Goal: Task Accomplishment & Management: Manage account settings

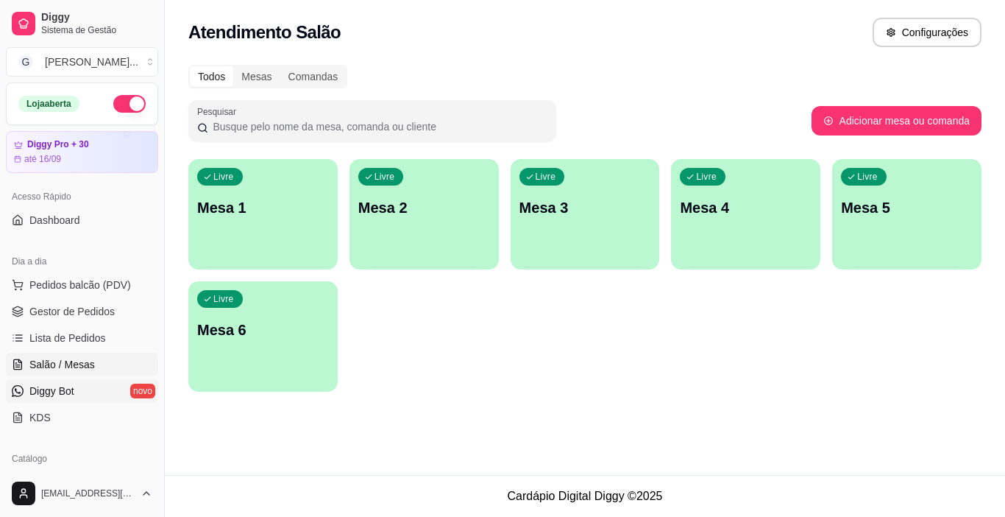
click at [76, 389] on link "Diggy Bot novo" at bounding box center [82, 391] width 152 height 24
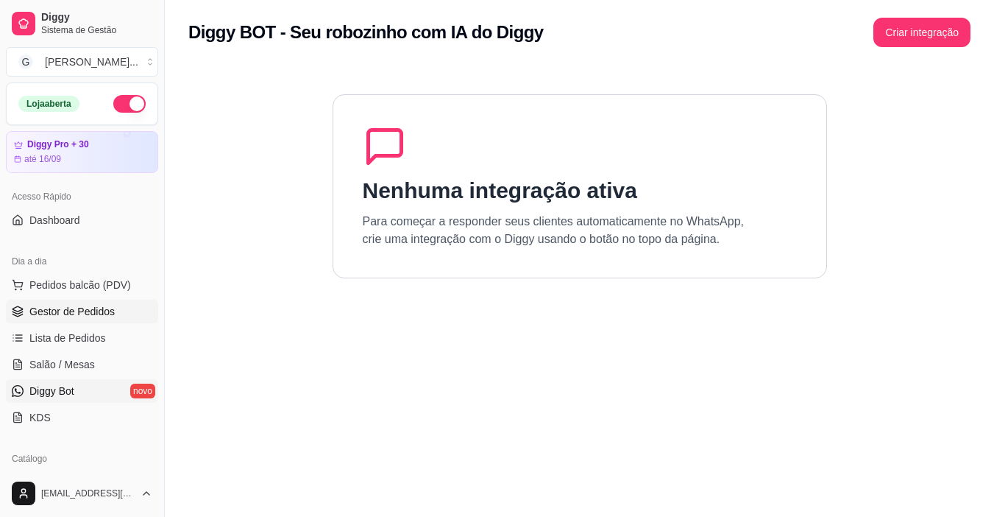
click at [71, 318] on span "Gestor de Pedidos" at bounding box center [71, 311] width 85 height 15
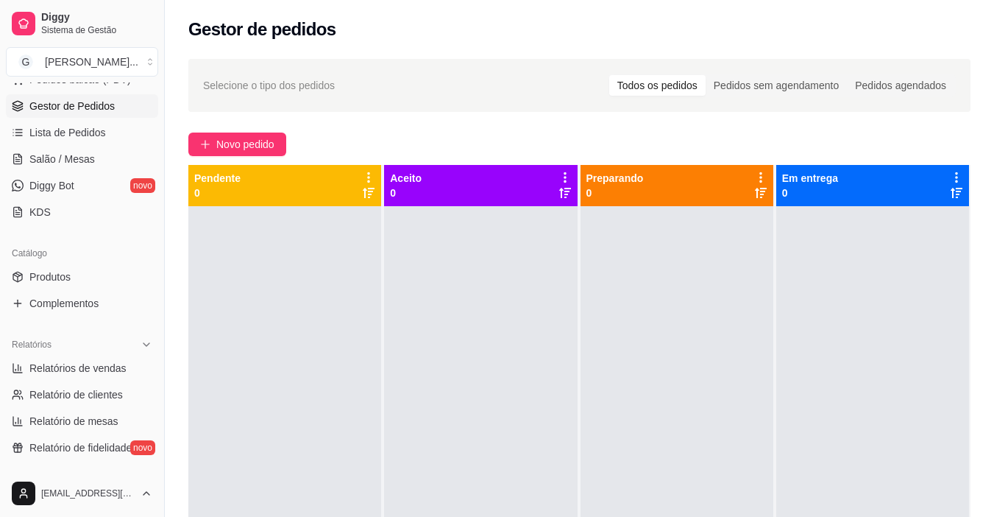
scroll to position [147, 0]
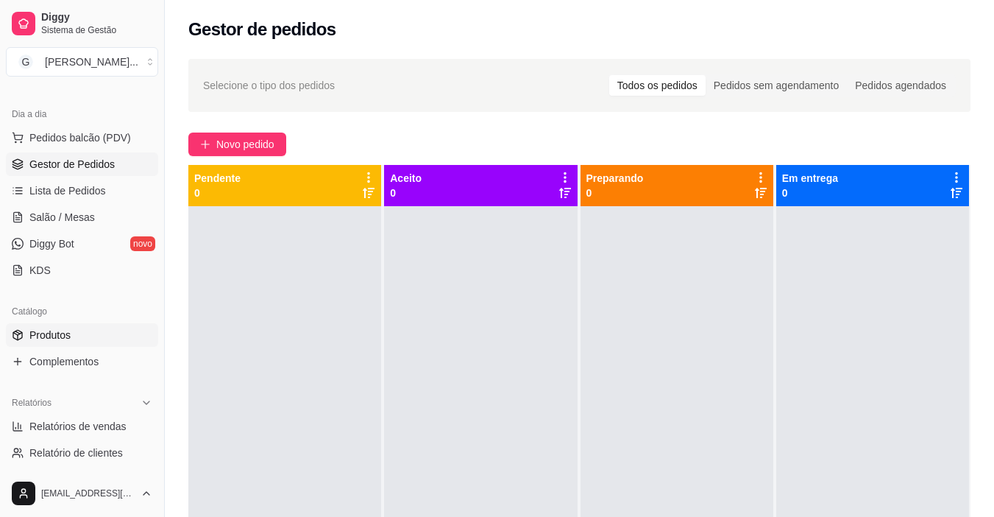
click at [68, 334] on span "Produtos" at bounding box center [49, 334] width 41 height 15
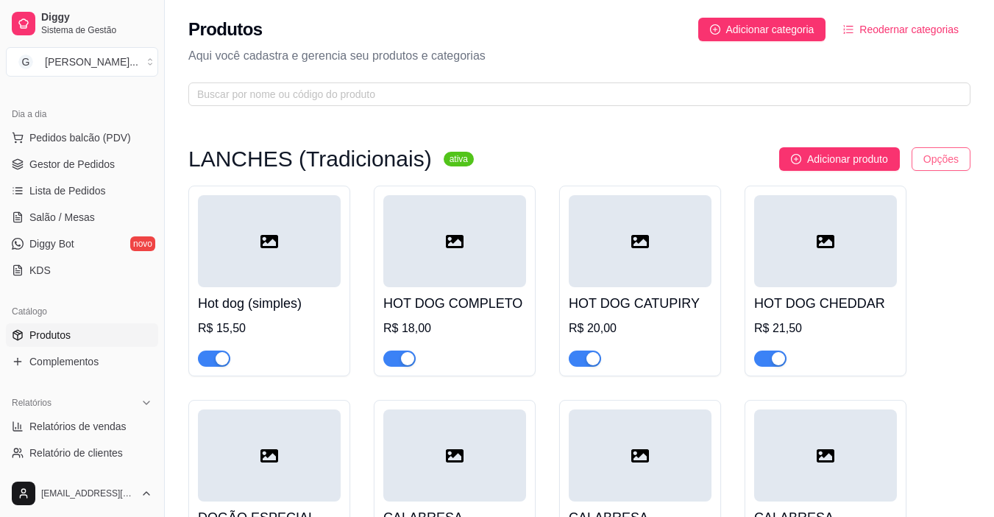
click at [949, 157] on html "Diggy Sistema de Gestão G [PERSON_NAME] ... Loja aberta Diggy Pro + 30 até 16/0…" at bounding box center [497, 258] width 994 height 517
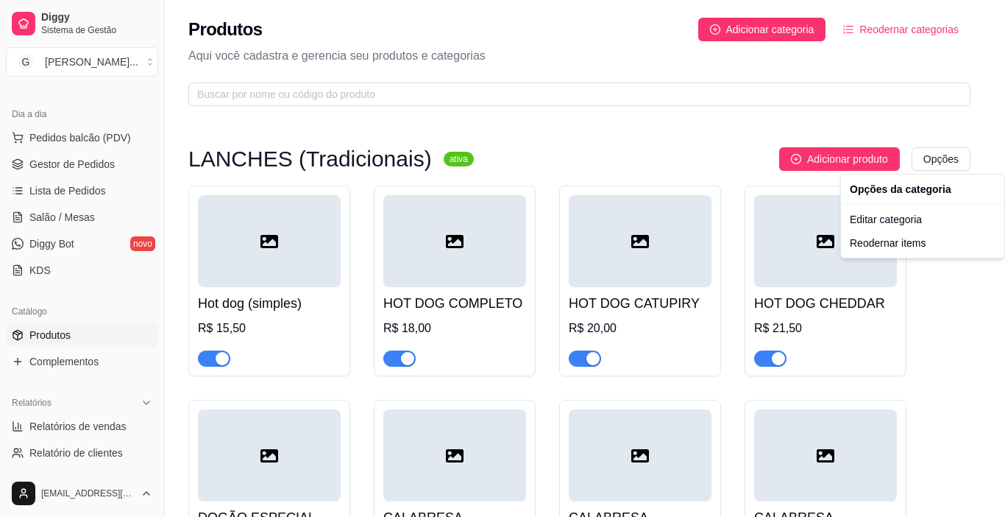
click at [959, 267] on html "Diggy Sistema de Gestão G [PERSON_NAME] ... Loja aberta Diggy Pro + 30 até 16/0…" at bounding box center [502, 258] width 1005 height 517
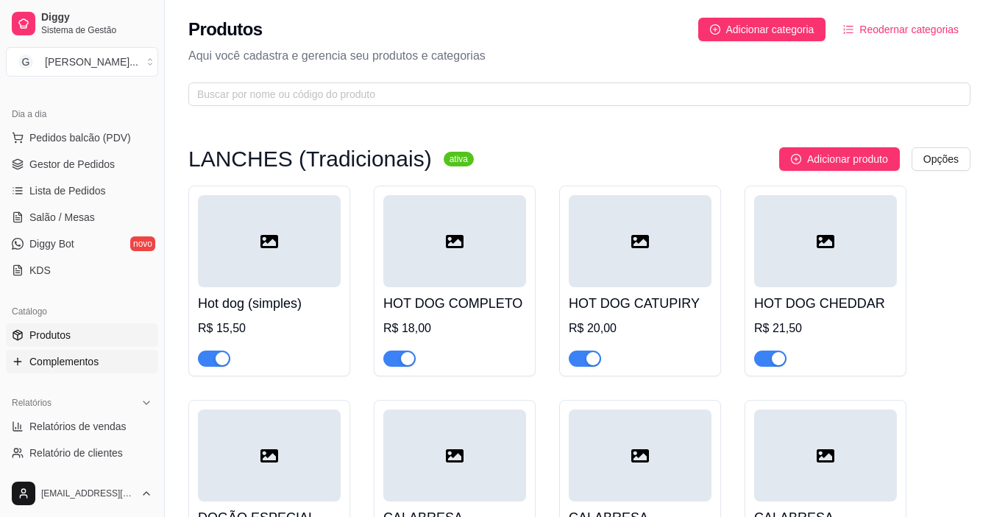
click at [38, 354] on span "Complementos" at bounding box center [63, 361] width 69 height 15
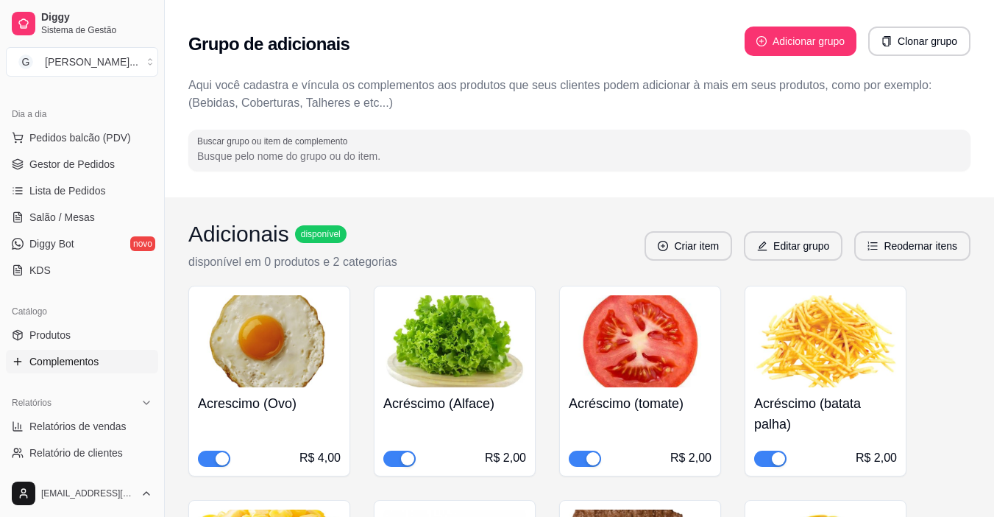
click at [436, 149] on input "Buscar grupo ou item de complemento" at bounding box center [579, 156] width 765 height 15
click at [373, 153] on input "cheddar" at bounding box center [579, 156] width 765 height 15
type input "c"
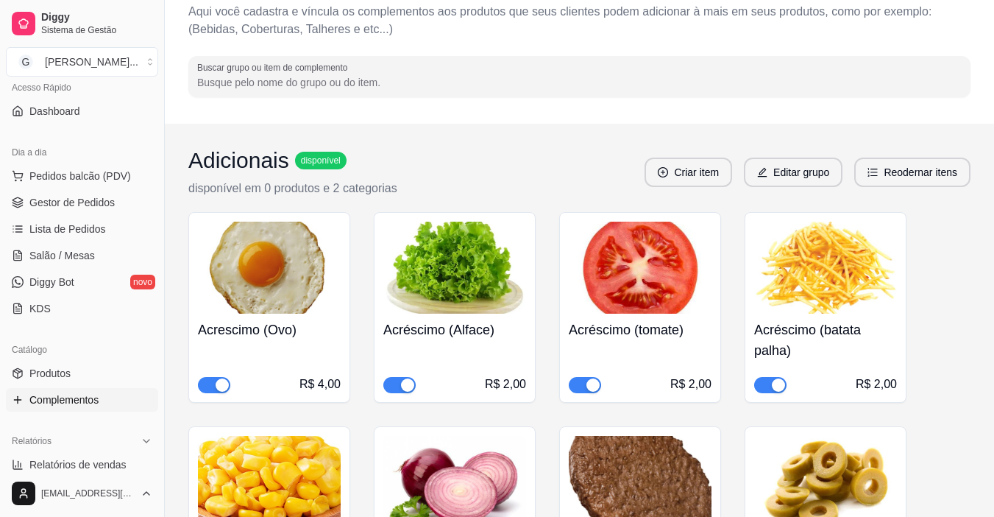
scroll to position [74, 0]
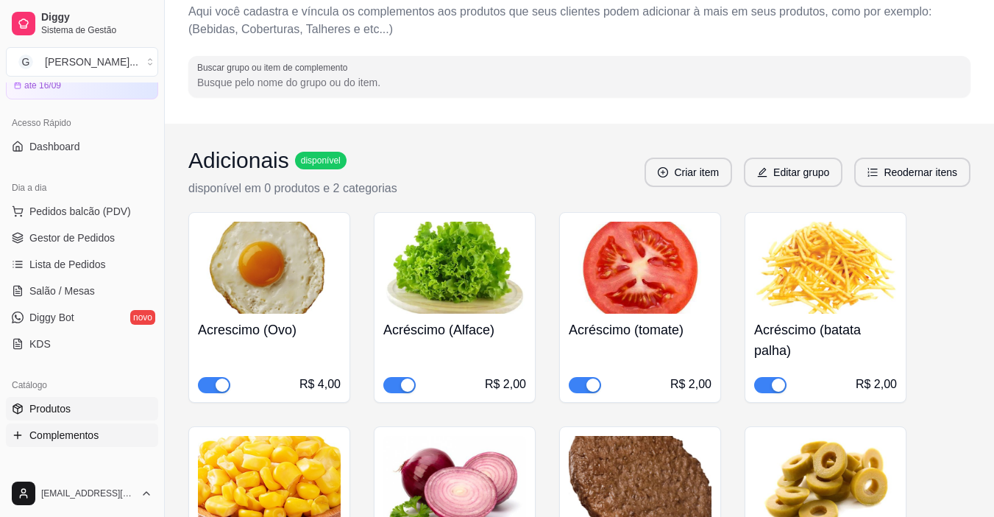
click at [62, 410] on span "Produtos" at bounding box center [49, 408] width 41 height 15
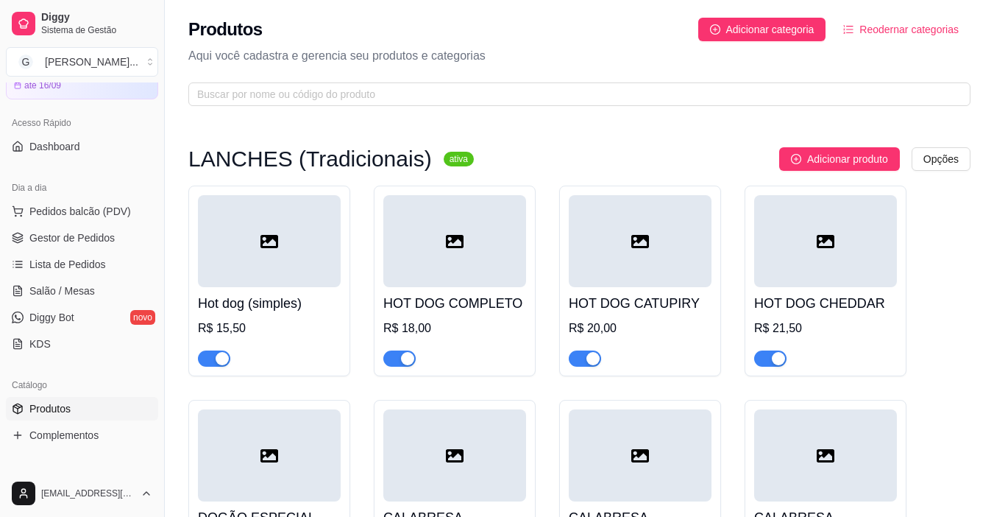
click at [307, 239] on div at bounding box center [269, 241] width 143 height 92
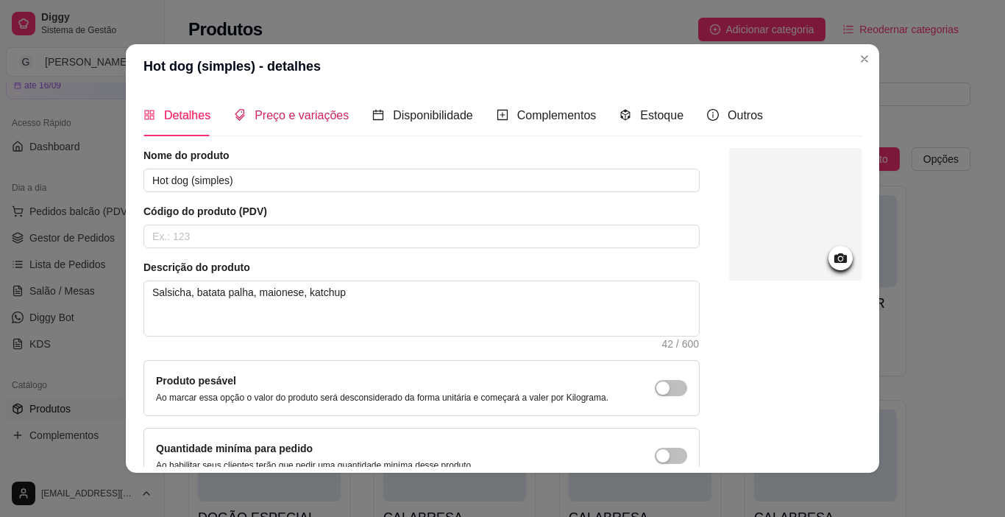
click at [297, 121] on span "Preço e variações" at bounding box center [302, 115] width 94 height 13
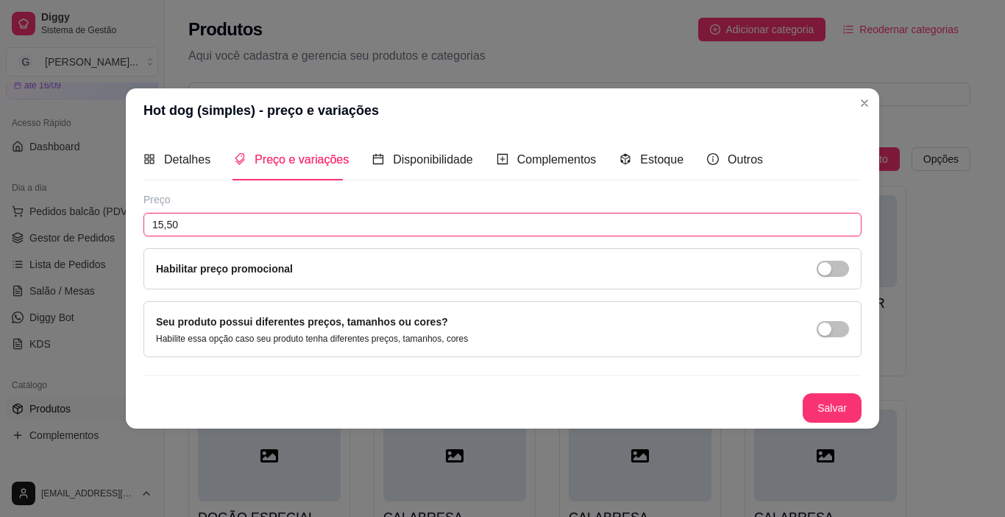
click at [182, 224] on input "15,50" at bounding box center [503, 225] width 718 height 24
type input "16,50"
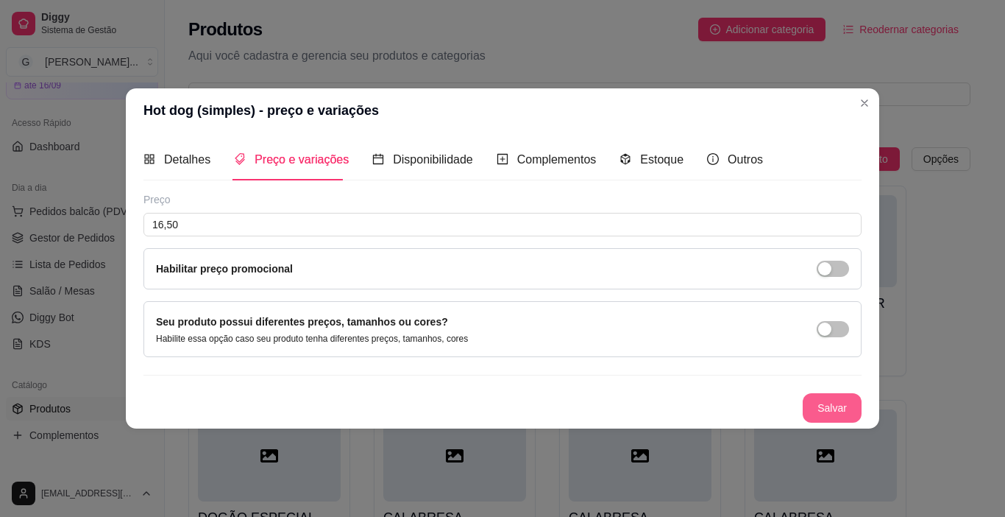
click at [831, 405] on button "Salvar" at bounding box center [832, 407] width 59 height 29
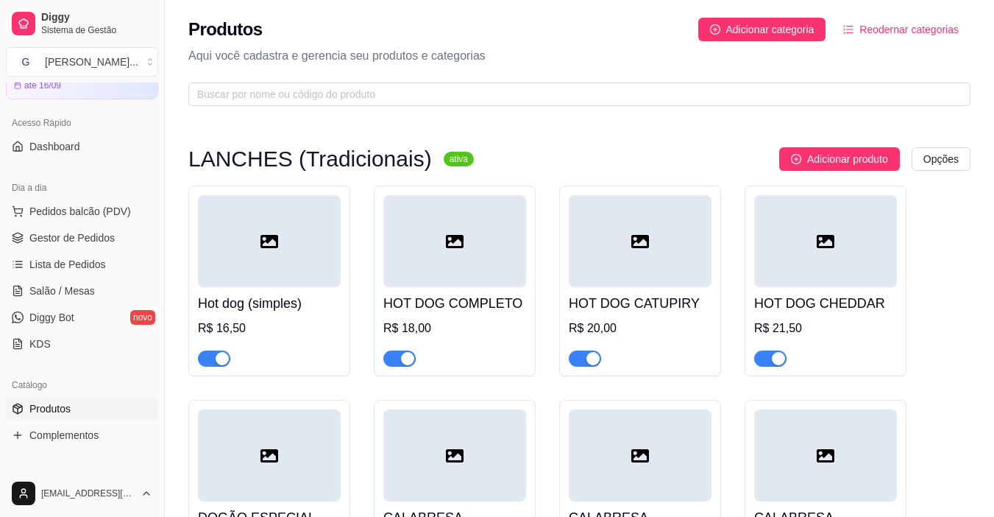
click at [485, 295] on h4 "HOT DOG COMPLETO" at bounding box center [454, 303] width 143 height 21
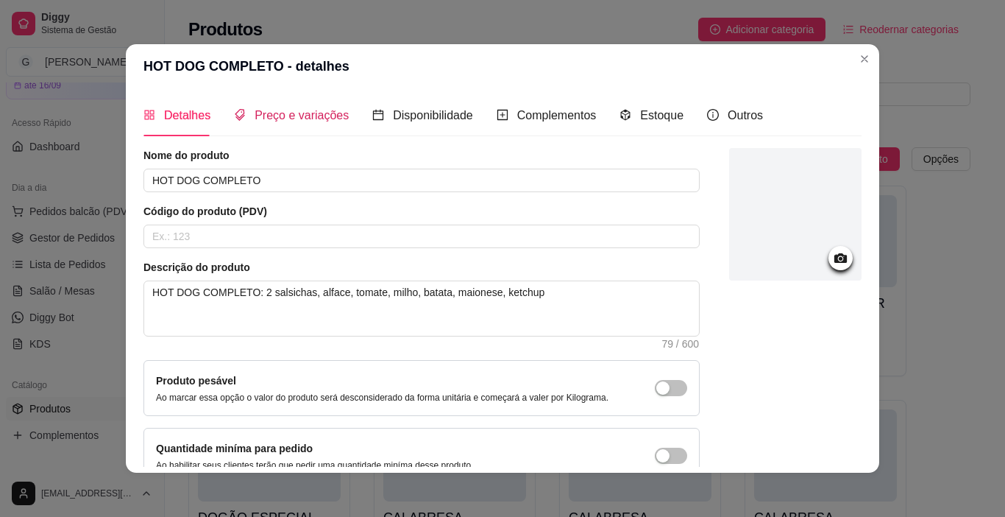
click at [334, 116] on span "Preço e variações" at bounding box center [302, 115] width 94 height 13
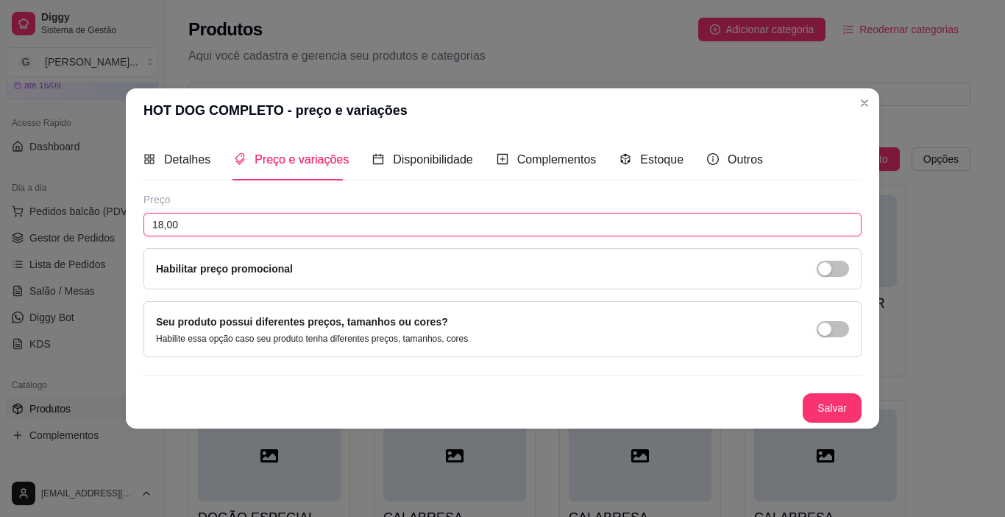
click at [211, 220] on input "18,00" at bounding box center [503, 225] width 718 height 24
type input "19,00"
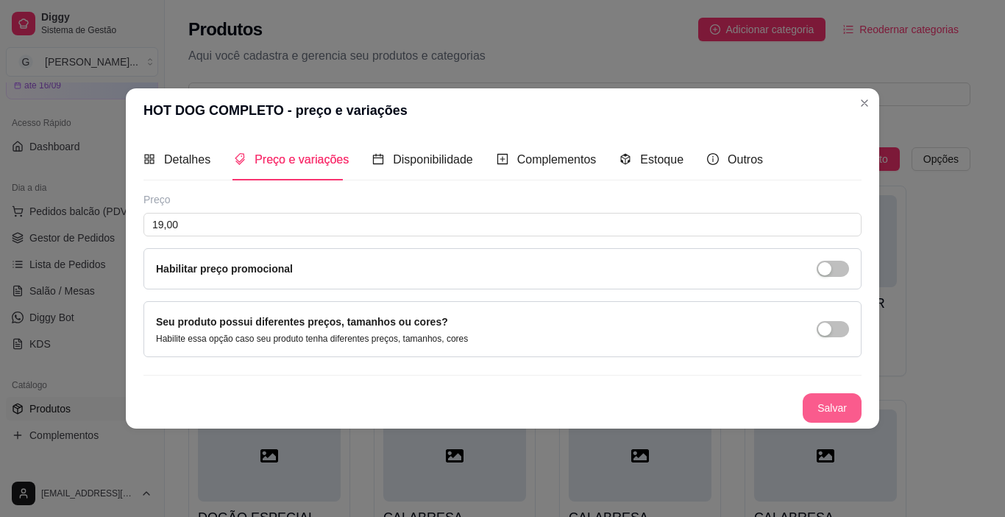
click at [812, 402] on button "Salvar" at bounding box center [832, 407] width 59 height 29
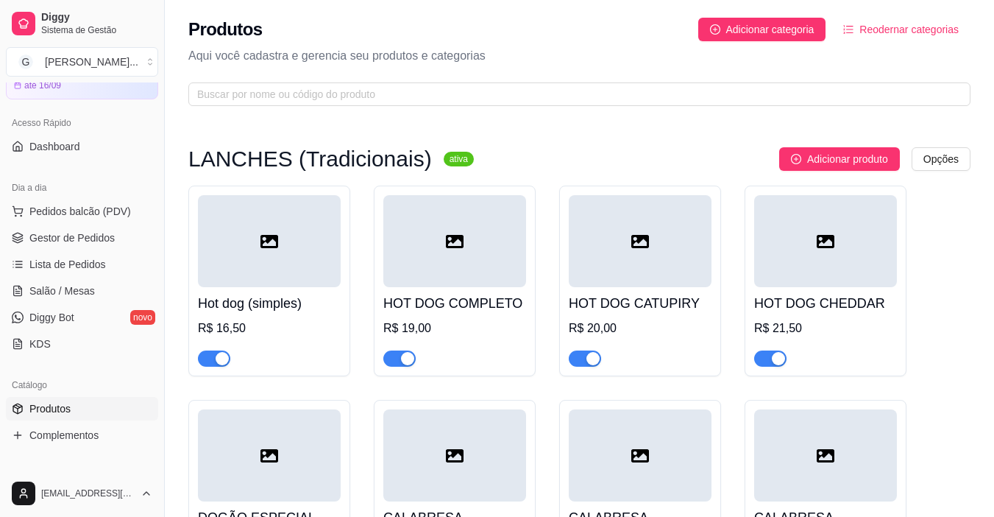
click at [648, 305] on h4 "HOT DOG CATUPIRY" at bounding box center [640, 303] width 143 height 21
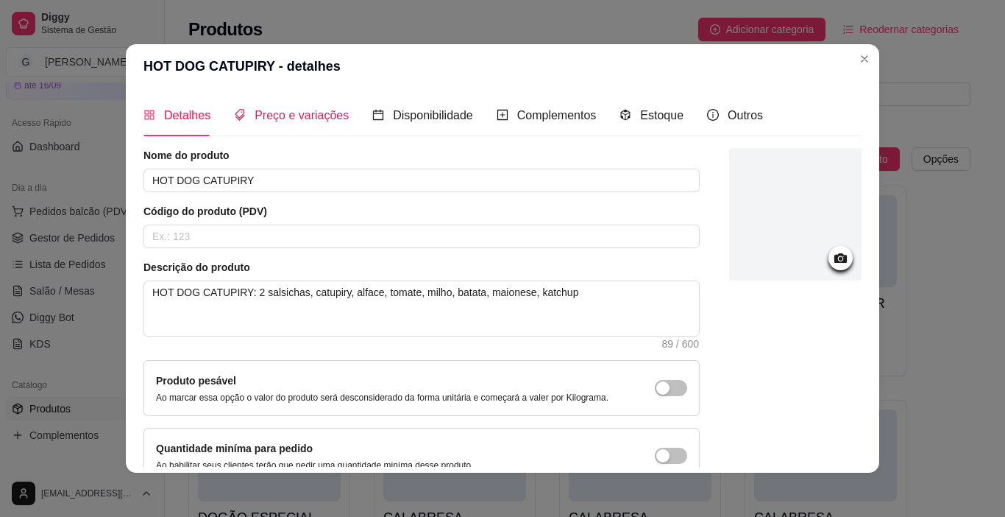
click at [303, 111] on span "Preço e variações" at bounding box center [302, 115] width 94 height 13
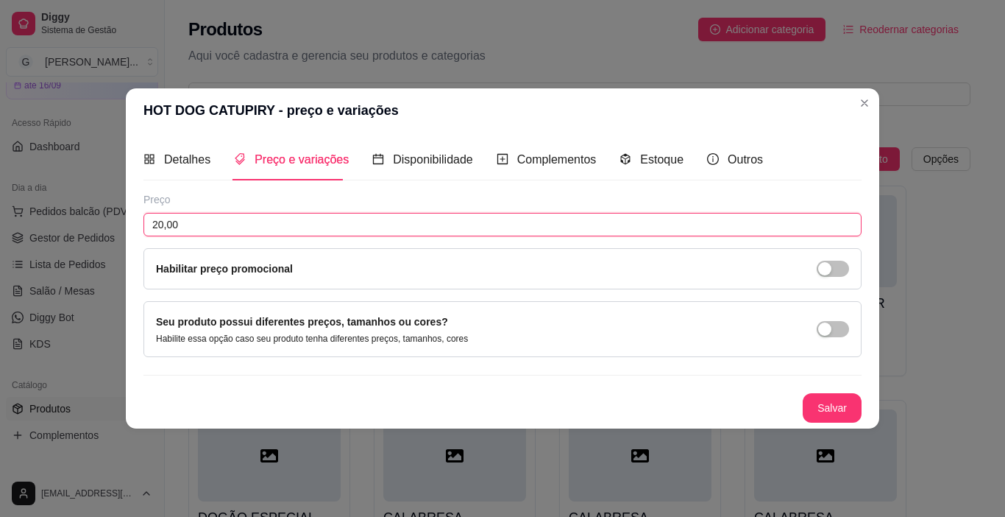
click at [198, 224] on input "20,00" at bounding box center [503, 225] width 718 height 24
type input "21,00"
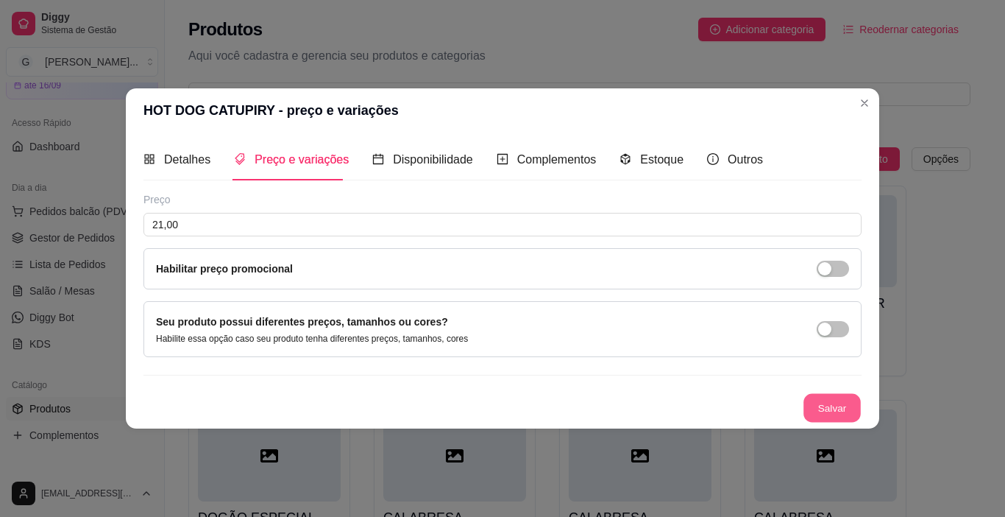
click at [839, 405] on button "Salvar" at bounding box center [832, 408] width 57 height 29
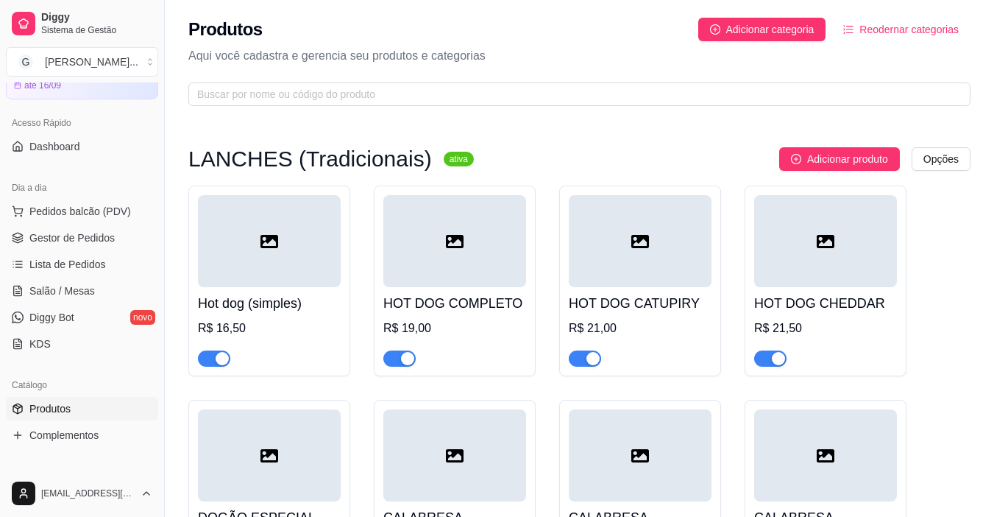
click at [812, 316] on div "HOT DOG CHEDDAR R$ 21,50" at bounding box center [825, 326] width 143 height 79
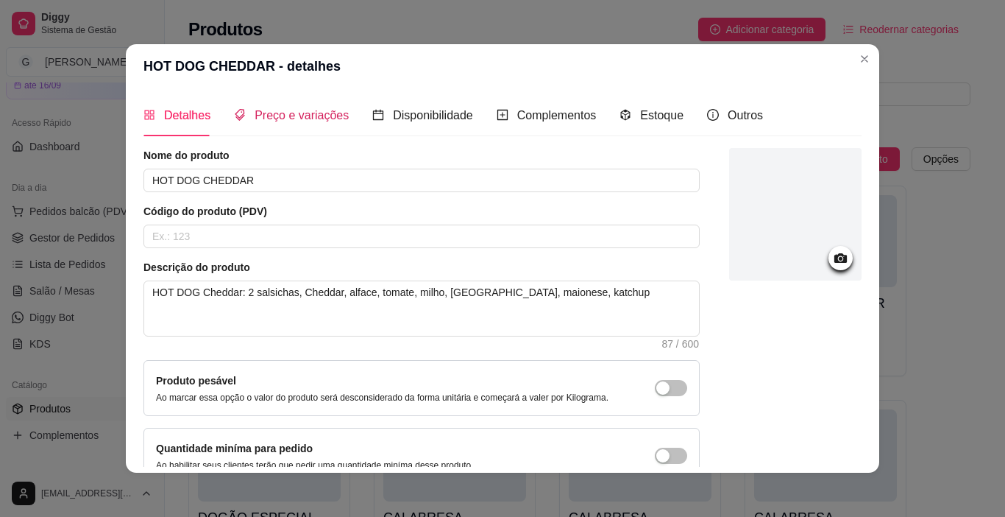
click at [297, 114] on span "Preço e variações" at bounding box center [302, 115] width 94 height 13
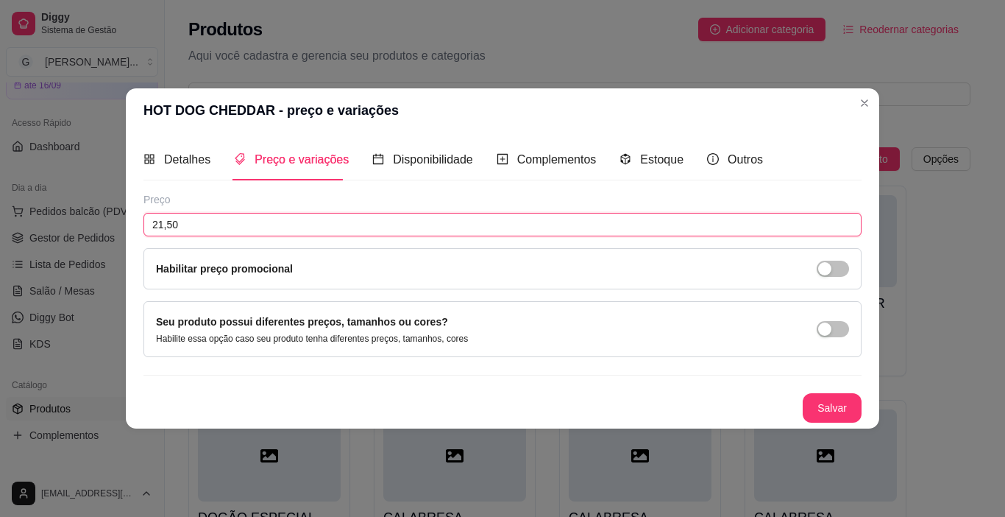
click at [213, 221] on input "21,50" at bounding box center [503, 225] width 718 height 24
type input "22,50"
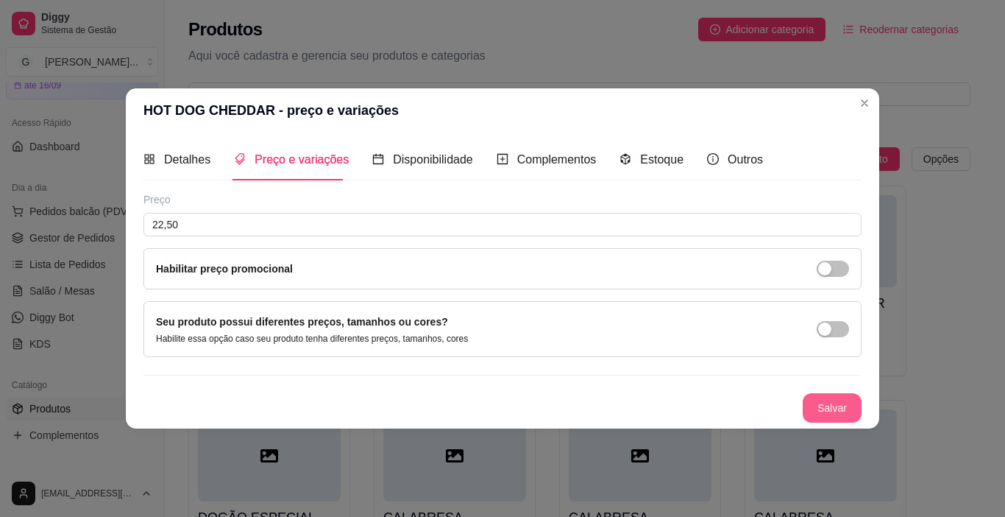
click at [839, 408] on button "Salvar" at bounding box center [832, 407] width 59 height 29
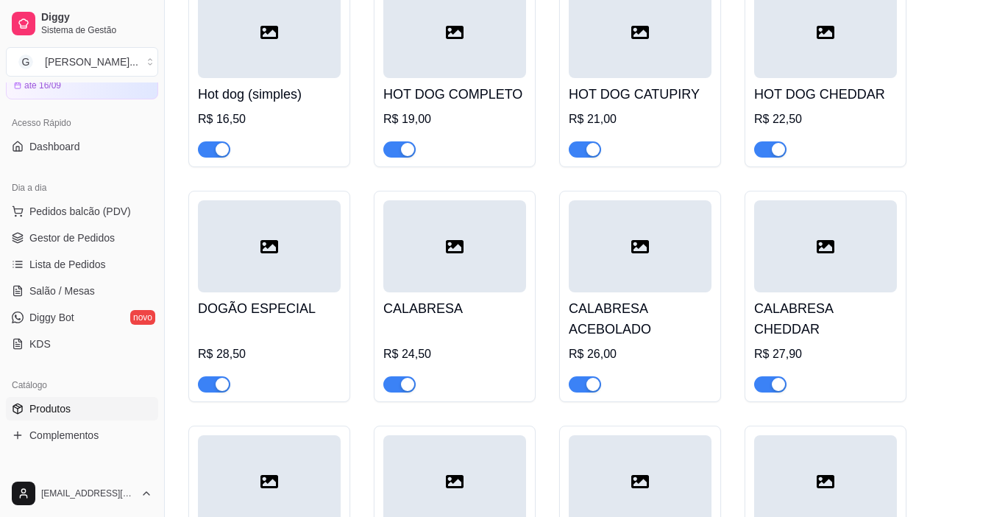
scroll to position [221, 0]
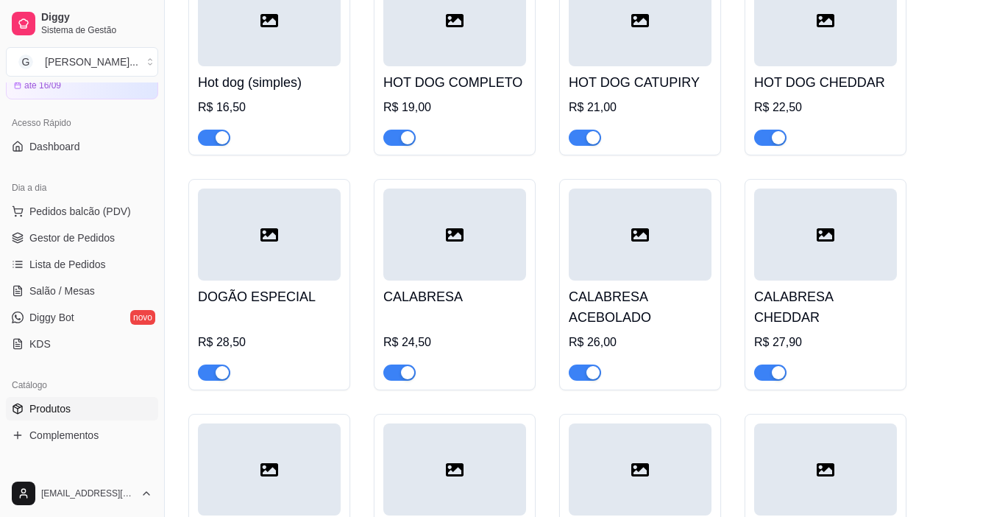
click at [289, 326] on div "R$ 28,50" at bounding box center [269, 347] width 143 height 68
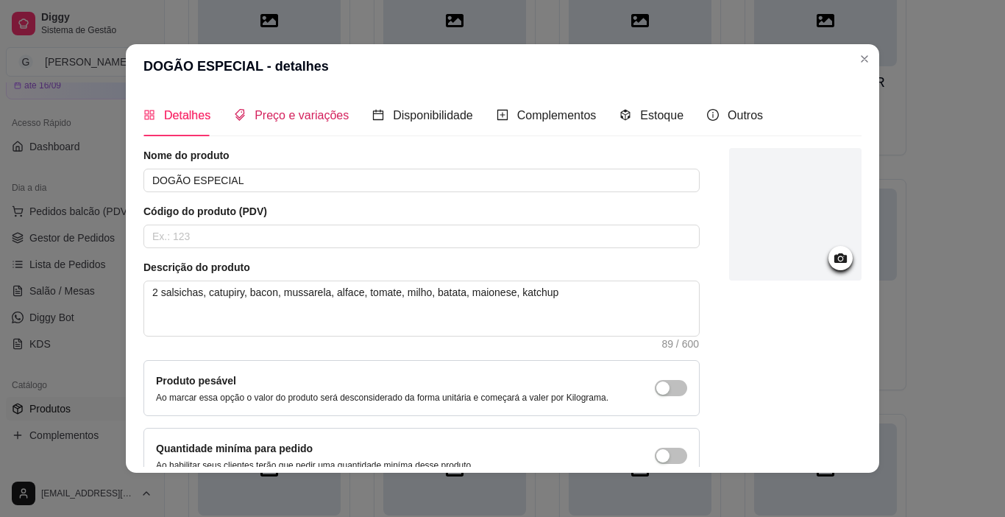
click at [314, 116] on span "Preço e variações" at bounding box center [302, 115] width 94 height 13
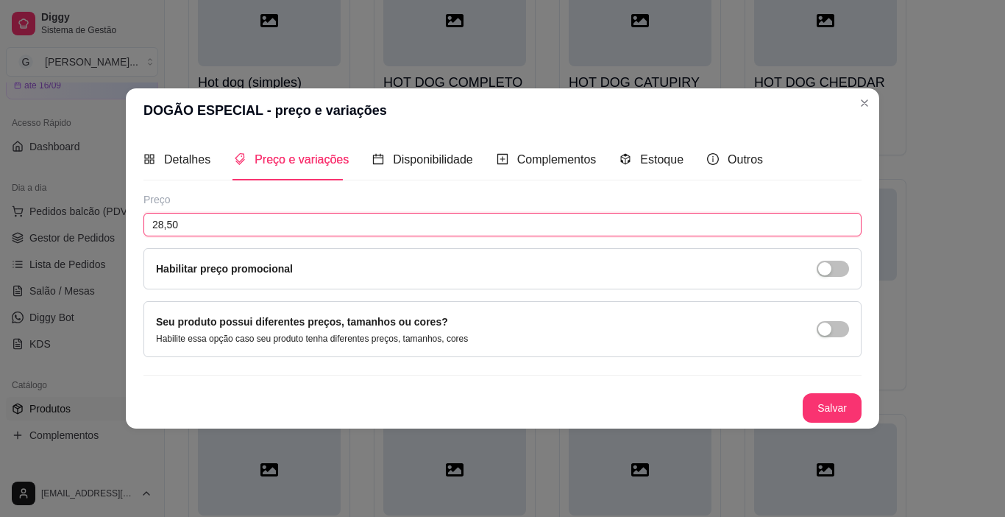
click at [227, 227] on input "28,50" at bounding box center [503, 225] width 718 height 24
type input "29,50"
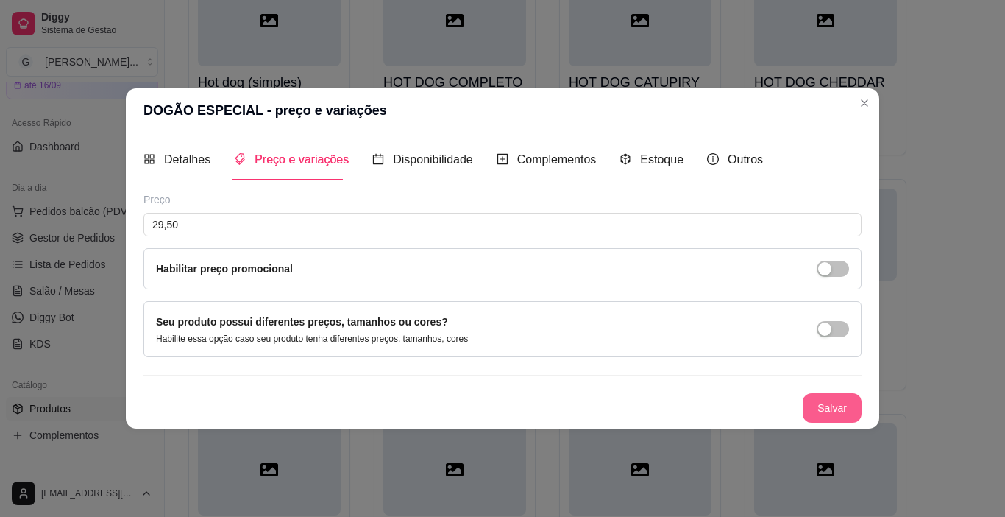
click at [850, 400] on button "Salvar" at bounding box center [832, 407] width 59 height 29
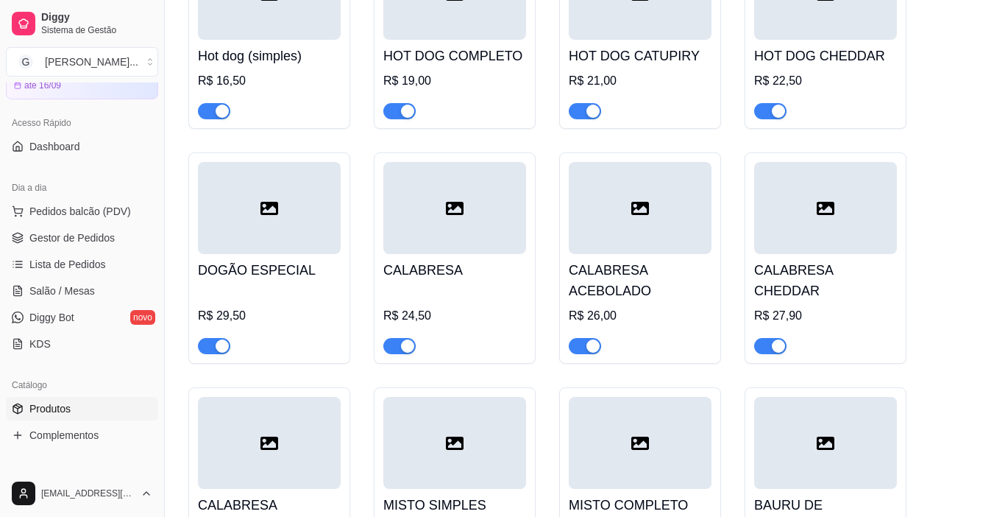
scroll to position [368, 0]
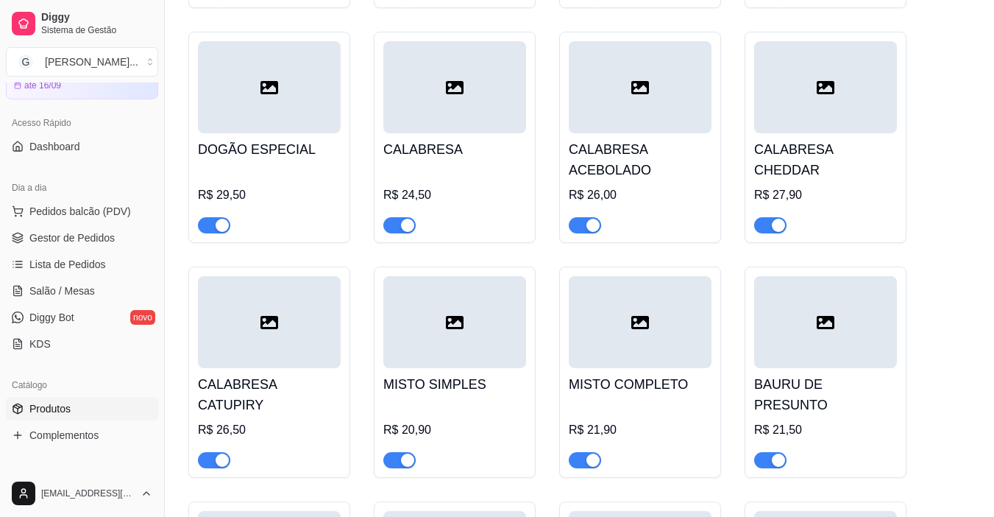
click at [447, 380] on h4 "MISTO SIMPLES" at bounding box center [454, 384] width 143 height 21
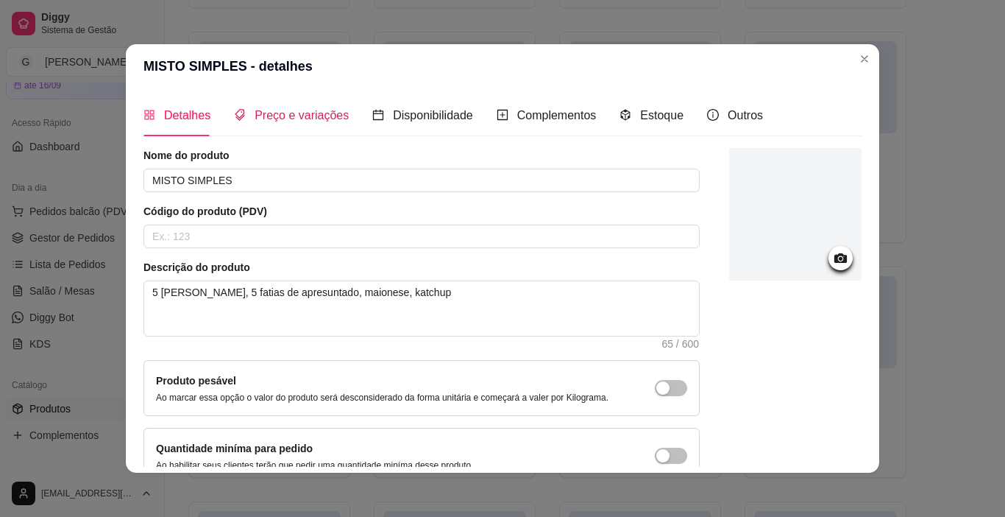
click at [295, 118] on span "Preço e variações" at bounding box center [302, 115] width 94 height 13
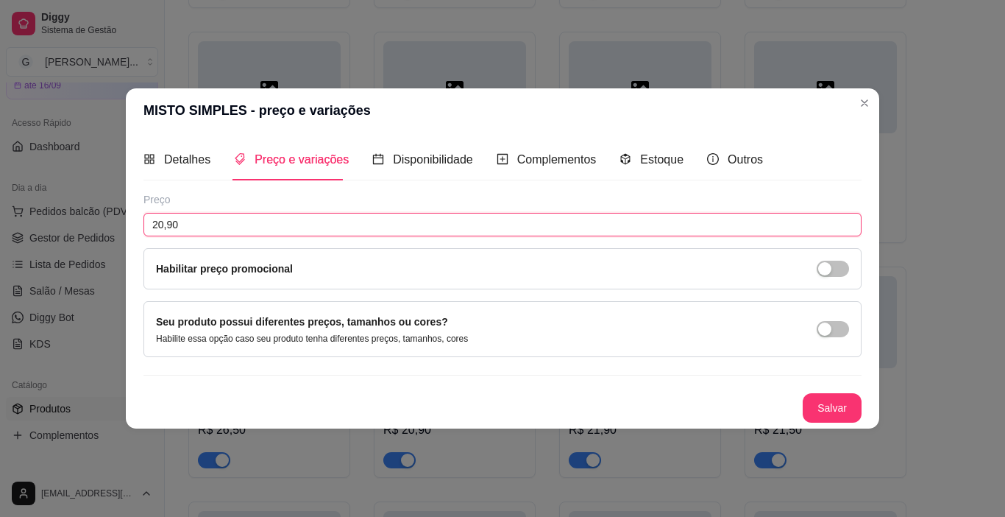
click at [220, 222] on input "20,90" at bounding box center [503, 225] width 718 height 24
type input "21,90"
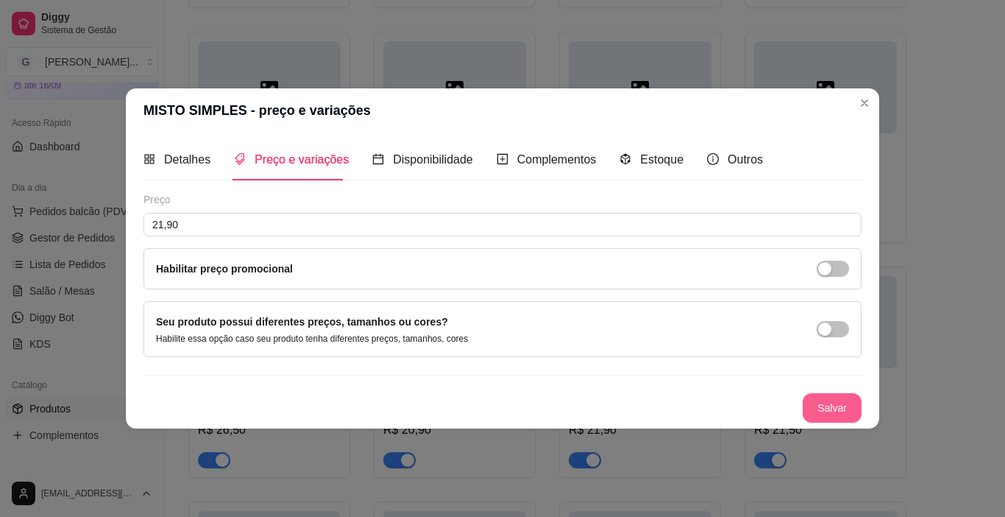
click at [830, 406] on button "Salvar" at bounding box center [832, 407] width 59 height 29
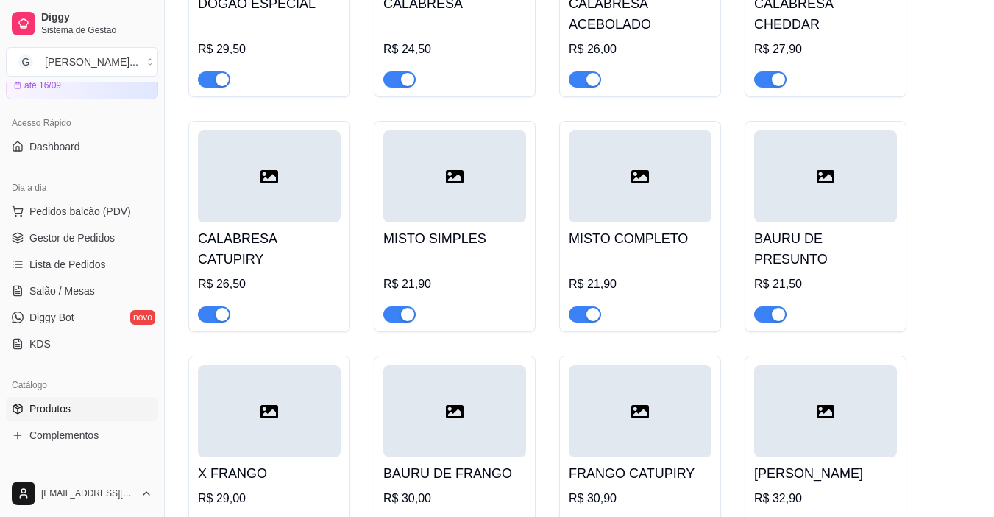
scroll to position [515, 0]
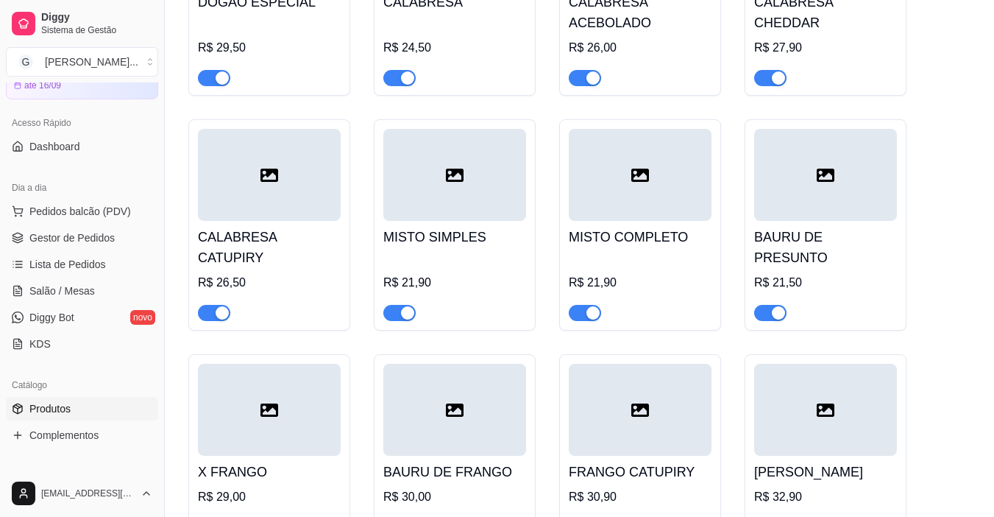
click at [672, 291] on div at bounding box center [640, 305] width 143 height 29
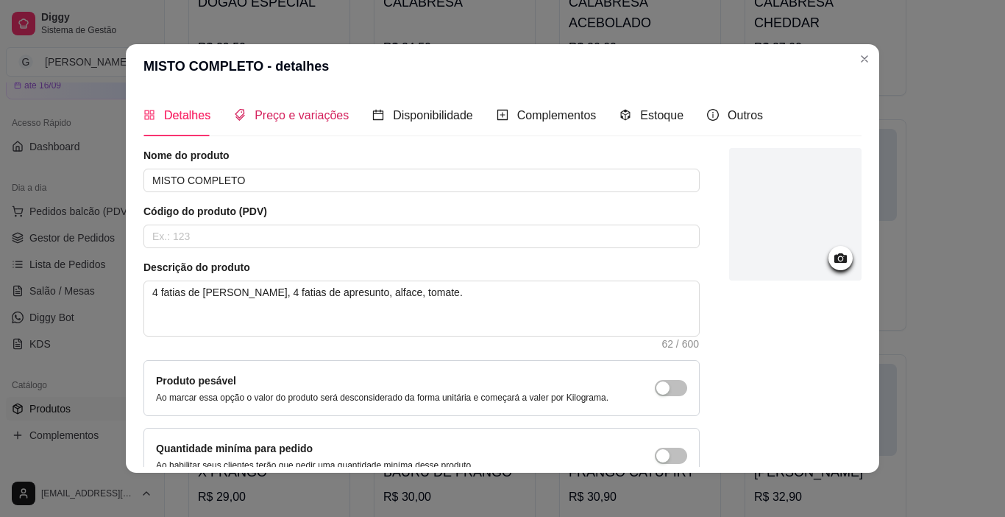
click at [290, 121] on span "Preço e variações" at bounding box center [302, 115] width 94 height 13
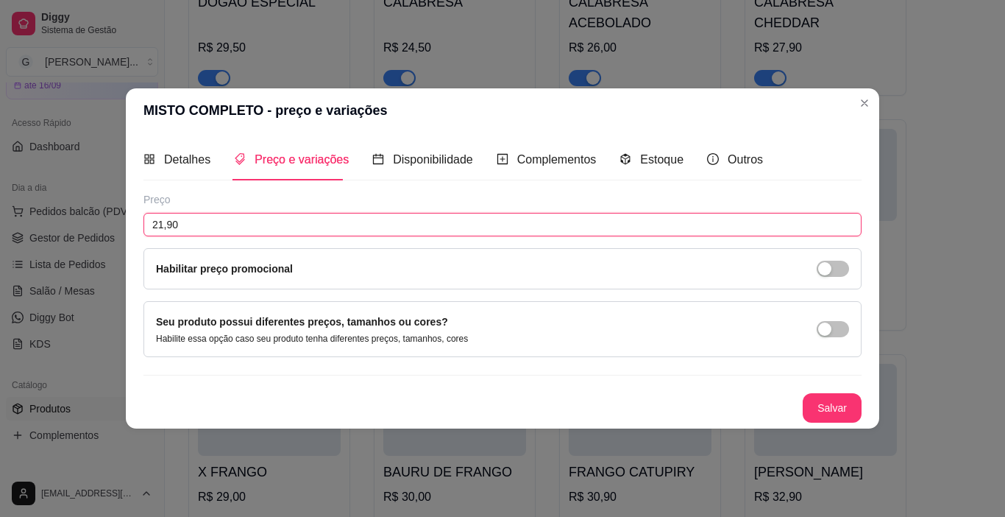
click at [235, 224] on input "21,90" at bounding box center [503, 225] width 718 height 24
type input "22,90"
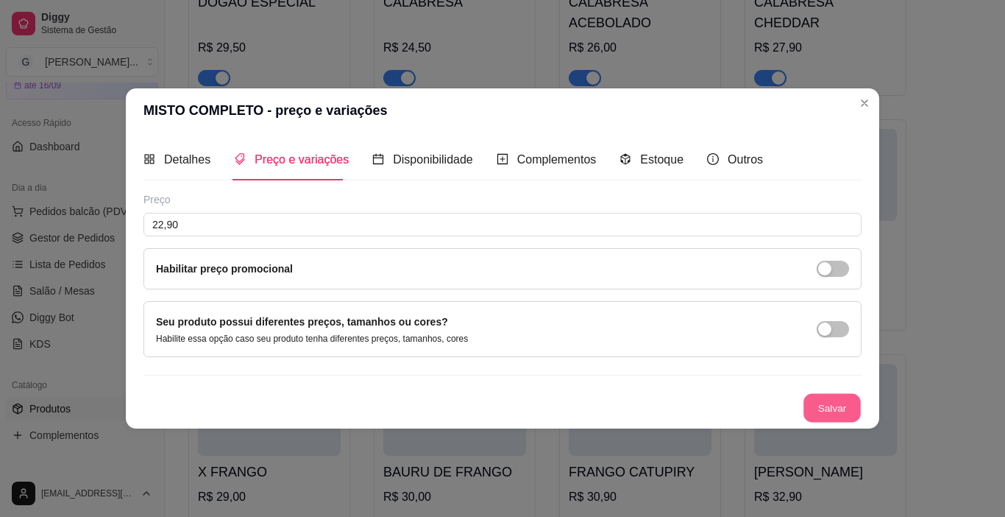
click at [856, 408] on button "Salvar" at bounding box center [832, 408] width 57 height 29
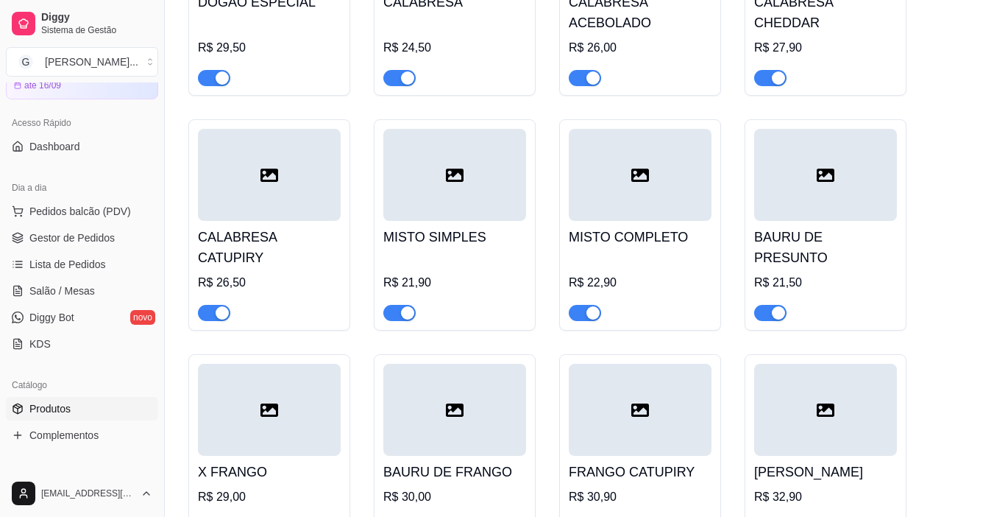
click at [829, 230] on h4 "BAURU DE PRESUNTO" at bounding box center [825, 247] width 143 height 41
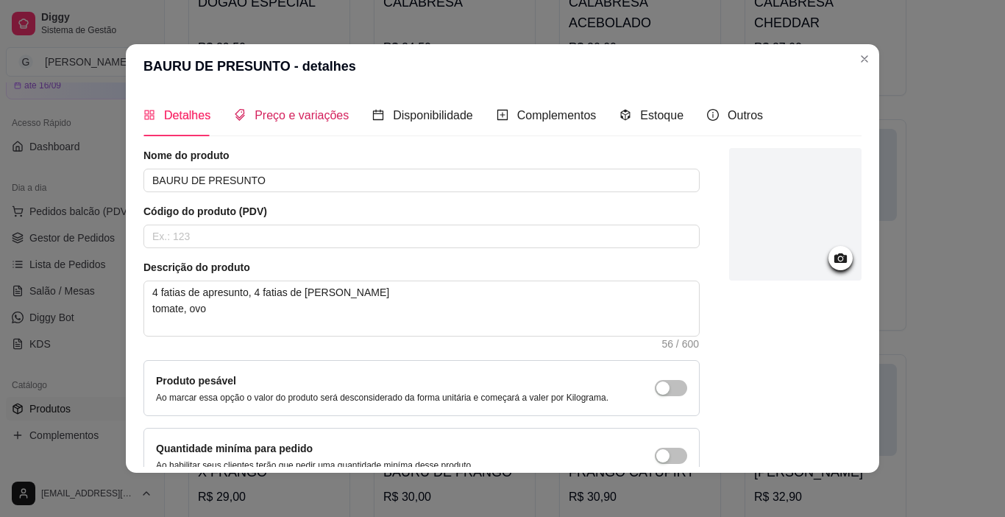
click at [294, 116] on span "Preço e variações" at bounding box center [302, 115] width 94 height 13
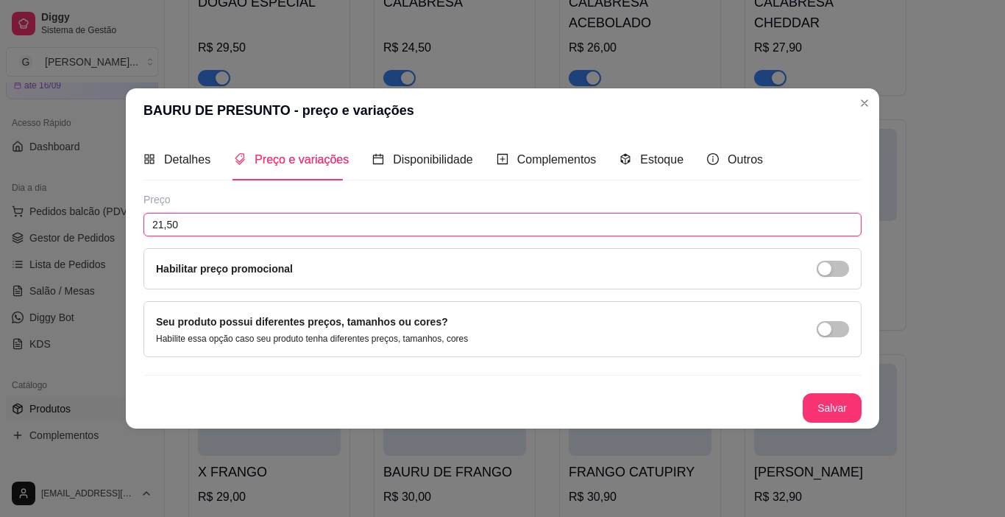
click at [195, 230] on input "21,50" at bounding box center [503, 225] width 718 height 24
type input "22,50"
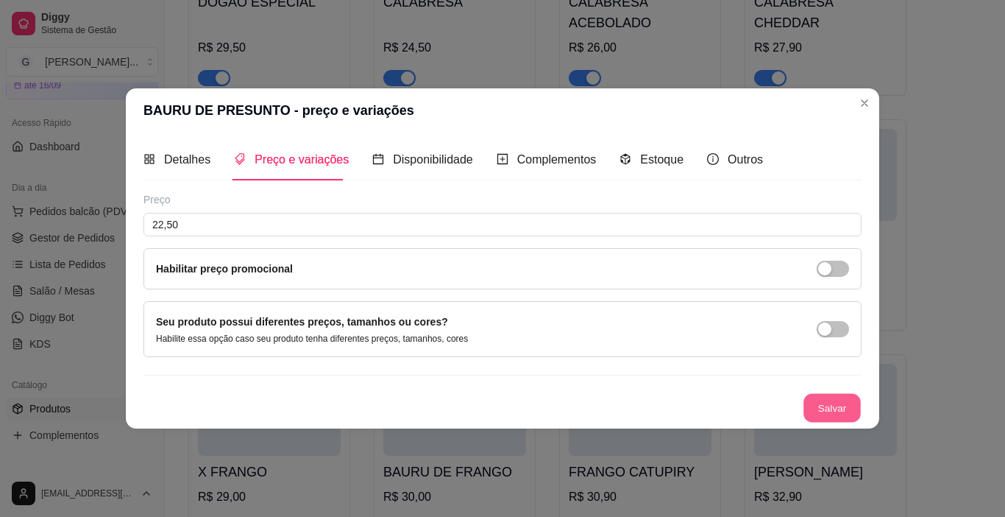
click at [824, 407] on button "Salvar" at bounding box center [832, 408] width 57 height 29
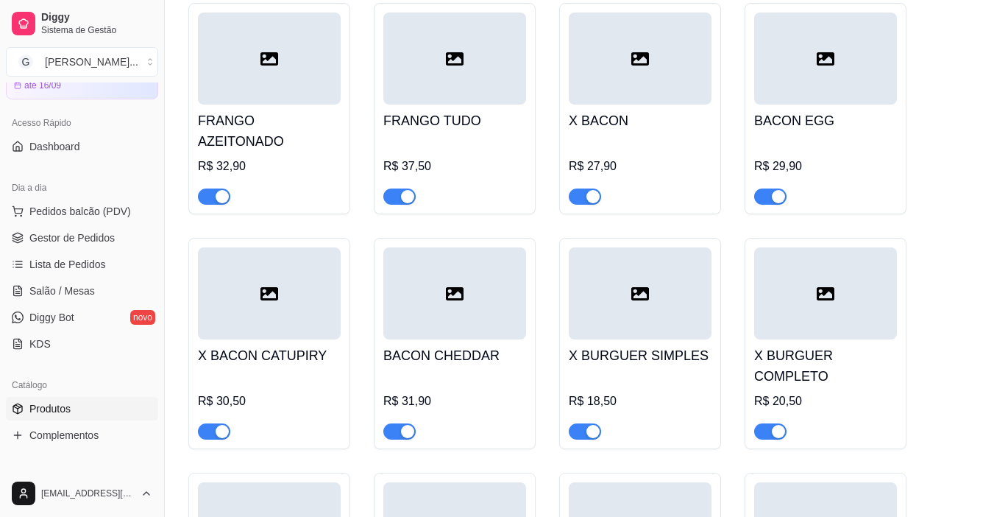
scroll to position [1104, 0]
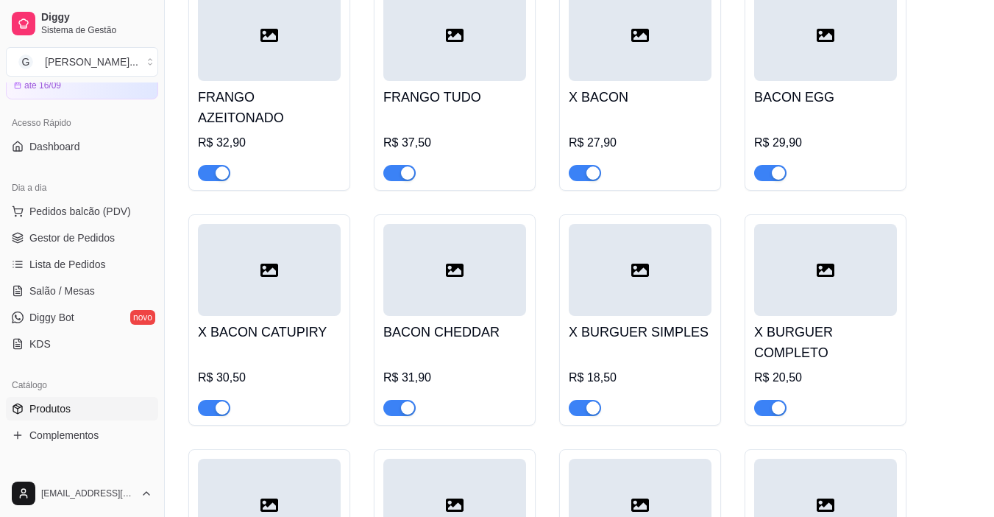
click at [640, 261] on div at bounding box center [640, 270] width 143 height 92
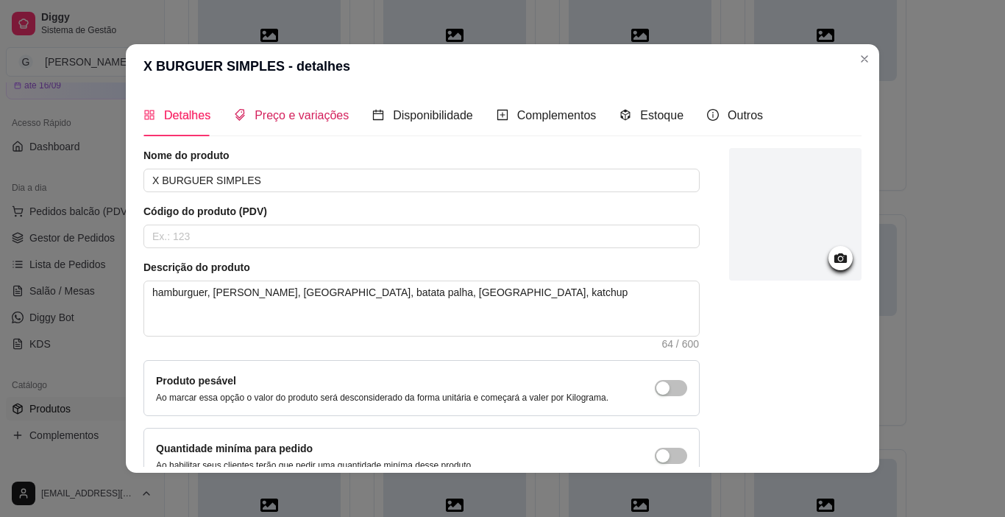
click at [300, 110] on span "Preço e variações" at bounding box center [302, 115] width 94 height 13
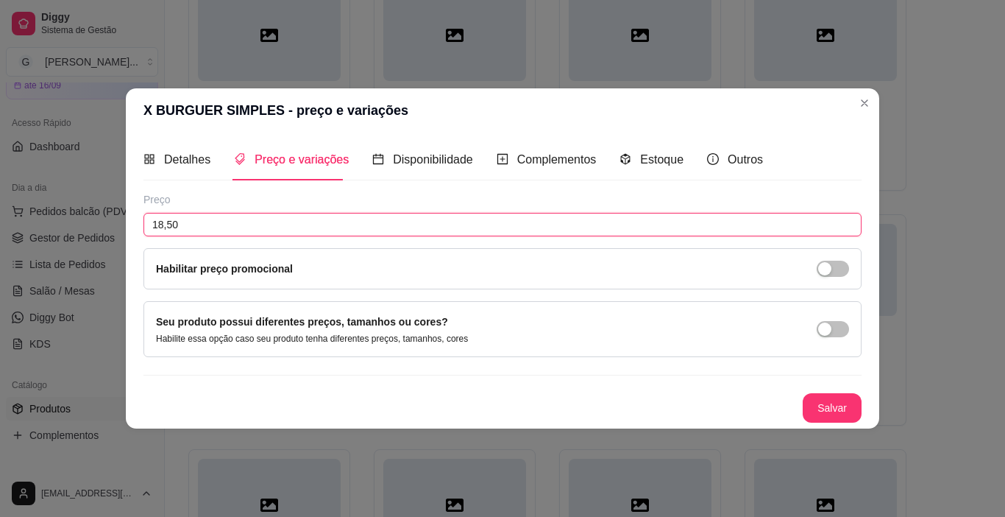
click at [210, 222] on input "18,50" at bounding box center [503, 225] width 718 height 24
type input "19,50"
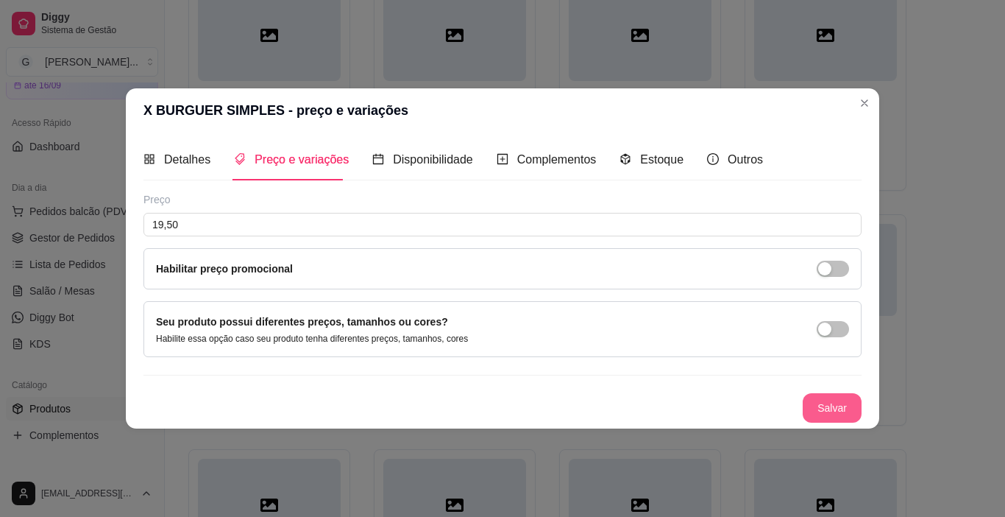
click at [851, 408] on button "Salvar" at bounding box center [832, 407] width 59 height 29
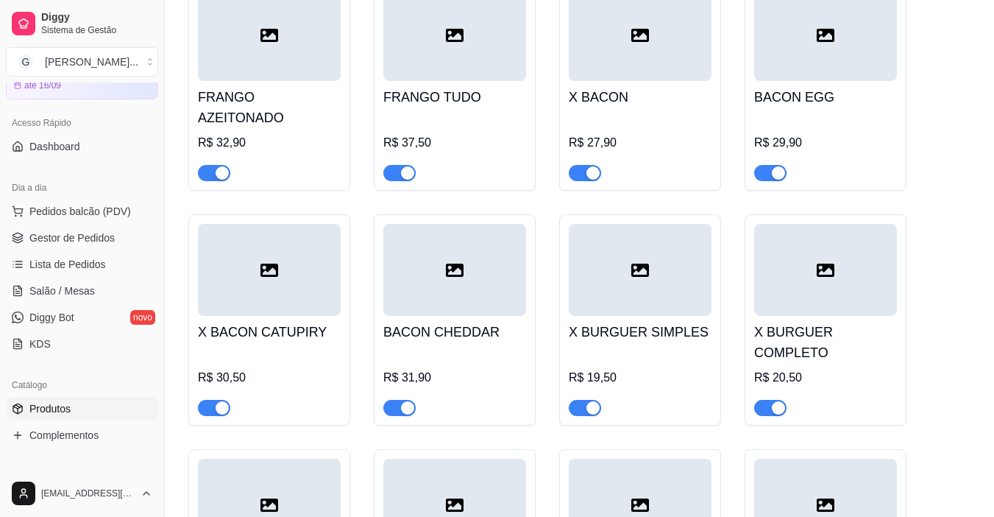
click at [831, 322] on h4 "X BURGUER COMPLETO" at bounding box center [825, 342] width 143 height 41
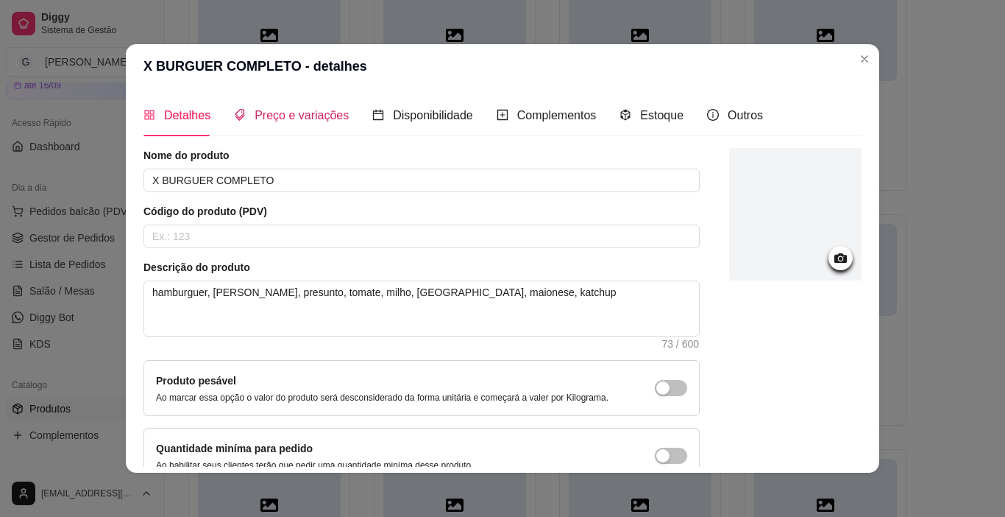
click at [290, 114] on span "Preço e variações" at bounding box center [302, 115] width 94 height 13
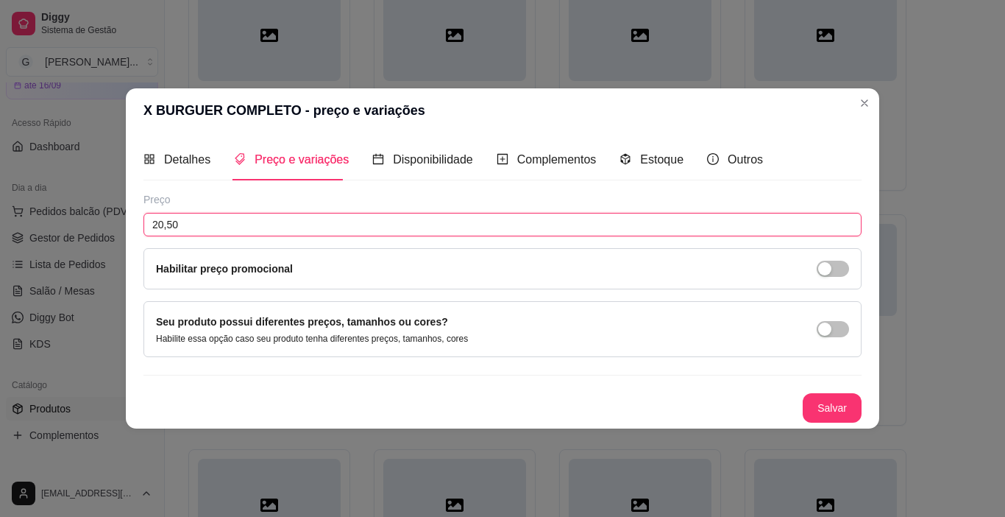
click at [244, 223] on input "20,50" at bounding box center [503, 225] width 718 height 24
type input "21,50"
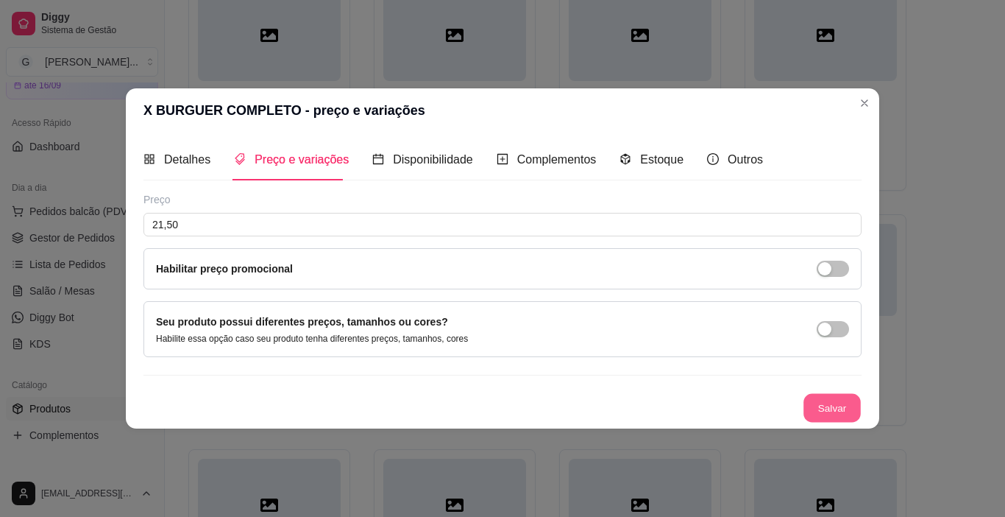
click at [826, 403] on button "Salvar" at bounding box center [832, 408] width 57 height 29
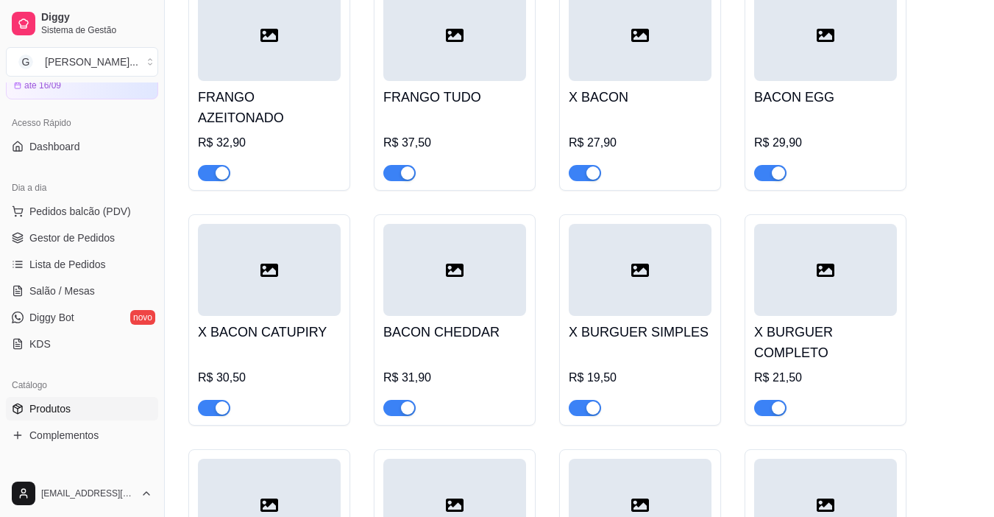
scroll to position [1251, 0]
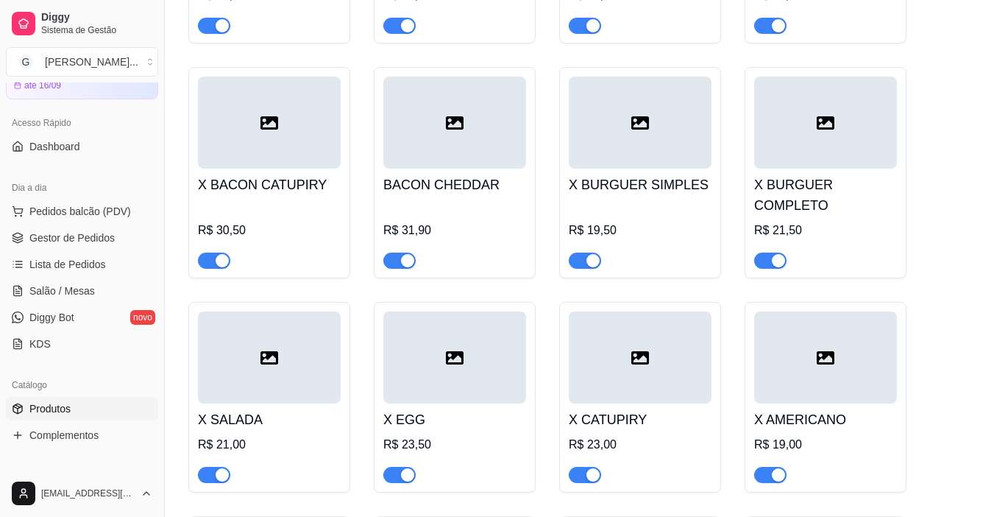
click at [302, 409] on h4 "X SALADA" at bounding box center [269, 419] width 143 height 21
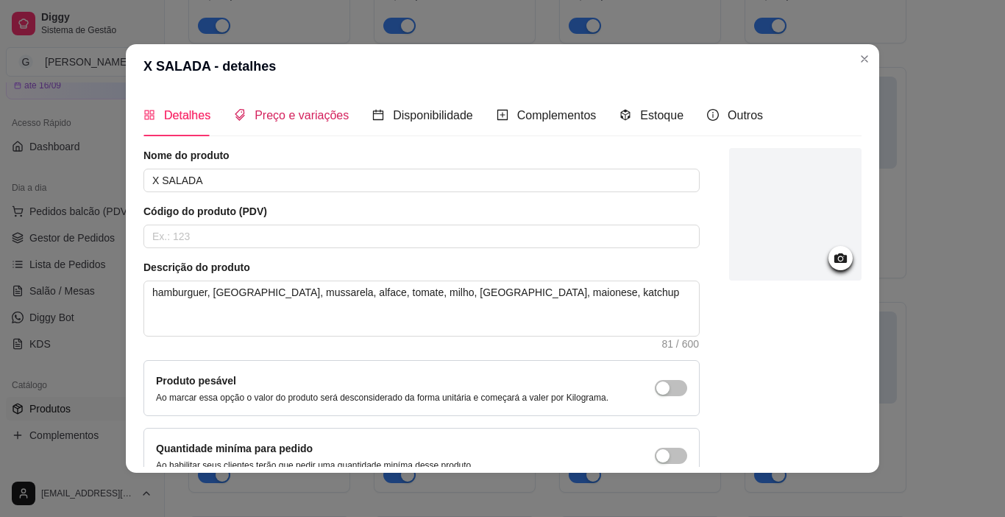
click at [290, 109] on span "Preço e variações" at bounding box center [302, 115] width 94 height 13
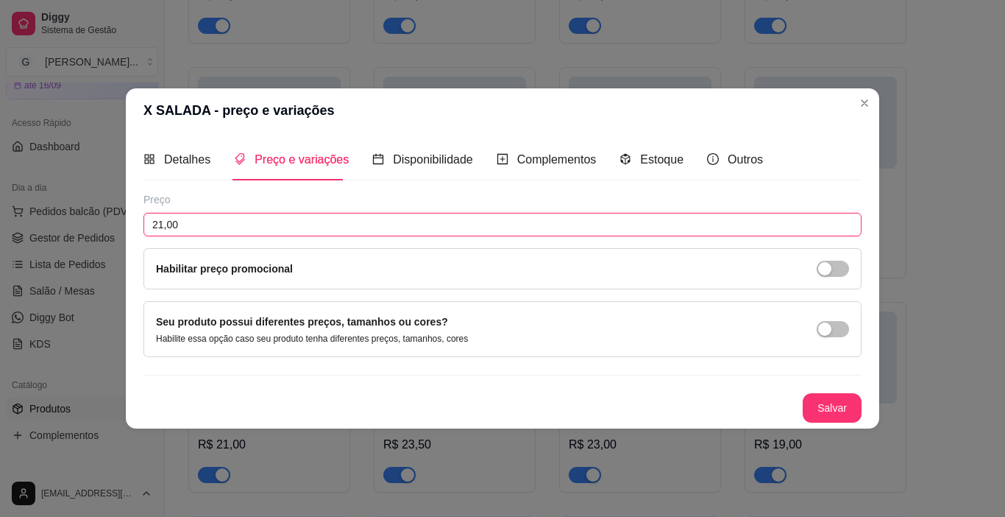
click at [198, 227] on input "21,00" at bounding box center [503, 225] width 718 height 24
type input "22,00"
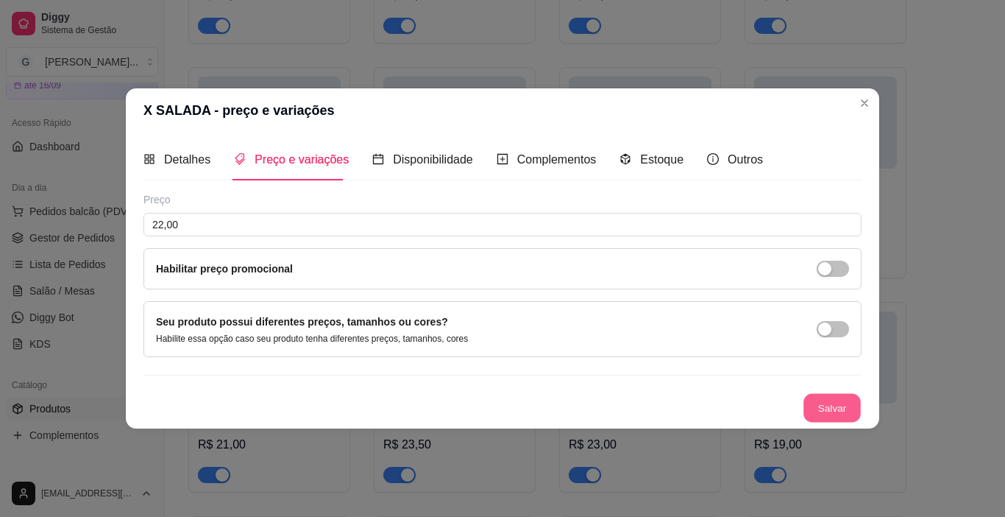
click at [823, 411] on button "Salvar" at bounding box center [832, 408] width 57 height 29
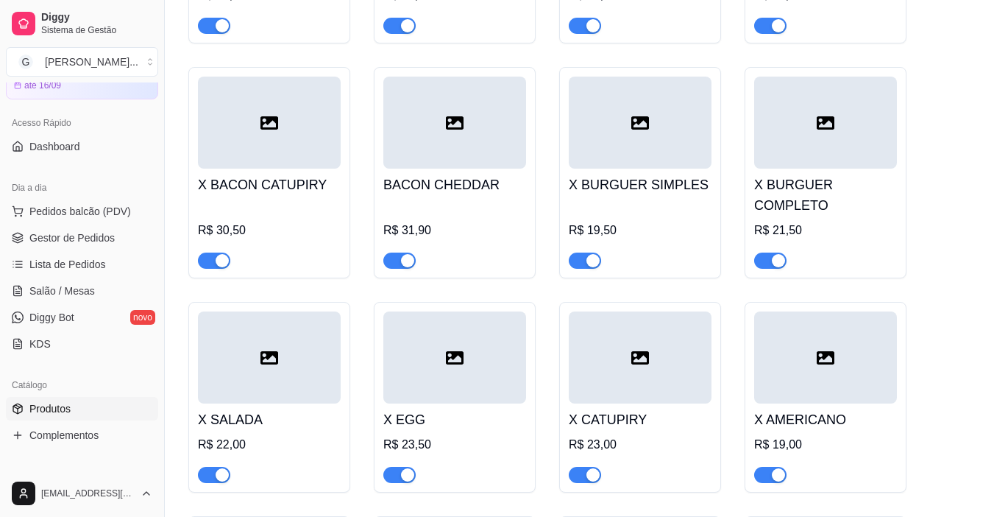
click at [437, 409] on h4 "X EGG" at bounding box center [454, 419] width 143 height 21
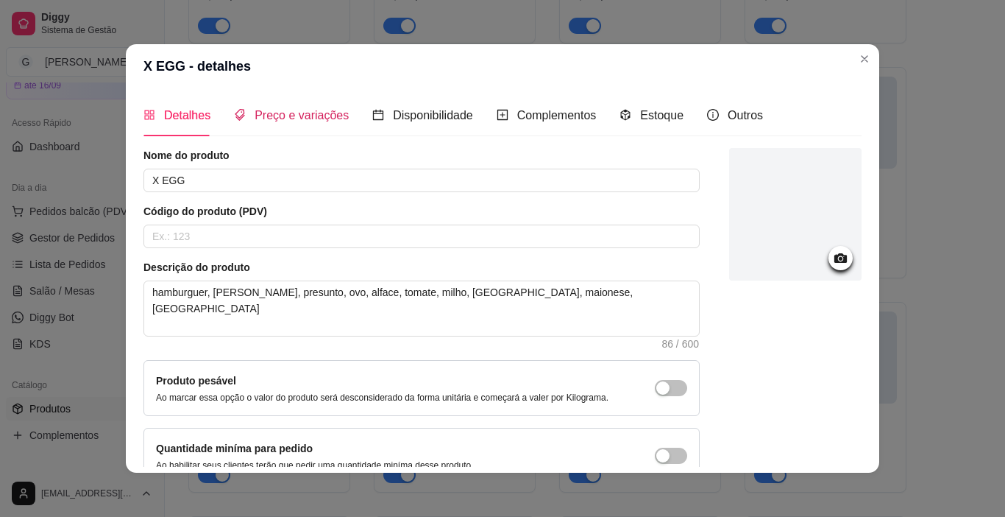
click at [292, 109] on span "Preço e variações" at bounding box center [302, 115] width 94 height 13
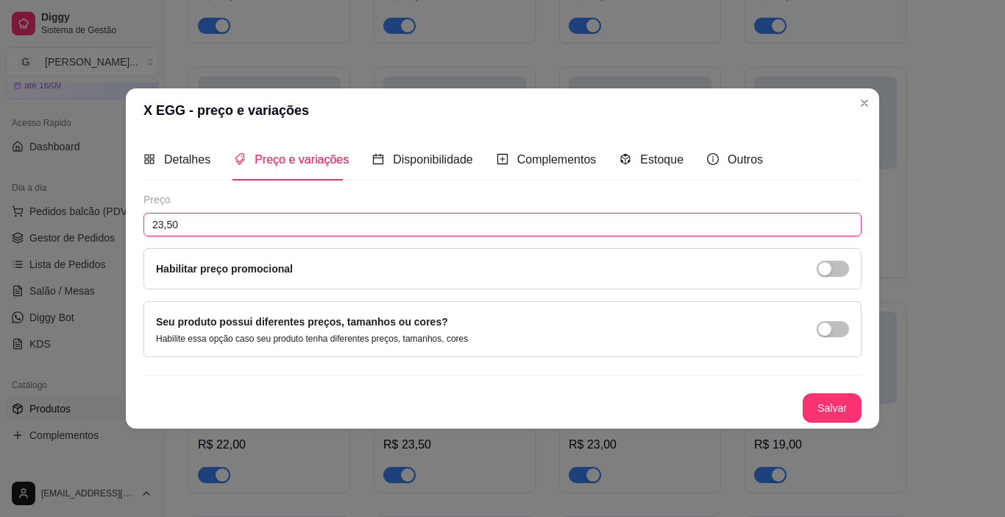
click at [199, 224] on input "23,50" at bounding box center [503, 225] width 718 height 24
type input "24,50"
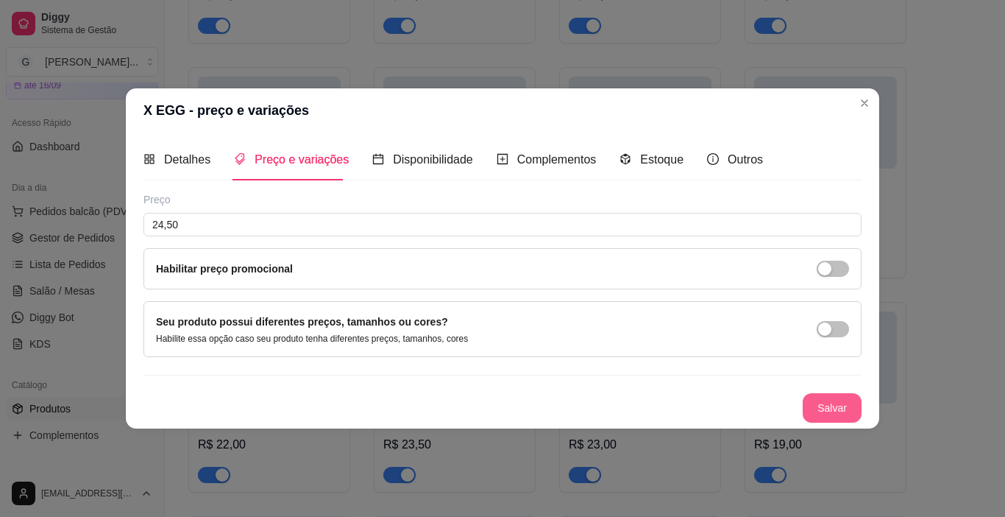
click at [832, 400] on button "Salvar" at bounding box center [832, 407] width 59 height 29
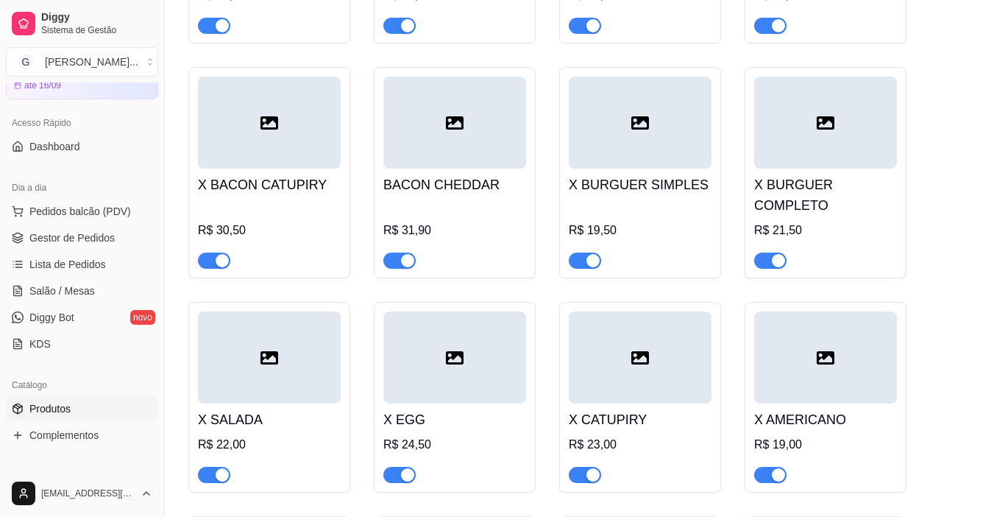
click at [626, 409] on h4 "X CATUPIRY" at bounding box center [640, 419] width 143 height 21
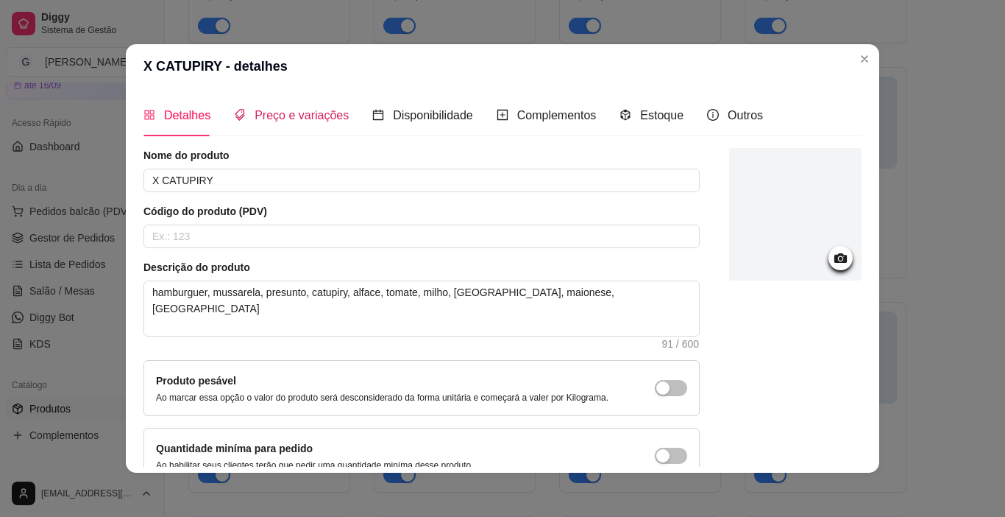
click at [309, 109] on span "Preço e variações" at bounding box center [302, 115] width 94 height 13
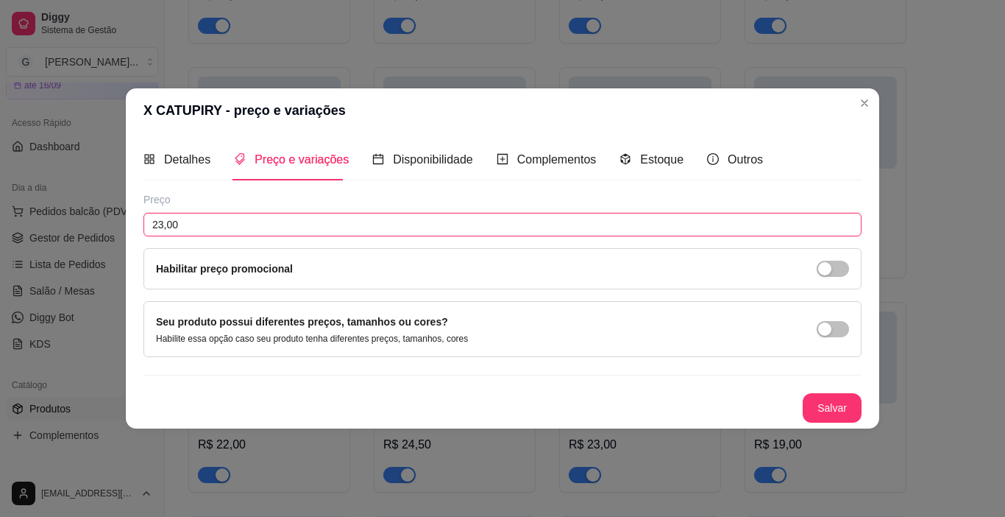
click at [217, 227] on input "23,00" at bounding box center [503, 225] width 718 height 24
type input "24,00"
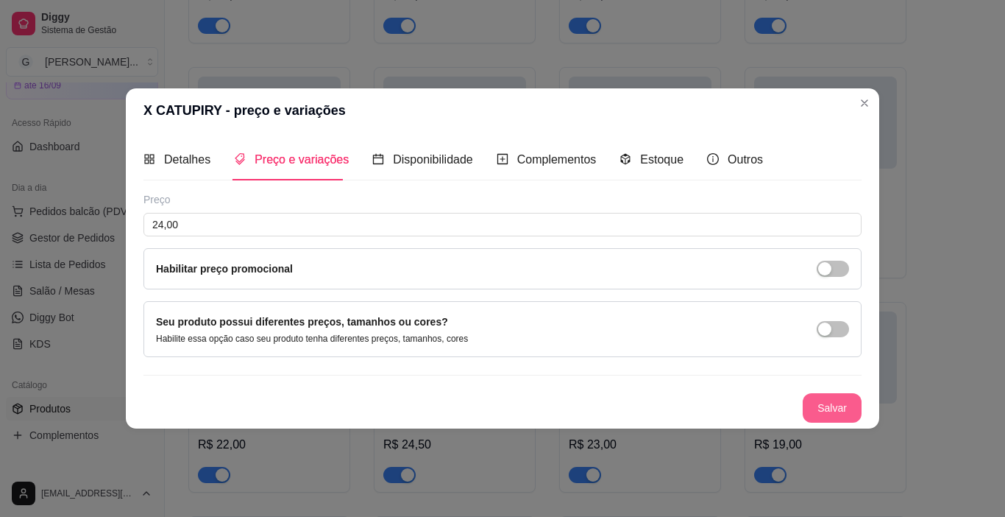
click at [833, 412] on button "Salvar" at bounding box center [832, 407] width 59 height 29
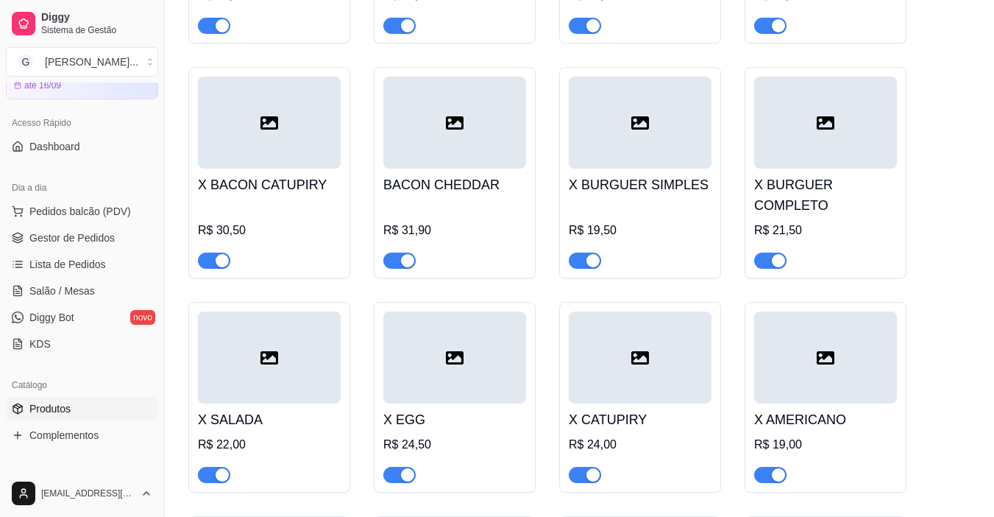
click at [835, 436] on div "R$ 19,00" at bounding box center [825, 445] width 143 height 18
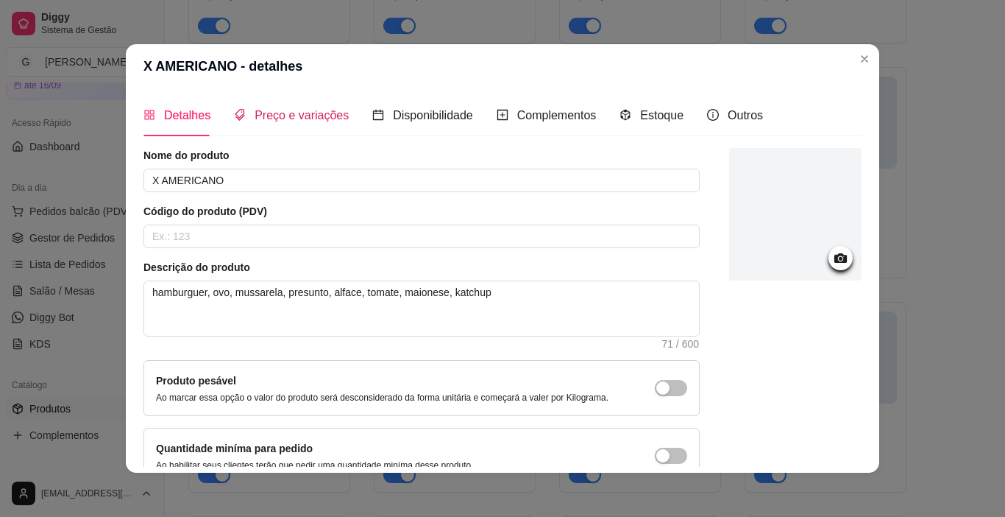
click at [270, 120] on span "Preço e variações" at bounding box center [302, 115] width 94 height 13
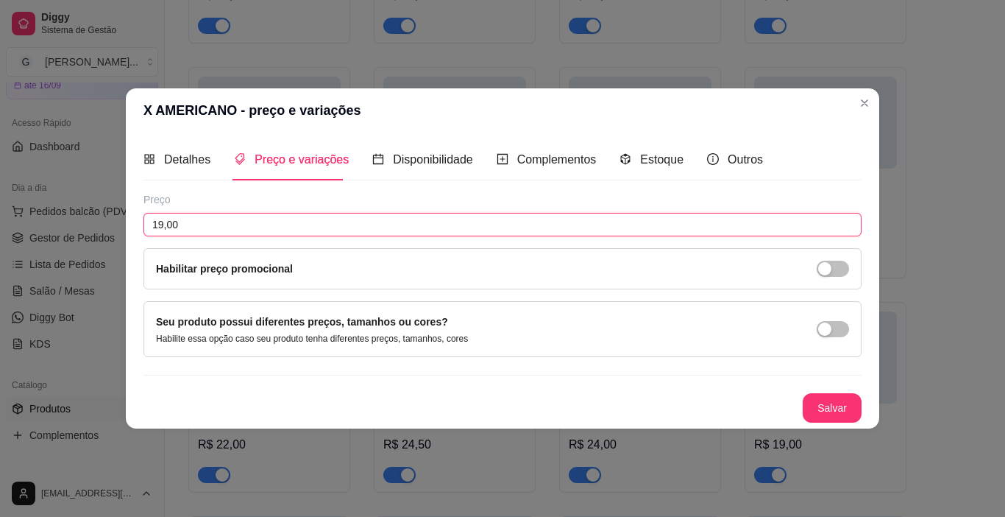
click at [206, 222] on input "19,00" at bounding box center [503, 225] width 718 height 24
type input "20,00"
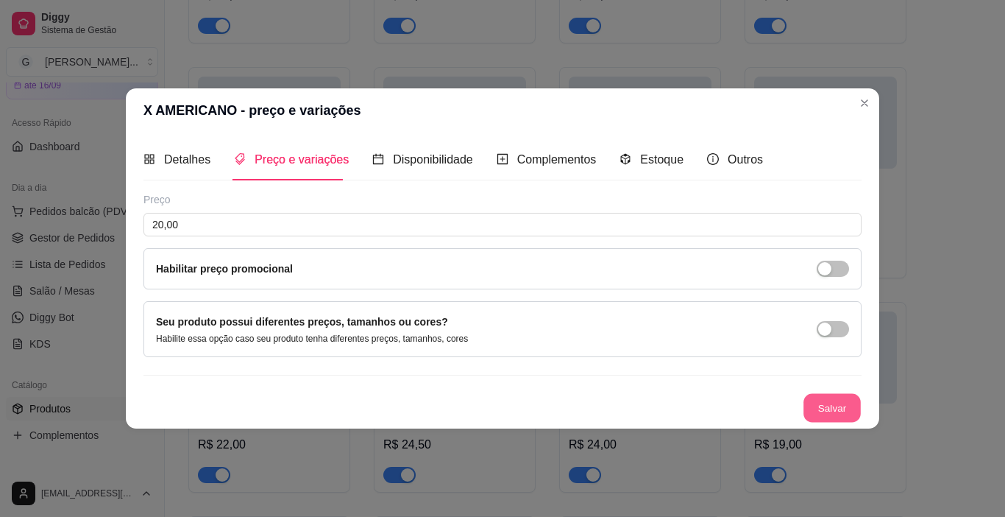
click at [848, 408] on button "Salvar" at bounding box center [832, 408] width 57 height 29
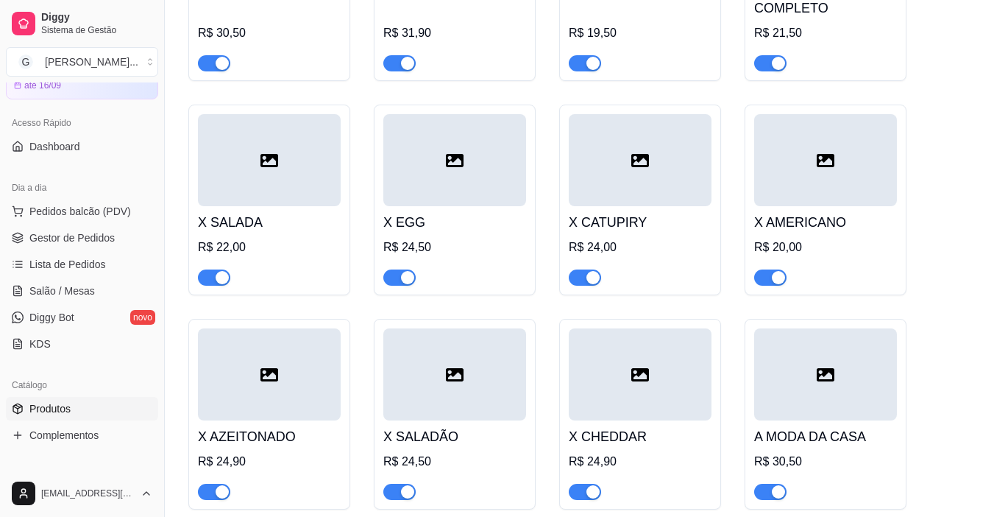
scroll to position [1472, 0]
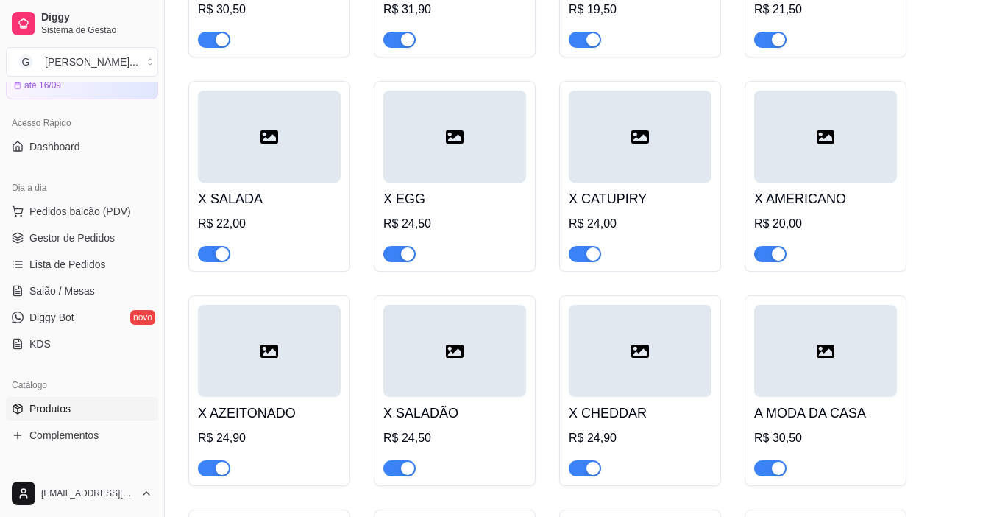
click at [264, 403] on h4 "X AZEITONADO" at bounding box center [269, 413] width 143 height 21
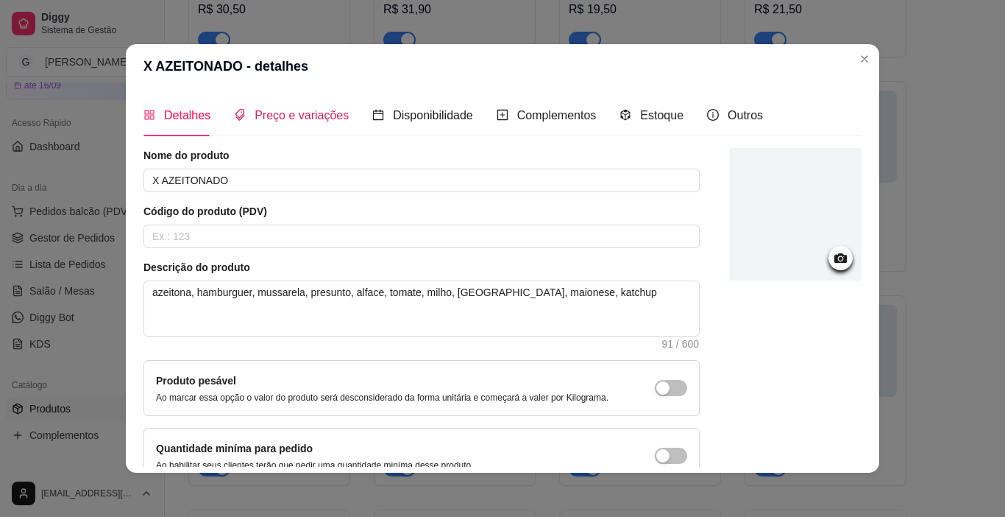
click at [289, 117] on span "Preço e variações" at bounding box center [302, 115] width 94 height 13
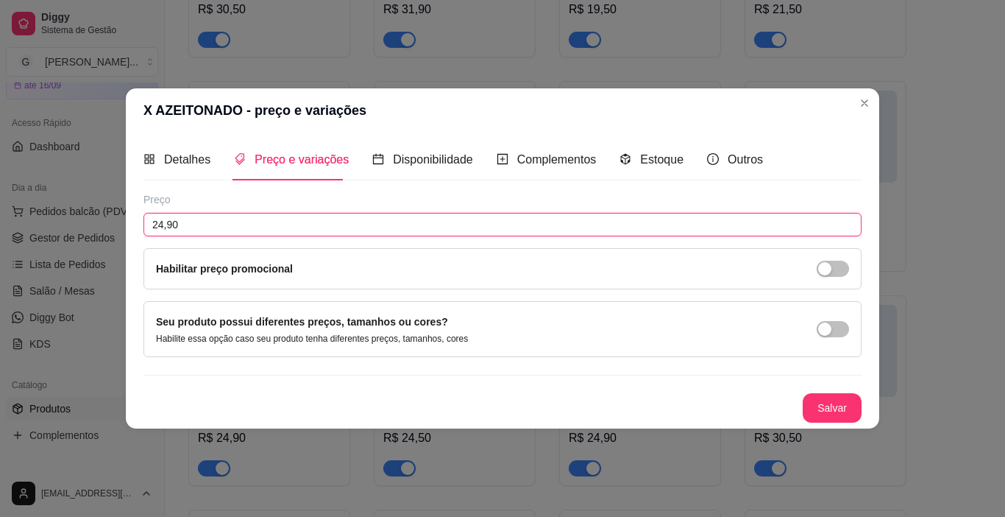
click at [203, 224] on input "24,90" at bounding box center [503, 225] width 718 height 24
type input "25,90"
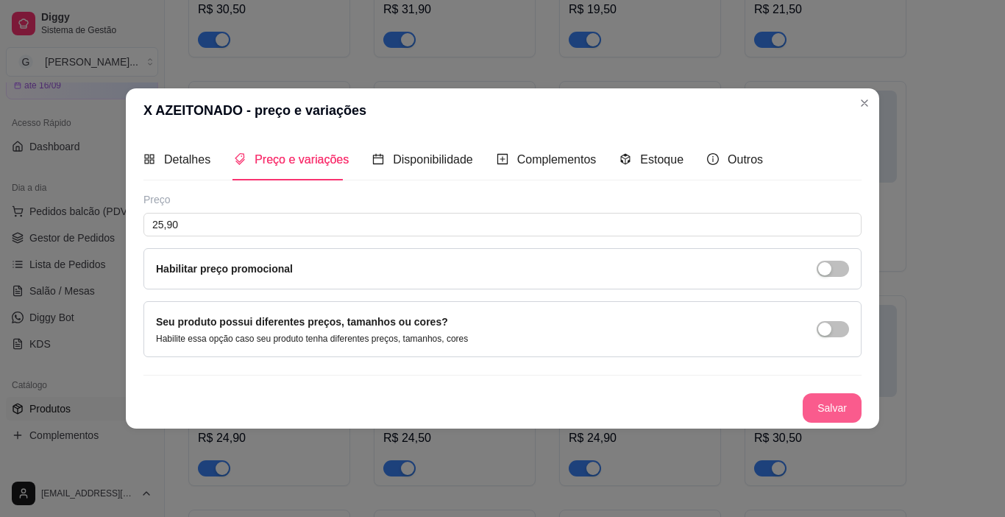
click at [840, 405] on button "Salvar" at bounding box center [832, 407] width 59 height 29
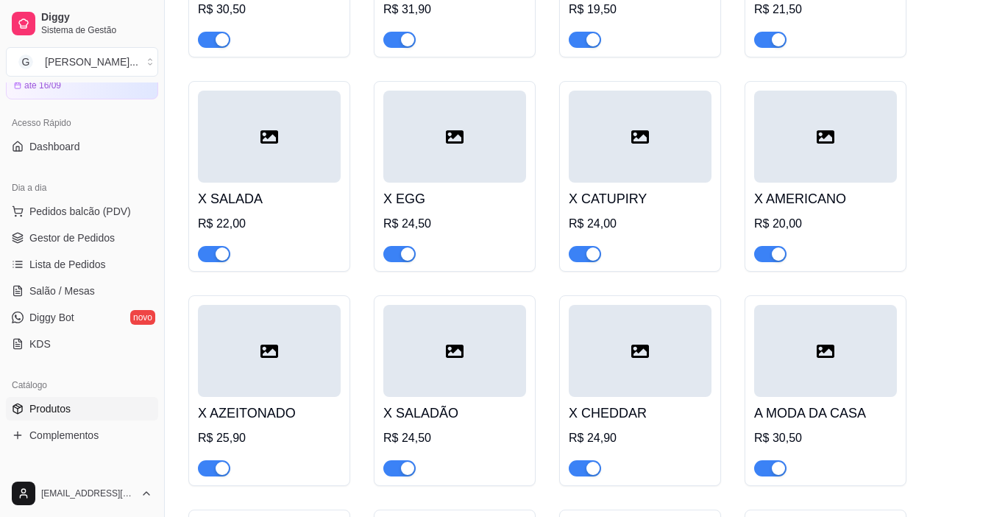
click at [428, 403] on h4 "X SALADÃO" at bounding box center [454, 413] width 143 height 21
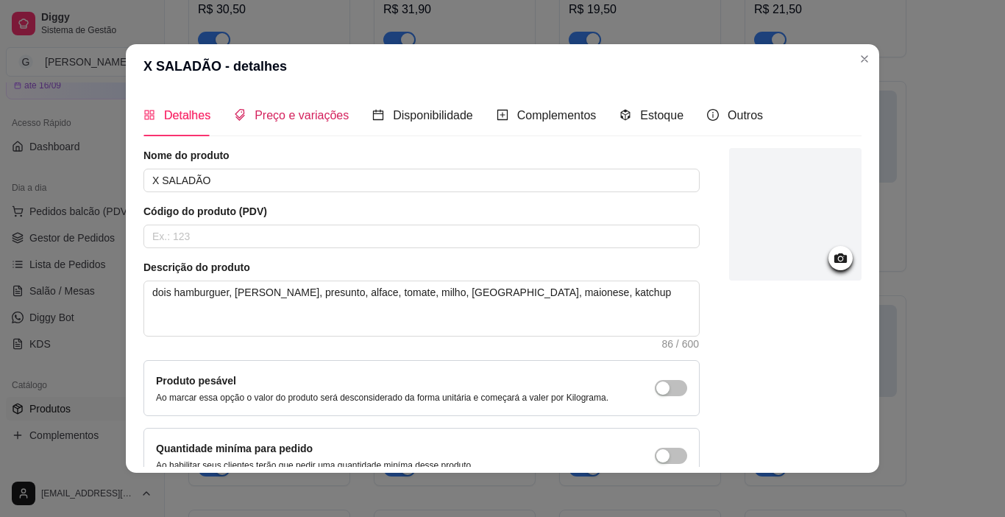
click at [310, 115] on span "Preço e variações" at bounding box center [302, 115] width 94 height 13
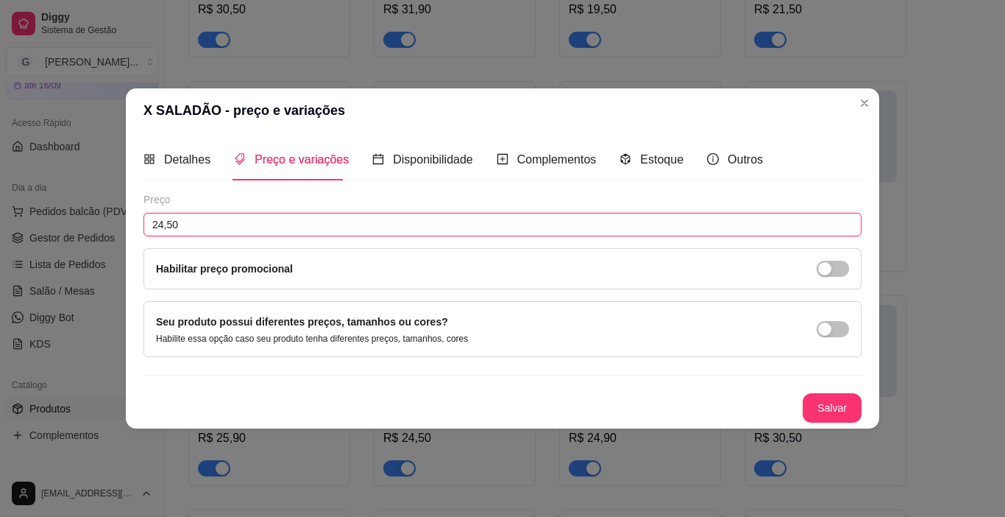
click at [222, 224] on input "24,50" at bounding box center [503, 225] width 718 height 24
type input "25,50"
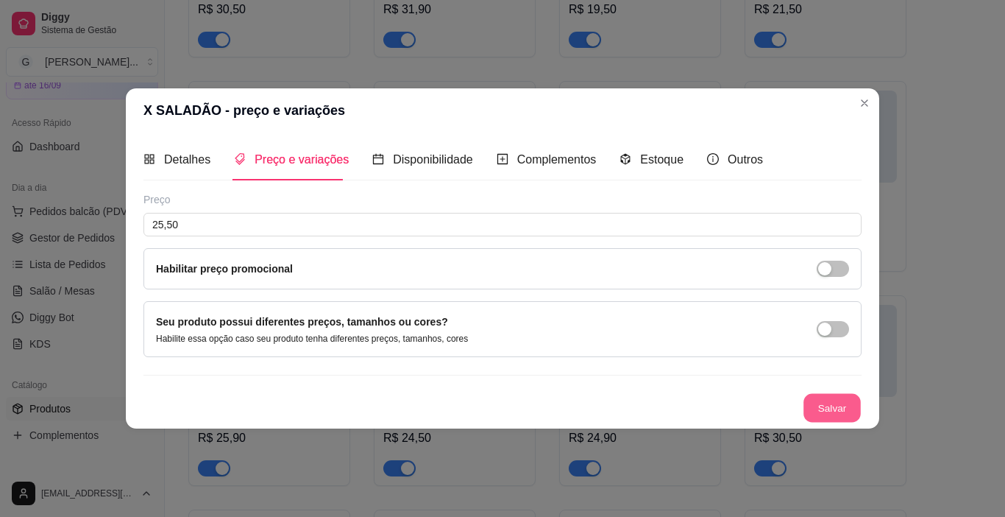
click at [835, 411] on button "Salvar" at bounding box center [832, 408] width 57 height 29
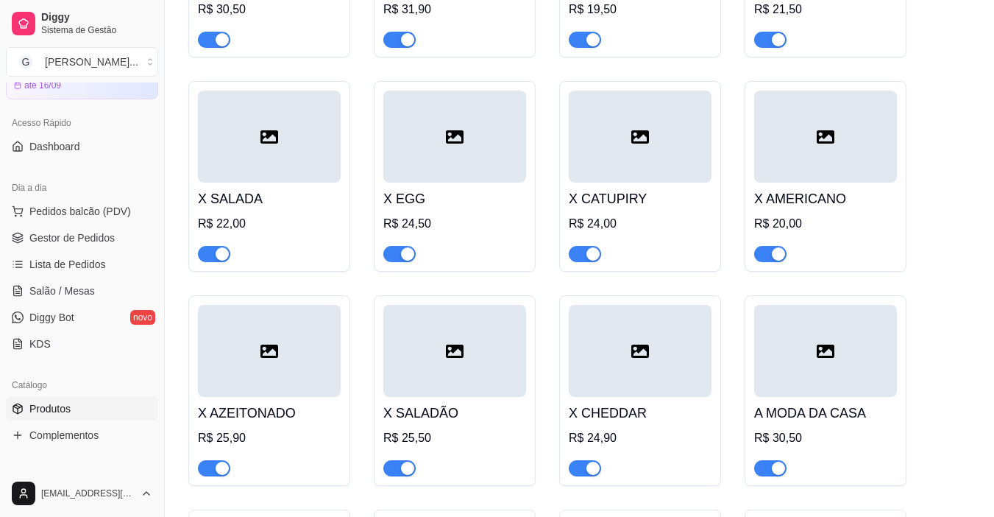
click at [614, 338] on div at bounding box center [640, 351] width 143 height 92
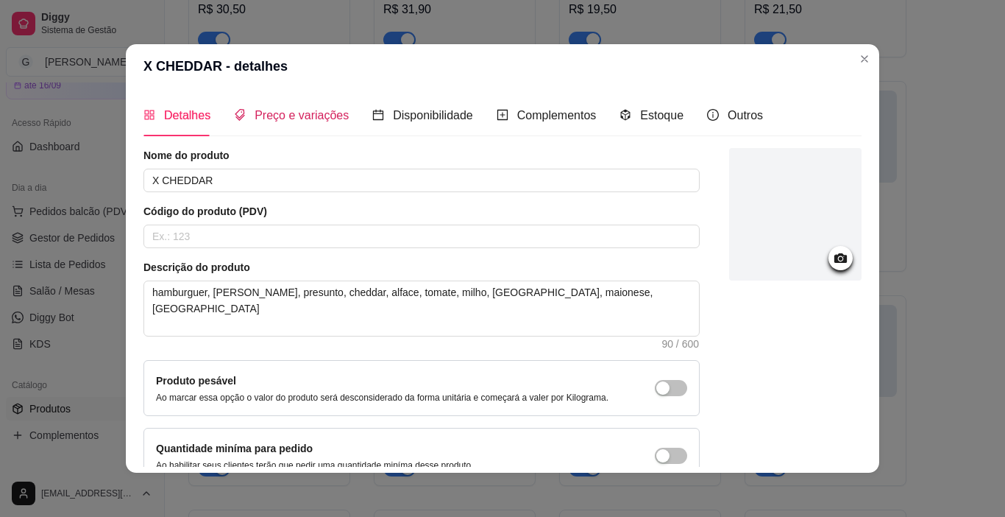
click at [258, 121] on span "Preço e variações" at bounding box center [302, 115] width 94 height 13
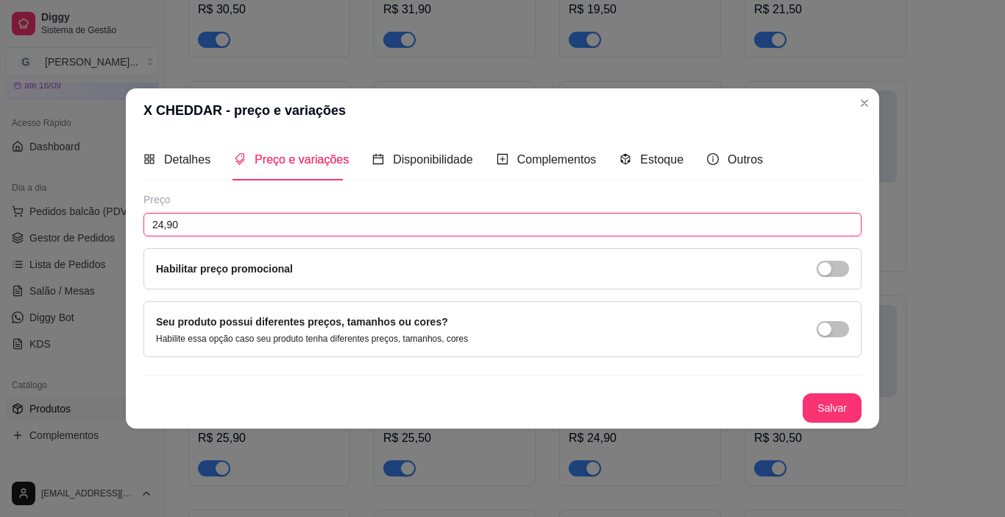
click at [205, 232] on input "24,90" at bounding box center [503, 225] width 718 height 24
type input "25,90"
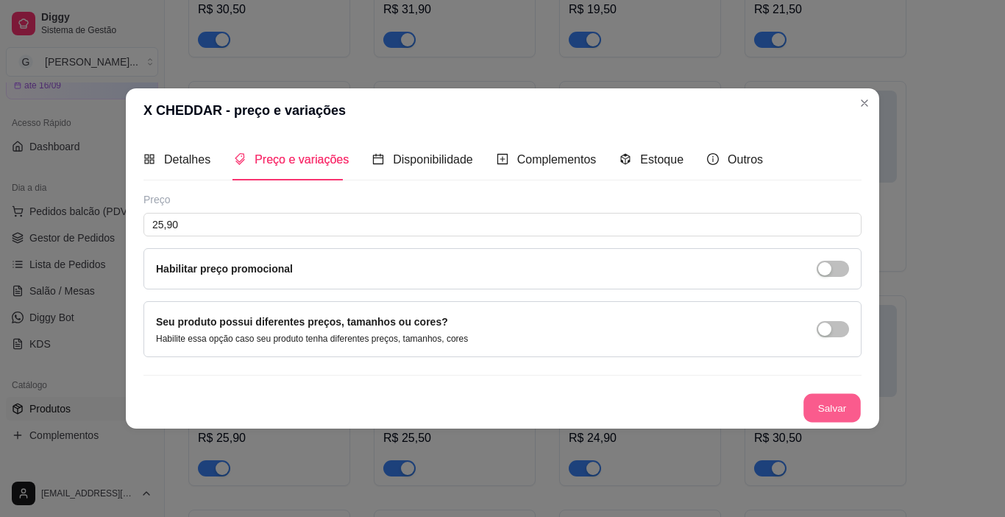
click at [839, 405] on button "Salvar" at bounding box center [832, 408] width 57 height 29
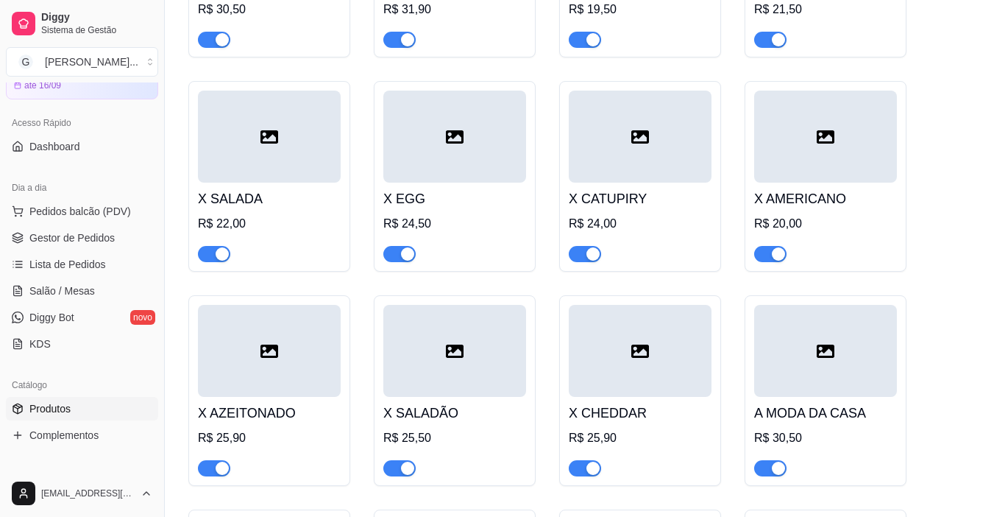
click at [817, 397] on div "A MODA DA CASA R$ 30,50" at bounding box center [825, 436] width 143 height 79
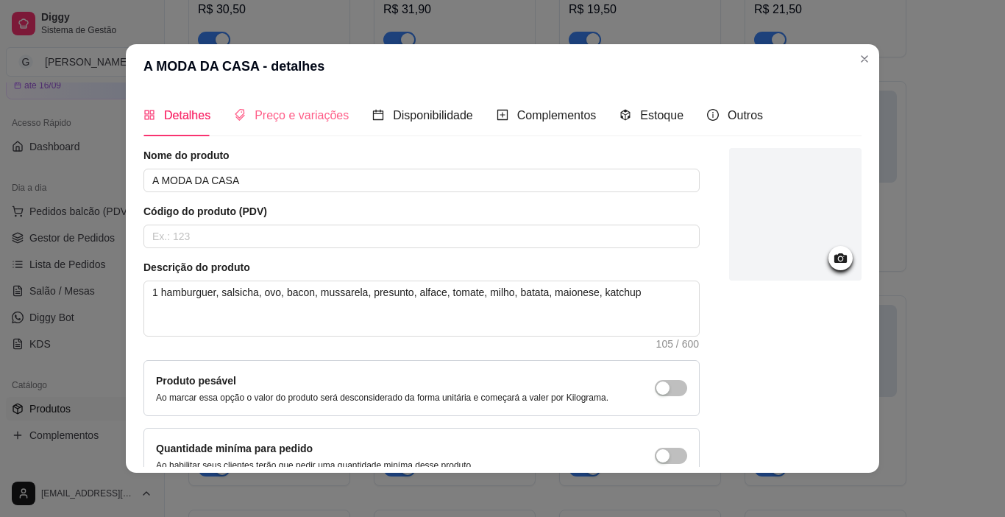
click at [288, 105] on div "Preço e variações" at bounding box center [291, 115] width 115 height 42
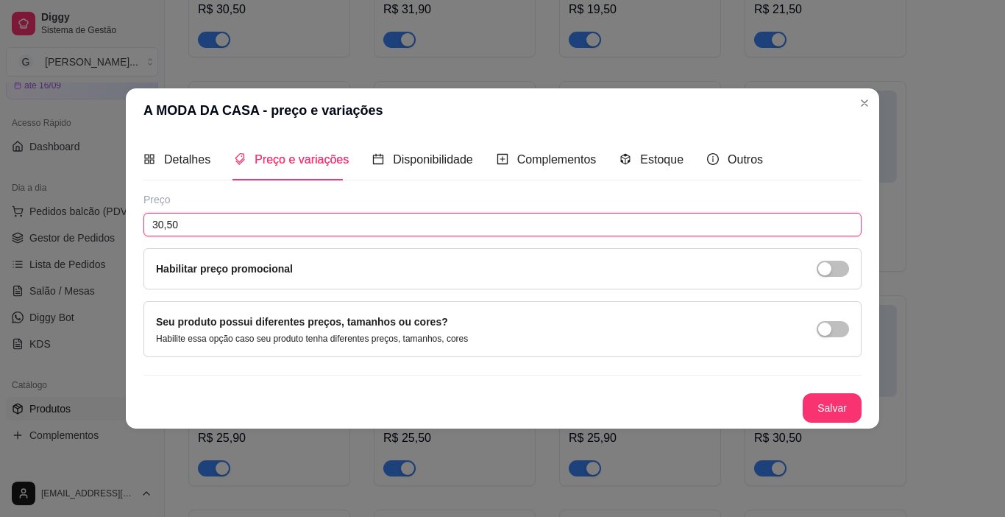
click at [242, 216] on input "30,50" at bounding box center [503, 225] width 718 height 24
type input "31,50"
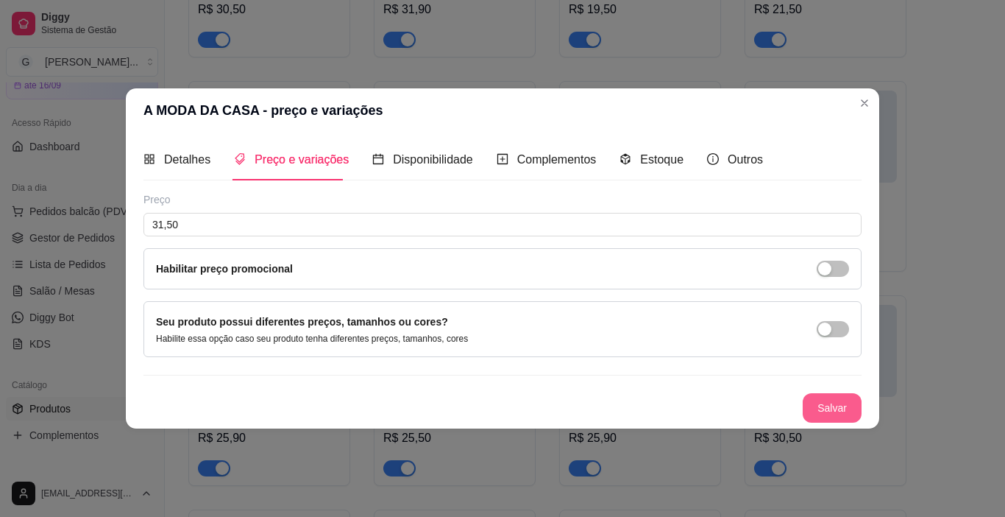
click at [833, 411] on button "Salvar" at bounding box center [832, 407] width 59 height 29
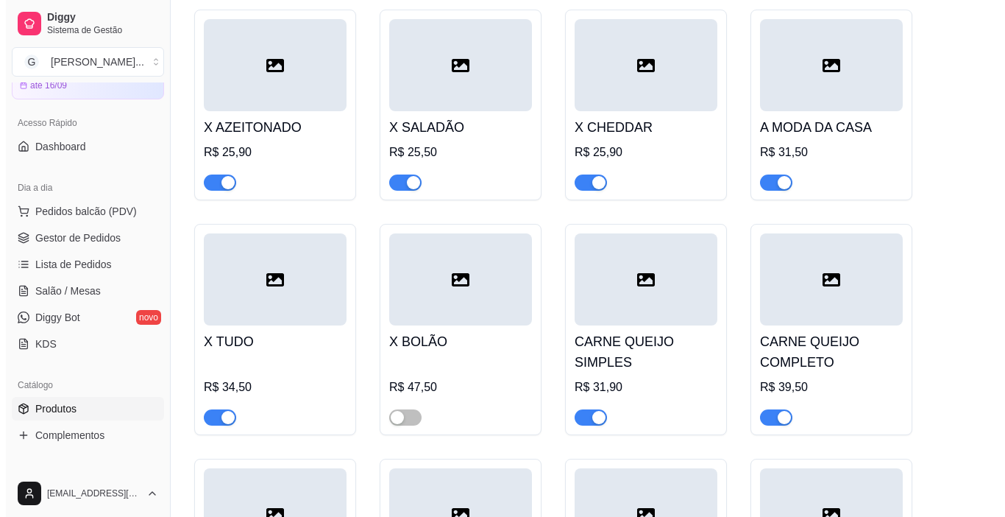
scroll to position [1766, 0]
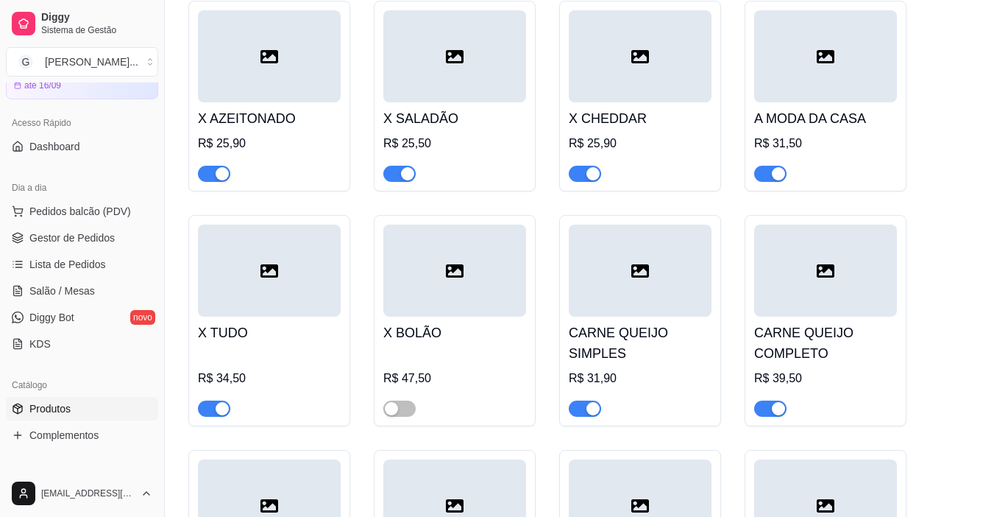
click at [219, 349] on div "R$ 34,50" at bounding box center [269, 383] width 143 height 68
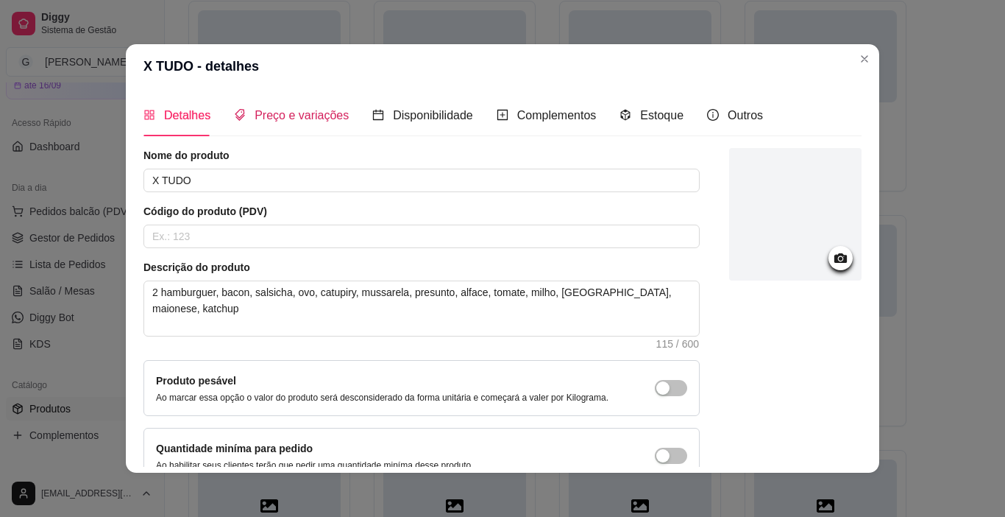
click at [268, 116] on span "Preço e variações" at bounding box center [302, 115] width 94 height 13
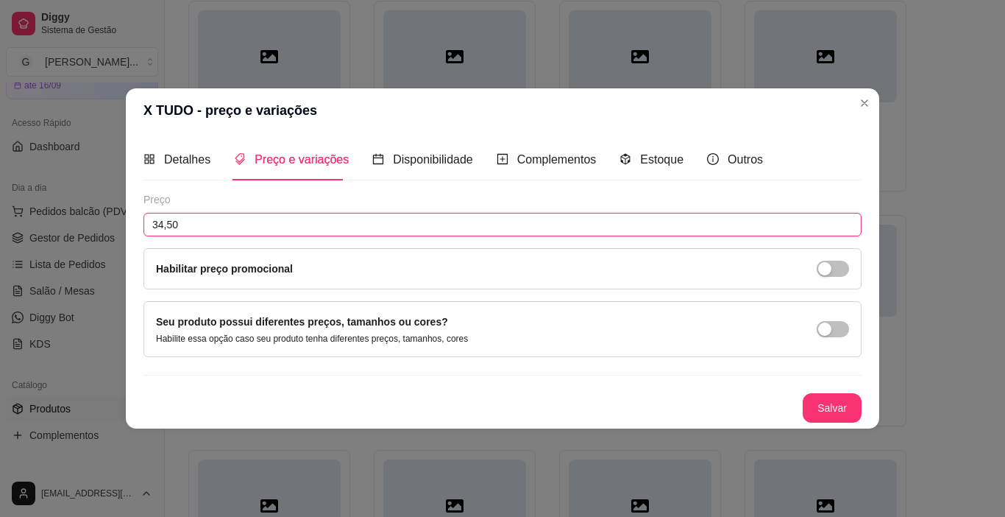
click at [197, 222] on input "34,50" at bounding box center [503, 225] width 718 height 24
type input "35,50"
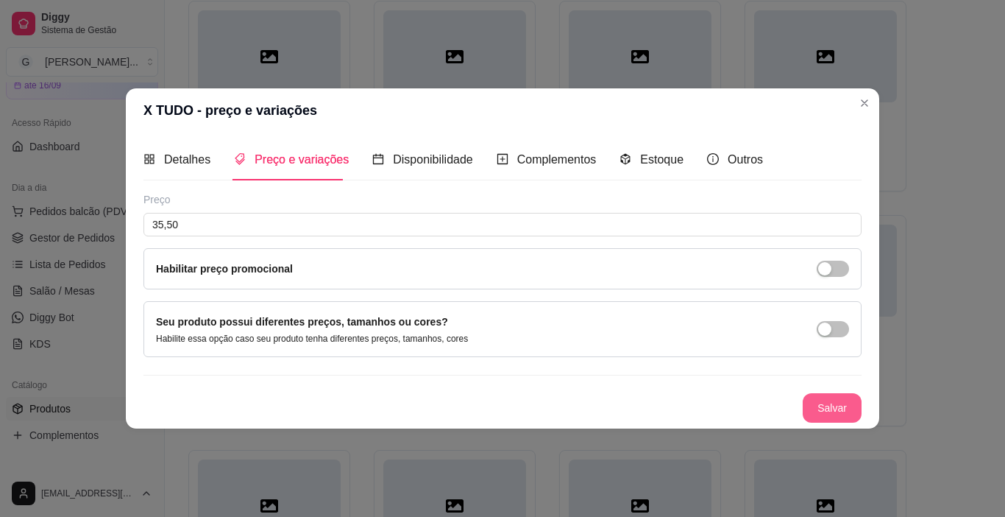
click at [828, 404] on button "Salvar" at bounding box center [832, 407] width 59 height 29
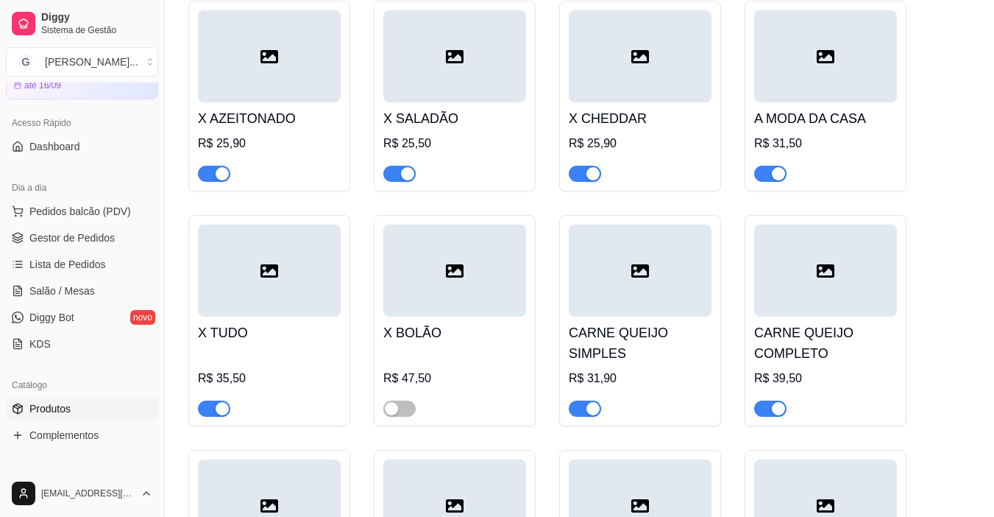
click at [421, 349] on div "R$ 47,50" at bounding box center [454, 383] width 143 height 68
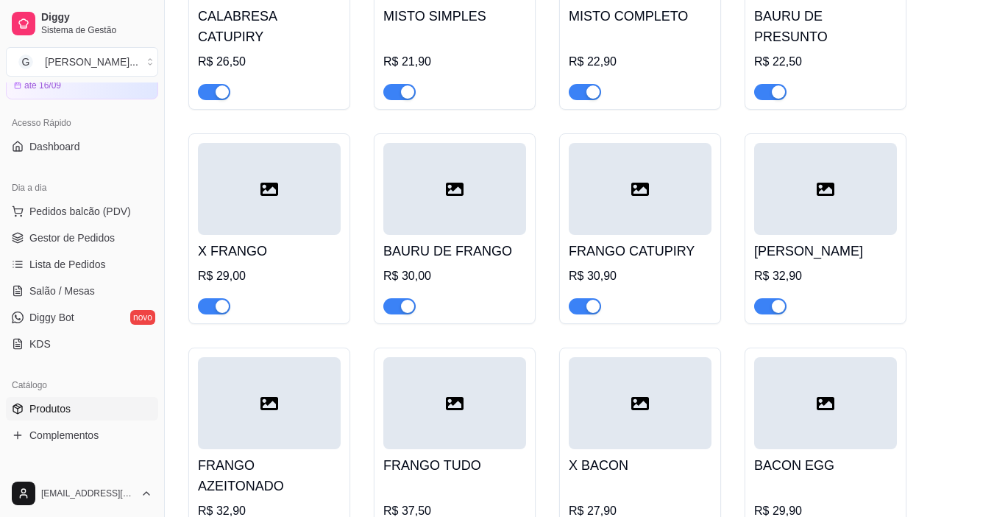
scroll to position [662, 0]
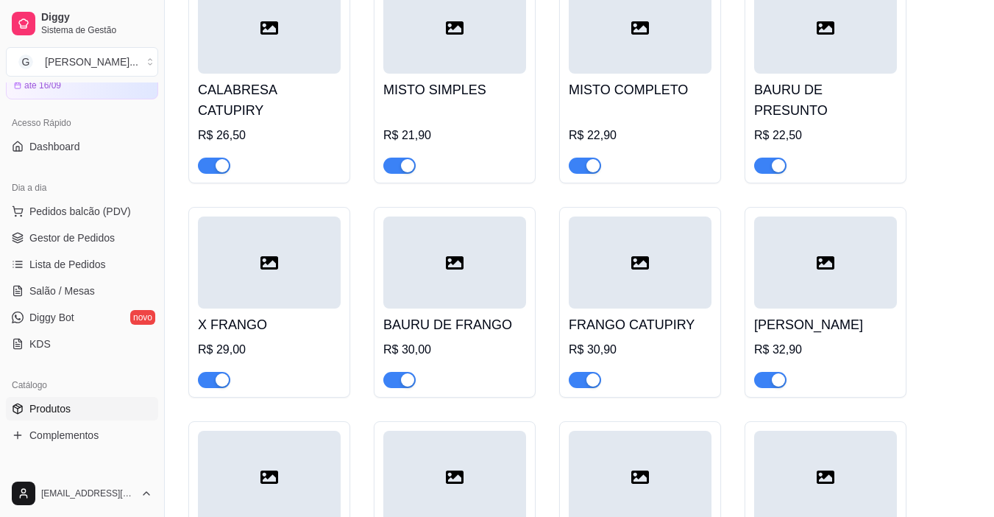
click at [278, 314] on h4 "X FRANGO" at bounding box center [269, 324] width 143 height 21
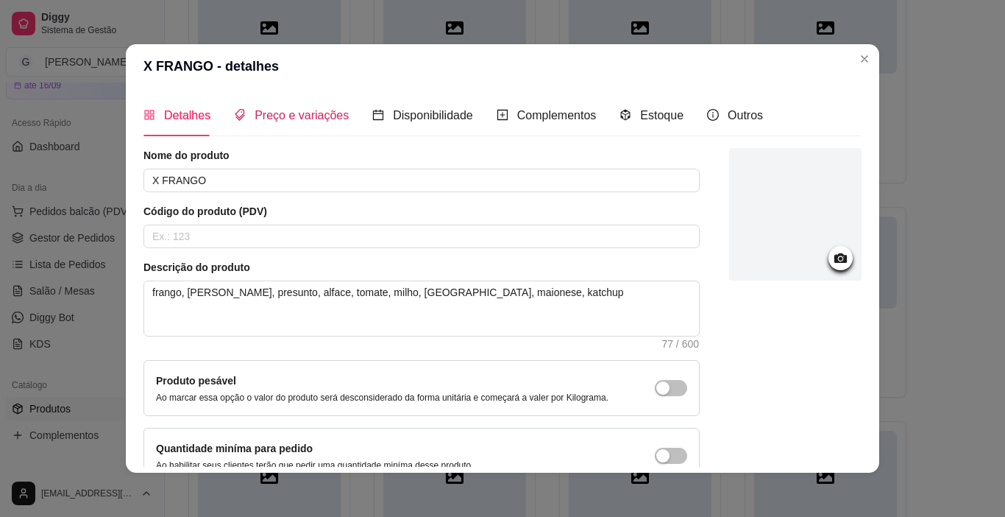
click at [298, 118] on span "Preço e variações" at bounding box center [302, 115] width 94 height 13
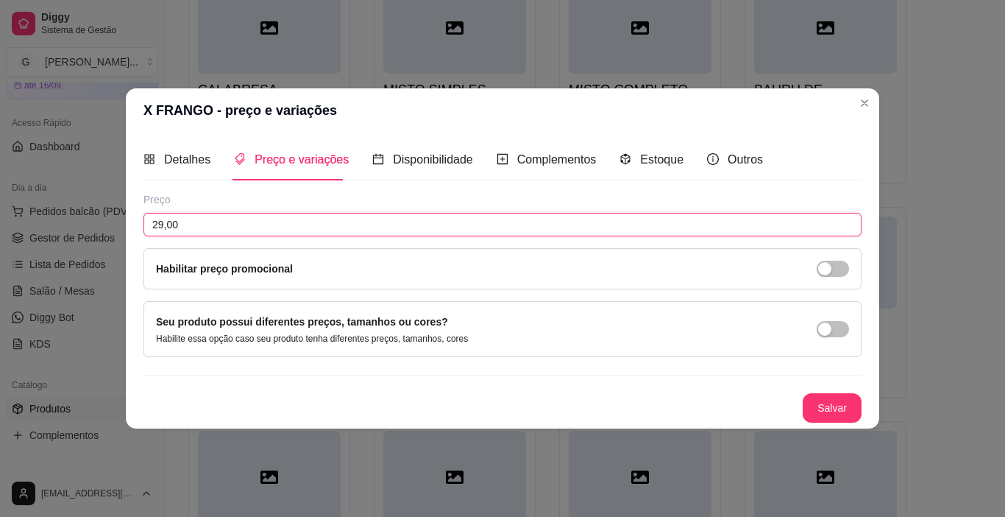
click at [213, 229] on input "29,00" at bounding box center [503, 225] width 718 height 24
type input "30,00"
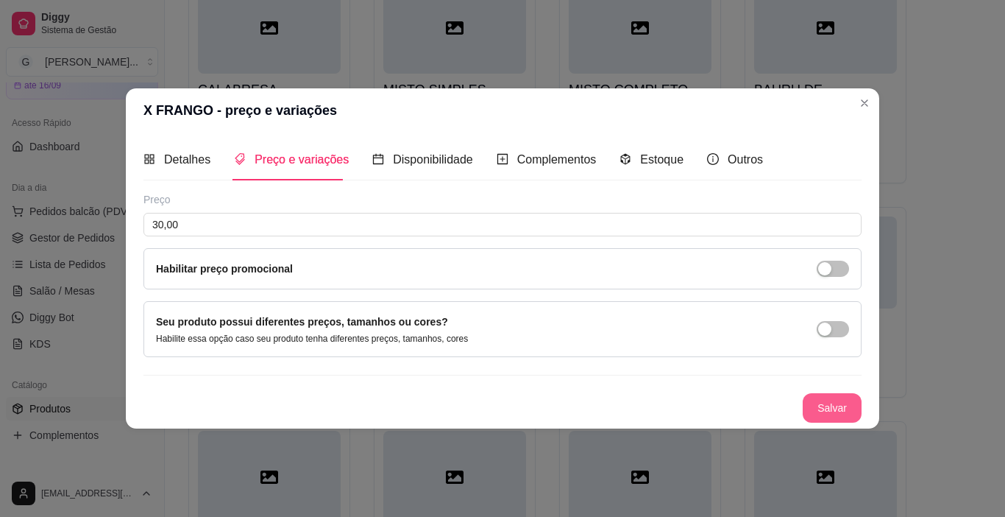
click at [828, 403] on button "Salvar" at bounding box center [832, 407] width 59 height 29
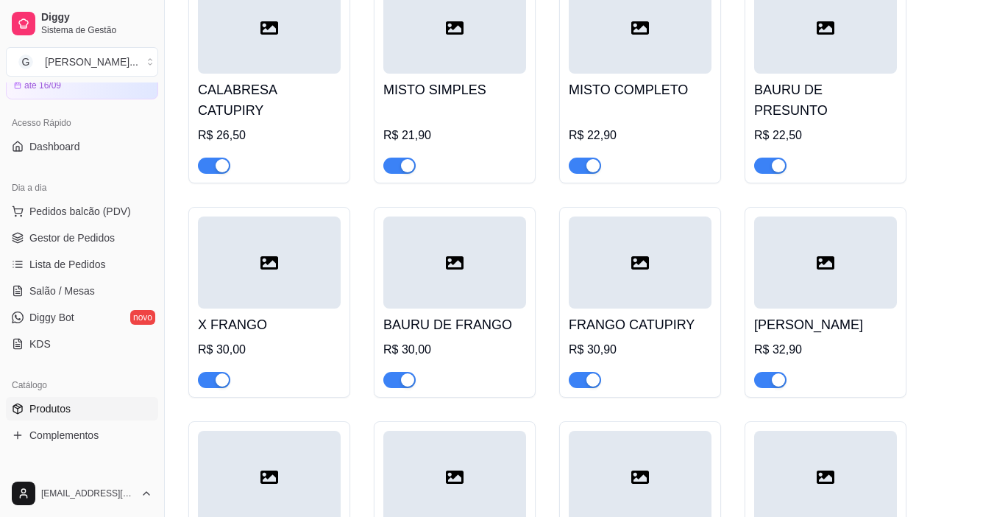
click at [462, 283] on div at bounding box center [454, 262] width 143 height 92
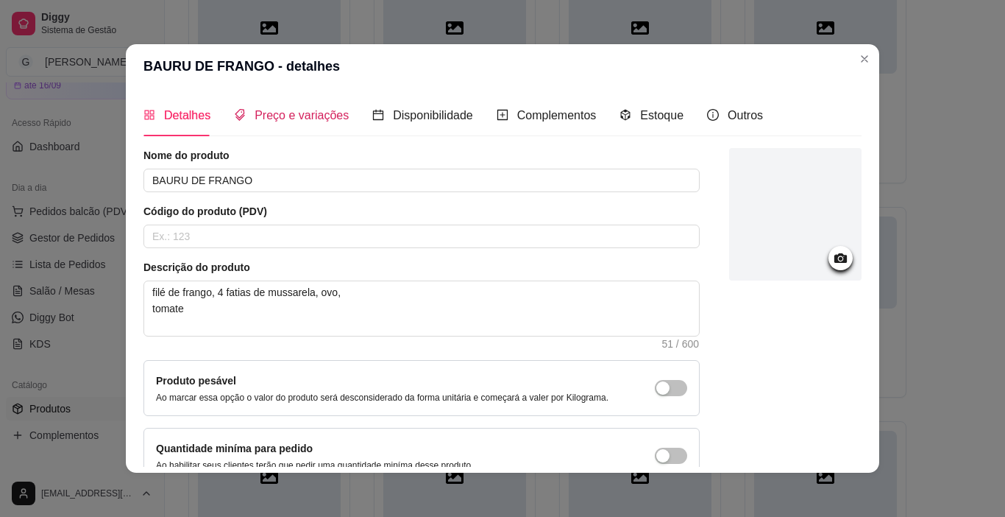
click at [311, 118] on span "Preço e variações" at bounding box center [302, 115] width 94 height 13
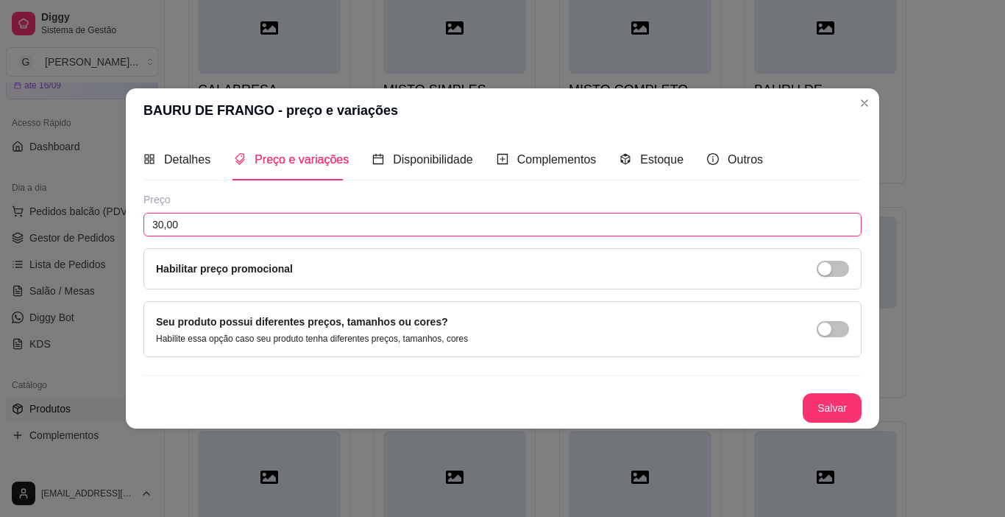
click at [246, 232] on input "30,00" at bounding box center [503, 225] width 718 height 24
click at [245, 224] on input "30,00" at bounding box center [503, 225] width 718 height 24
click at [183, 225] on input "30,00" at bounding box center [503, 225] width 718 height 24
type input "31,00"
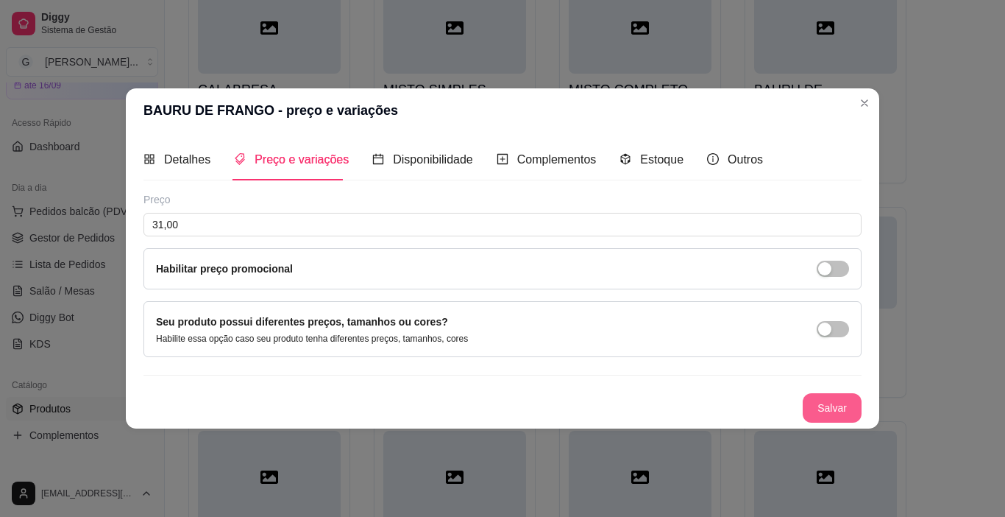
click at [818, 407] on button "Salvar" at bounding box center [832, 407] width 59 height 29
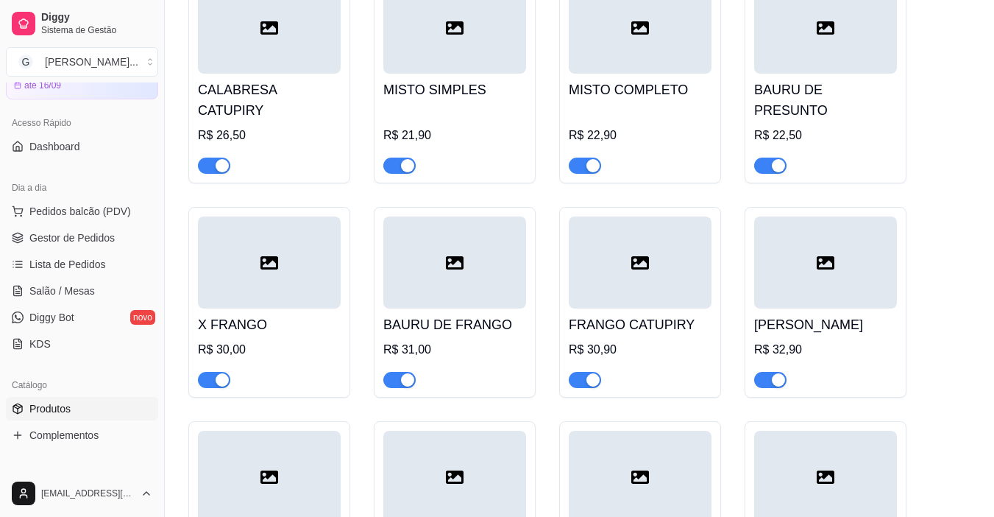
click at [603, 314] on h4 "FRANGO CATUPIRY" at bounding box center [640, 324] width 143 height 21
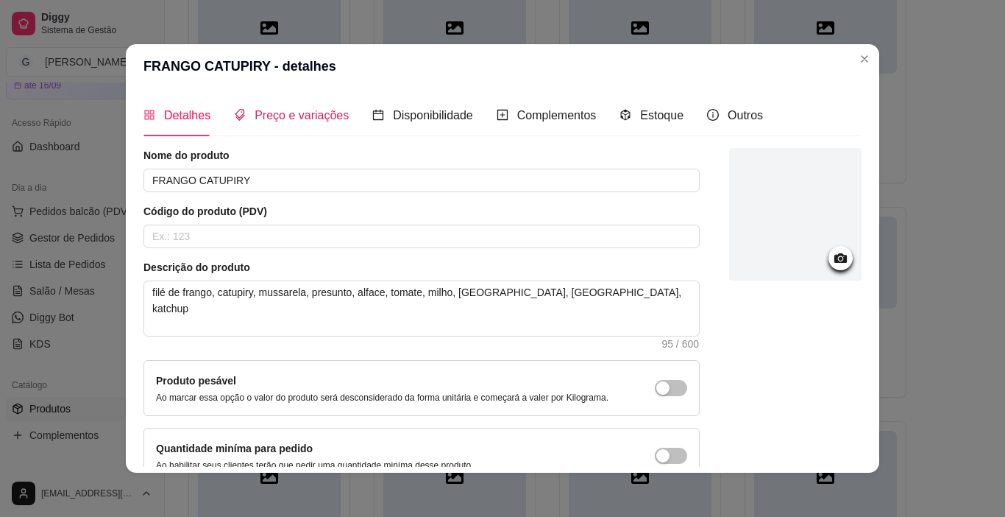
click at [308, 120] on span "Preço e variações" at bounding box center [302, 115] width 94 height 13
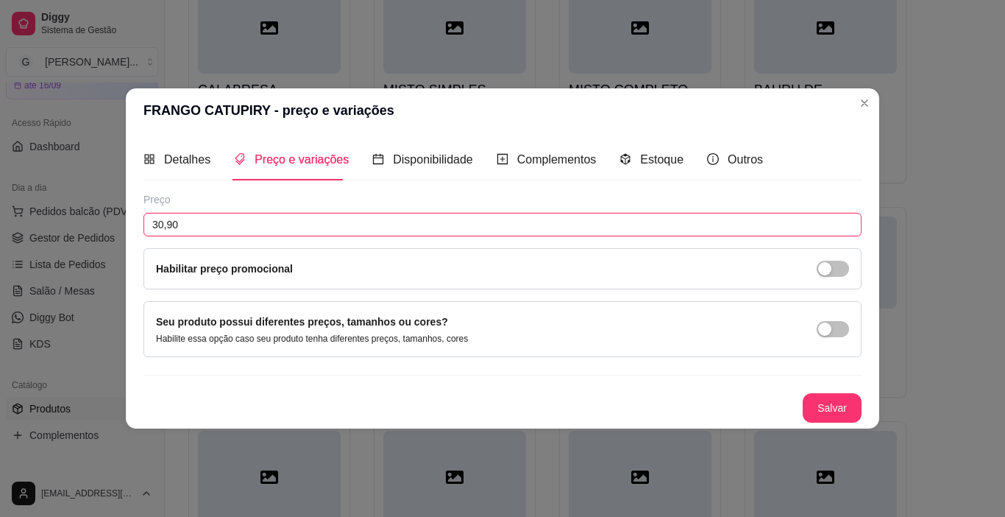
click at [222, 222] on input "30,90" at bounding box center [503, 225] width 718 height 24
type input "31,90"
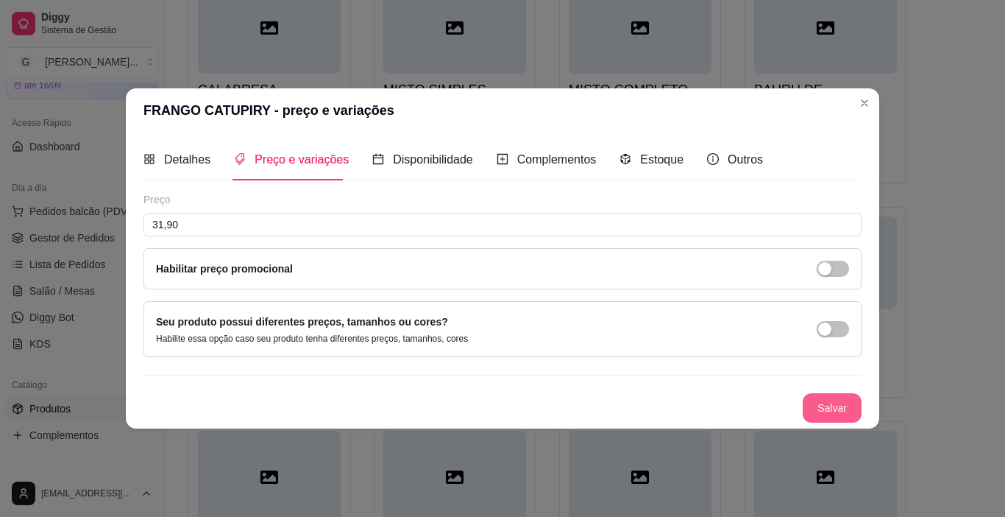
click at [843, 414] on button "Salvar" at bounding box center [832, 407] width 59 height 29
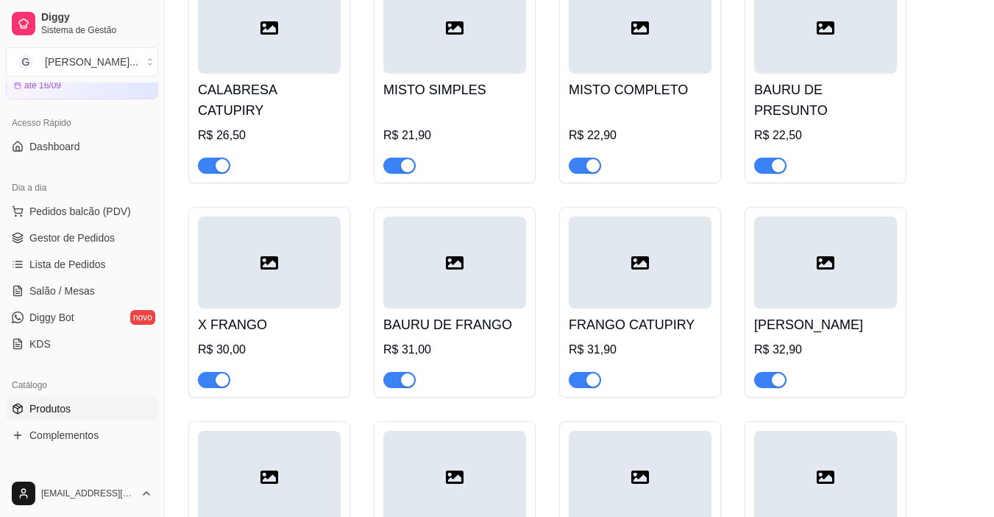
click at [820, 268] on div at bounding box center [825, 262] width 143 height 92
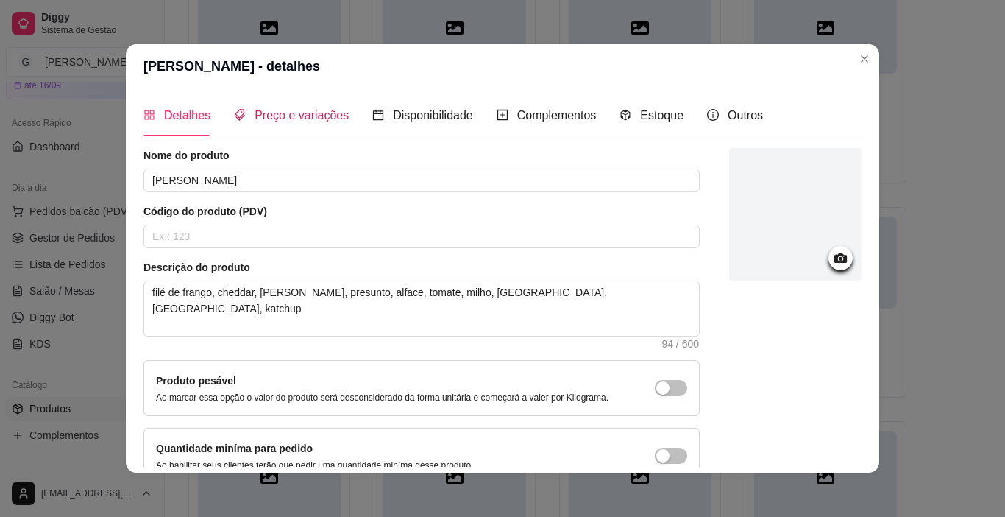
click at [277, 116] on span "Preço e variações" at bounding box center [302, 115] width 94 height 13
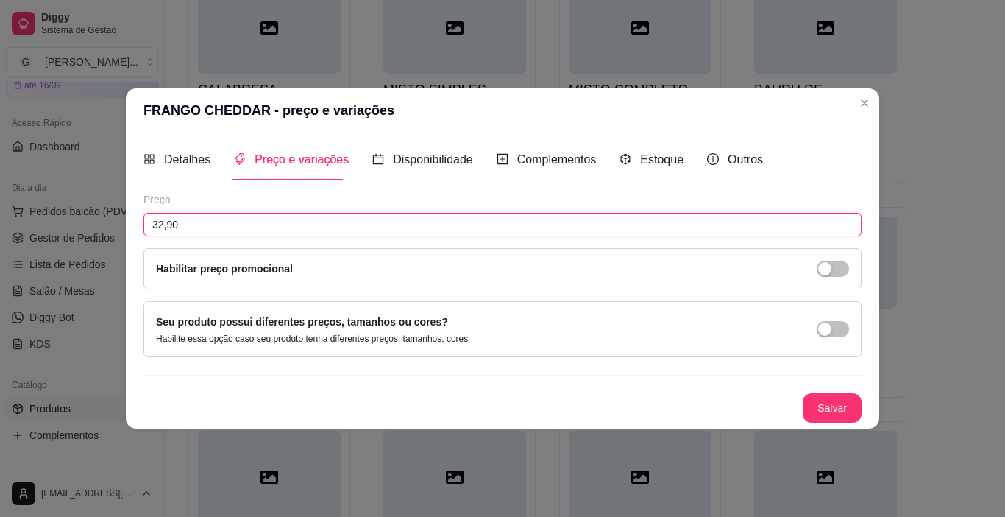
click at [228, 219] on input "32,90" at bounding box center [503, 225] width 718 height 24
type input "33,90"
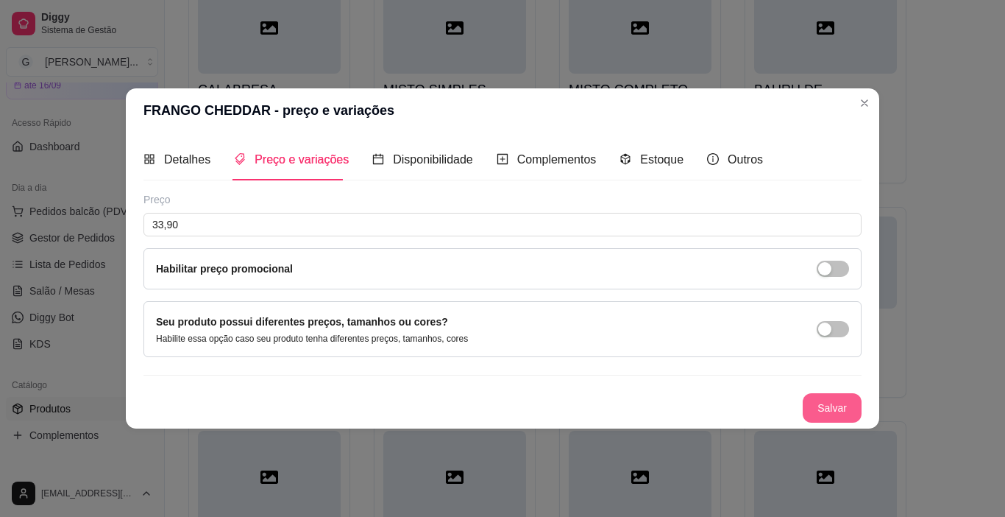
click at [817, 403] on button "Salvar" at bounding box center [832, 407] width 59 height 29
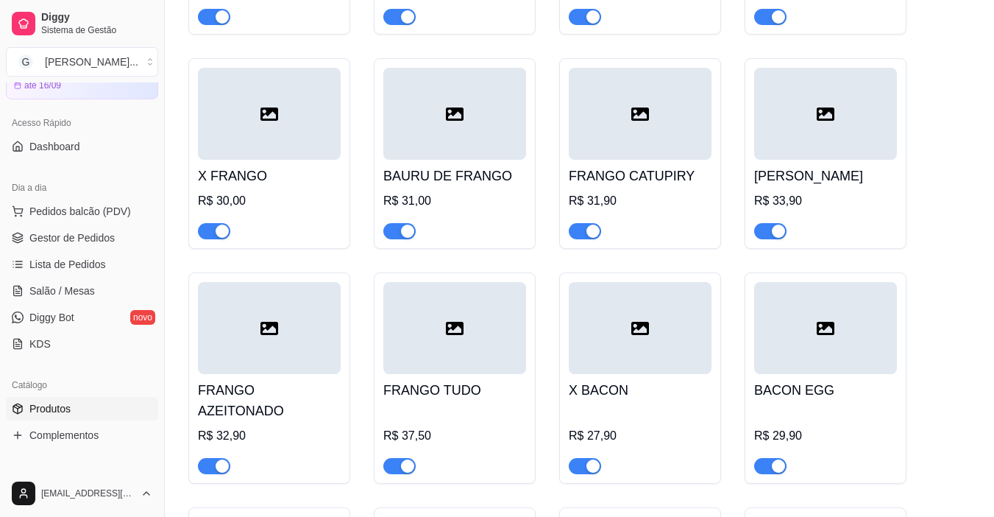
scroll to position [883, 0]
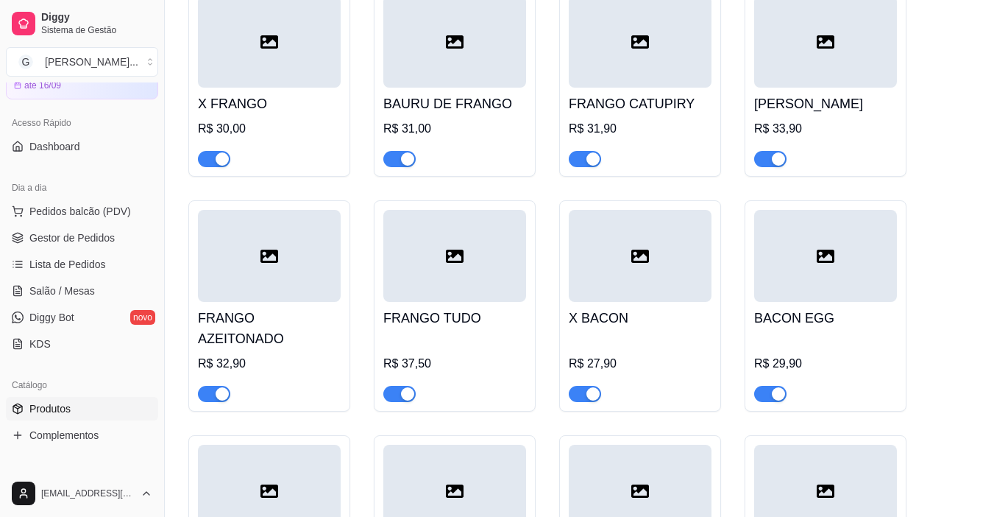
click at [294, 308] on h4 "FRANGO AZEITONADO" at bounding box center [269, 328] width 143 height 41
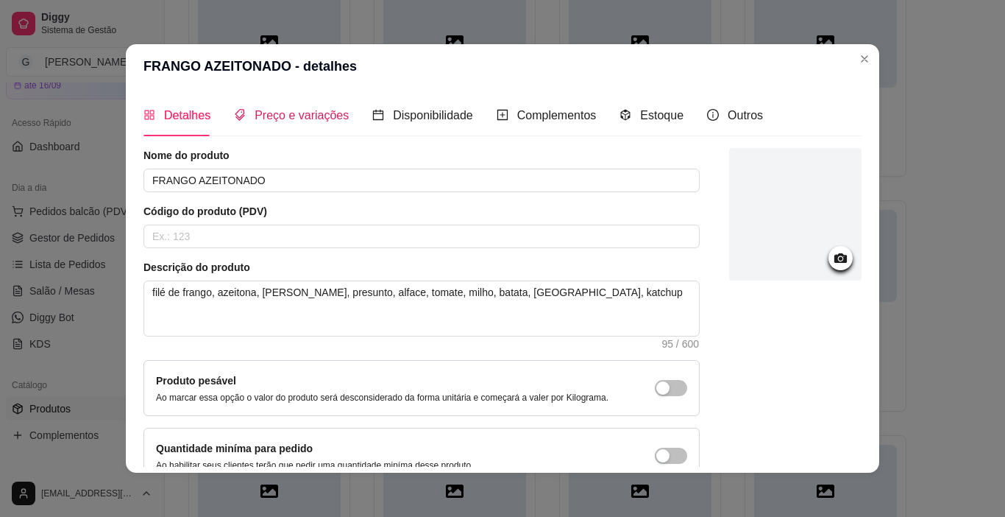
click at [298, 113] on span "Preço e variações" at bounding box center [302, 115] width 94 height 13
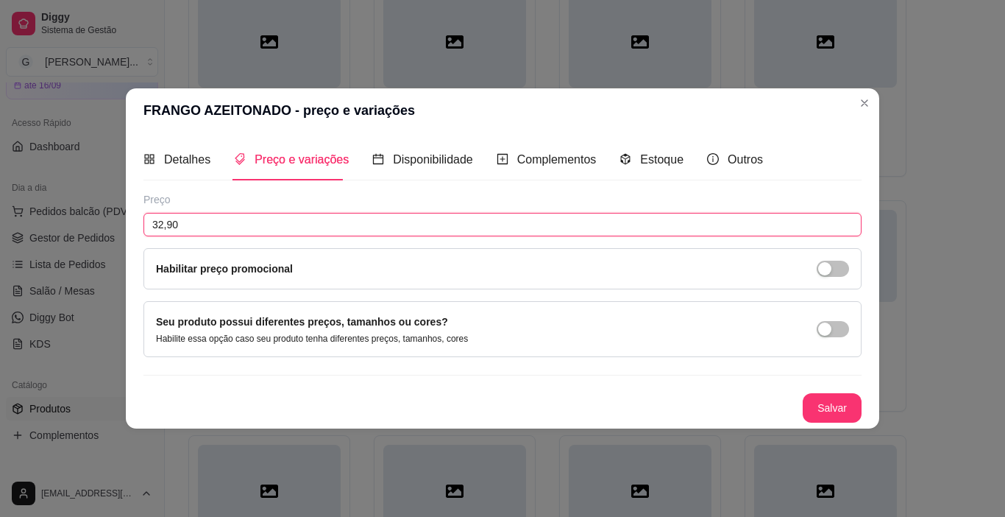
click at [211, 222] on input "32,90" at bounding box center [503, 225] width 718 height 24
type input "33,90"
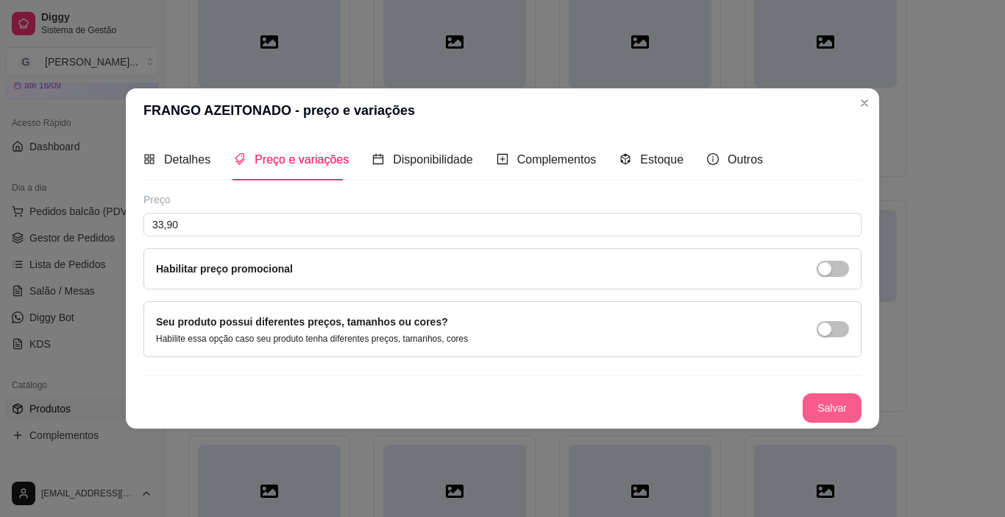
click at [843, 411] on button "Salvar" at bounding box center [832, 407] width 59 height 29
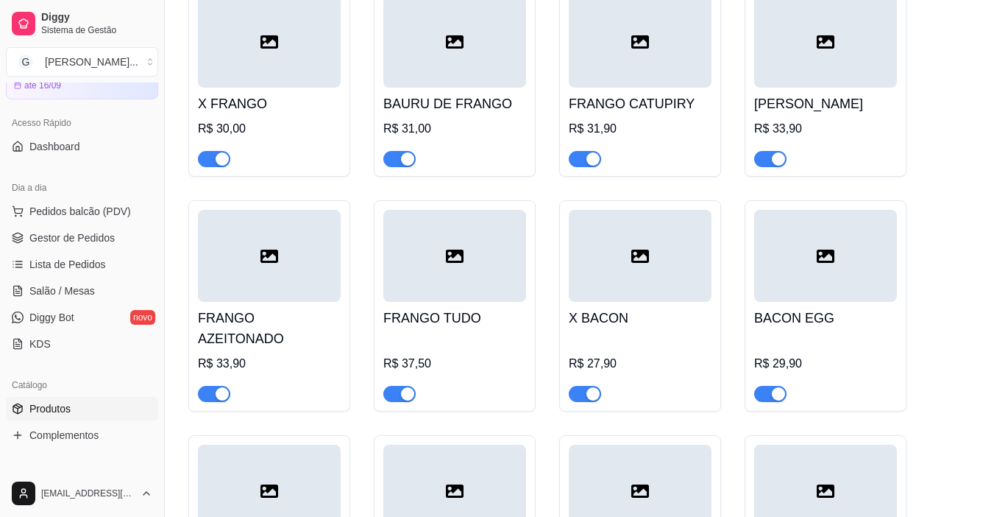
click at [464, 308] on h4 "FRANGO TUDO" at bounding box center [454, 318] width 143 height 21
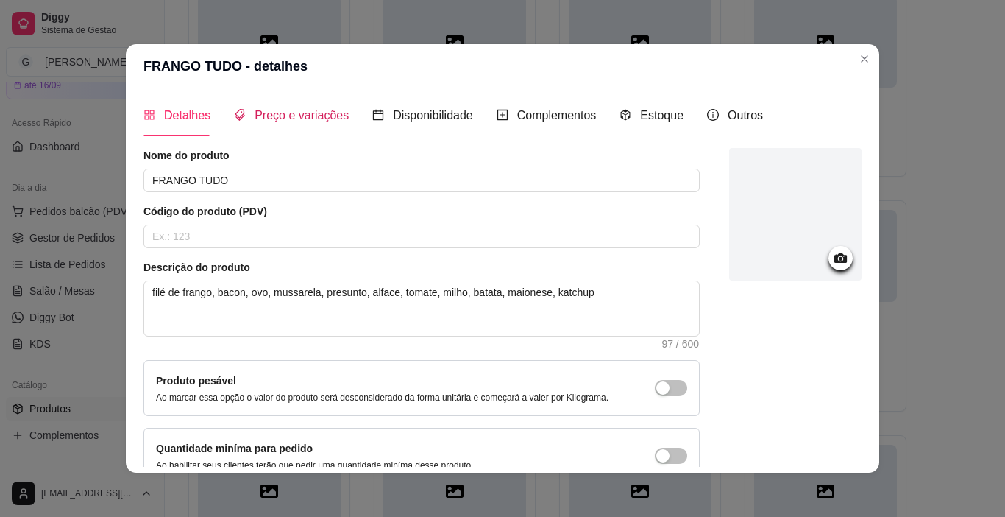
click at [333, 114] on span "Preço e variações" at bounding box center [302, 115] width 94 height 13
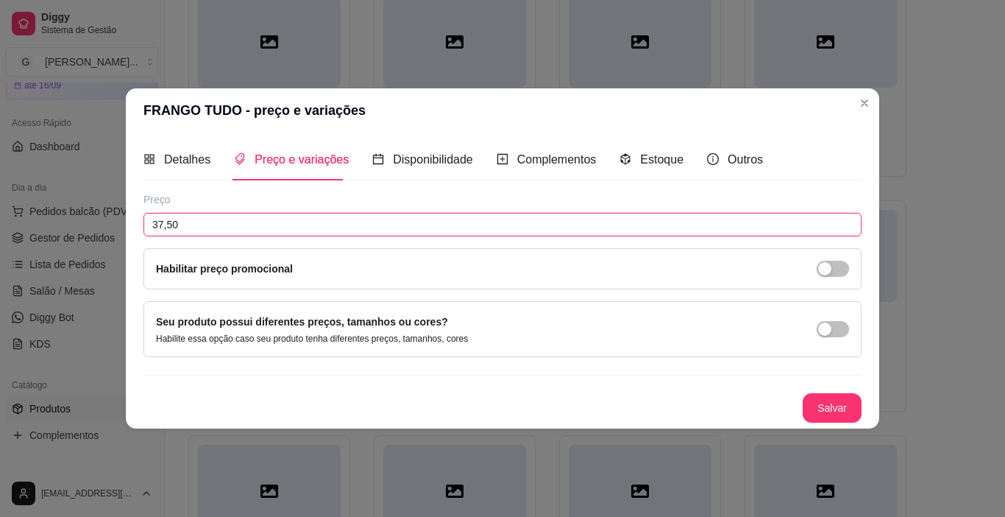
click at [270, 228] on input "37,50" at bounding box center [503, 225] width 718 height 24
type input "38,50"
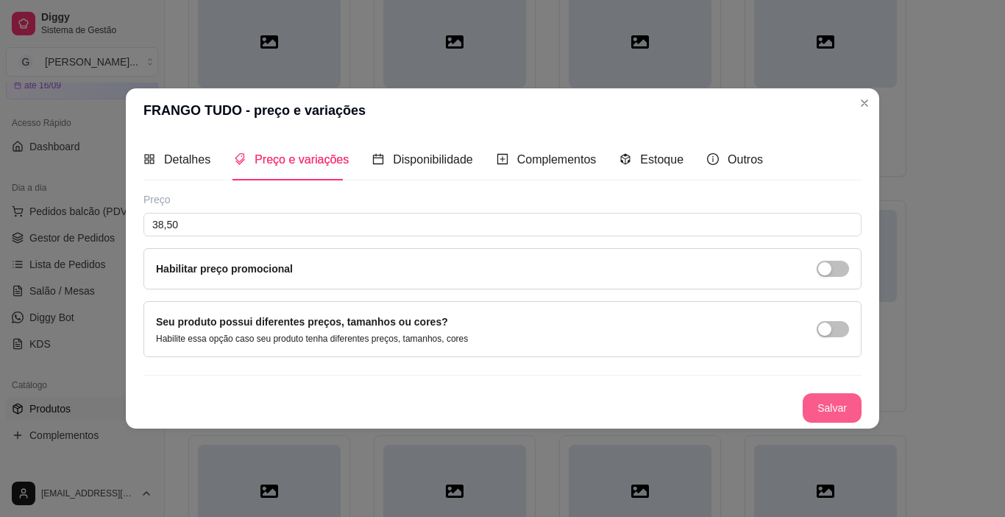
click at [845, 401] on button "Salvar" at bounding box center [832, 407] width 59 height 29
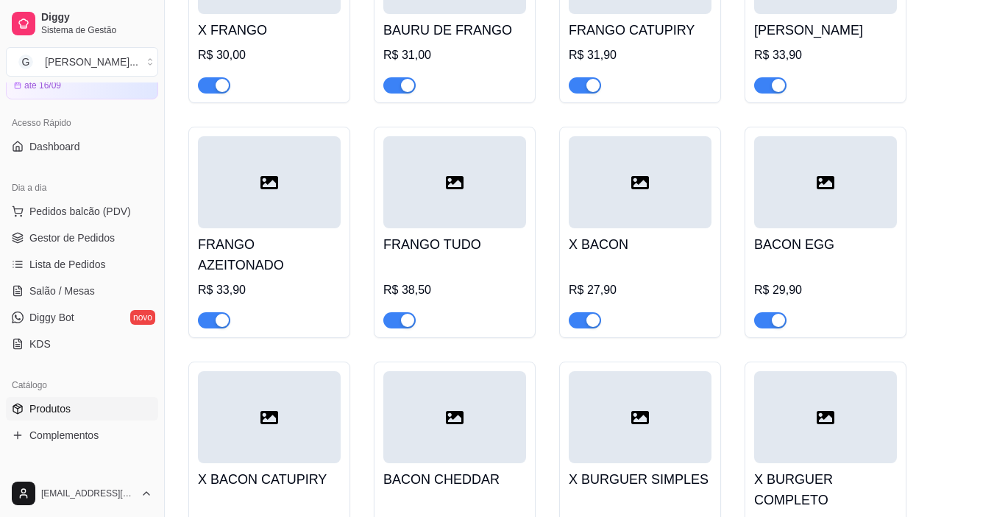
scroll to position [1030, 0]
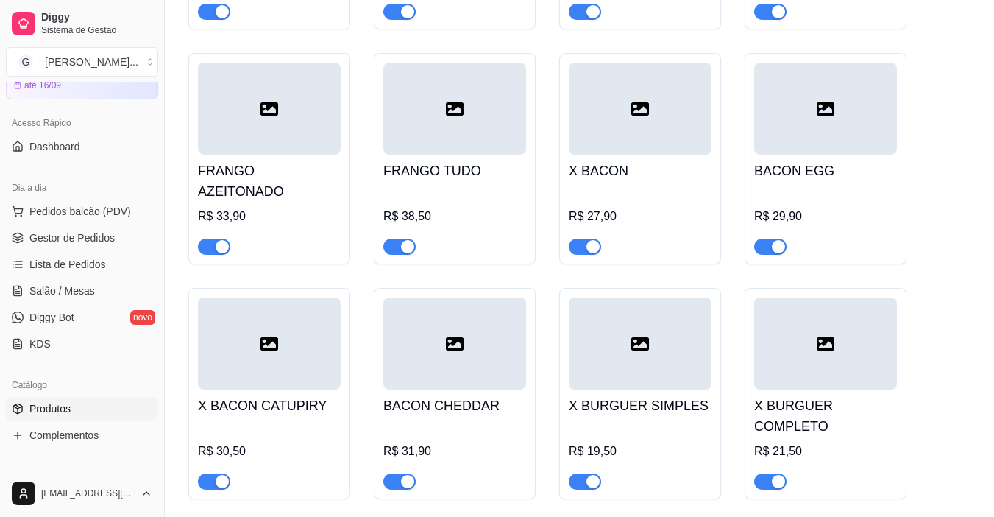
click at [651, 160] on h4 "X BACON" at bounding box center [640, 170] width 143 height 21
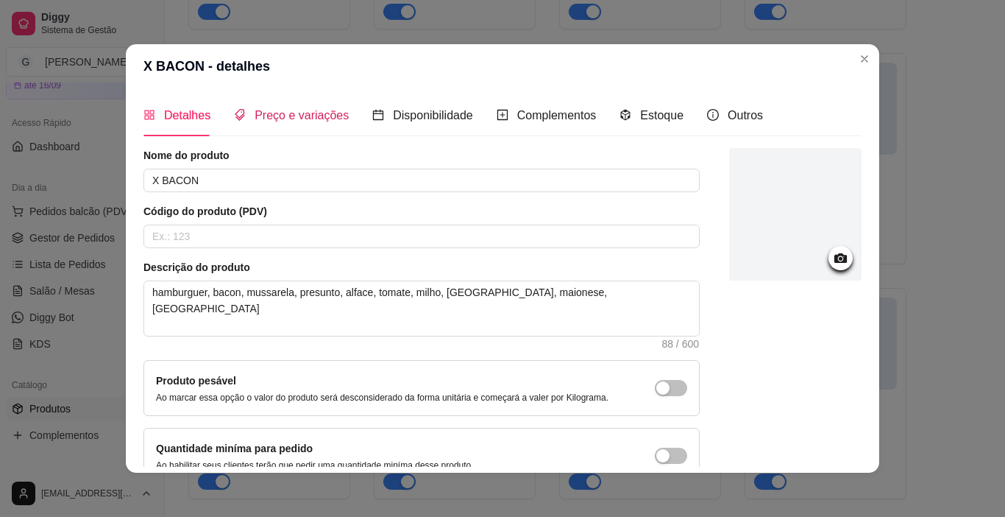
click at [283, 121] on span "Preço e variações" at bounding box center [302, 115] width 94 height 13
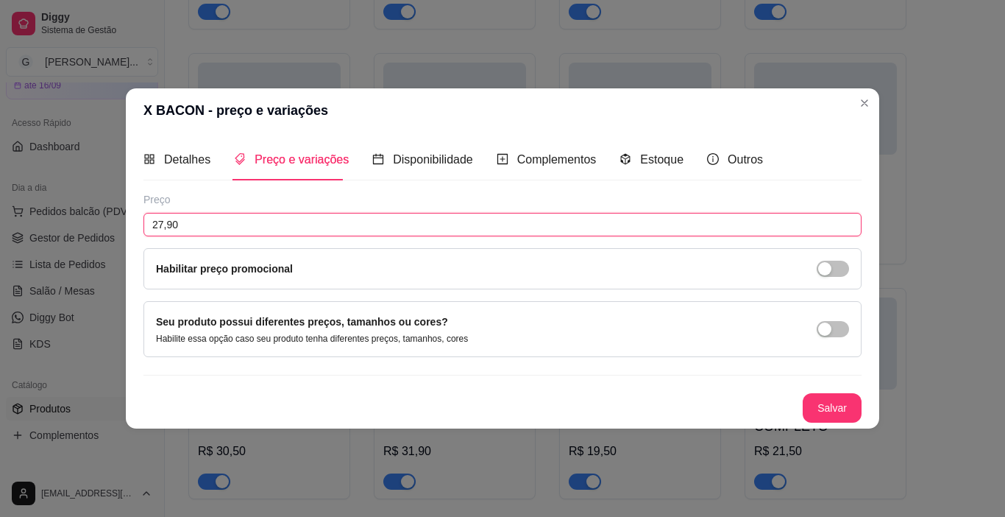
click at [208, 222] on input "27,90" at bounding box center [503, 225] width 718 height 24
type input "28,90"
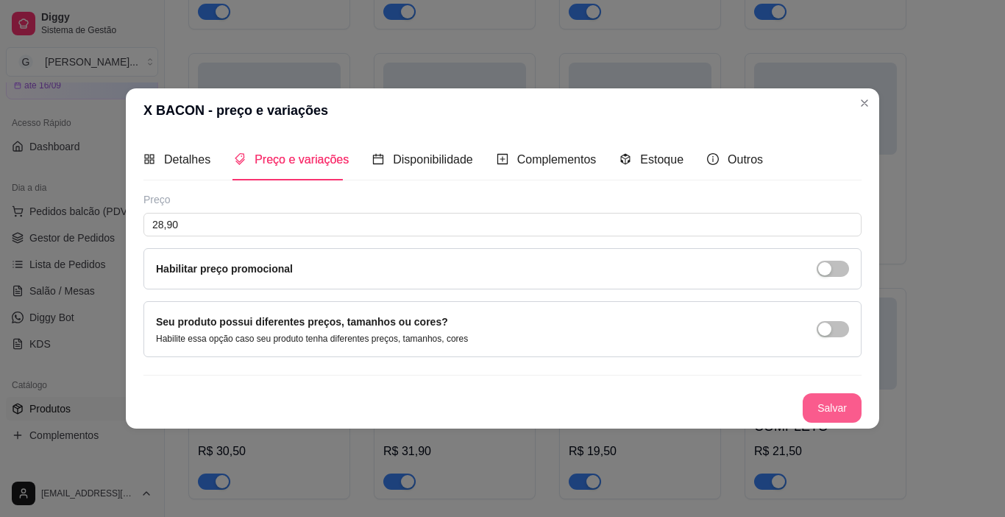
click at [843, 411] on button "Salvar" at bounding box center [832, 407] width 59 height 29
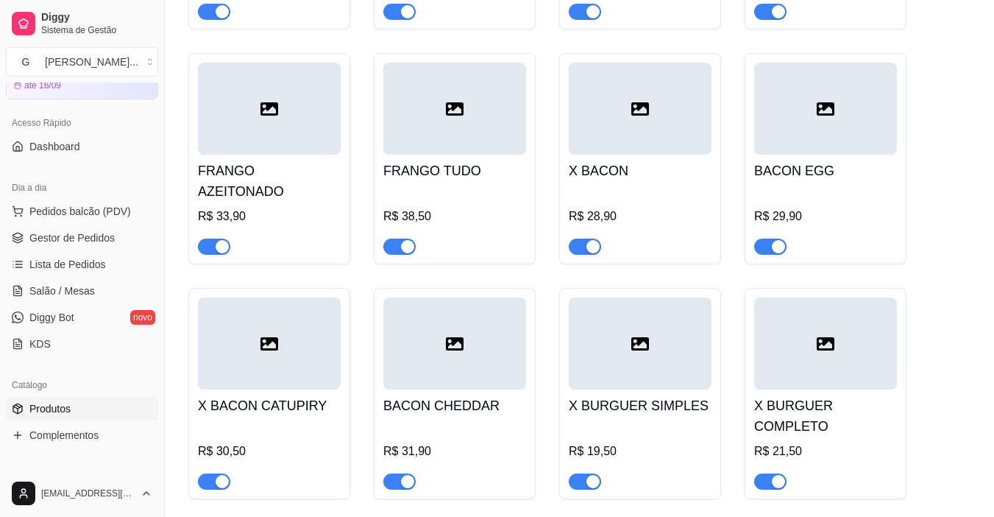
click at [840, 208] on div "R$ 29,90" at bounding box center [825, 217] width 143 height 18
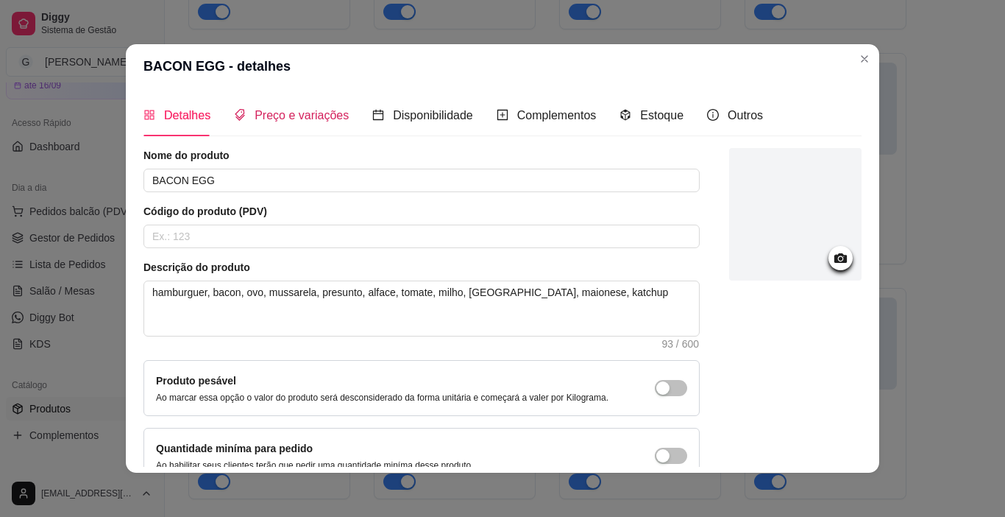
click at [282, 114] on span "Preço e variações" at bounding box center [302, 115] width 94 height 13
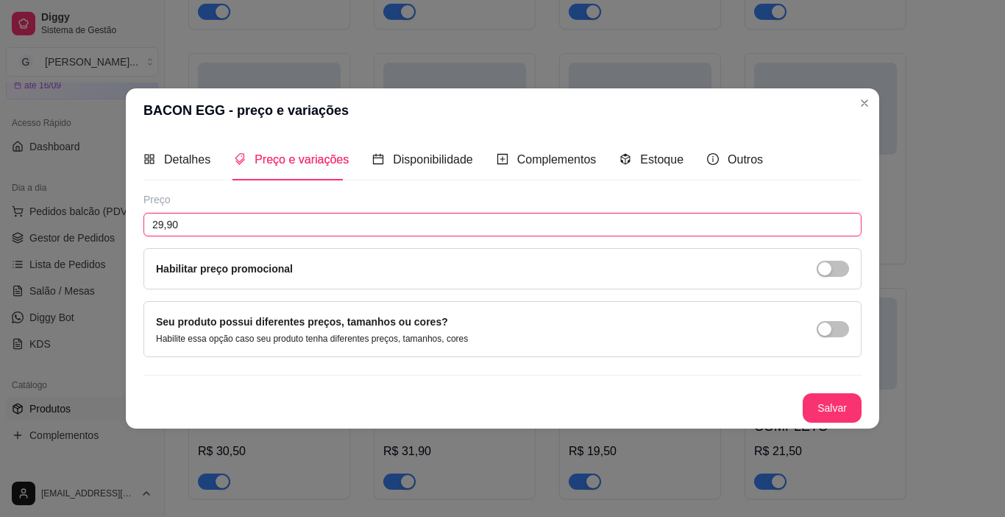
click at [227, 226] on input "29,90" at bounding box center [503, 225] width 718 height 24
type input "30,90"
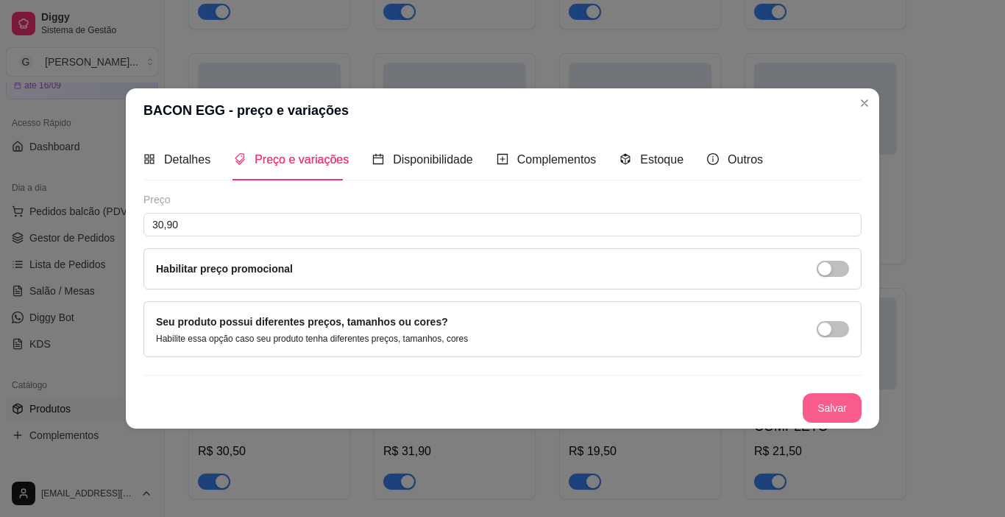
click at [809, 404] on button "Salvar" at bounding box center [832, 407] width 59 height 29
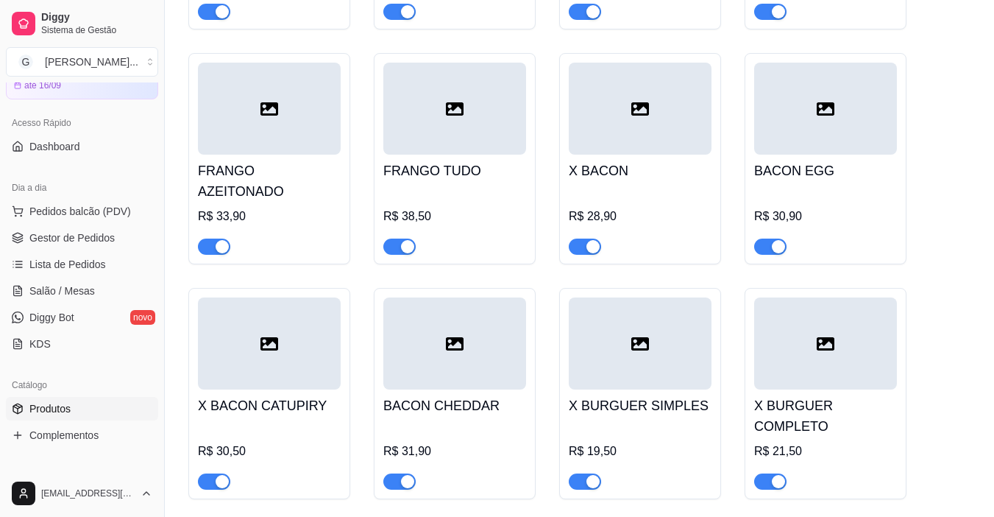
click at [276, 331] on div at bounding box center [269, 343] width 143 height 92
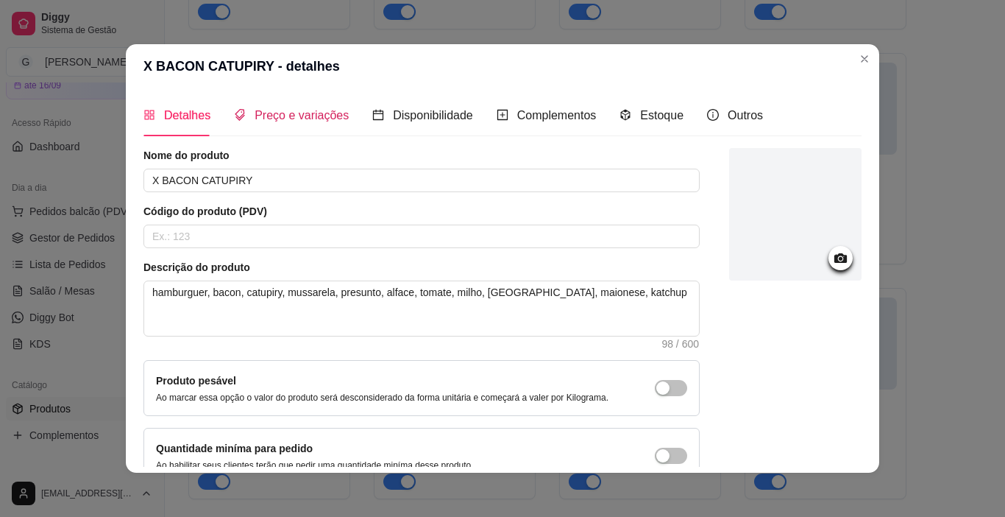
click at [274, 118] on span "Preço e variações" at bounding box center [302, 115] width 94 height 13
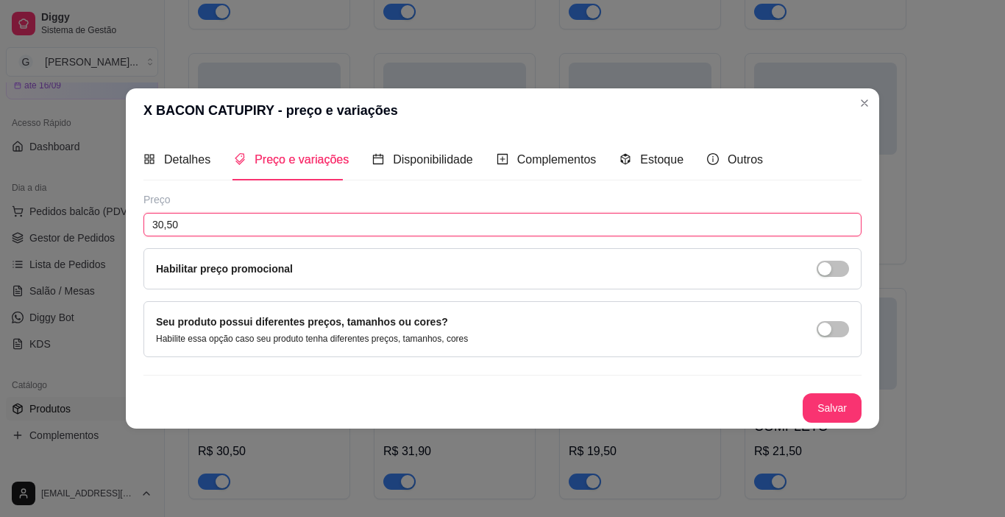
click at [183, 227] on input "30,50" at bounding box center [503, 225] width 718 height 24
type input "31,50"
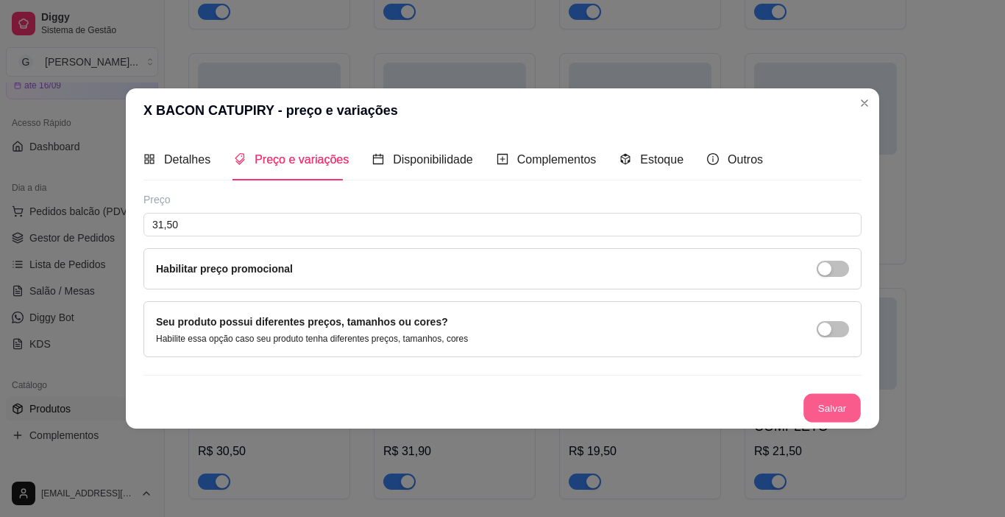
click at [844, 409] on button "Salvar" at bounding box center [832, 408] width 57 height 29
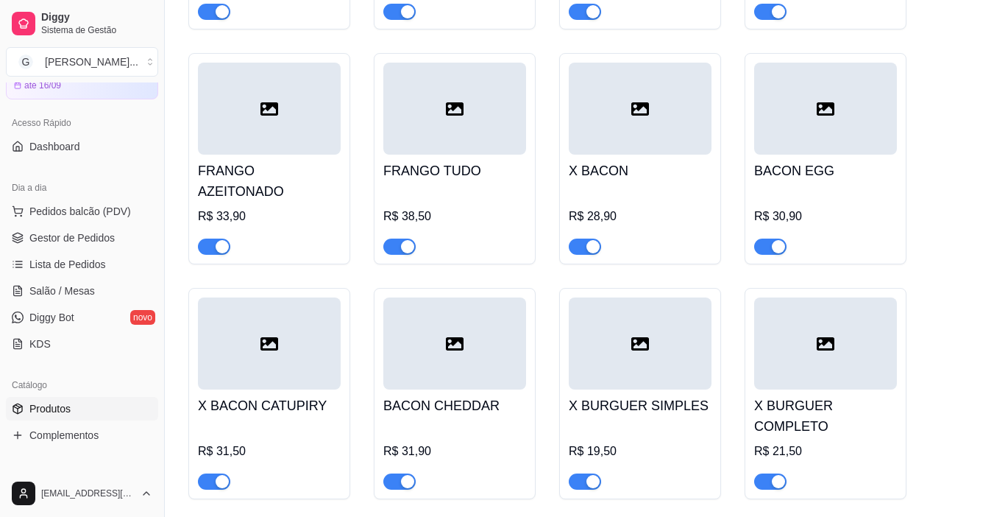
click at [467, 339] on div at bounding box center [454, 343] width 143 height 92
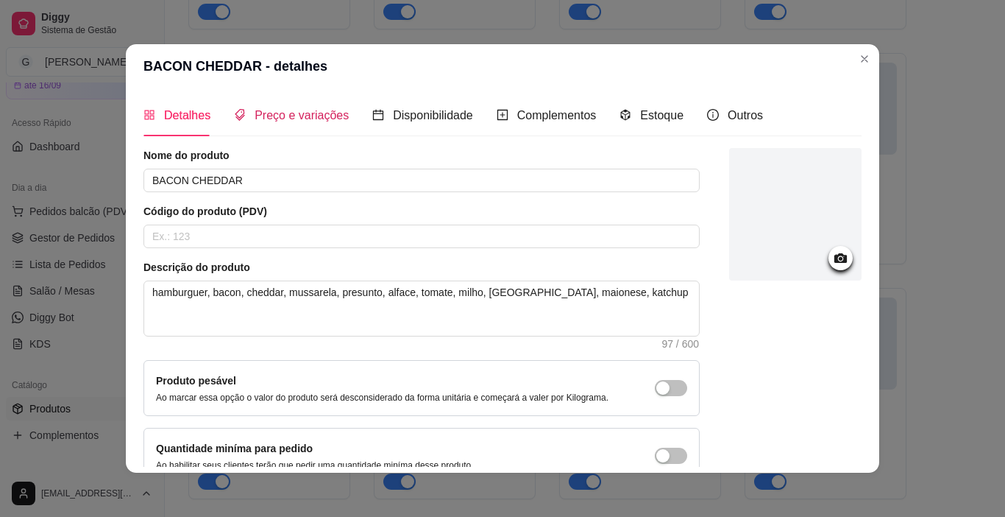
click at [298, 106] on div "Preço e variações" at bounding box center [291, 115] width 115 height 18
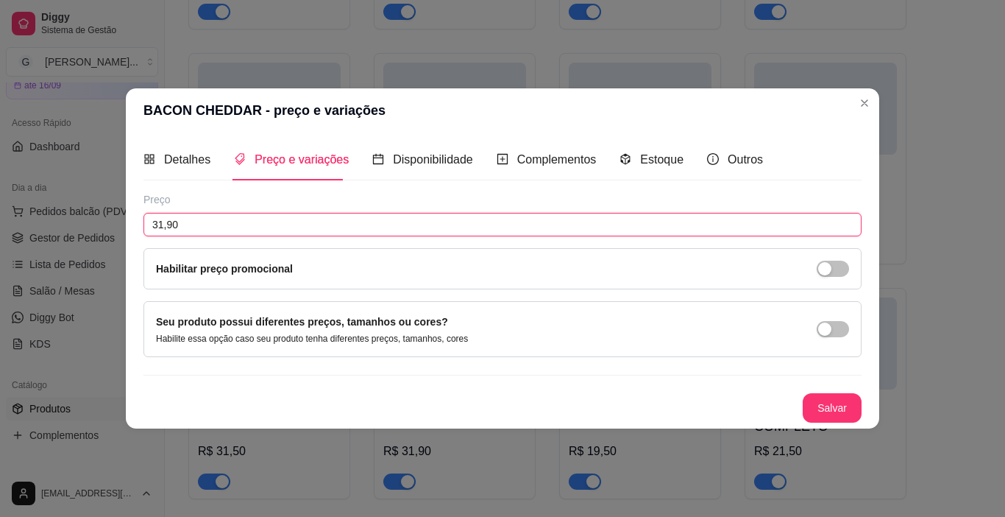
click at [204, 227] on input "31,90" at bounding box center [503, 225] width 718 height 24
type input "32,90"
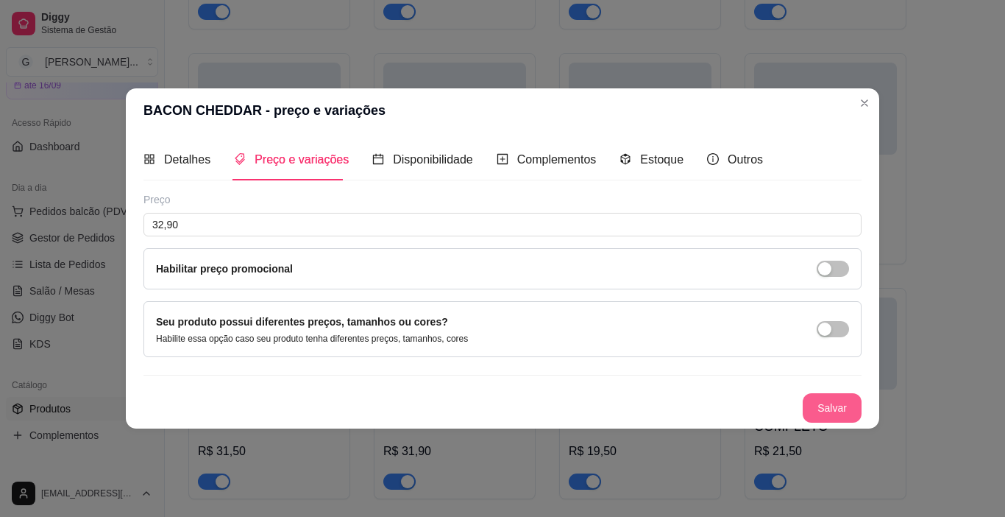
click at [847, 409] on button "Salvar" at bounding box center [832, 407] width 59 height 29
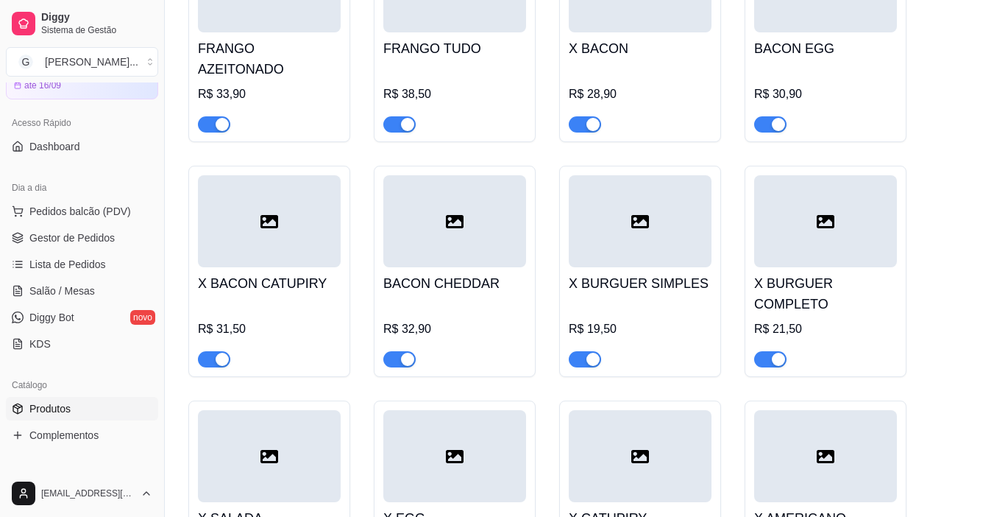
scroll to position [1177, 0]
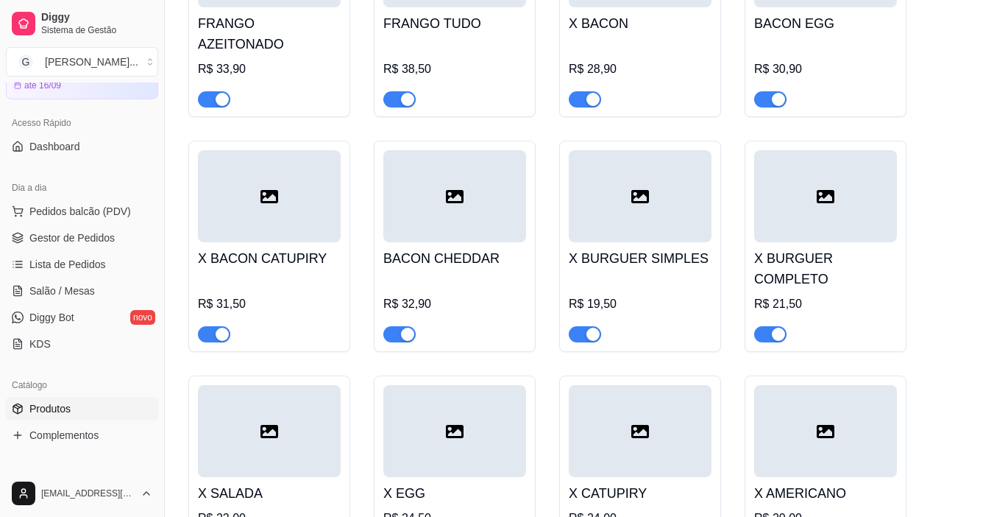
click at [674, 295] on div "R$ 19,50" at bounding box center [640, 304] width 143 height 18
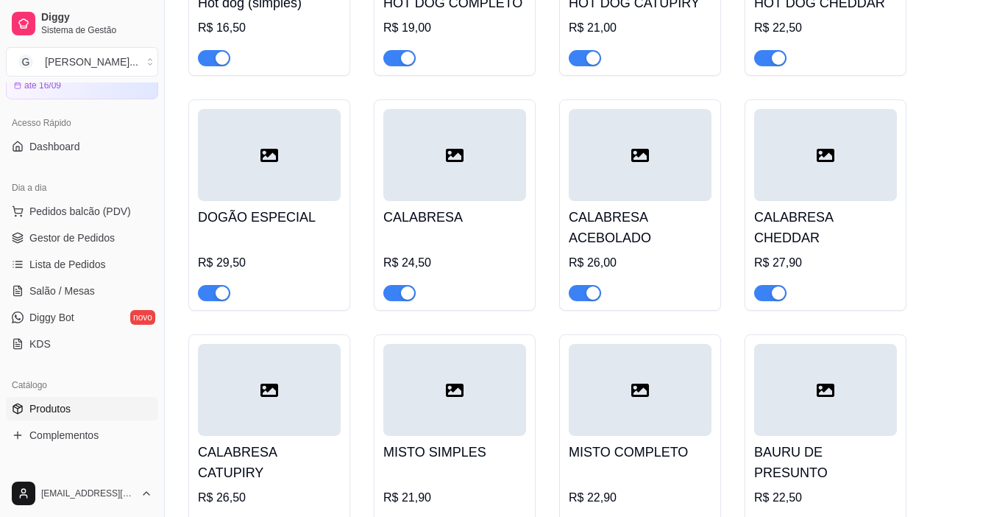
scroll to position [294, 0]
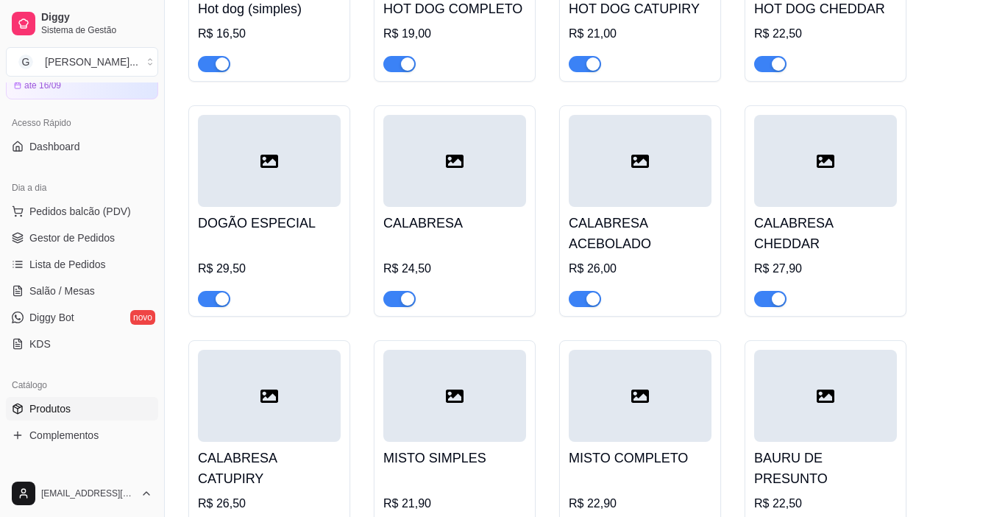
click at [478, 295] on div at bounding box center [454, 291] width 143 height 29
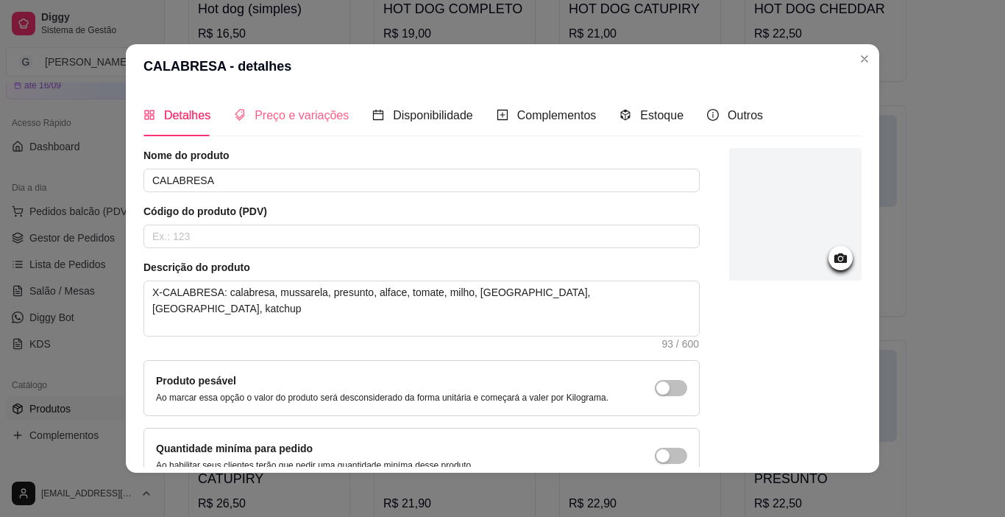
click at [327, 104] on div "Preço e variações" at bounding box center [291, 115] width 115 height 42
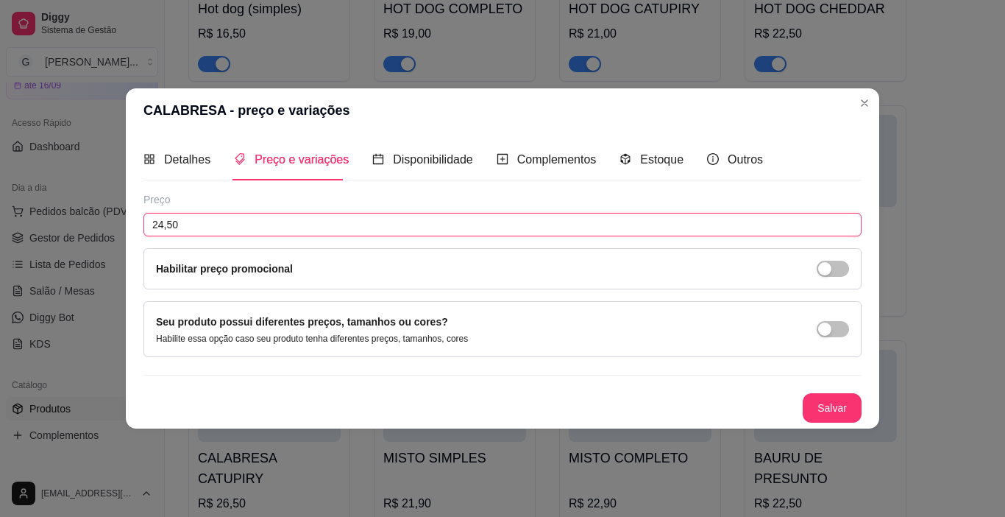
click at [184, 227] on input "24,50" at bounding box center [503, 225] width 718 height 24
type input "25,50"
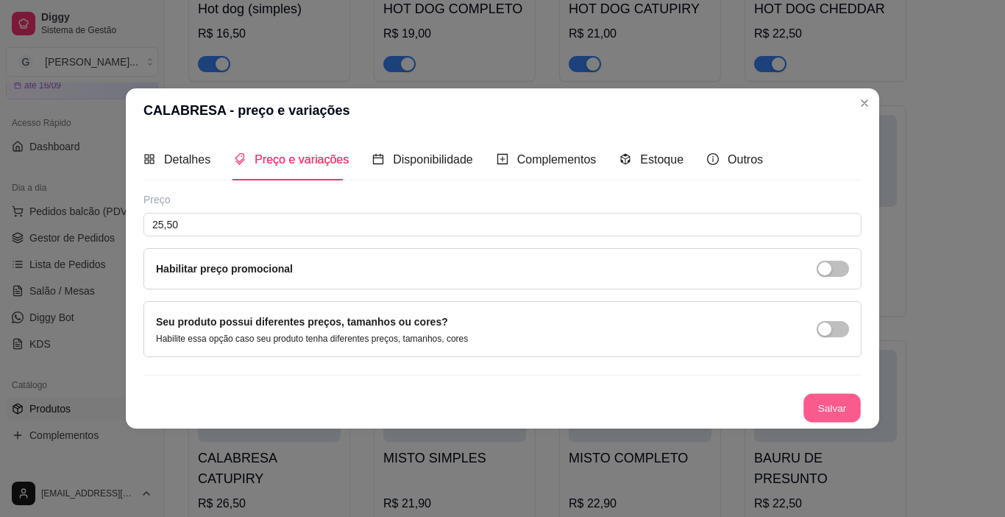
click at [825, 409] on button "Salvar" at bounding box center [832, 408] width 57 height 29
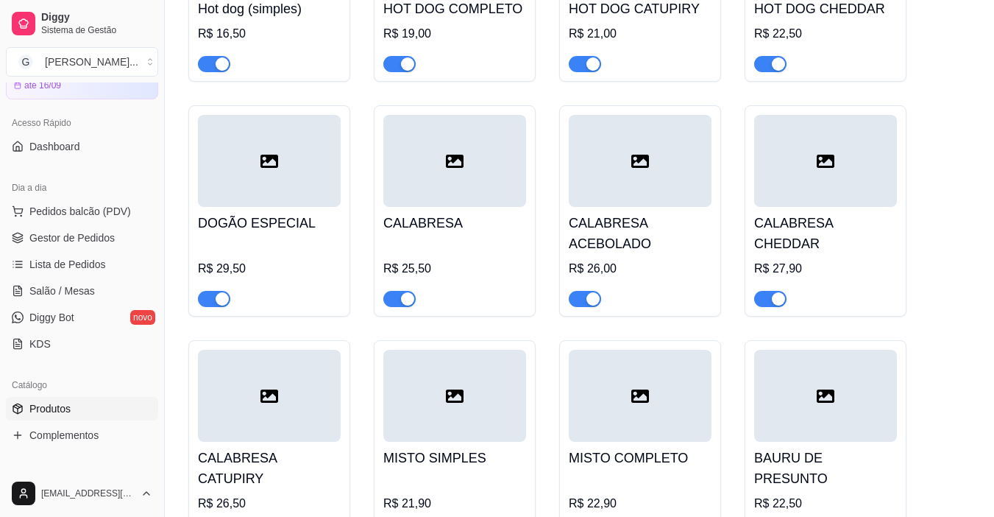
click at [591, 224] on h4 "CALABRESA ACEBOLADO" at bounding box center [640, 233] width 143 height 41
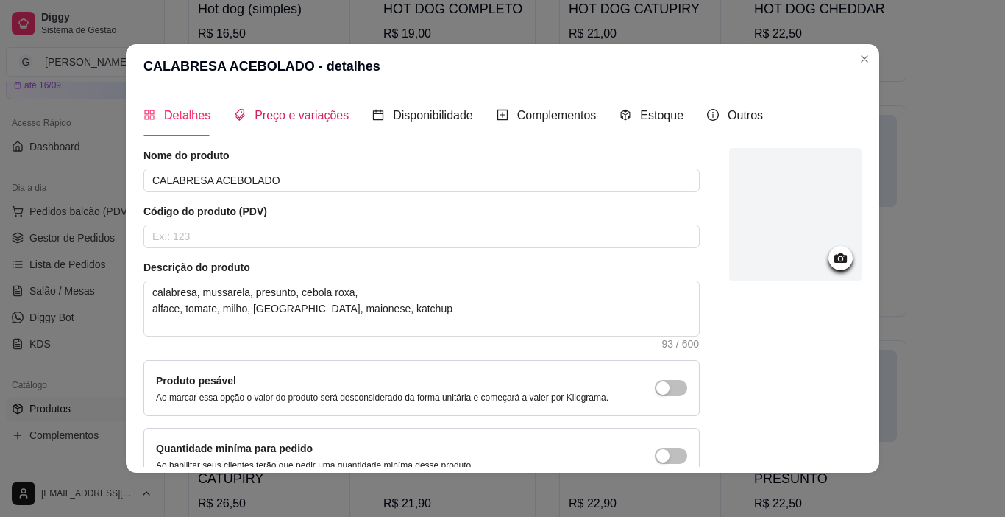
click at [288, 118] on span "Preço e variações" at bounding box center [302, 115] width 94 height 13
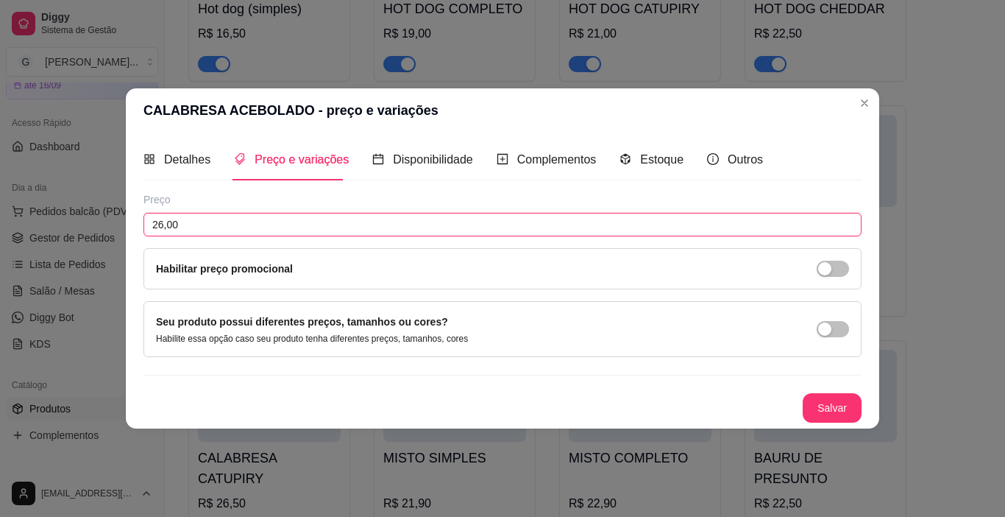
click at [199, 227] on input "26,00" at bounding box center [503, 225] width 718 height 24
type input "27,00"
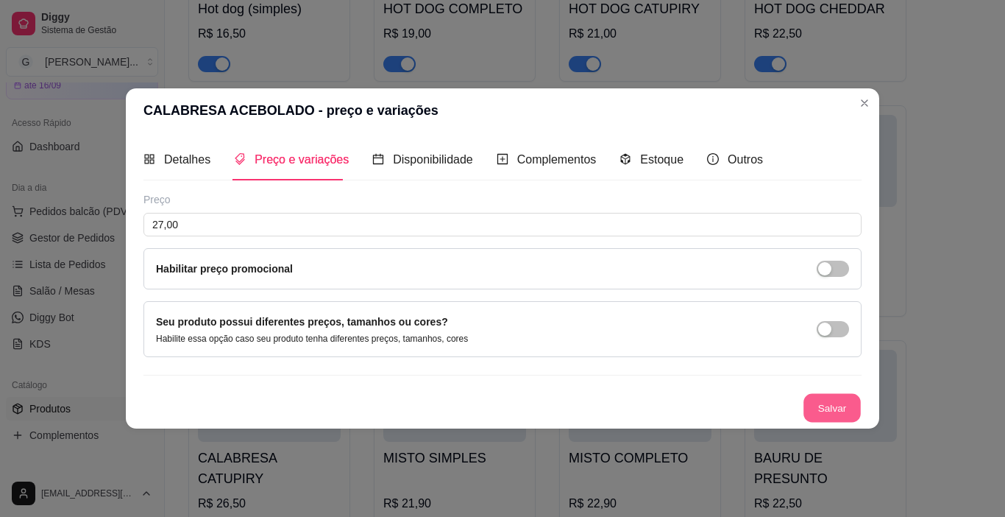
click at [835, 412] on button "Salvar" at bounding box center [832, 408] width 57 height 29
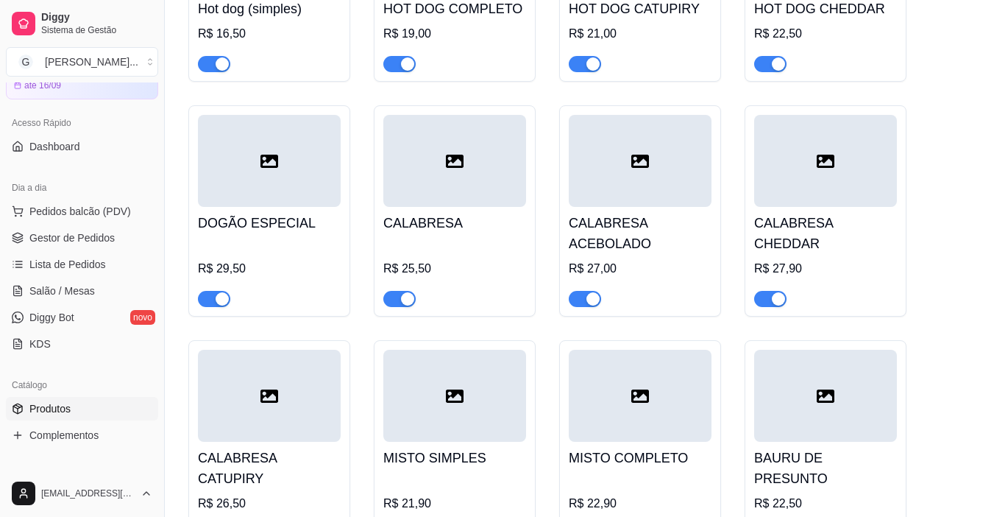
click at [864, 260] on div "R$ 27,90" at bounding box center [825, 283] width 143 height 47
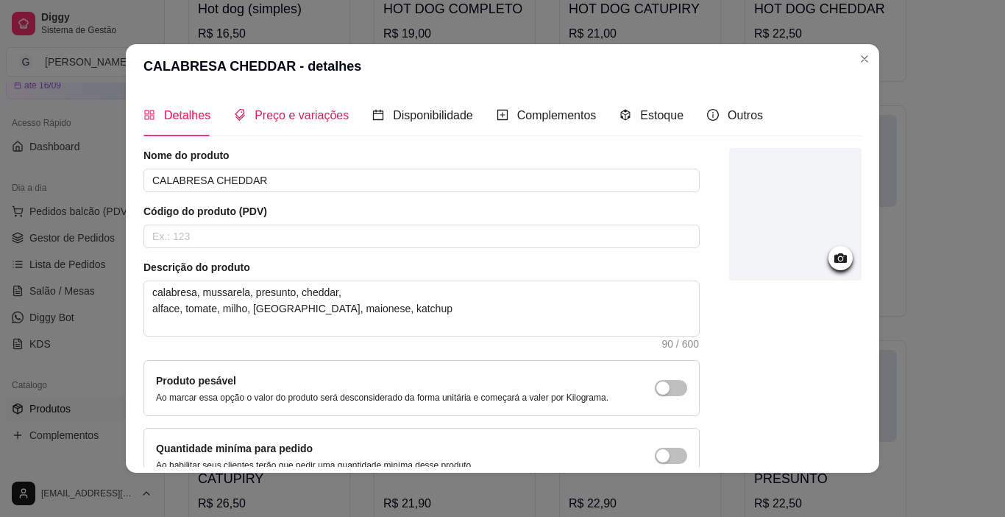
click at [272, 119] on span "Preço e variações" at bounding box center [302, 115] width 94 height 13
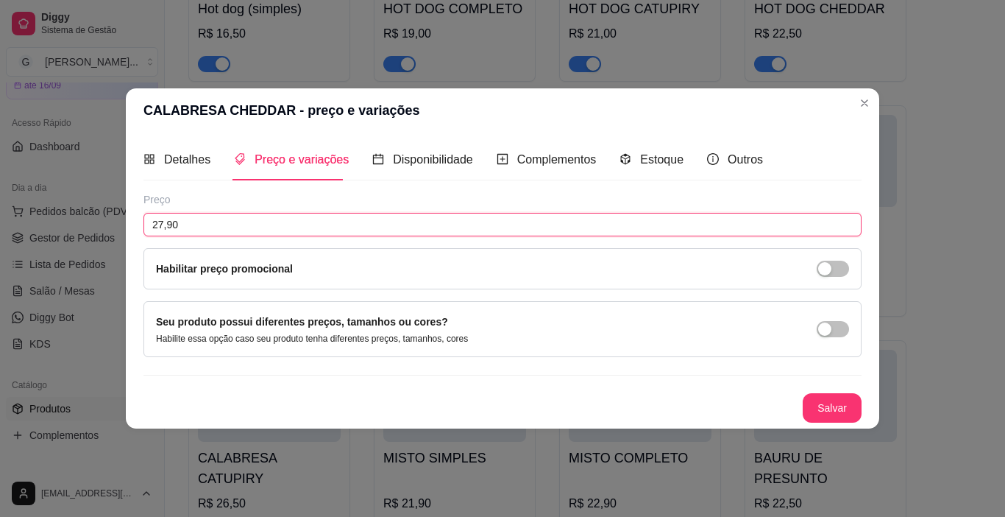
click at [231, 218] on input "27,90" at bounding box center [503, 225] width 718 height 24
type input "28,90"
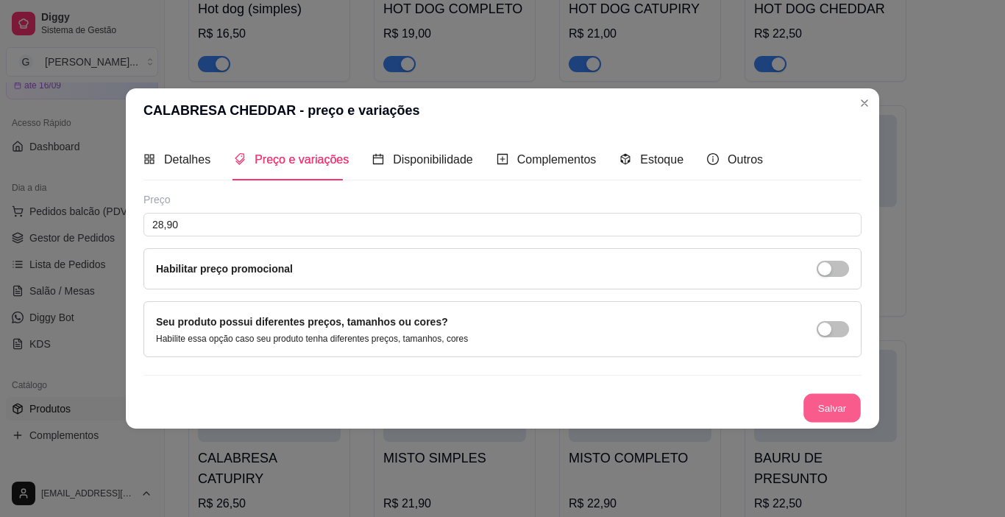
click at [824, 407] on button "Salvar" at bounding box center [832, 408] width 57 height 29
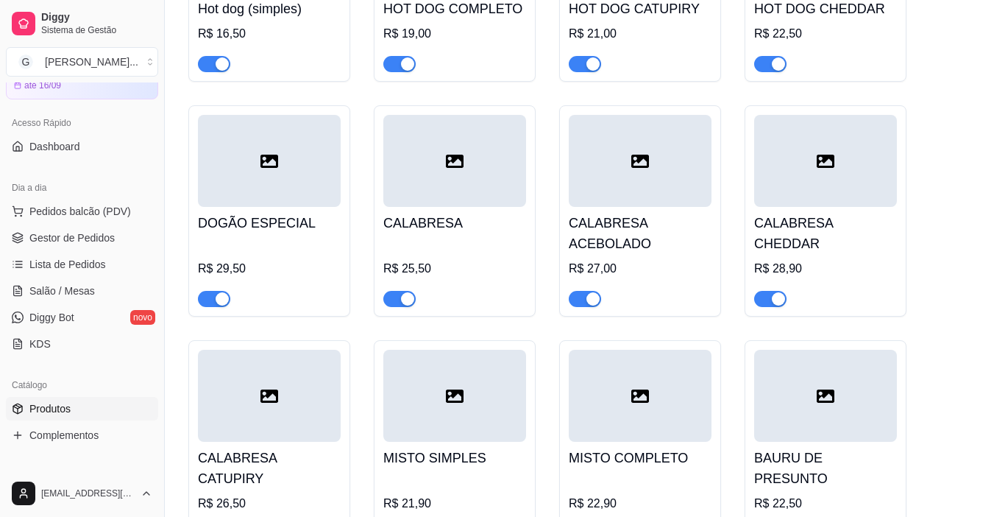
click at [219, 436] on div at bounding box center [269, 396] width 143 height 92
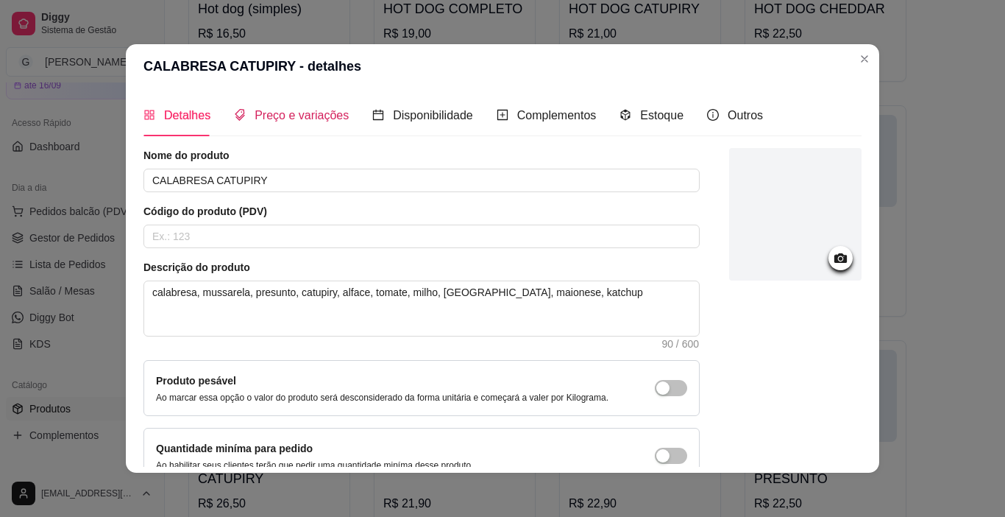
click at [266, 119] on span "Preço e variações" at bounding box center [302, 115] width 94 height 13
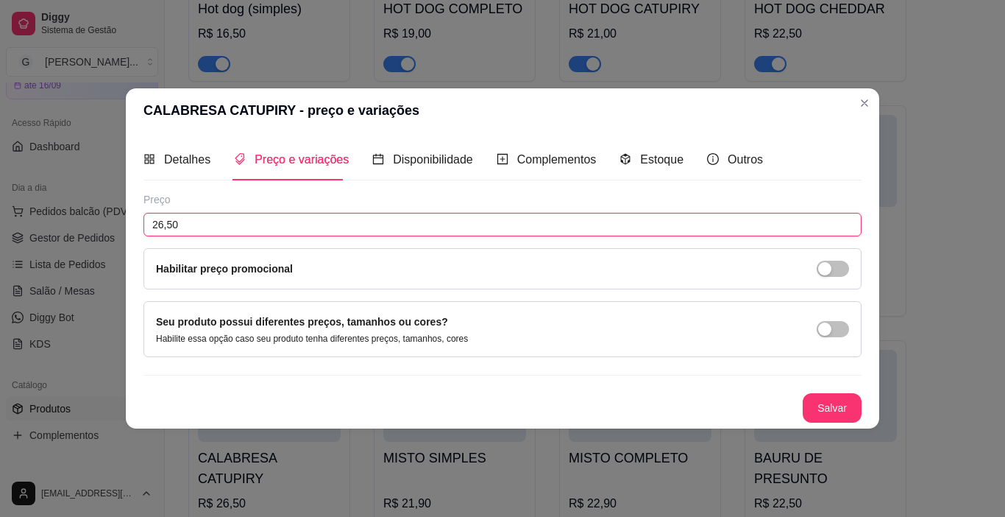
click at [227, 217] on input "26,50" at bounding box center [503, 225] width 718 height 24
type input "27,50"
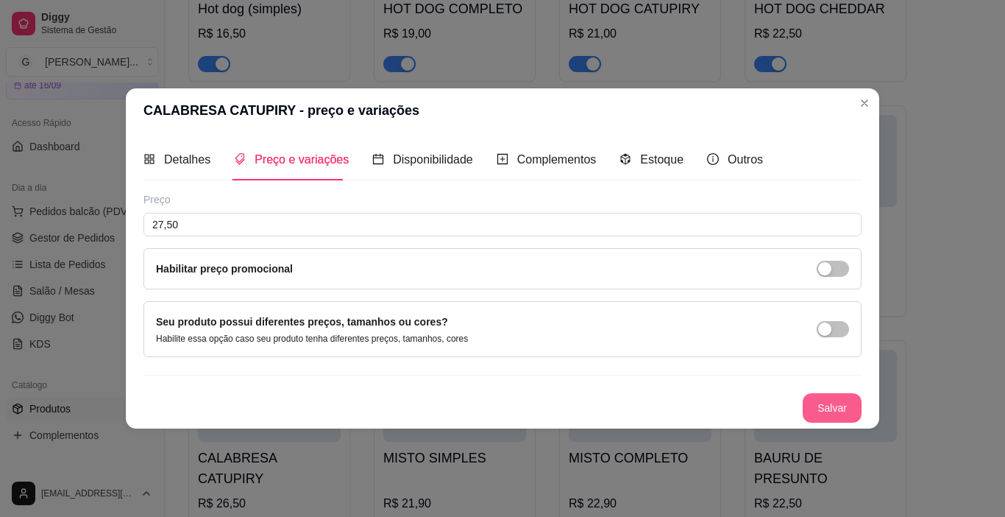
click at [825, 407] on button "Salvar" at bounding box center [832, 407] width 59 height 29
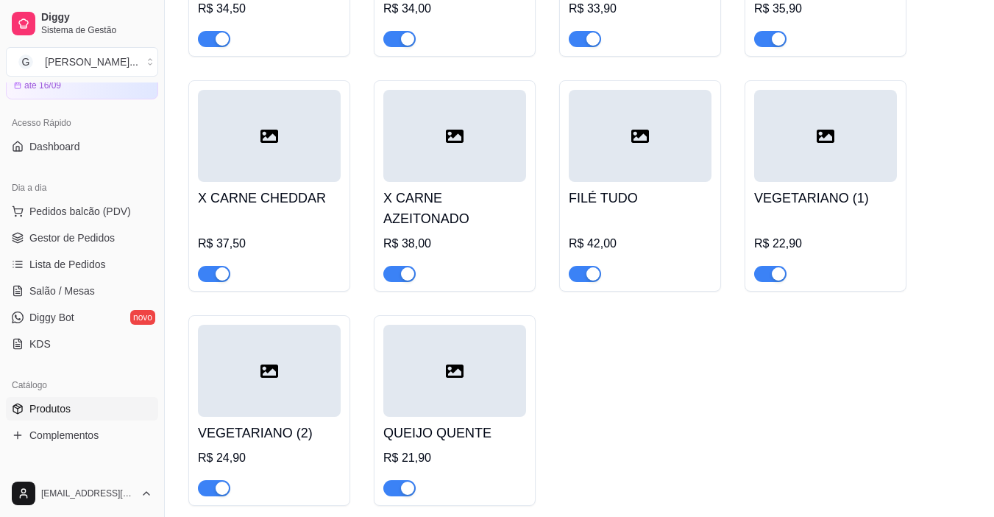
scroll to position [2355, 0]
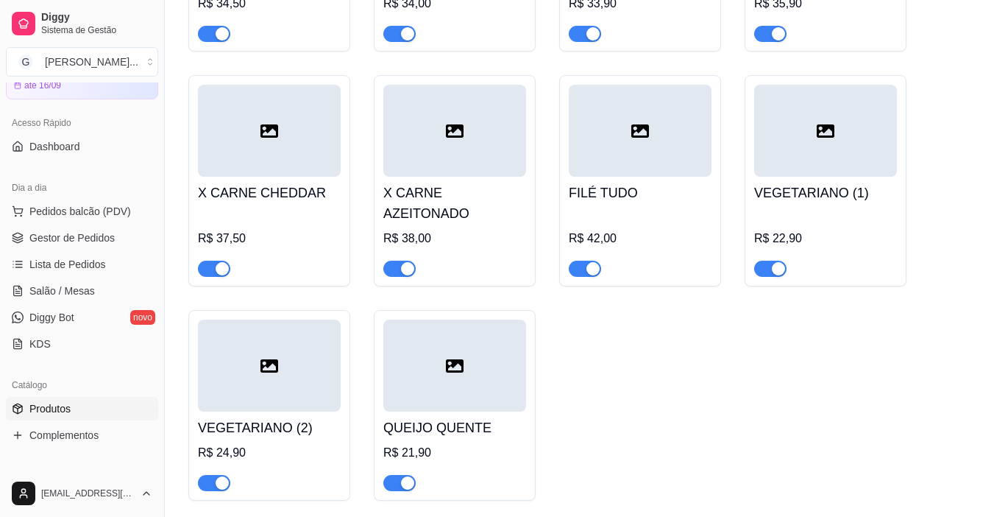
click at [849, 230] on div "R$ 22,90" at bounding box center [825, 239] width 143 height 18
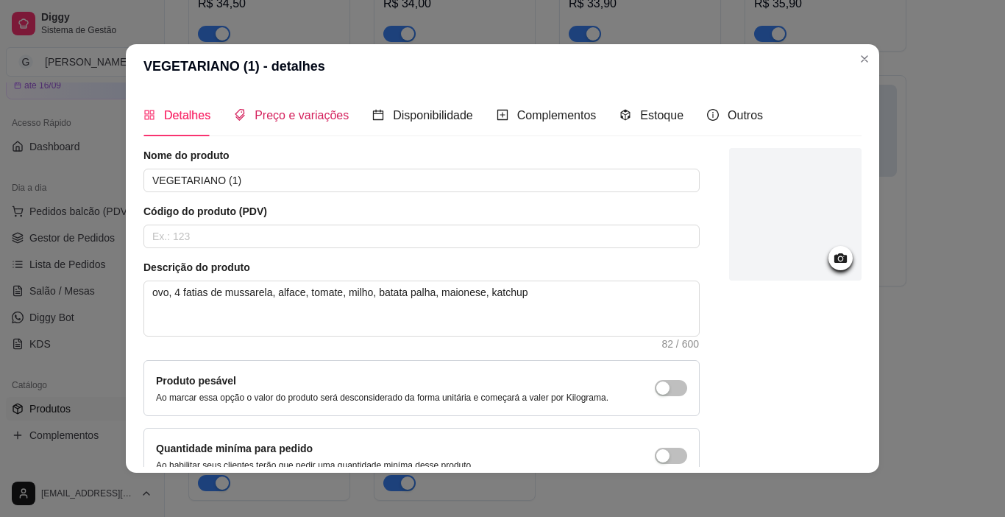
click at [303, 113] on span "Preço e variações" at bounding box center [302, 115] width 94 height 13
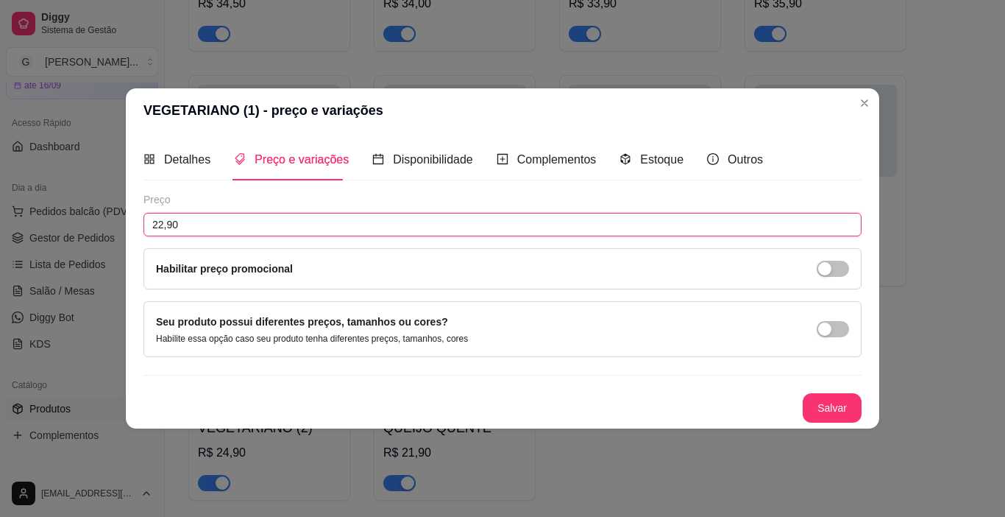
click at [205, 224] on input "22,90" at bounding box center [503, 225] width 718 height 24
type input "23,90"
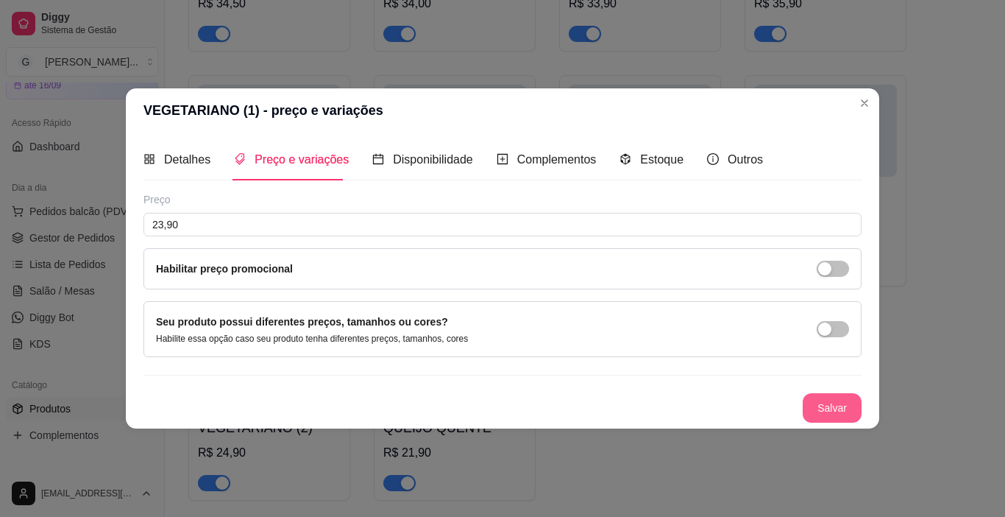
click at [829, 408] on button "Salvar" at bounding box center [832, 407] width 59 height 29
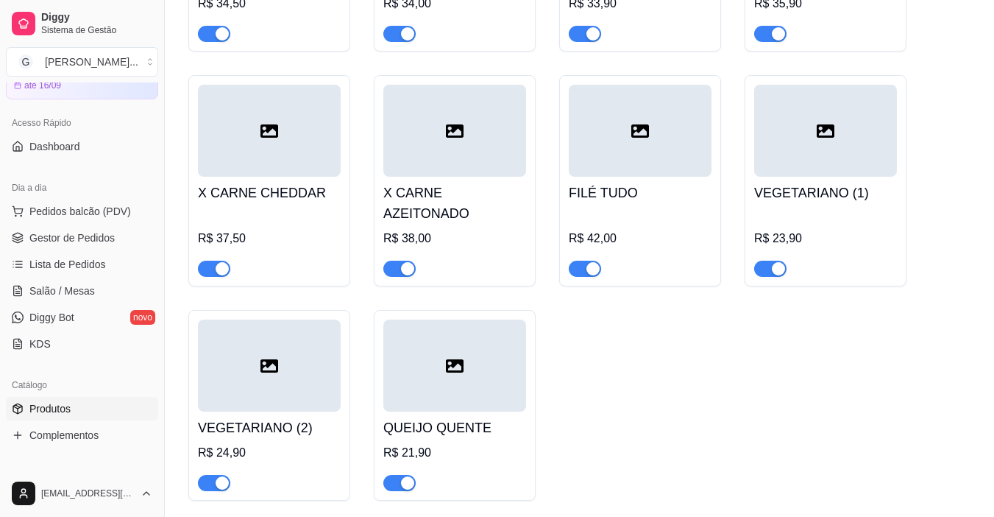
click at [295, 417] on h4 "VEGETARIANO (2)" at bounding box center [269, 427] width 143 height 21
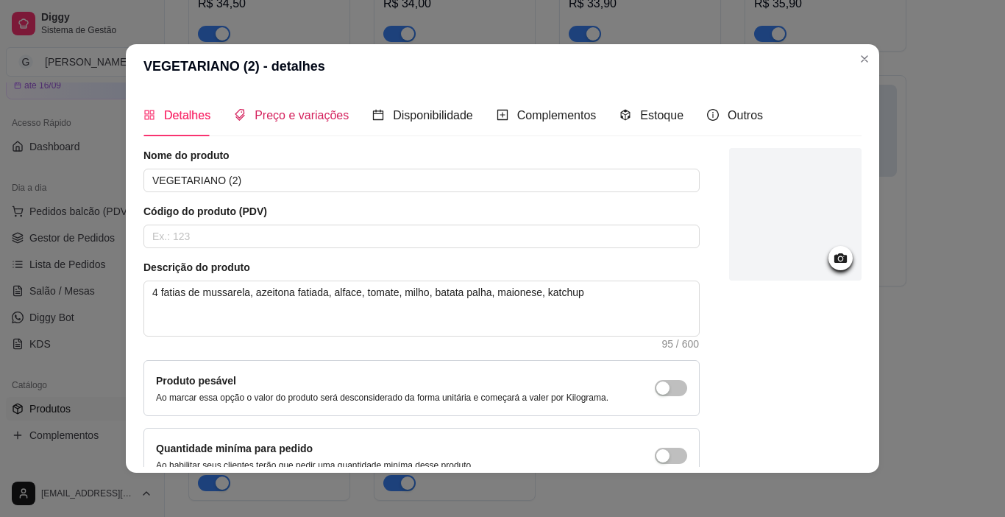
click at [292, 112] on span "Preço e variações" at bounding box center [302, 115] width 94 height 13
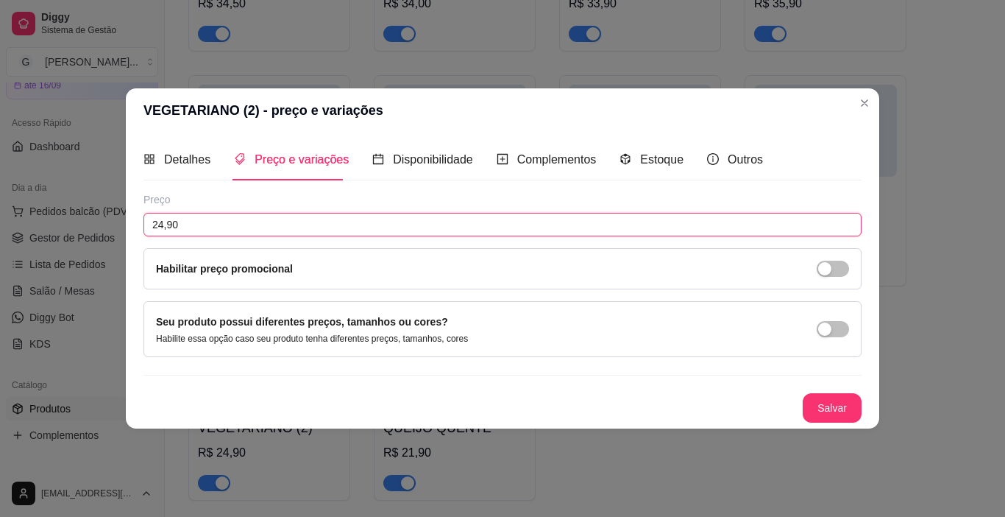
click at [205, 222] on input "24,90" at bounding box center [503, 225] width 718 height 24
type input "25,90"
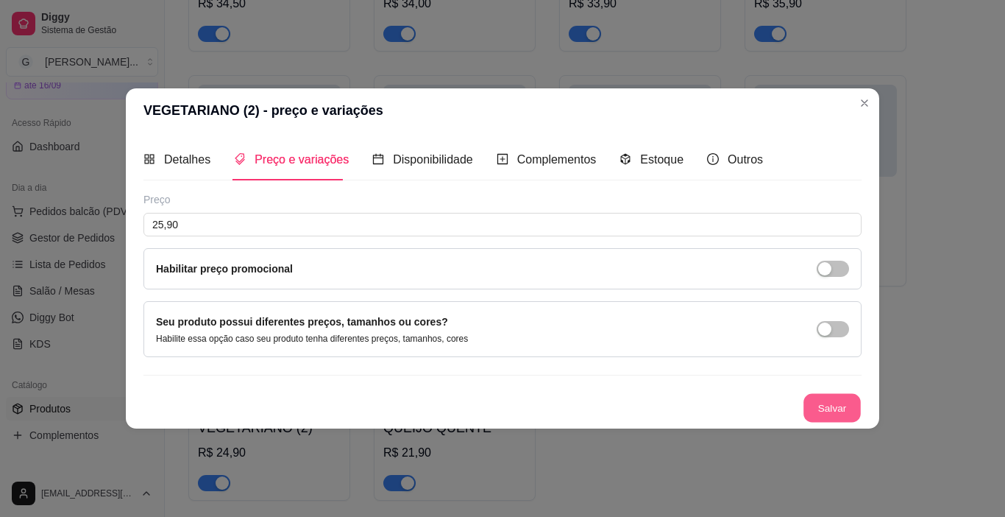
click at [835, 408] on button "Salvar" at bounding box center [832, 408] width 57 height 29
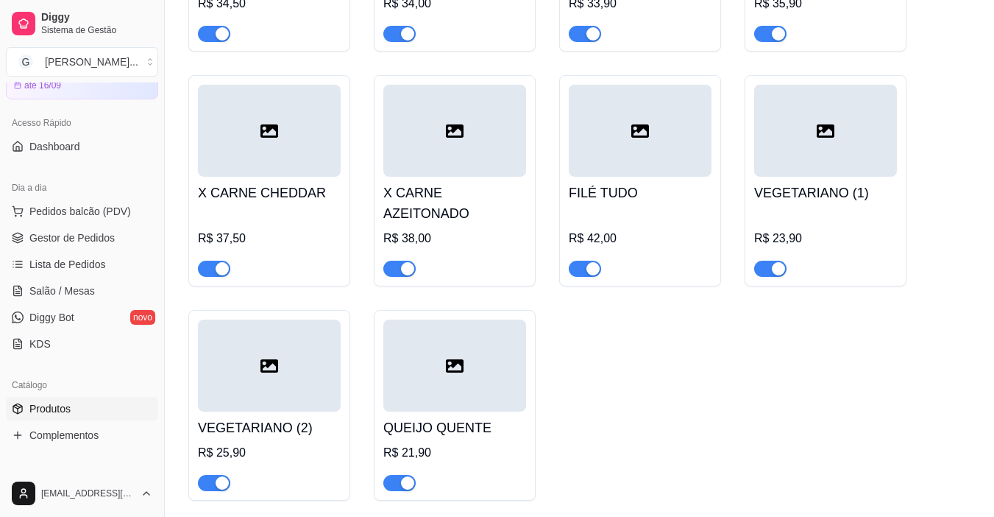
click at [457, 334] on div at bounding box center [454, 365] width 143 height 92
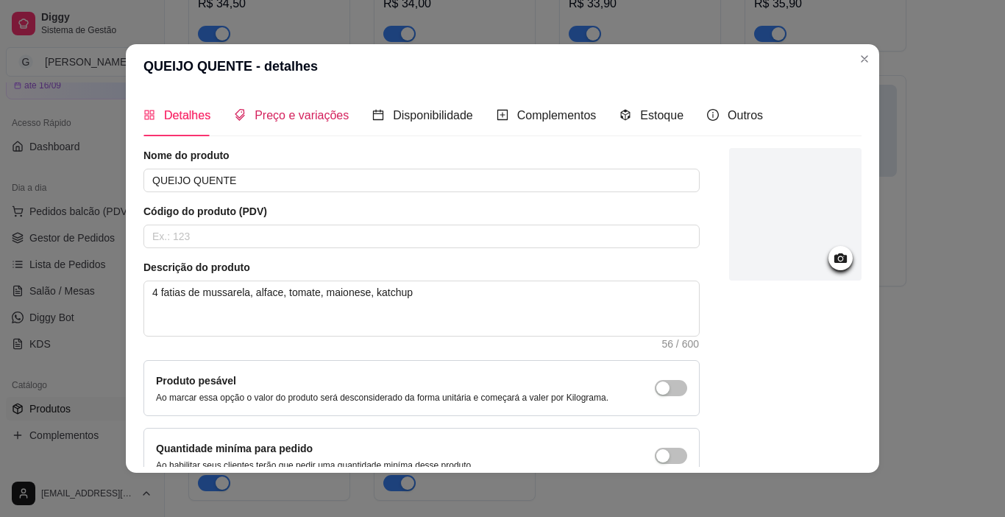
click at [269, 113] on span "Preço e variações" at bounding box center [302, 115] width 94 height 13
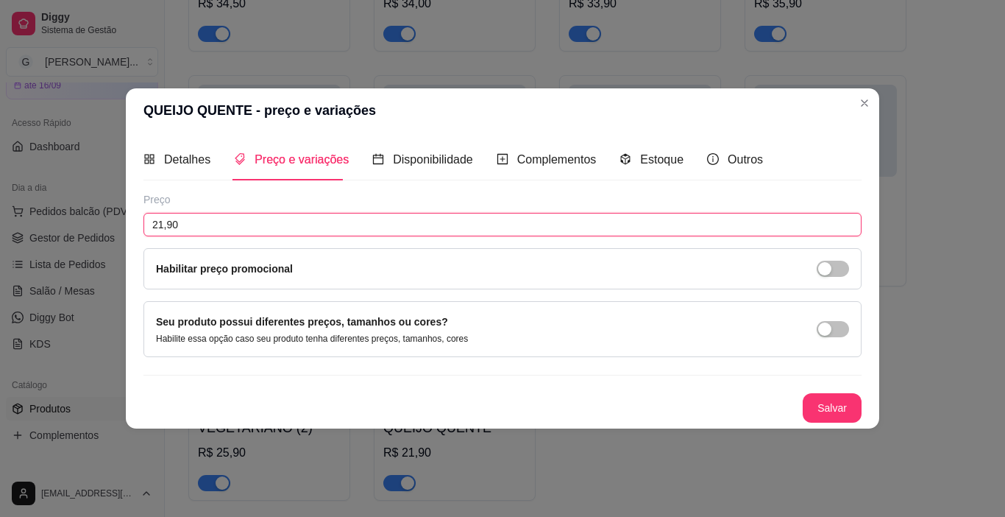
click at [236, 227] on input "21,90" at bounding box center [503, 225] width 718 height 24
type input "22,90"
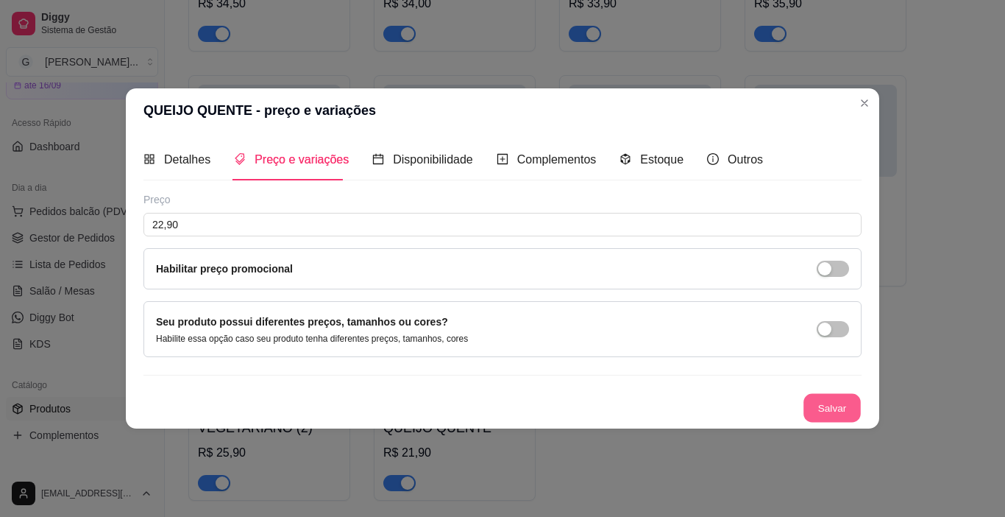
click at [839, 408] on button "Salvar" at bounding box center [832, 408] width 57 height 29
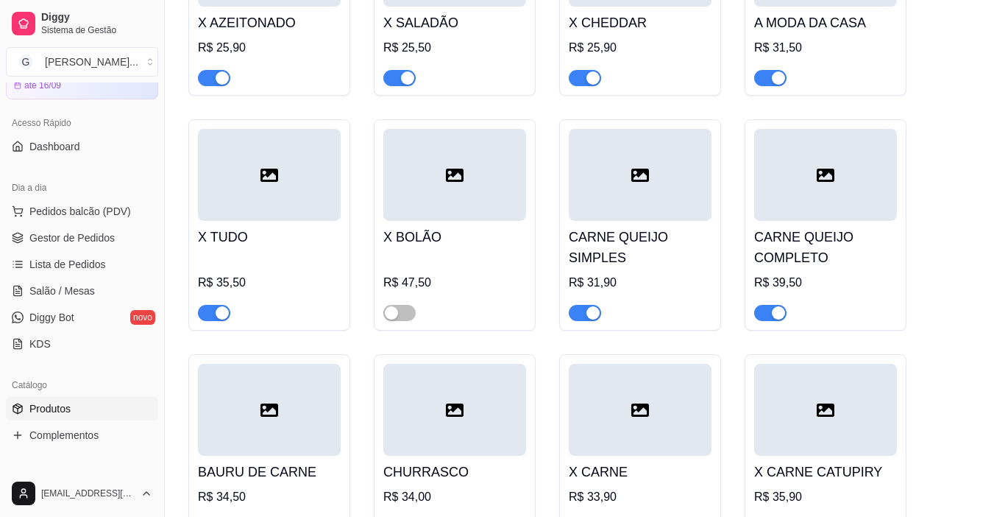
scroll to position [1840, 0]
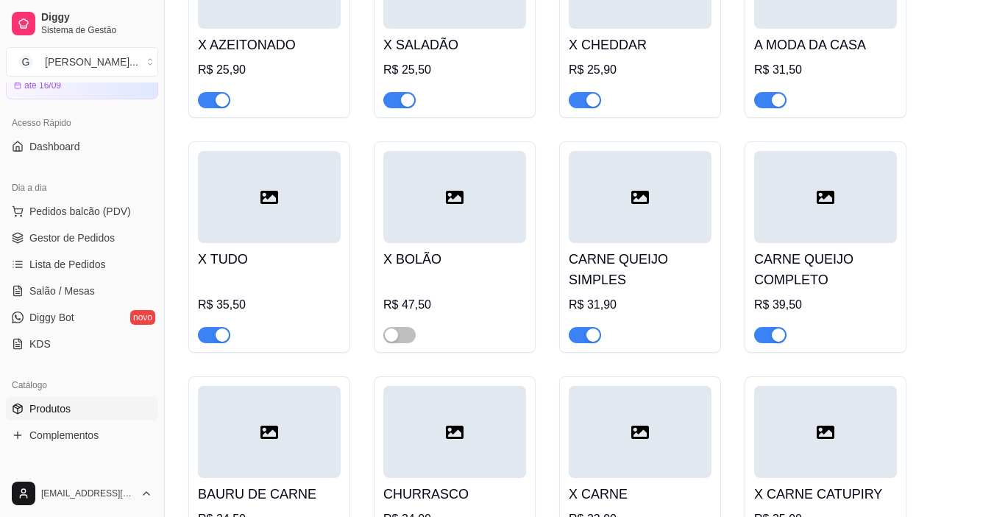
click at [655, 249] on h4 "CARNE QUEIJO SIMPLES" at bounding box center [640, 269] width 143 height 41
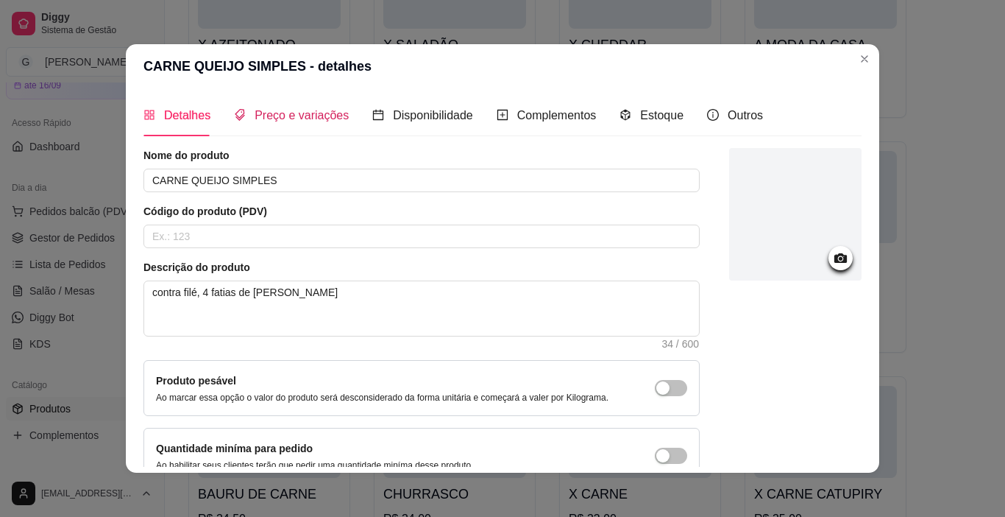
click at [299, 110] on span "Preço e variações" at bounding box center [302, 115] width 94 height 13
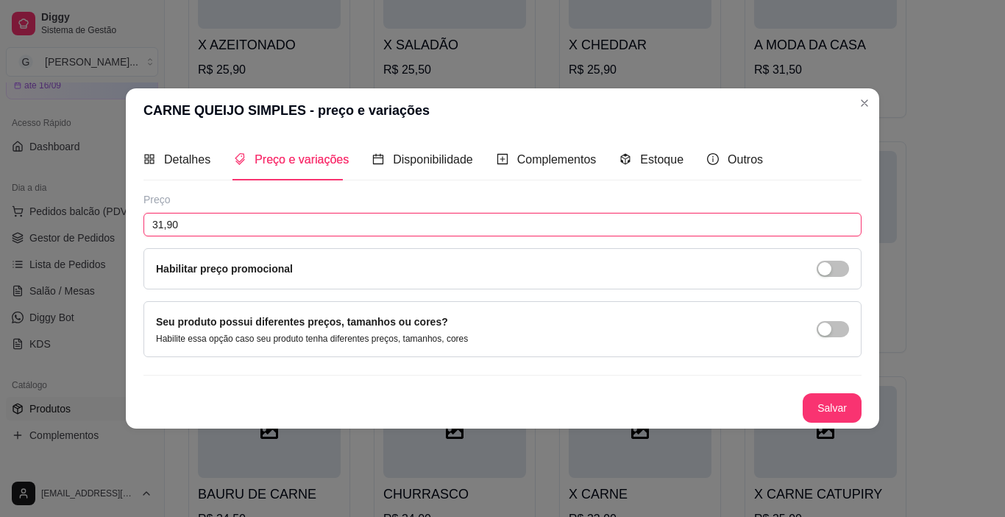
click at [232, 223] on input "31,90" at bounding box center [503, 225] width 718 height 24
type input "32,90"
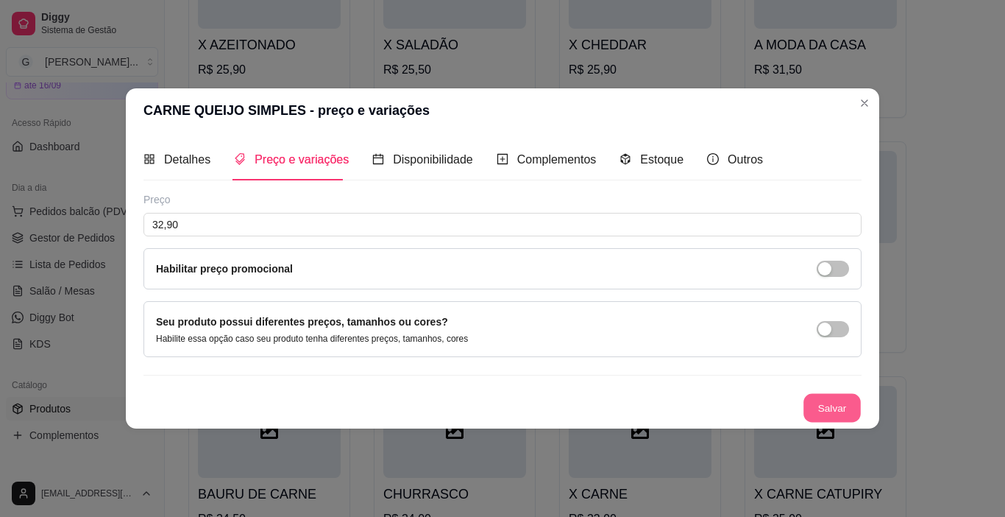
click at [832, 408] on button "Salvar" at bounding box center [832, 408] width 57 height 29
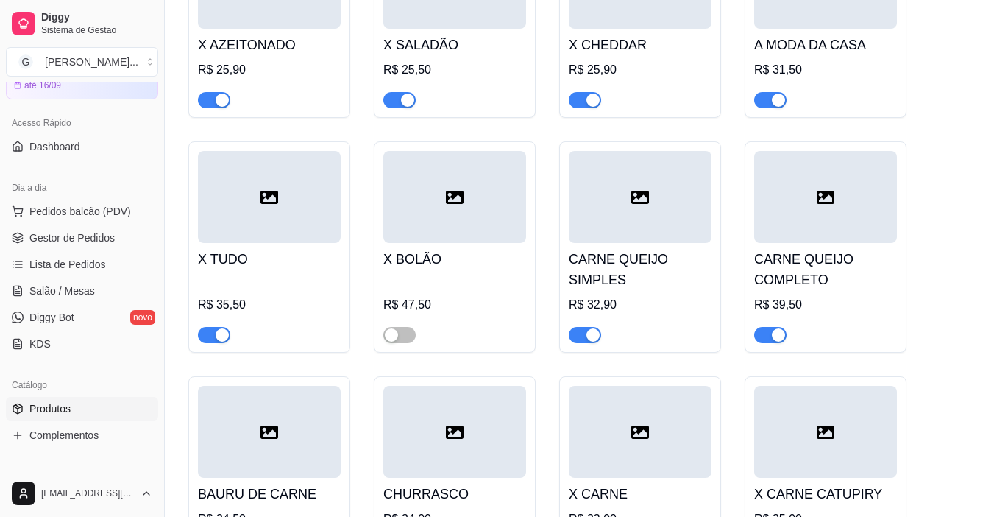
click at [798, 249] on h4 "CARNE QUEIJO COMPLETO" at bounding box center [825, 269] width 143 height 41
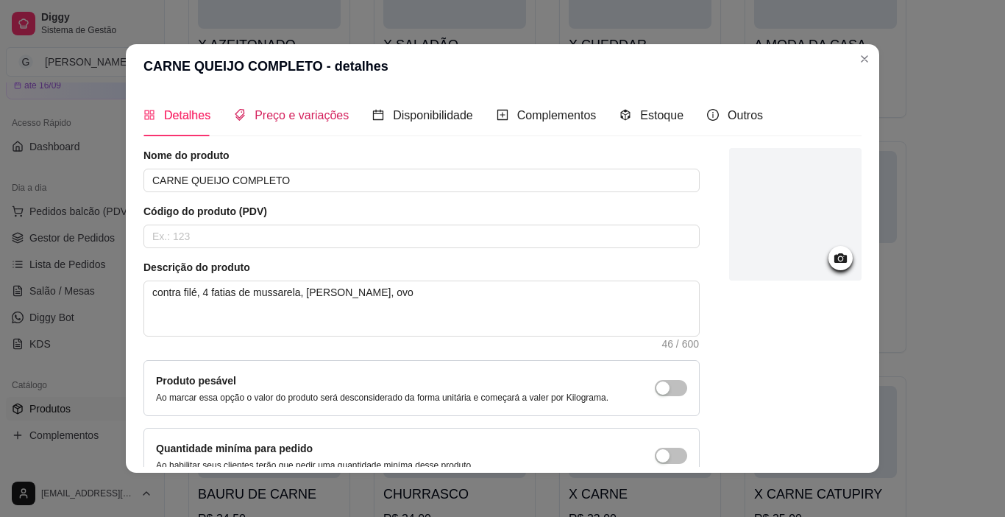
click at [263, 116] on span "Preço e variações" at bounding box center [302, 115] width 94 height 13
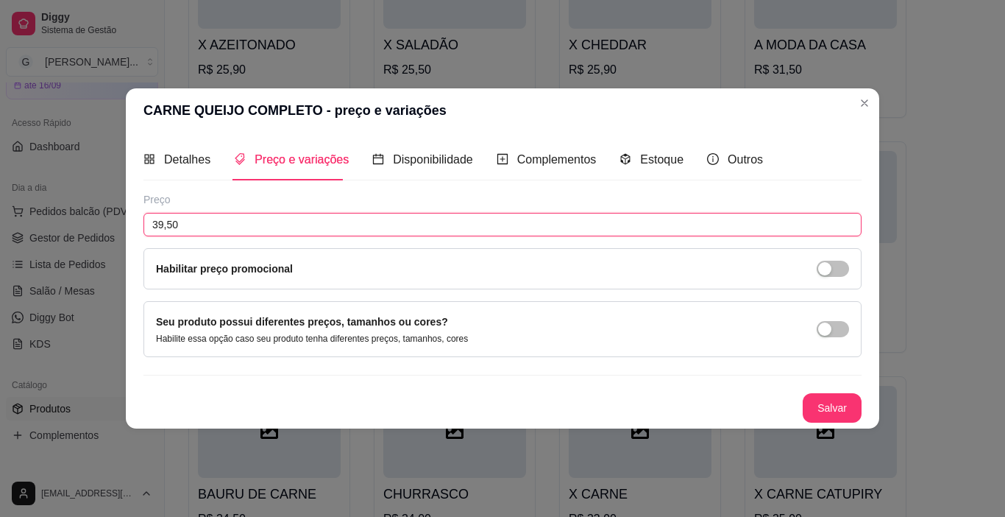
click at [211, 226] on input "39,50" at bounding box center [503, 225] width 718 height 24
type input "40,50"
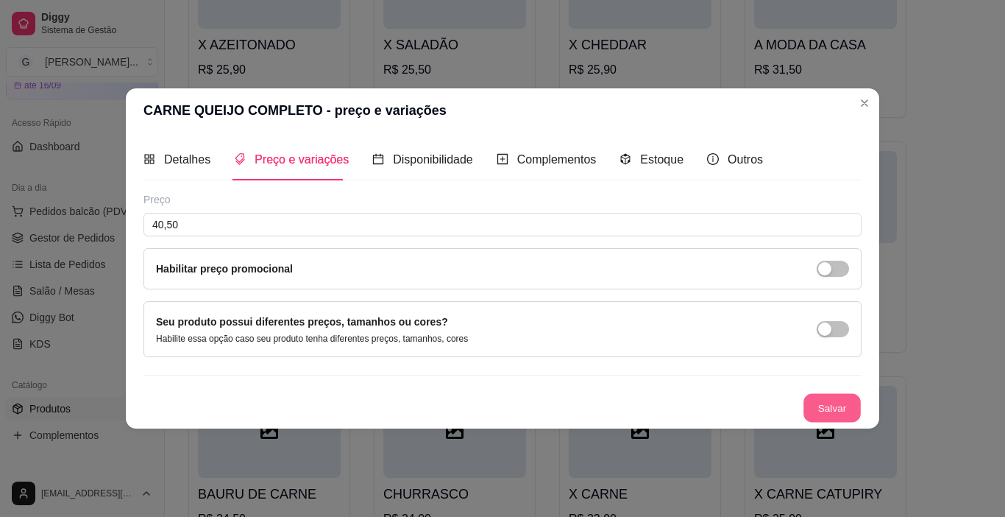
click at [823, 417] on button "Salvar" at bounding box center [832, 408] width 57 height 29
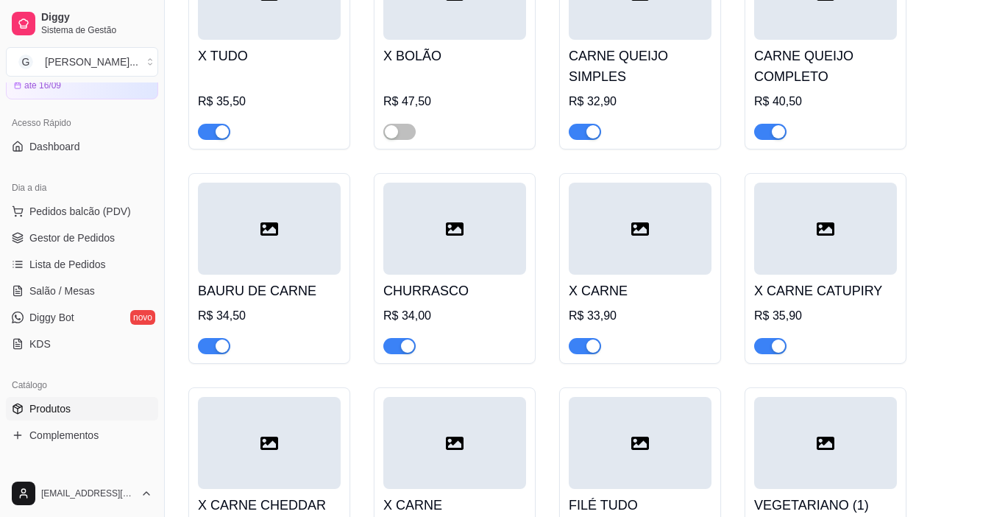
scroll to position [2061, 0]
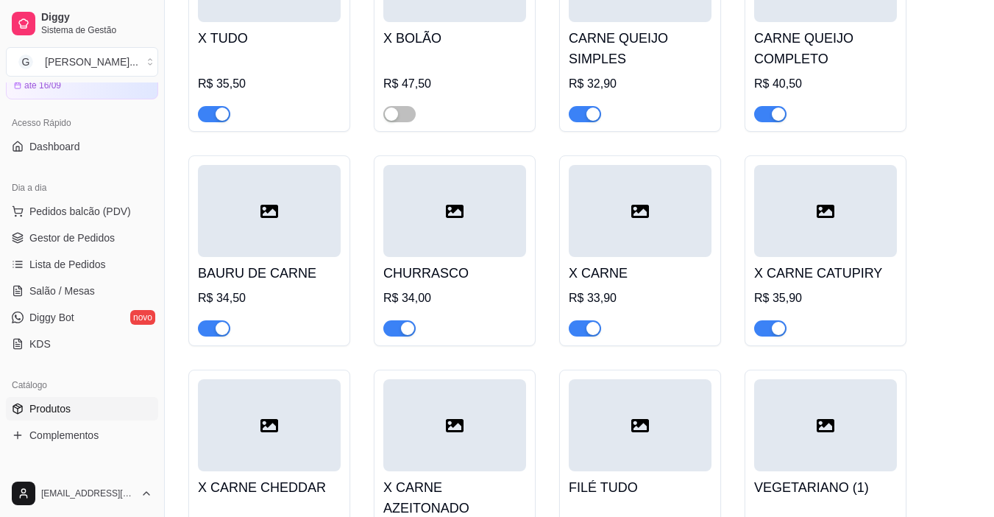
click at [294, 289] on div "R$ 34,50" at bounding box center [269, 298] width 143 height 18
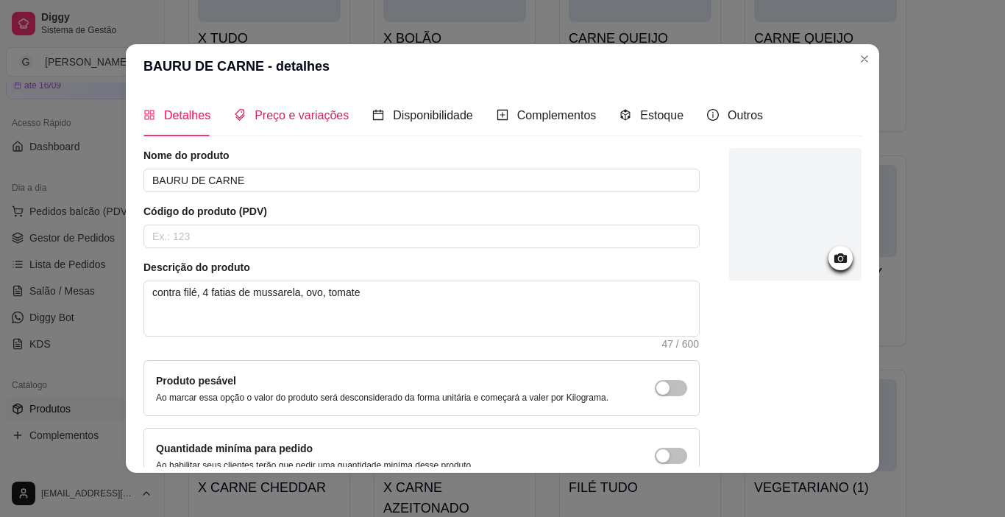
click at [277, 124] on div "Preço e variações" at bounding box center [291, 115] width 115 height 18
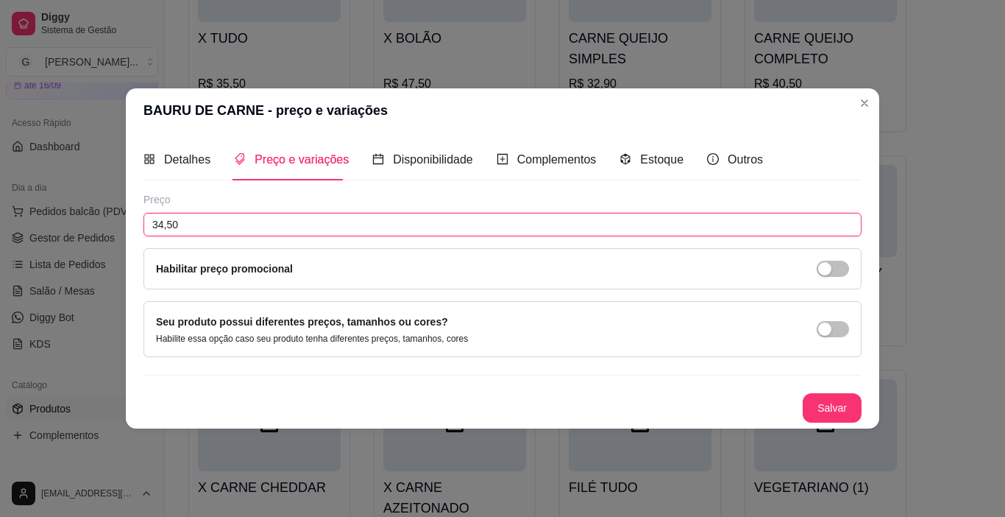
click at [222, 221] on input "34,50" at bounding box center [503, 225] width 718 height 24
type input "35,50"
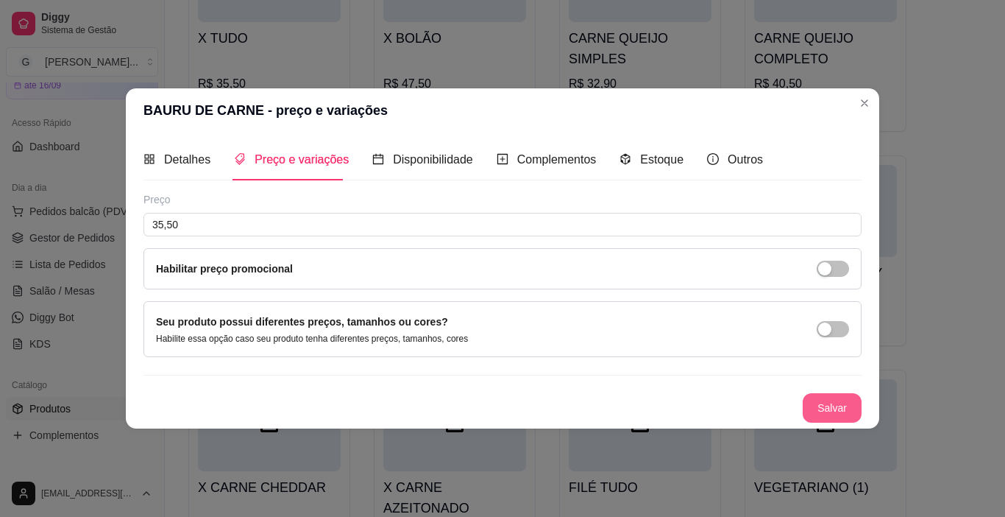
click at [823, 408] on button "Salvar" at bounding box center [832, 407] width 59 height 29
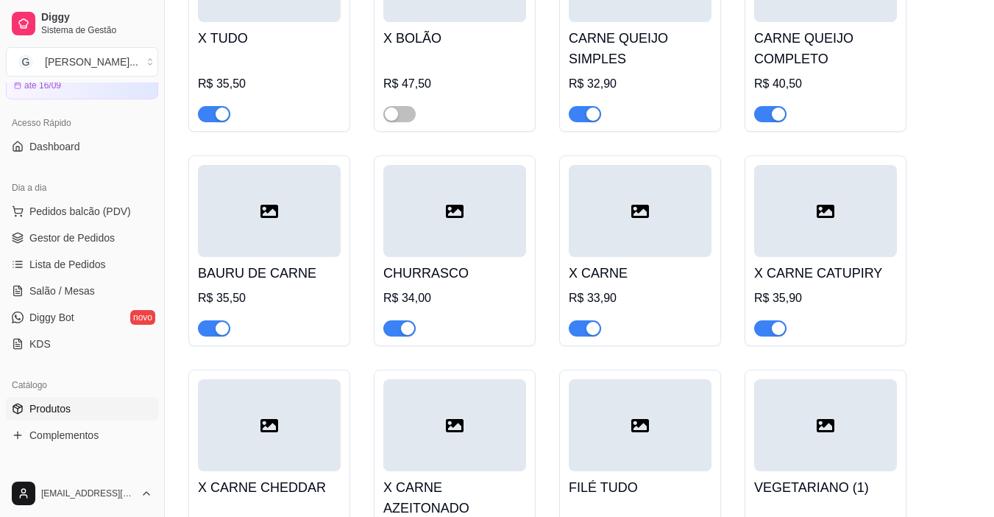
click at [484, 263] on h4 "CHURRASCO" at bounding box center [454, 273] width 143 height 21
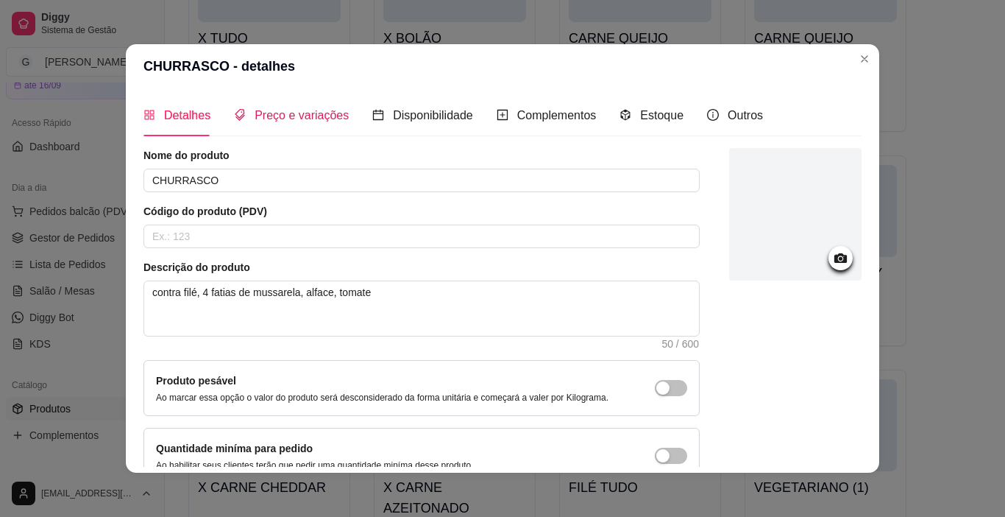
click at [302, 118] on span "Preço e variações" at bounding box center [302, 115] width 94 height 13
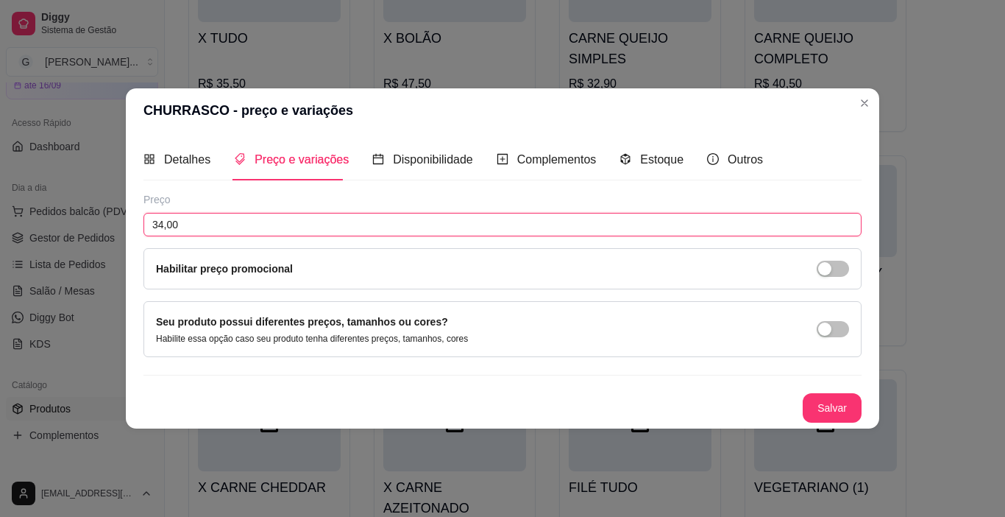
click at [253, 220] on input "34,00" at bounding box center [503, 225] width 718 height 24
type input "35,00"
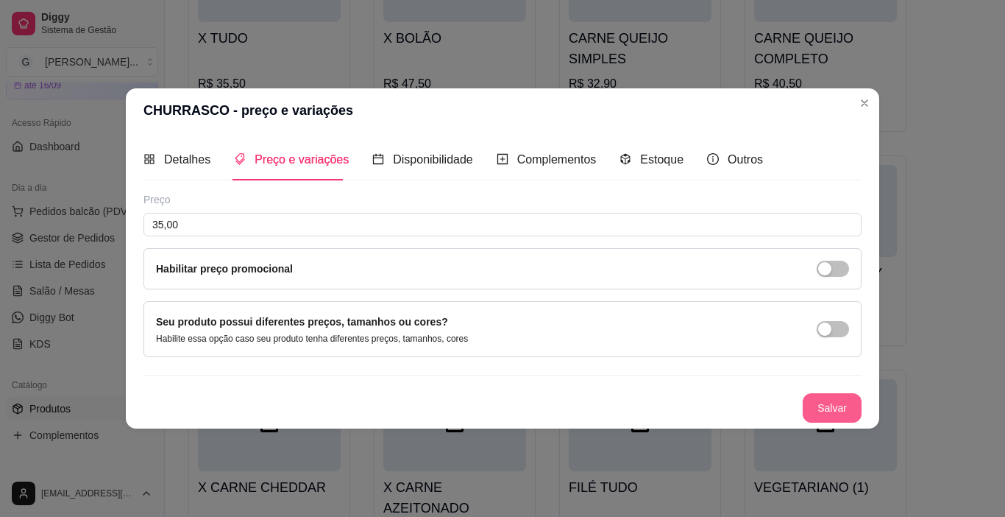
click at [835, 414] on button "Salvar" at bounding box center [832, 407] width 59 height 29
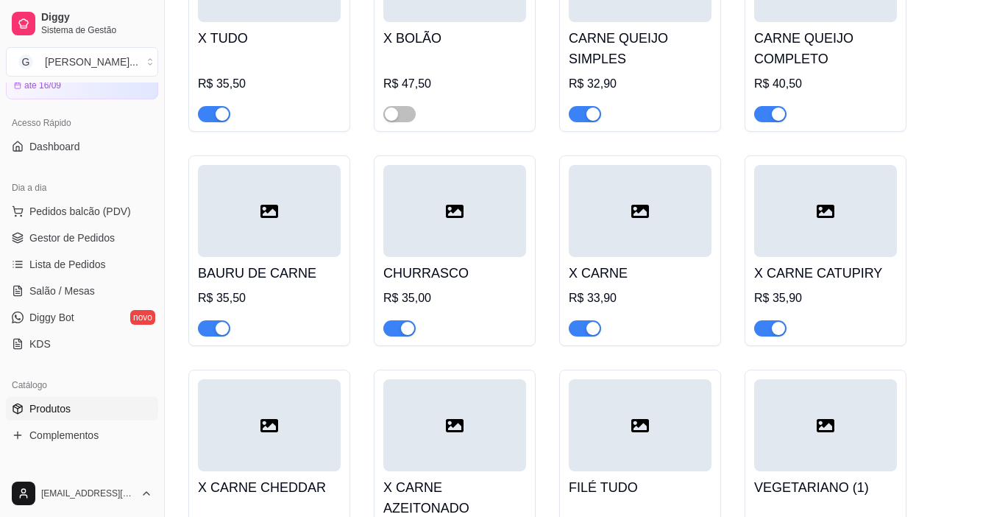
click at [631, 192] on div at bounding box center [640, 211] width 143 height 92
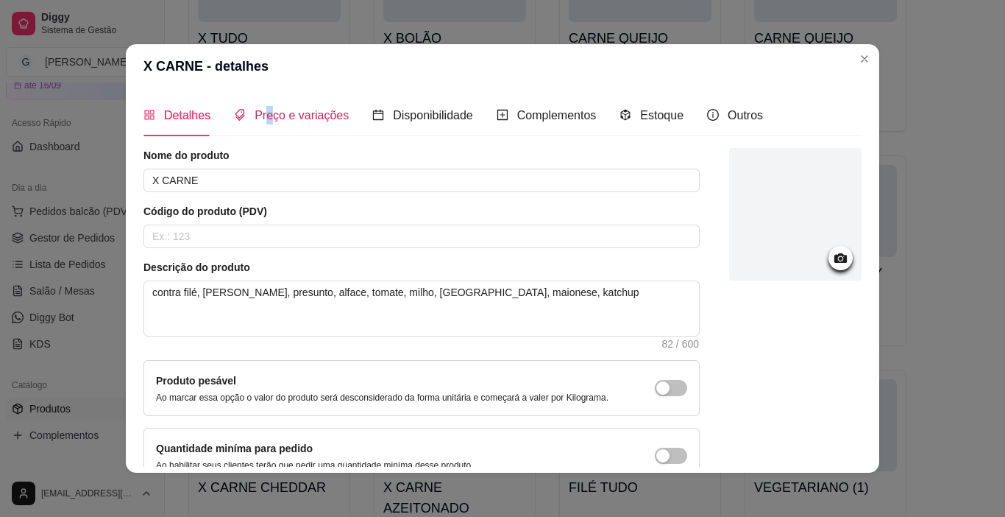
click at [262, 116] on span "Preço e variações" at bounding box center [302, 115] width 94 height 13
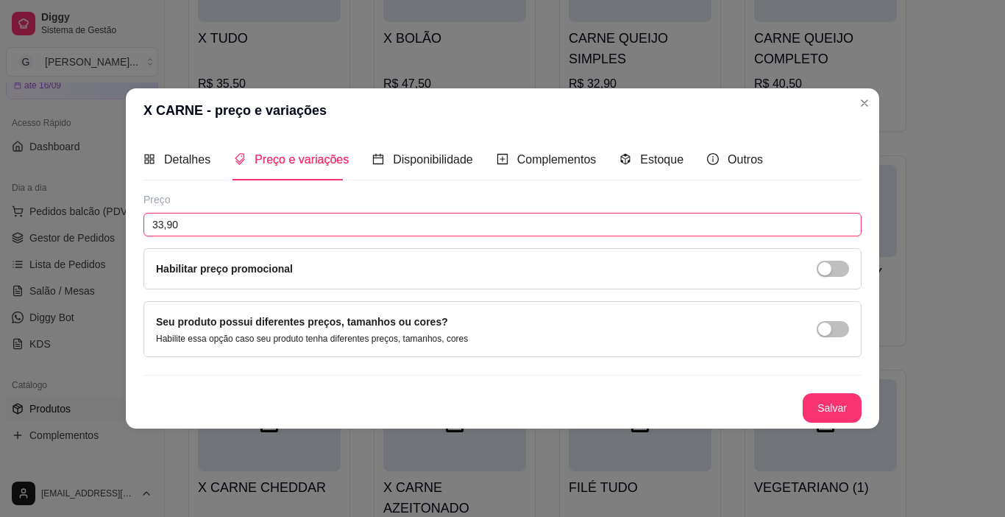
click at [235, 221] on input "33,90" at bounding box center [503, 225] width 718 height 24
type input "34,90"
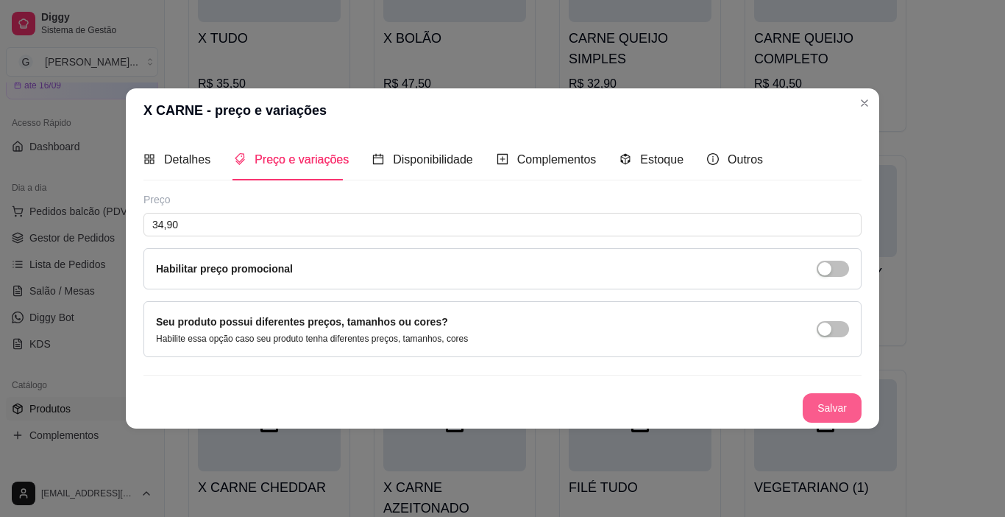
click at [849, 403] on button "Salvar" at bounding box center [832, 407] width 59 height 29
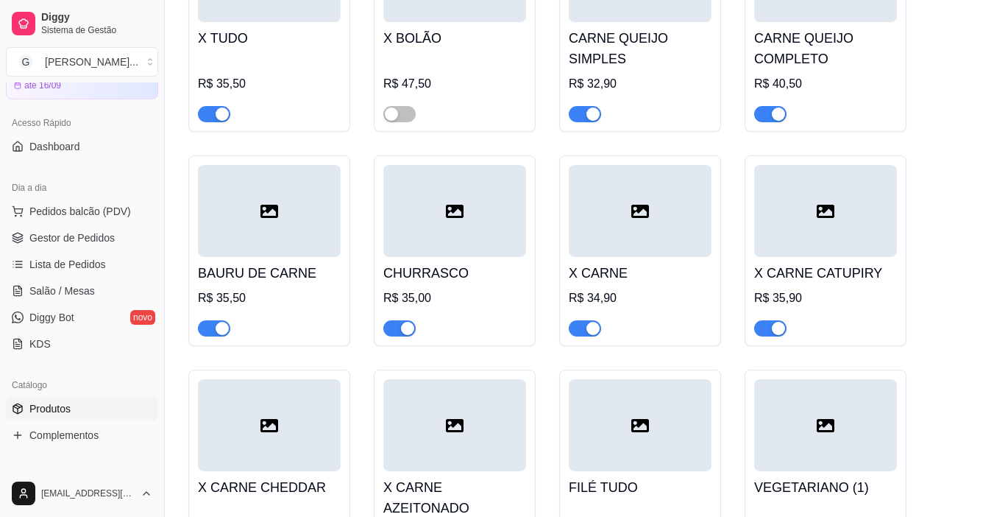
click at [815, 289] on div "R$ 35,90" at bounding box center [825, 298] width 143 height 18
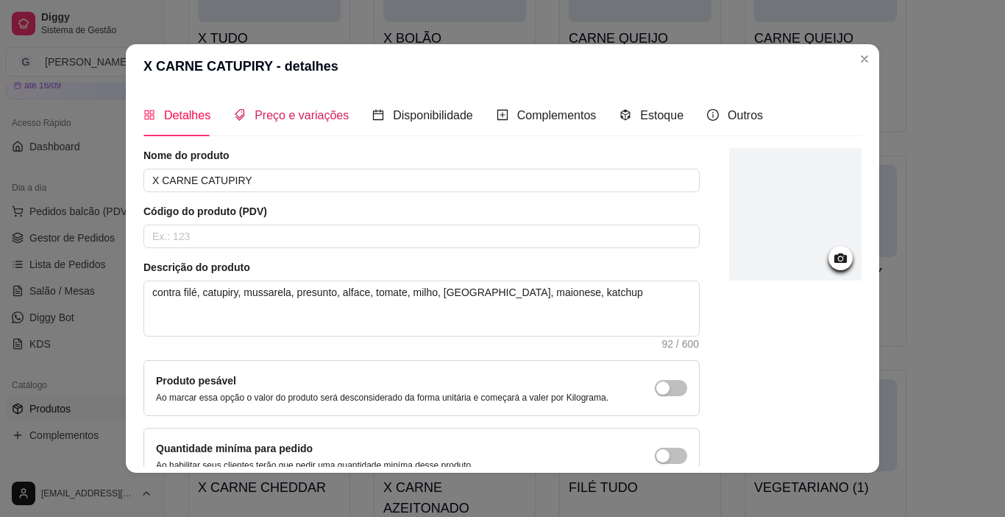
click at [294, 113] on span "Preço e variações" at bounding box center [302, 115] width 94 height 13
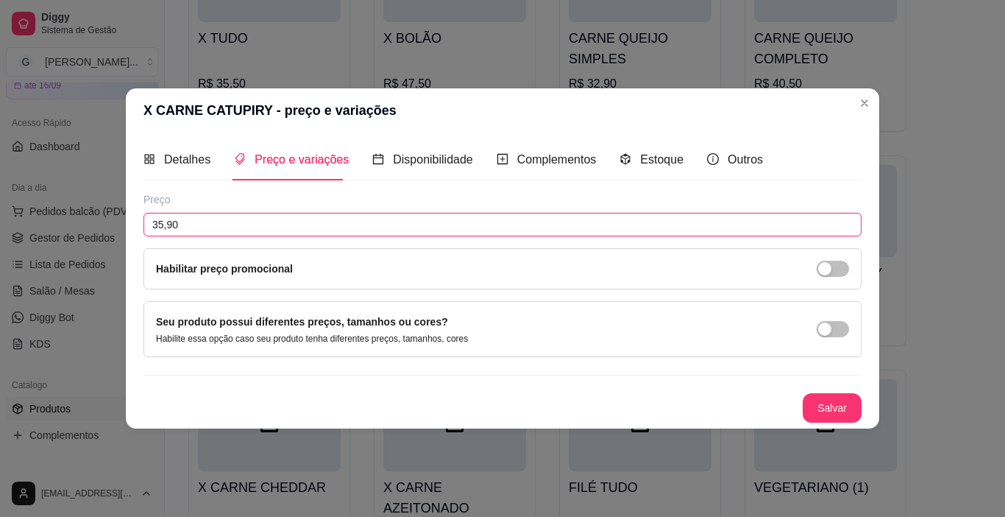
click at [211, 225] on input "35,90" at bounding box center [503, 225] width 718 height 24
type input "36,90"
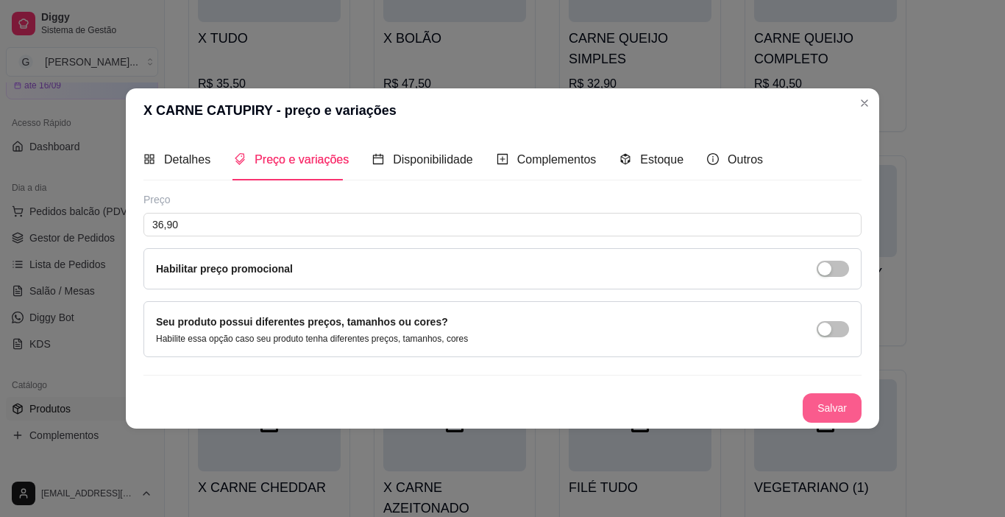
click at [821, 406] on button "Salvar" at bounding box center [832, 407] width 59 height 29
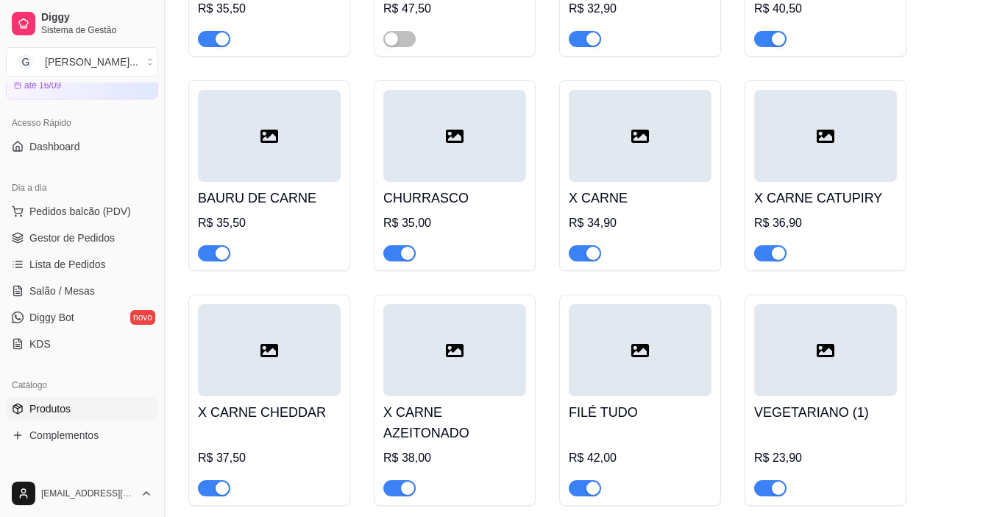
scroll to position [2208, 0]
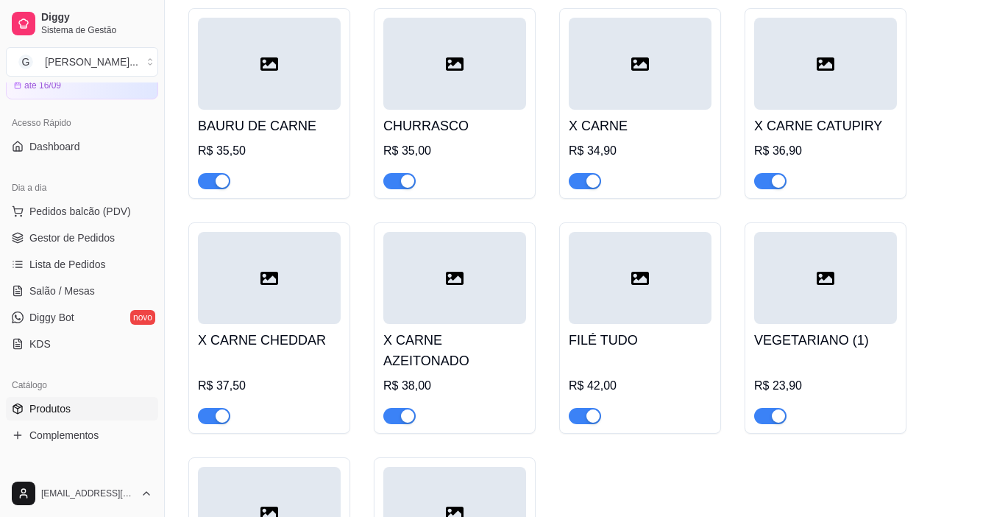
click at [262, 255] on div at bounding box center [269, 278] width 143 height 92
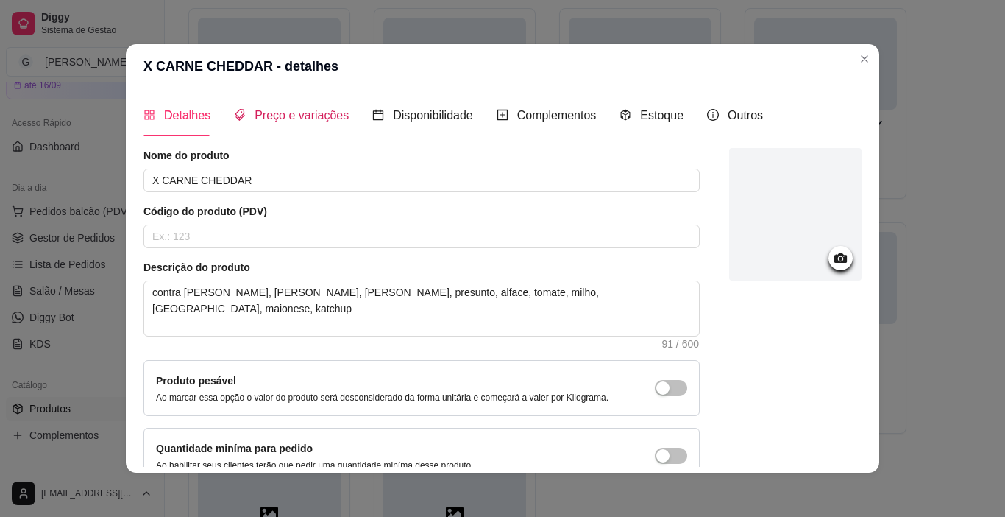
click at [274, 116] on span "Preço e variações" at bounding box center [302, 115] width 94 height 13
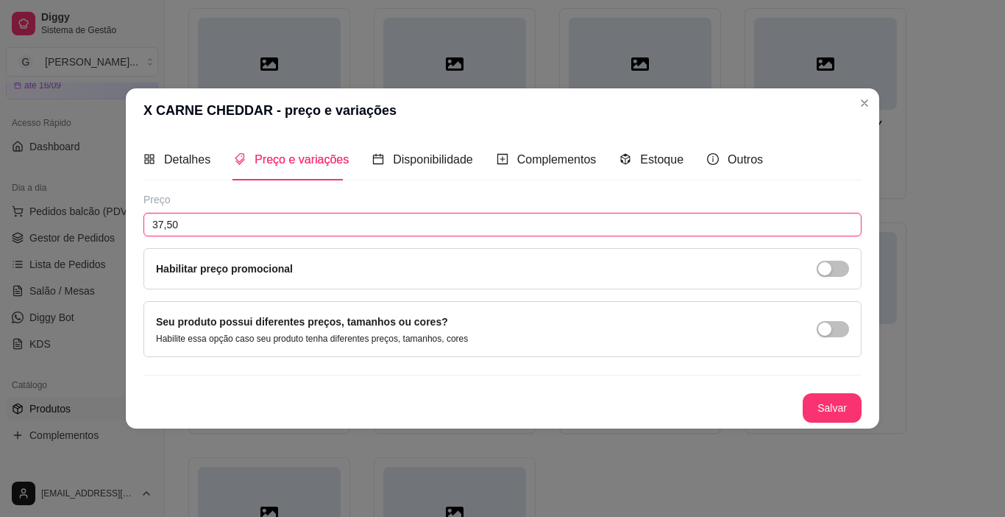
click at [207, 229] on input "37,50" at bounding box center [503, 225] width 718 height 24
type input "38,50"
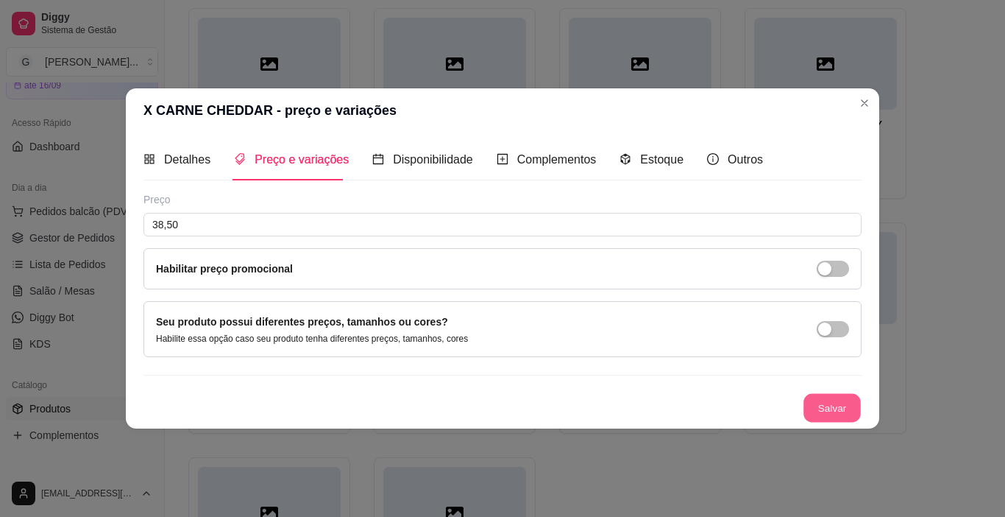
click at [832, 402] on button "Salvar" at bounding box center [832, 408] width 57 height 29
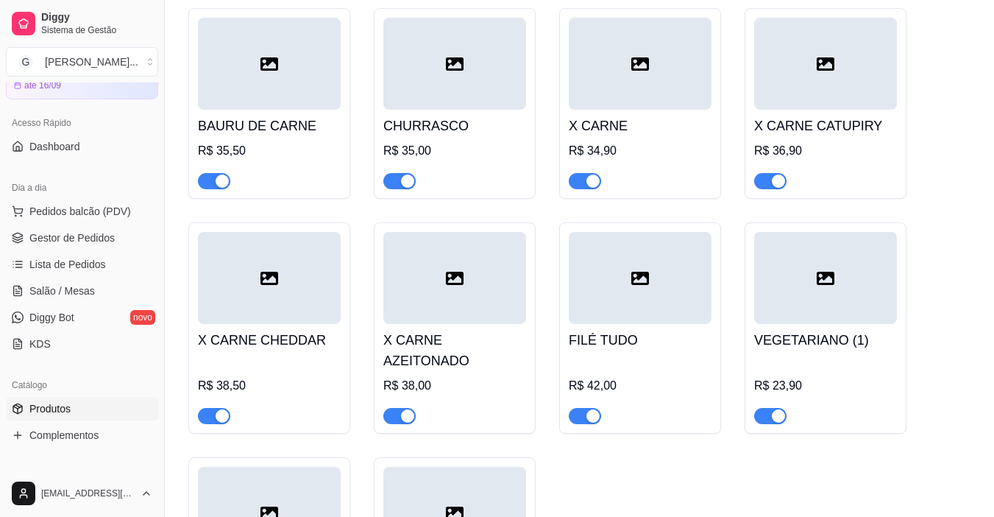
click at [479, 330] on h4 "X CARNE AZEITONADO" at bounding box center [454, 350] width 143 height 41
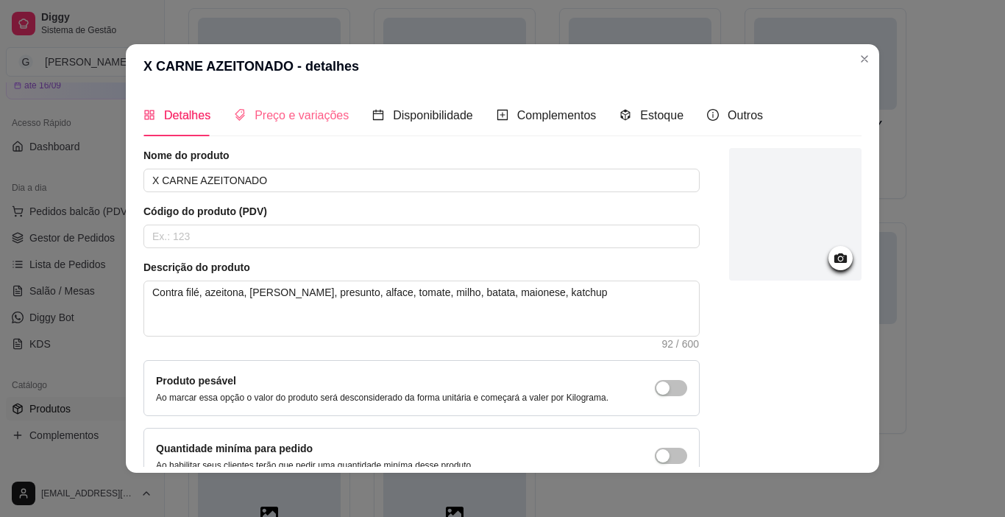
click at [330, 104] on div "Preço e variações" at bounding box center [291, 115] width 115 height 42
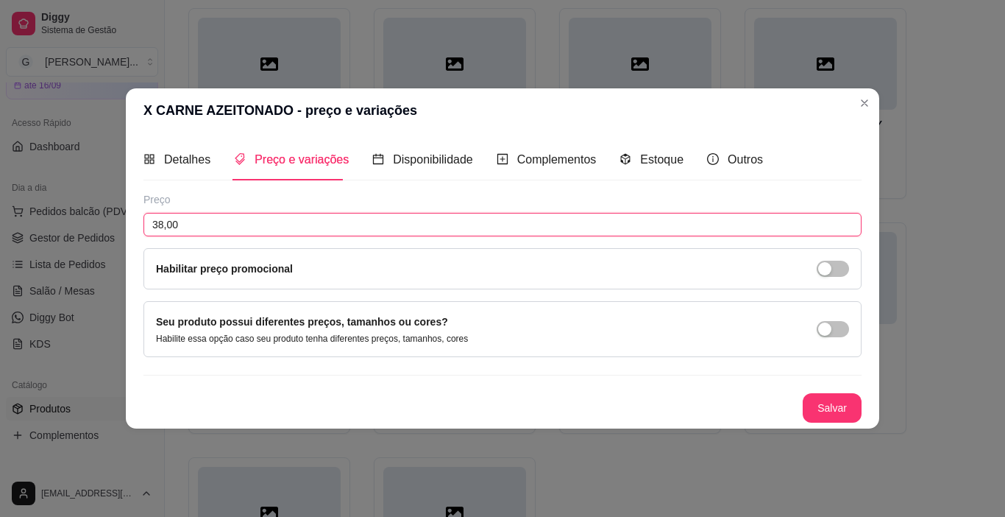
click at [238, 215] on input "38,00" at bounding box center [503, 225] width 718 height 24
type input "39,00"
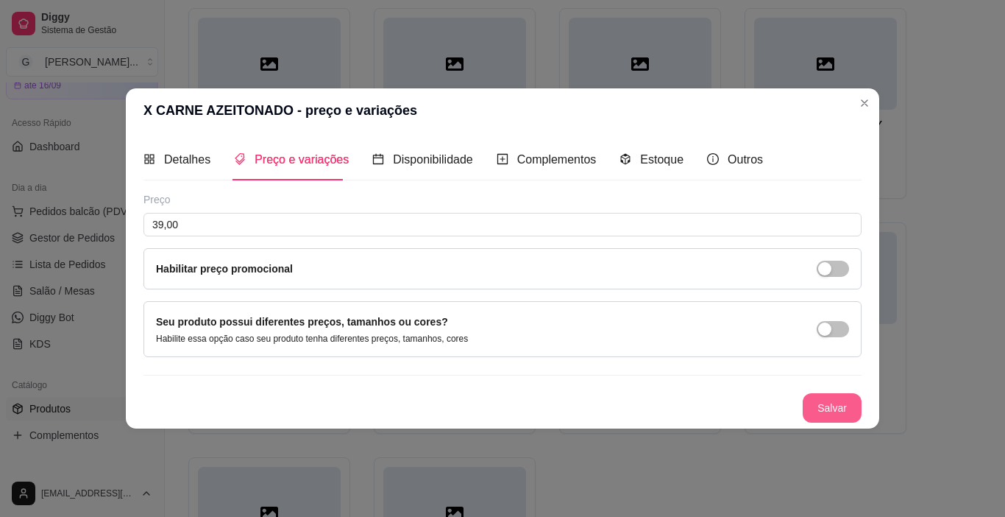
click at [825, 408] on button "Salvar" at bounding box center [832, 407] width 59 height 29
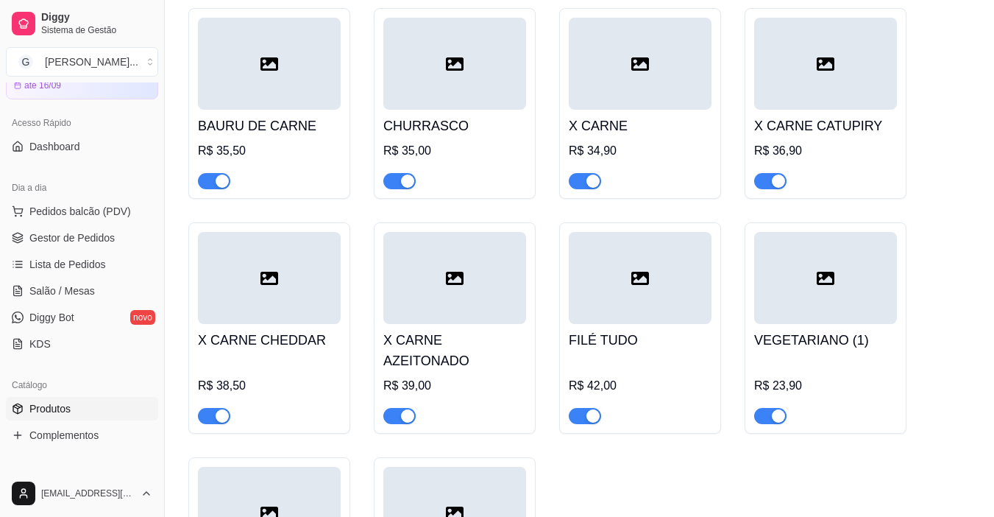
click at [673, 324] on div "FILÉ TUDO R$ 42,00" at bounding box center [640, 374] width 143 height 100
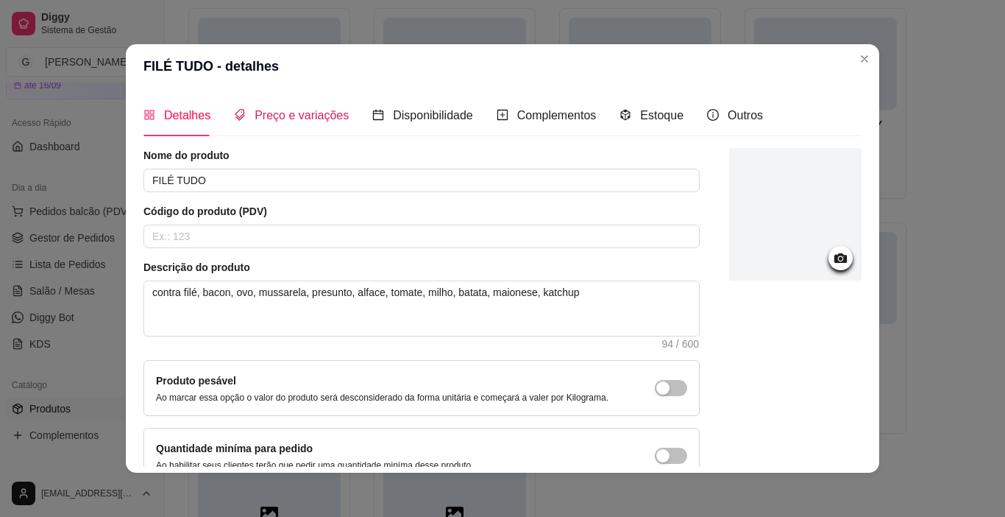
click at [311, 114] on span "Preço e variações" at bounding box center [302, 115] width 94 height 13
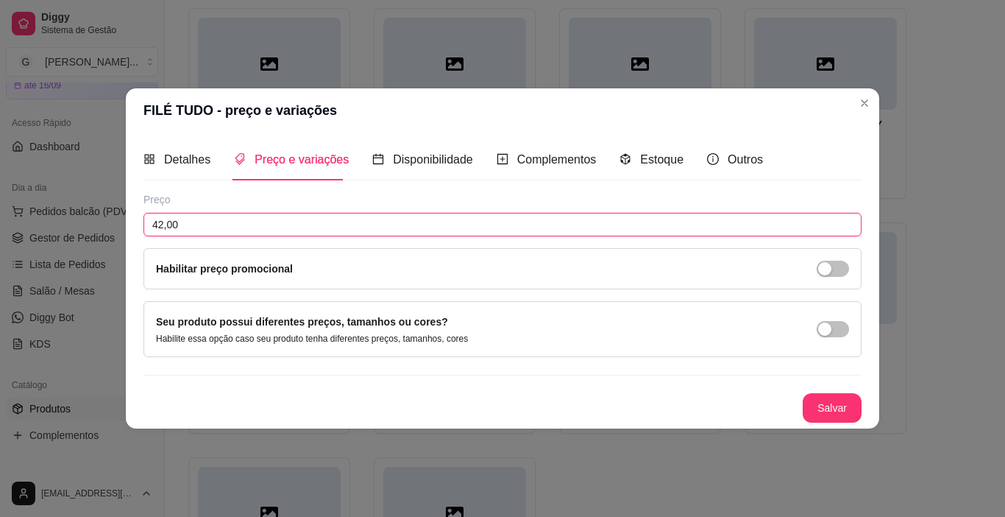
click at [277, 224] on input "42,00" at bounding box center [503, 225] width 718 height 24
type input "43,00"
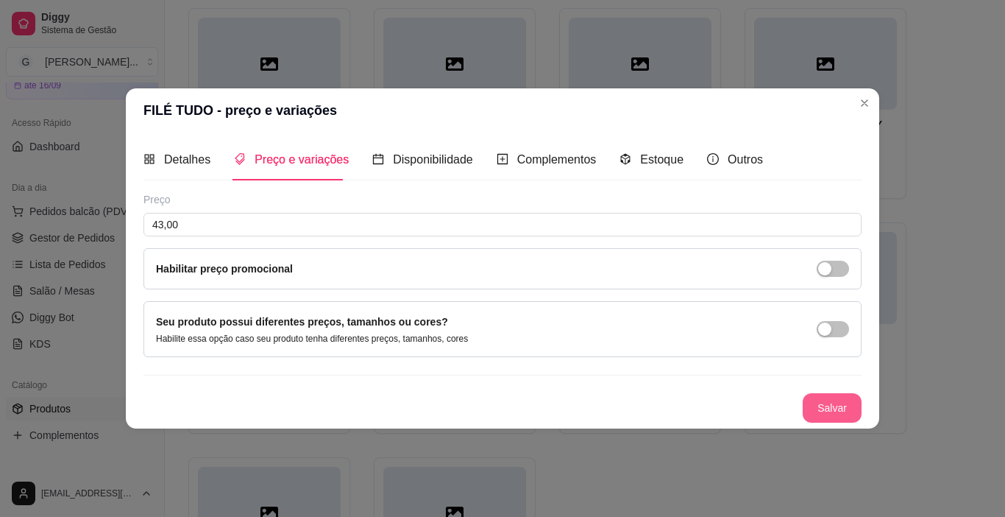
click at [835, 414] on button "Salvar" at bounding box center [832, 407] width 59 height 29
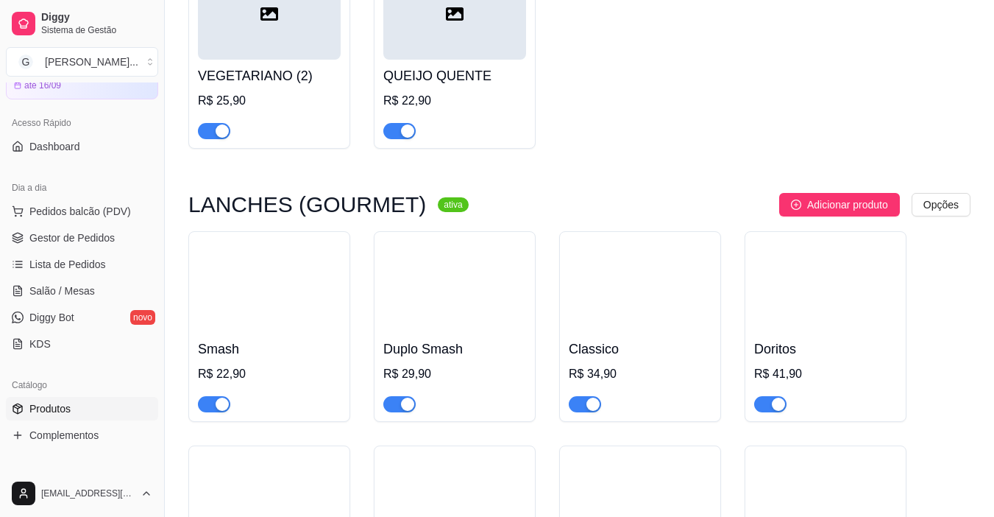
scroll to position [2723, 0]
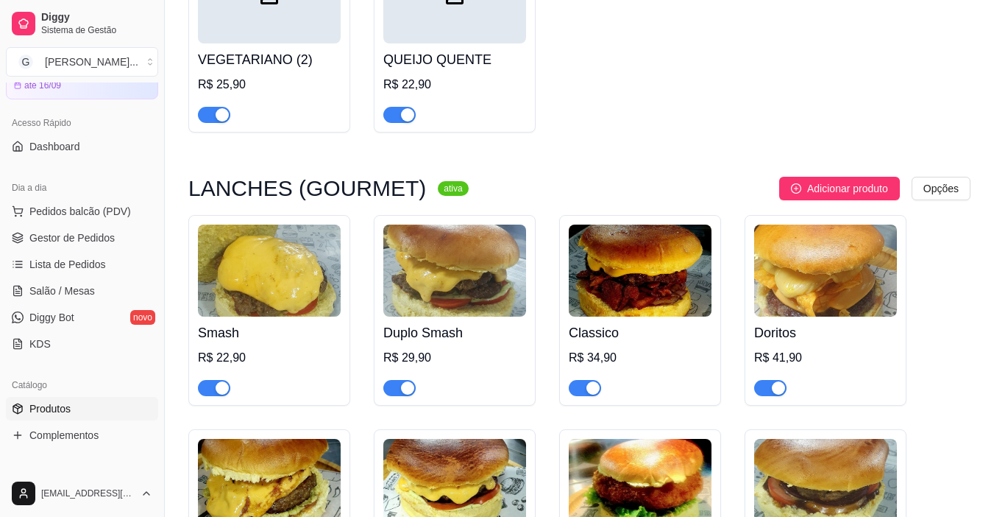
click at [305, 322] on h4 "Smash" at bounding box center [269, 332] width 143 height 21
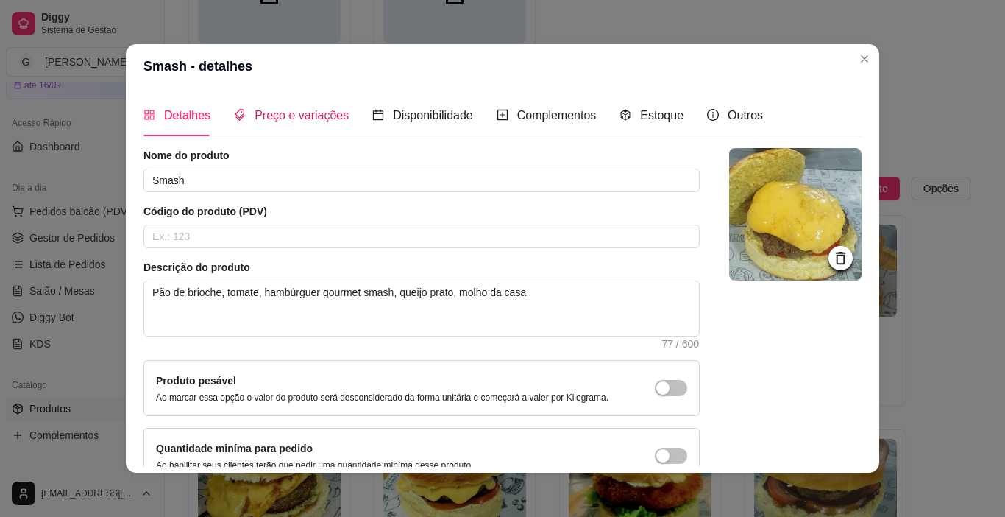
click at [323, 115] on span "Preço e variações" at bounding box center [302, 115] width 94 height 13
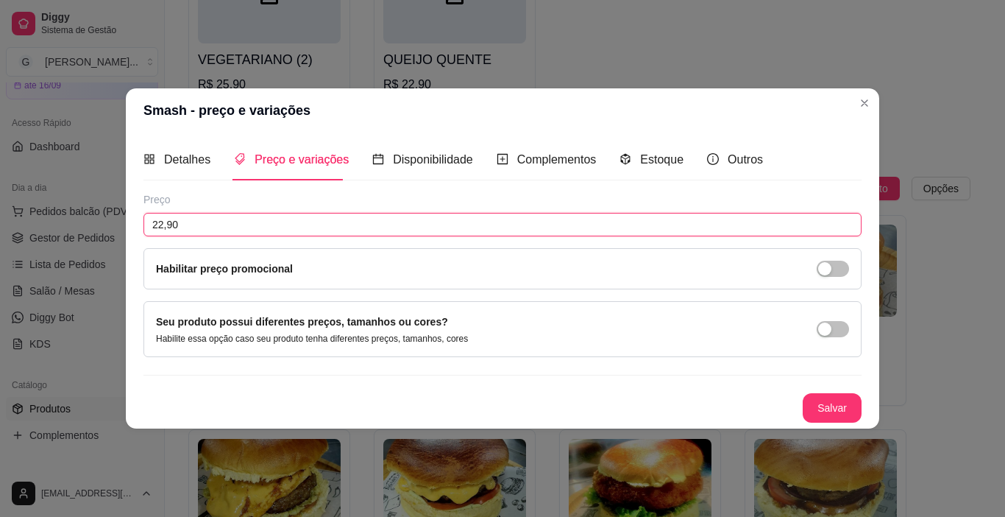
click at [204, 219] on input "22,90" at bounding box center [503, 225] width 718 height 24
type input "22,90"
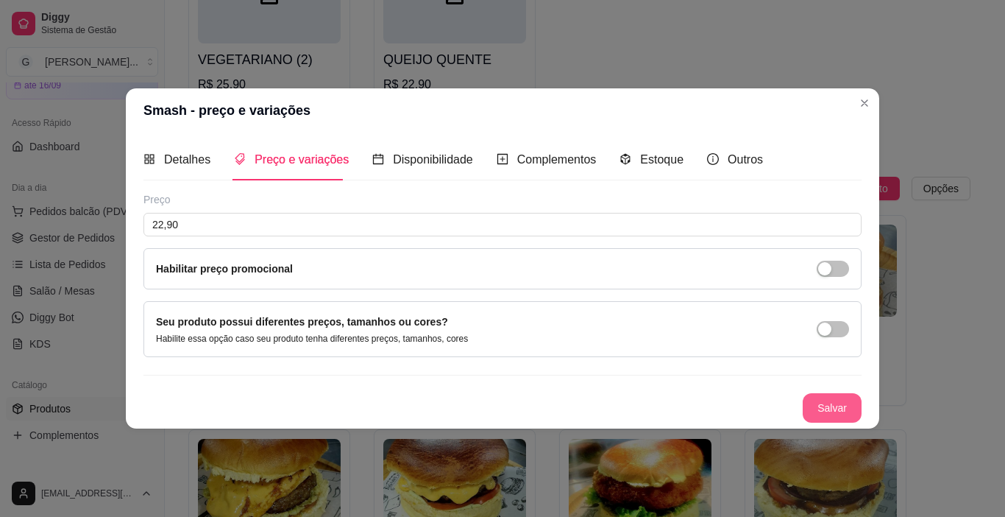
click at [840, 407] on button "Salvar" at bounding box center [832, 407] width 59 height 29
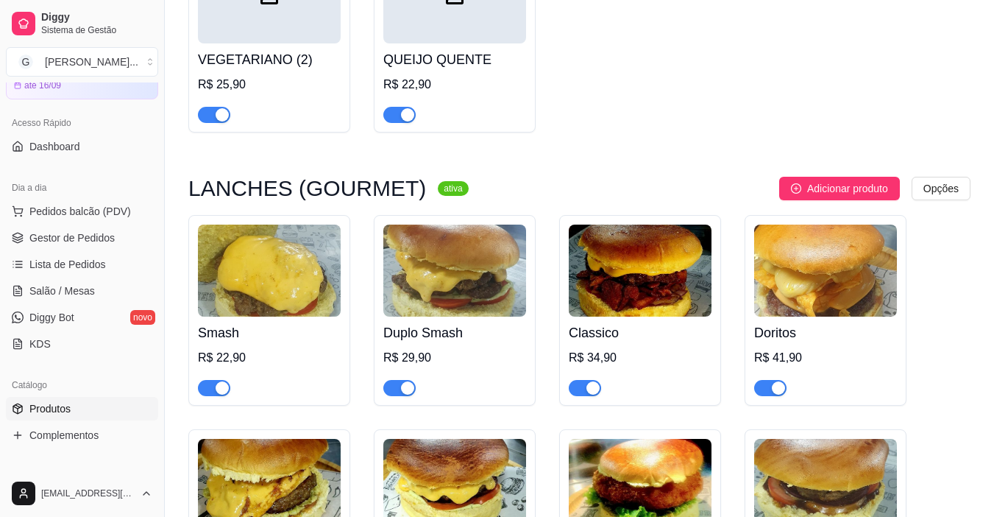
click at [495, 235] on img at bounding box center [454, 270] width 143 height 92
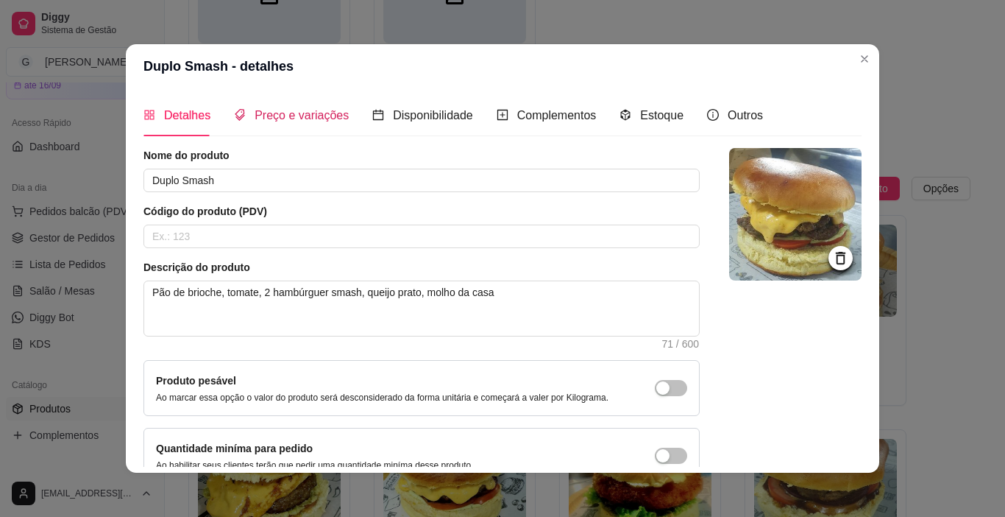
click at [274, 119] on span "Preço e variações" at bounding box center [302, 115] width 94 height 13
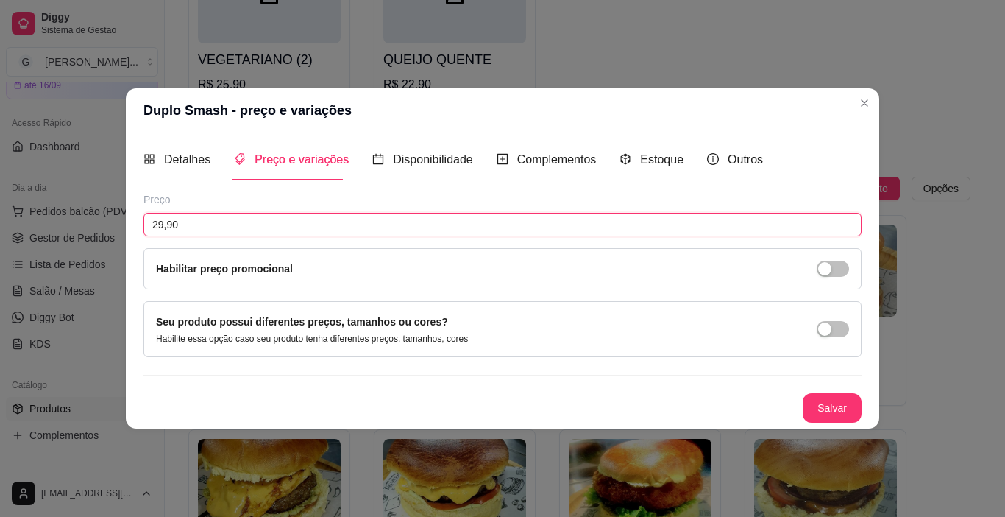
click at [189, 227] on input "29,90" at bounding box center [503, 225] width 718 height 24
type input "30,90"
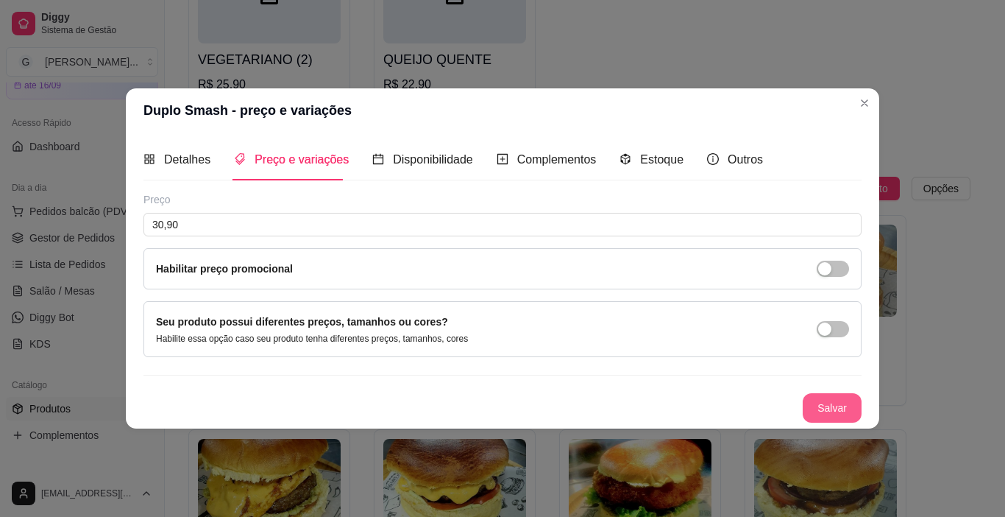
click at [812, 404] on button "Salvar" at bounding box center [832, 407] width 59 height 29
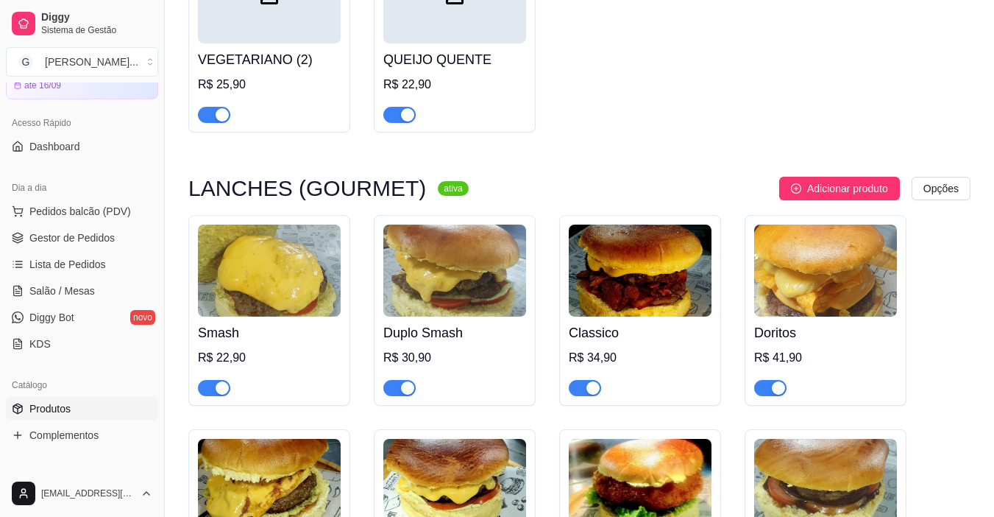
click at [665, 322] on h4 "Classico" at bounding box center [640, 332] width 143 height 21
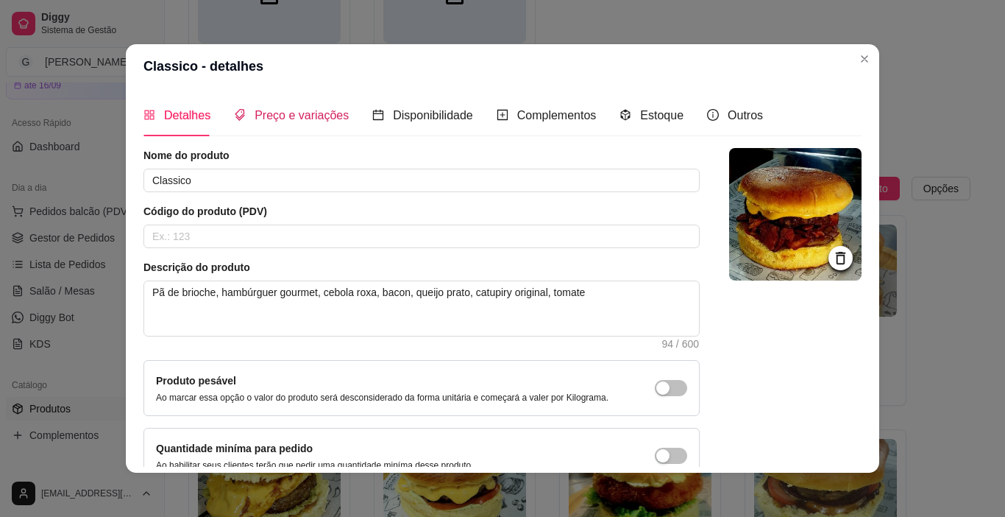
click at [274, 114] on span "Preço e variações" at bounding box center [302, 115] width 94 height 13
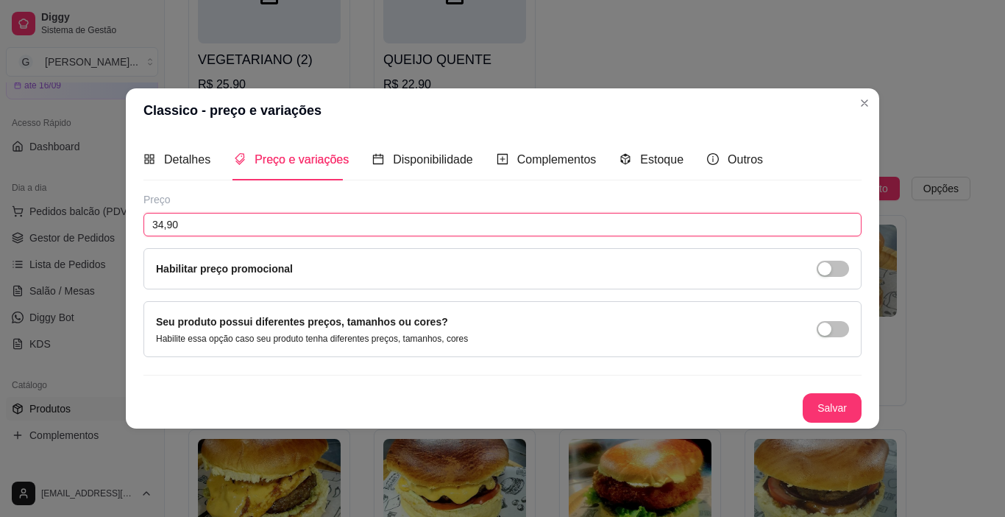
click at [199, 224] on input "34,90" at bounding box center [503, 225] width 718 height 24
type input "35,90"
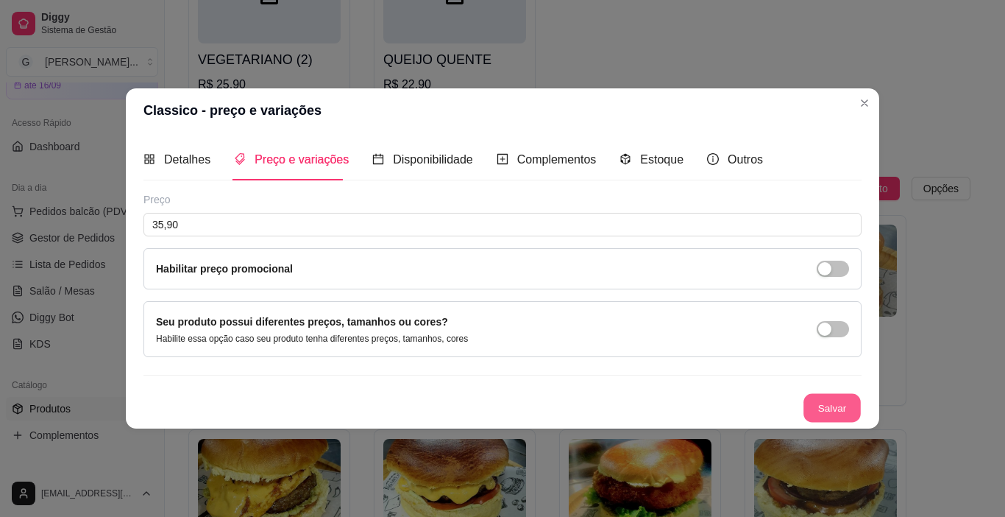
click at [841, 408] on button "Salvar" at bounding box center [832, 408] width 57 height 29
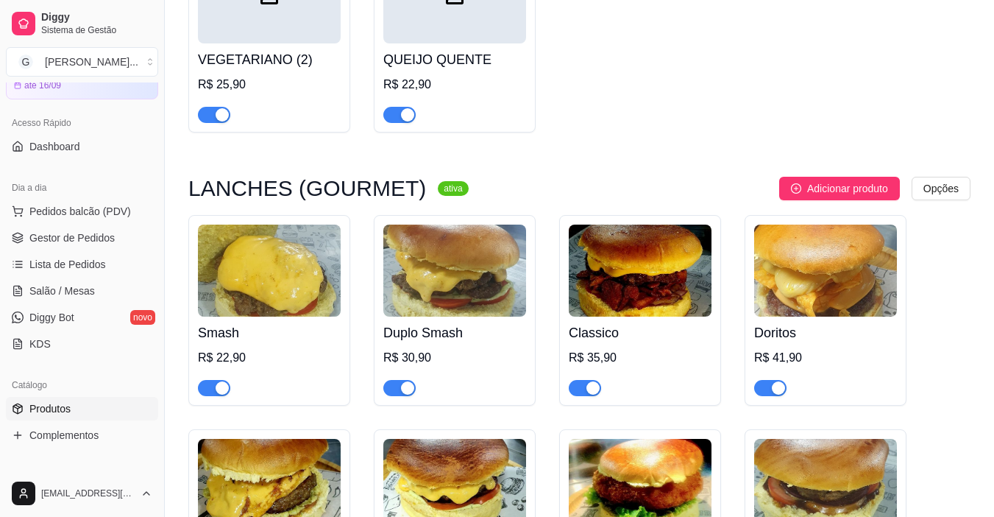
click at [771, 316] on div "Doritos R$ 41,90" at bounding box center [825, 355] width 143 height 79
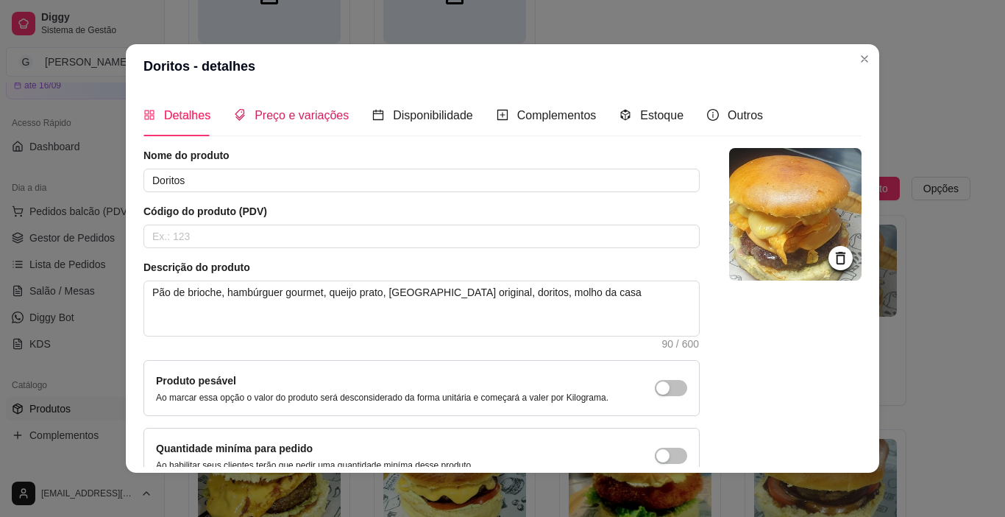
click at [270, 120] on span "Preço e variações" at bounding box center [302, 115] width 94 height 13
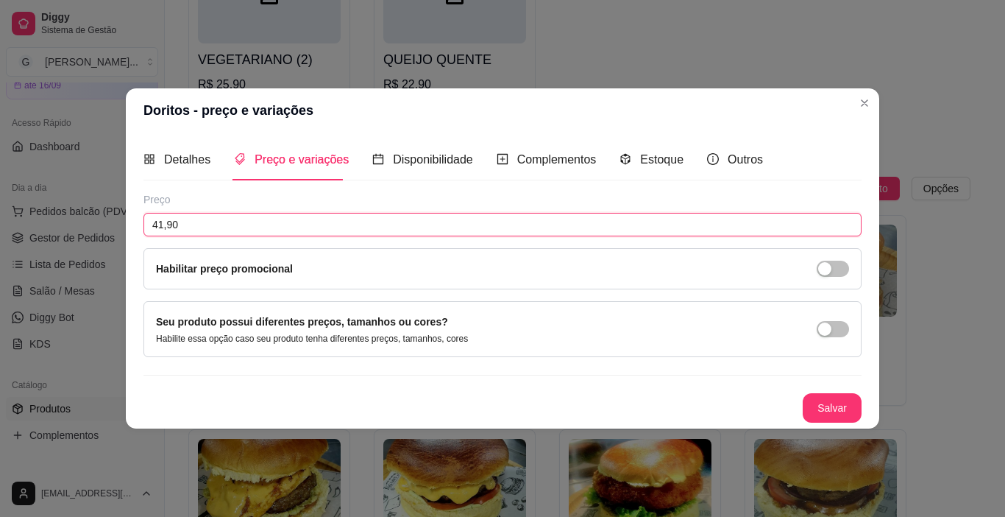
click at [203, 230] on input "41,90" at bounding box center [503, 225] width 718 height 24
type input "42,90"
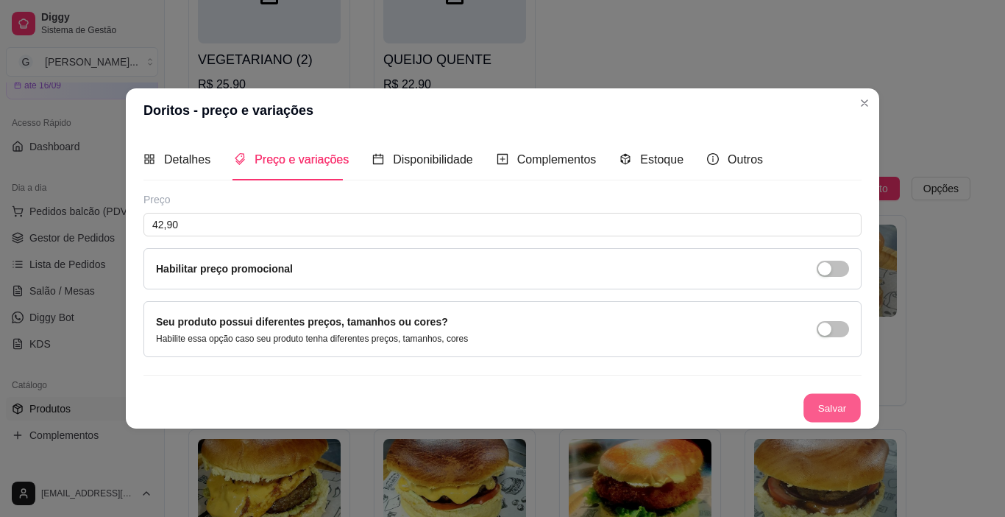
click at [845, 406] on button "Salvar" at bounding box center [832, 408] width 57 height 29
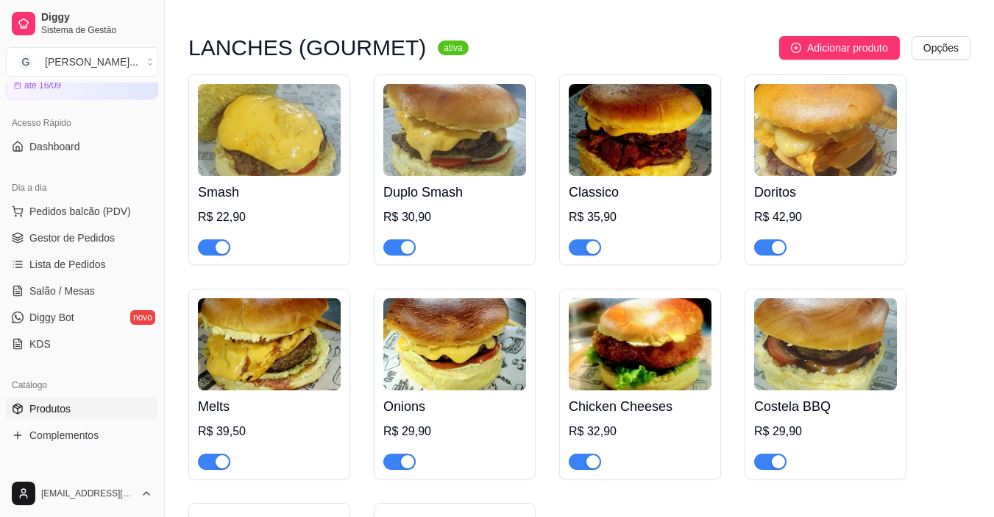
scroll to position [2870, 0]
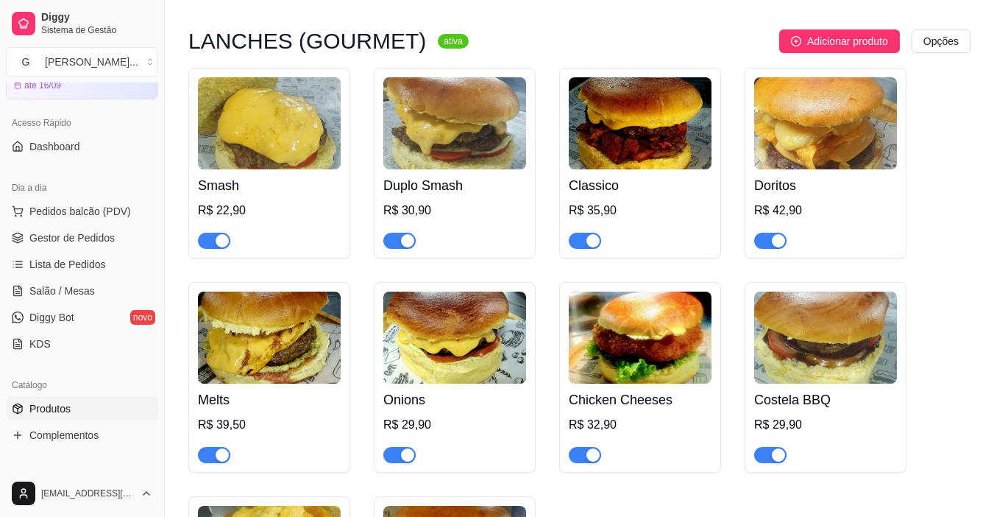
click at [326, 297] on img at bounding box center [269, 337] width 143 height 92
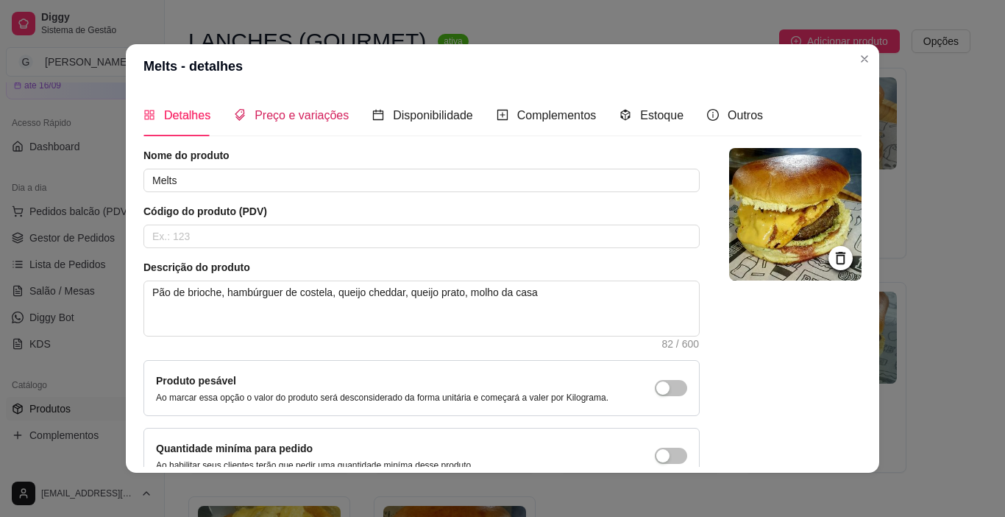
click at [266, 115] on span "Preço e variações" at bounding box center [302, 115] width 94 height 13
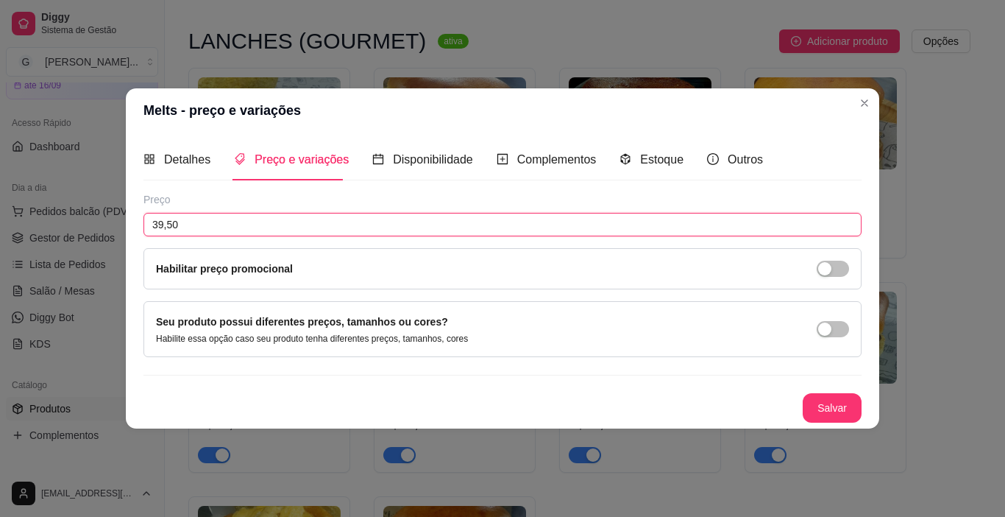
click at [224, 220] on input "39,50" at bounding box center [503, 225] width 718 height 24
type input "40,50"
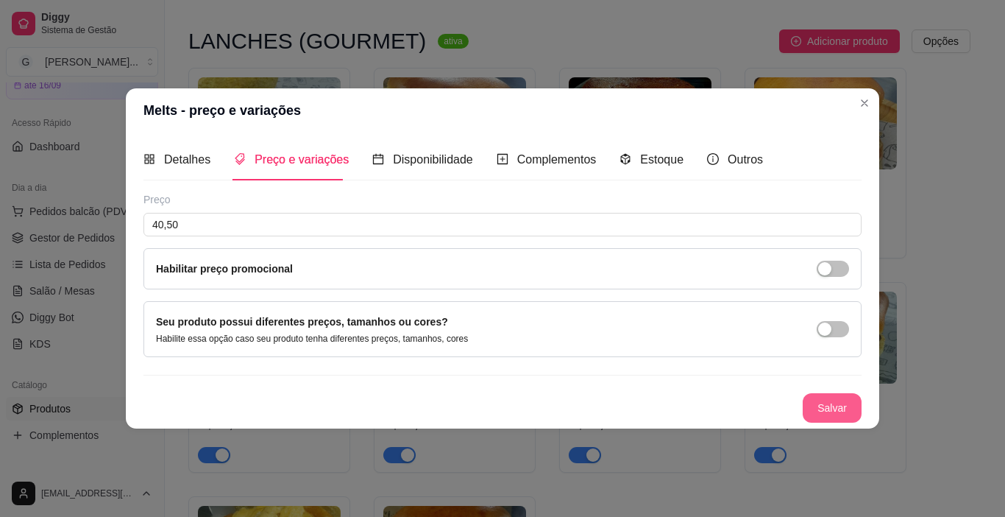
click at [821, 404] on button "Salvar" at bounding box center [832, 407] width 59 height 29
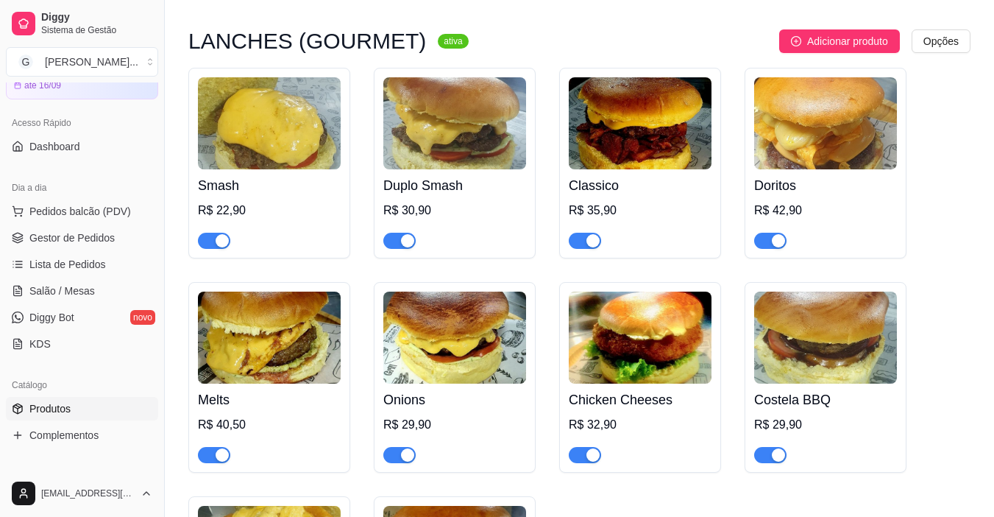
click at [472, 299] on img at bounding box center [454, 337] width 143 height 92
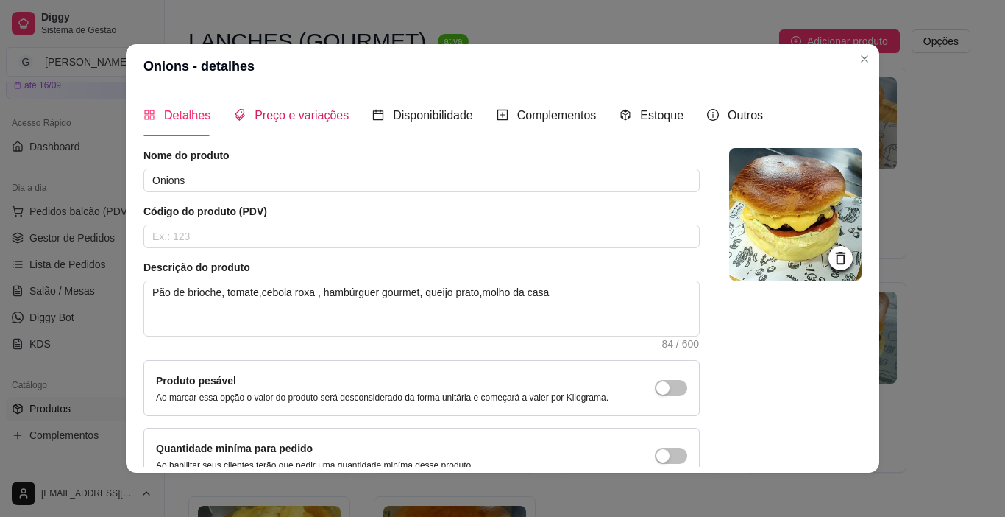
click at [272, 111] on span "Preço e variações" at bounding box center [302, 115] width 94 height 13
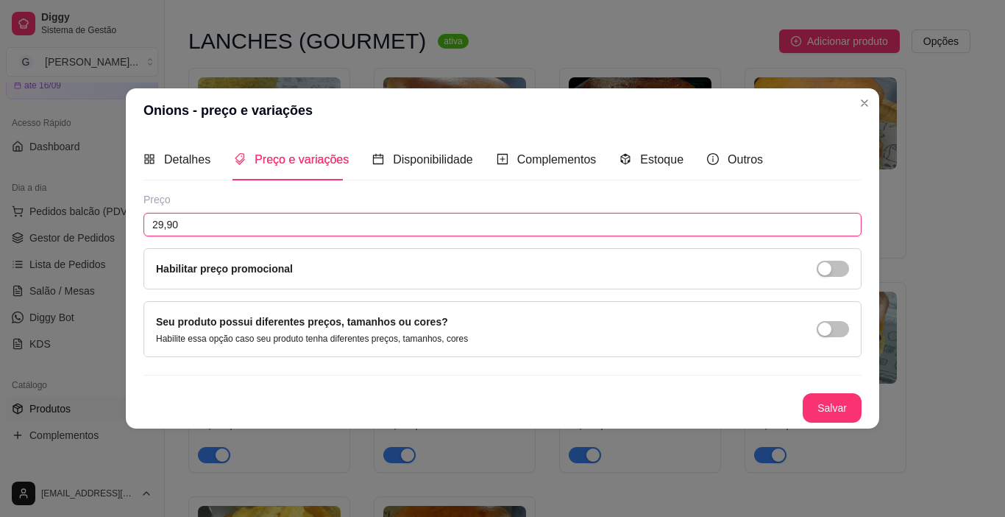
click at [216, 219] on input "29,90" at bounding box center [503, 225] width 718 height 24
type input "30,90"
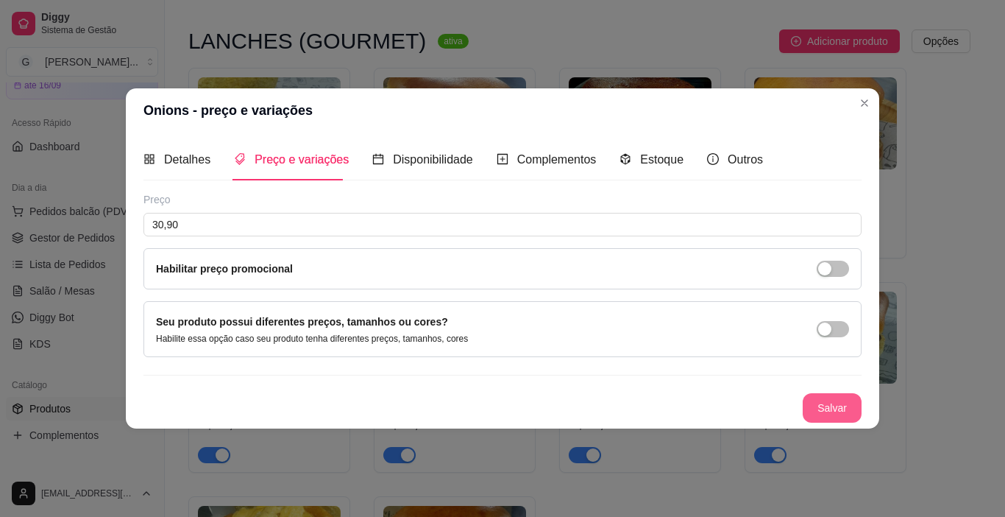
click at [830, 409] on button "Salvar" at bounding box center [832, 407] width 59 height 29
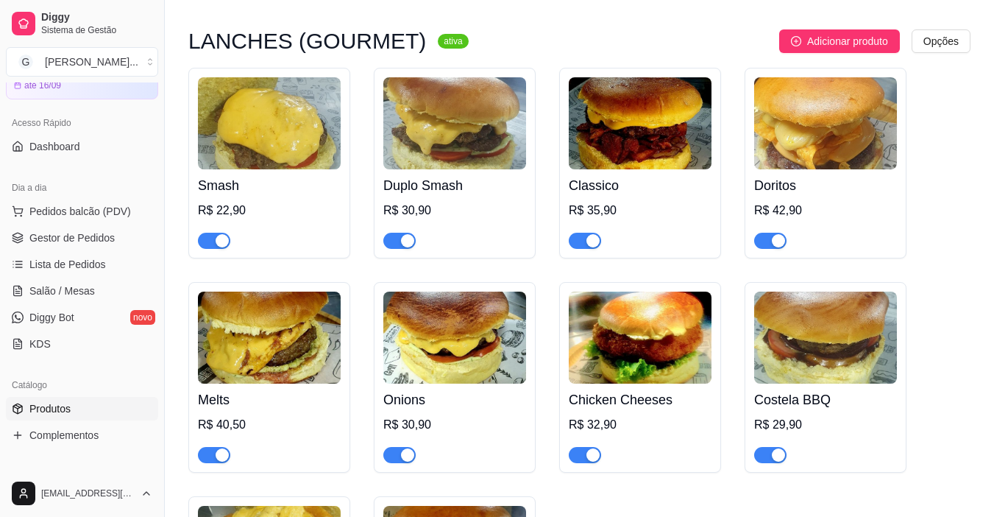
click at [651, 389] on h4 "Chicken Cheeses" at bounding box center [640, 399] width 143 height 21
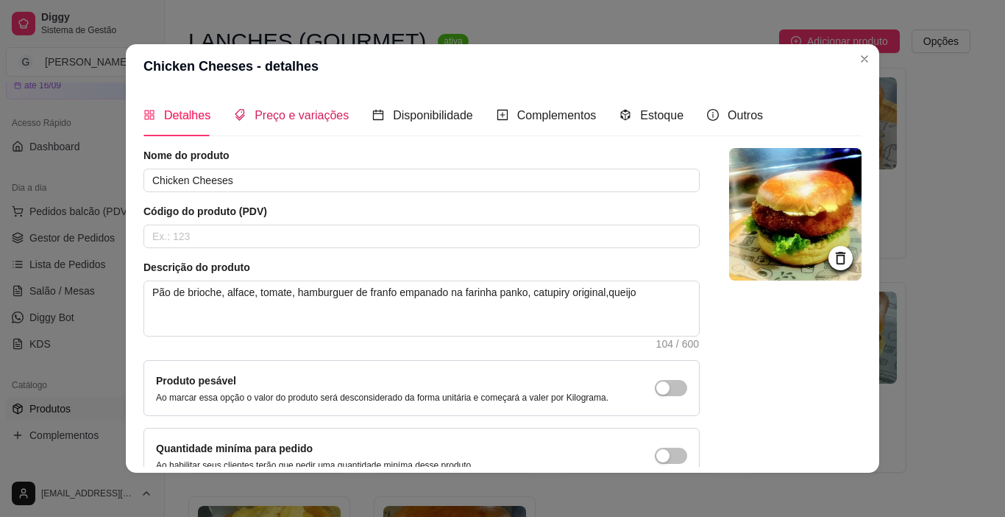
click at [313, 111] on span "Preço e variações" at bounding box center [302, 115] width 94 height 13
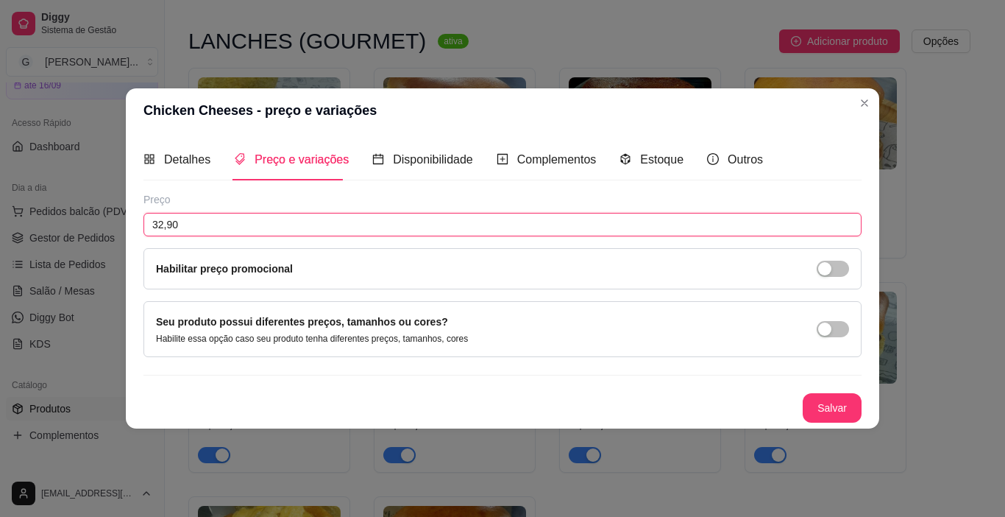
click at [204, 221] on input "32,90" at bounding box center [503, 225] width 718 height 24
type input "33,90"
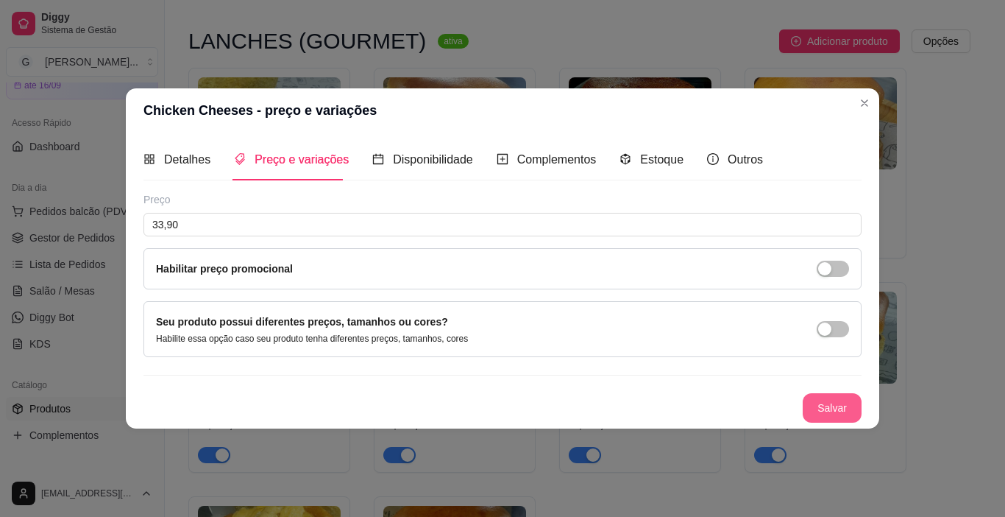
click at [832, 405] on button "Salvar" at bounding box center [832, 407] width 59 height 29
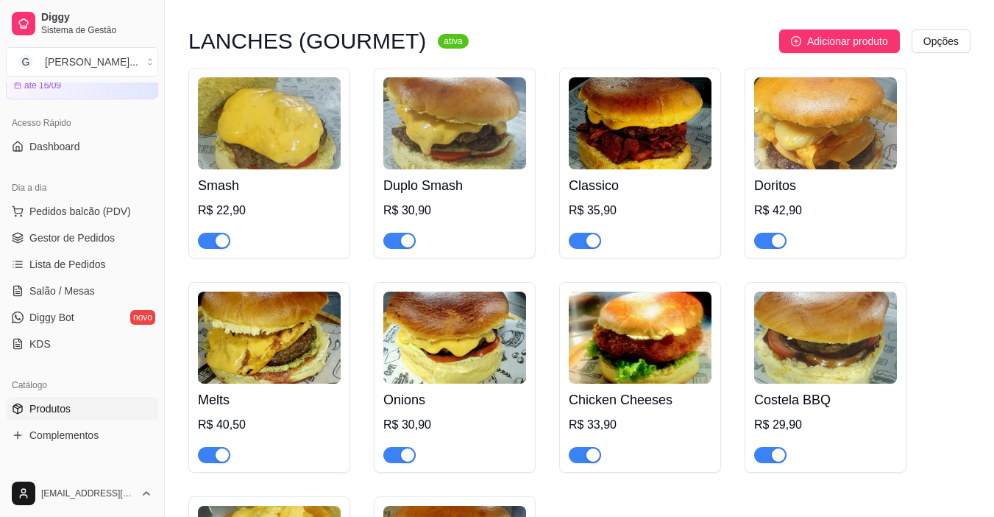
click at [846, 389] on h4 "Costela BBQ" at bounding box center [825, 399] width 143 height 21
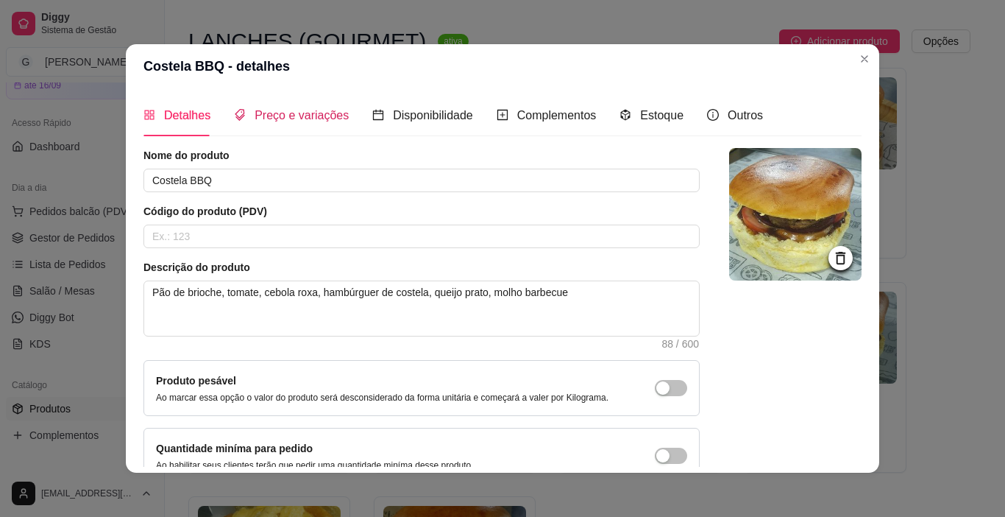
click at [310, 124] on div "Preço e variações" at bounding box center [291, 115] width 115 height 18
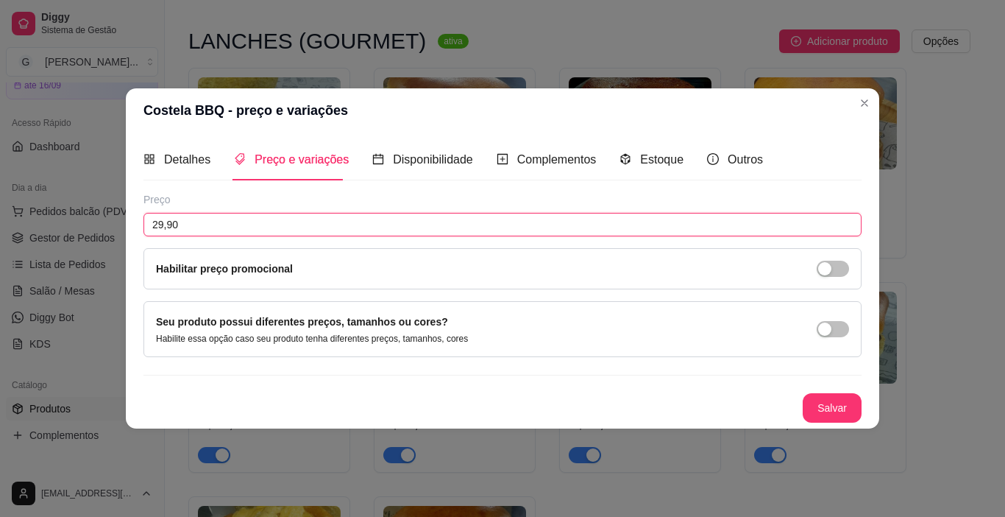
click at [203, 230] on input "29,90" at bounding box center [503, 225] width 718 height 24
type input "30,90"
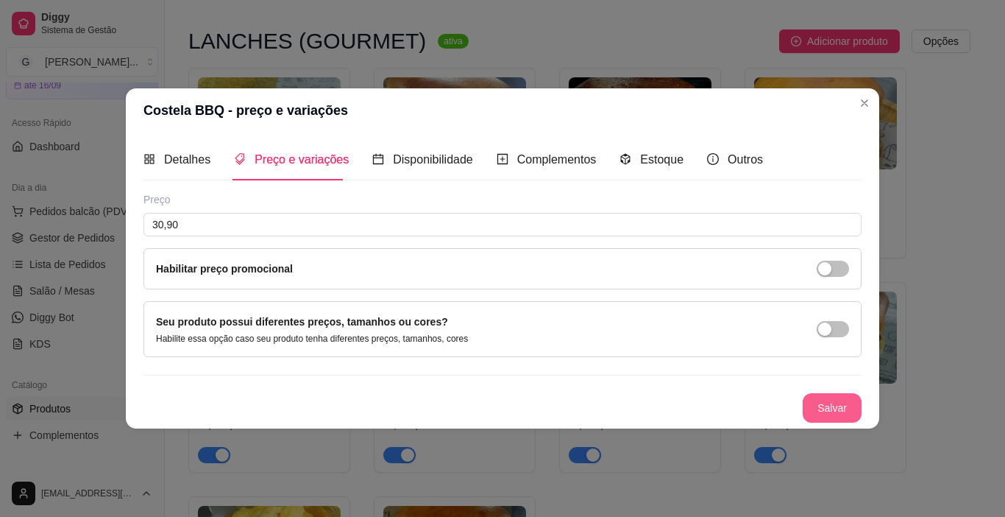
click at [843, 409] on button "Salvar" at bounding box center [832, 407] width 59 height 29
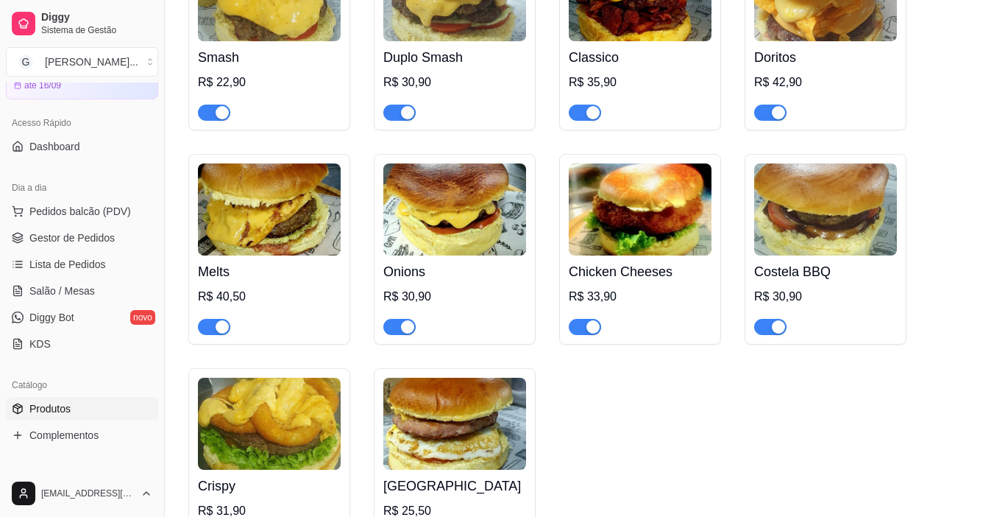
scroll to position [3091, 0]
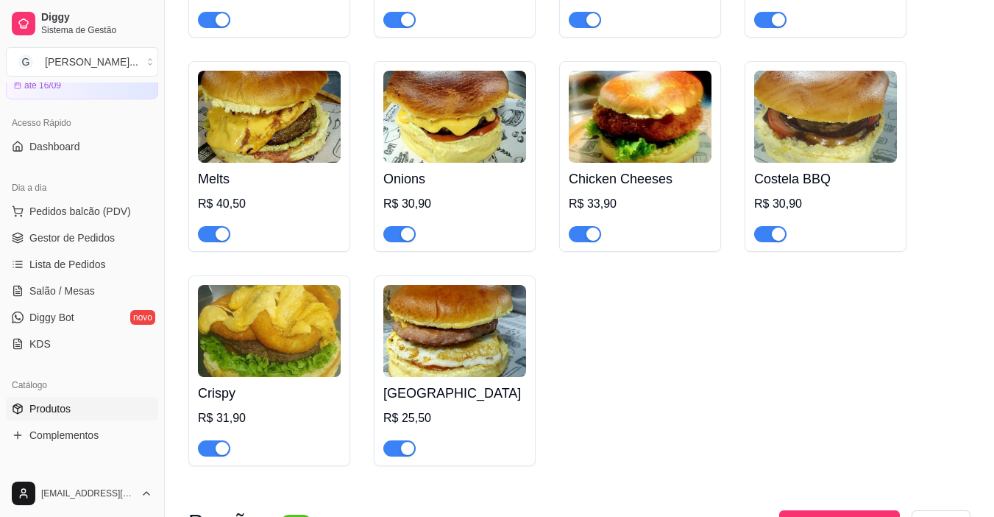
click at [294, 294] on img at bounding box center [269, 331] width 143 height 92
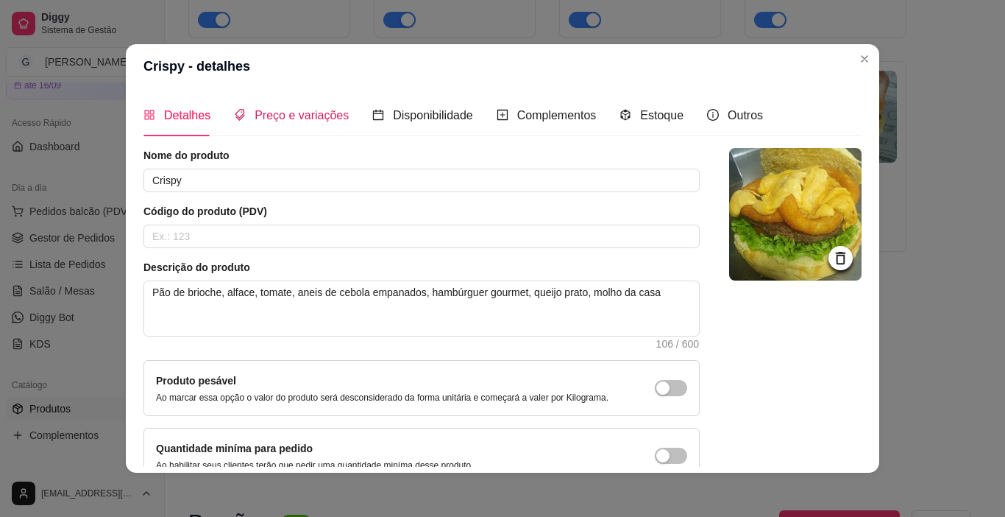
click at [277, 118] on span "Preço e variações" at bounding box center [302, 115] width 94 height 13
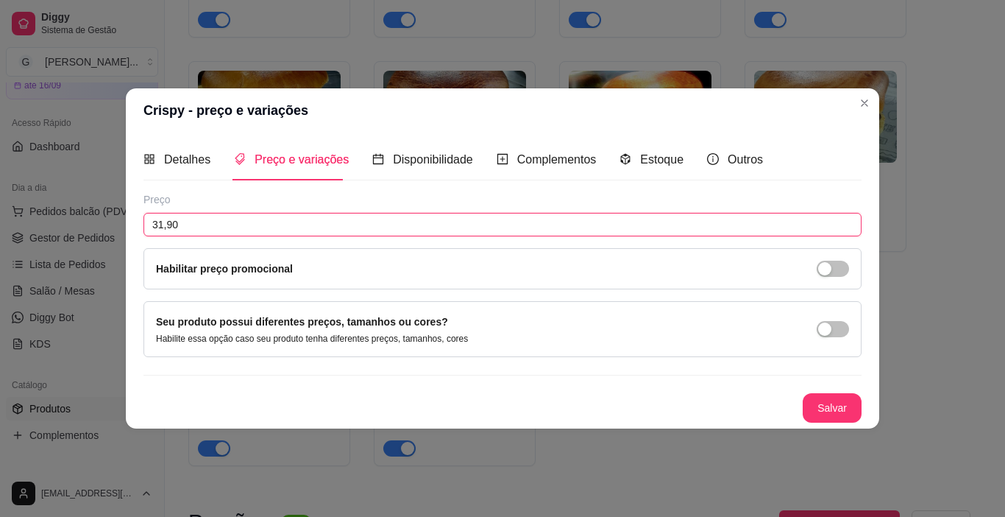
click at [214, 225] on input "31,90" at bounding box center [503, 225] width 718 height 24
type input "32,90"
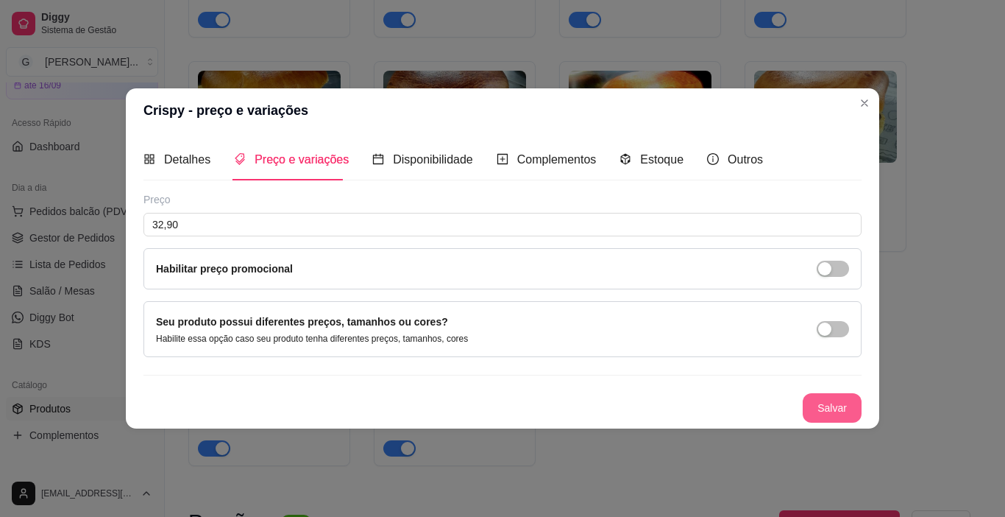
click at [830, 407] on button "Salvar" at bounding box center [832, 407] width 59 height 29
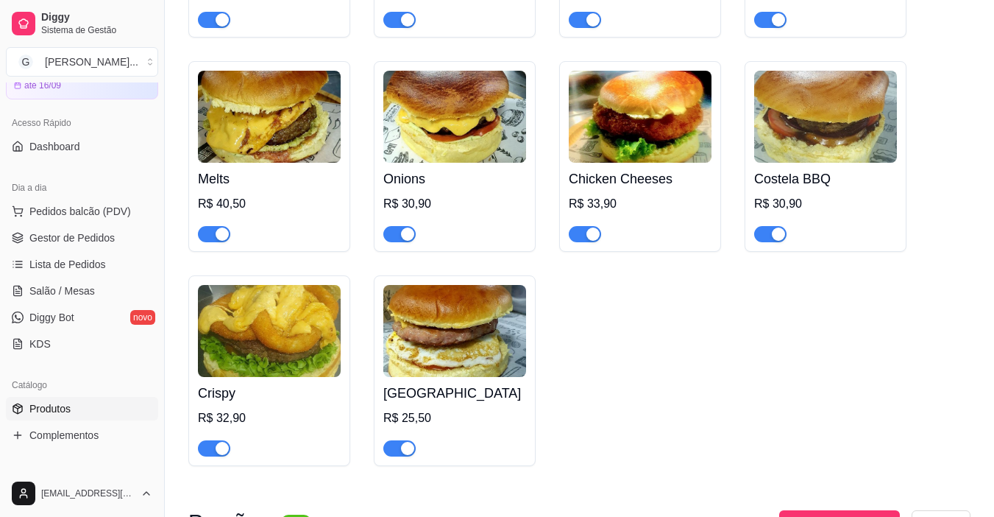
click at [438, 301] on img at bounding box center [454, 331] width 143 height 92
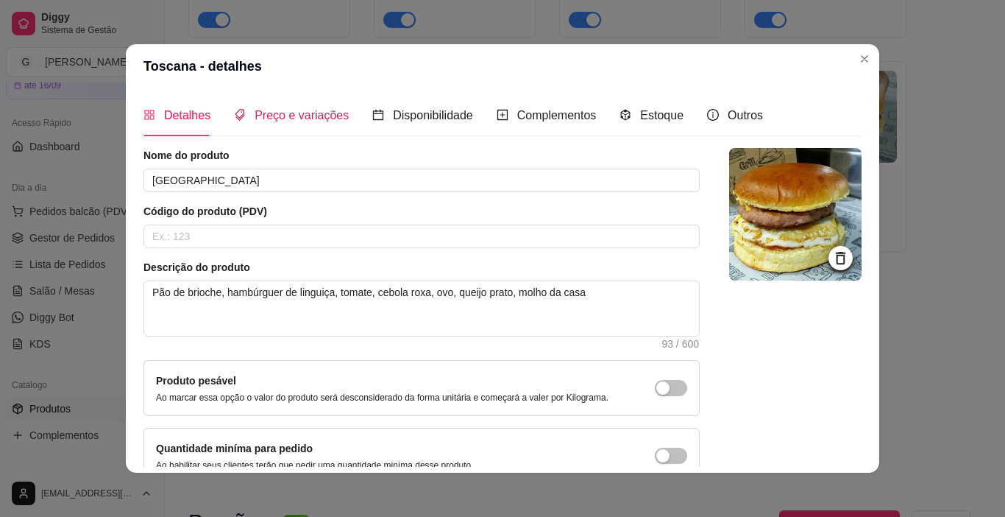
click at [259, 111] on span "Preço e variações" at bounding box center [302, 115] width 94 height 13
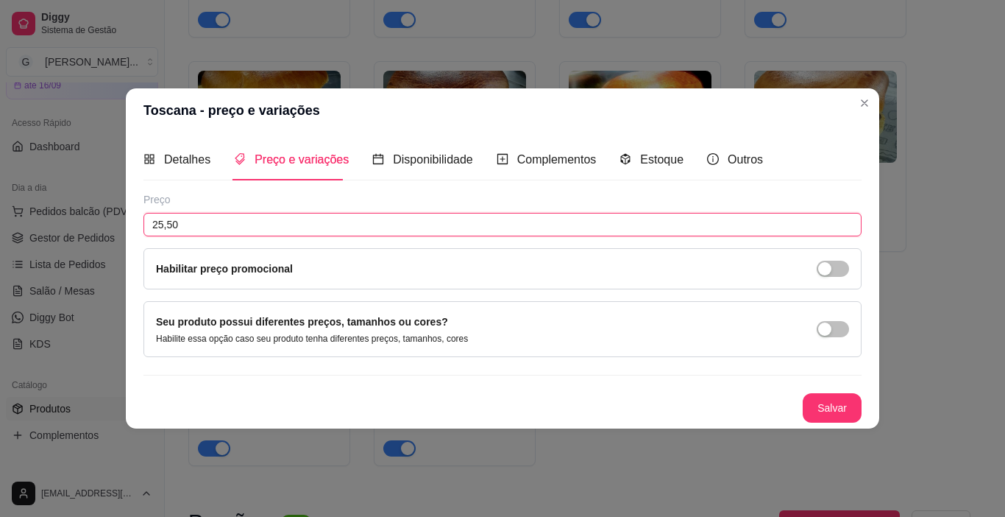
click at [228, 223] on input "25,50" at bounding box center [503, 225] width 718 height 24
type input "26,50"
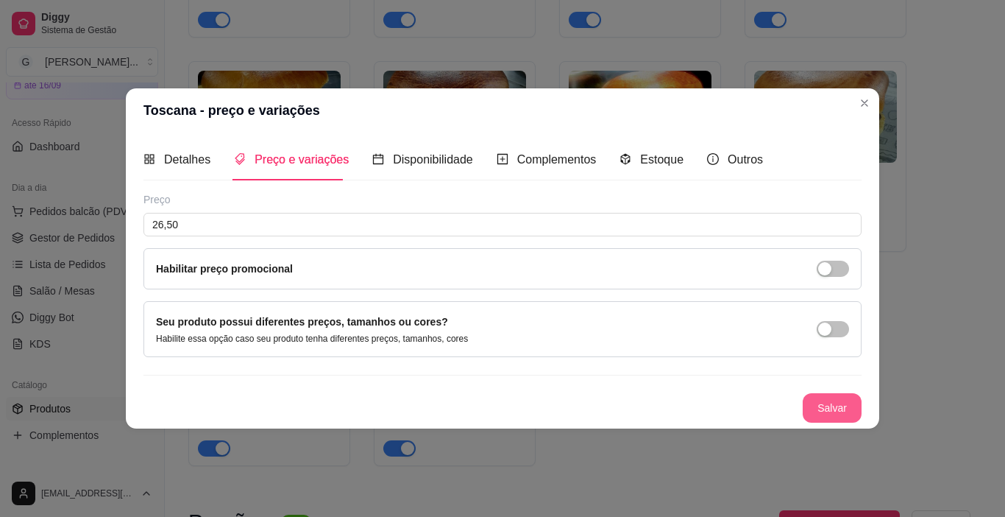
click at [825, 408] on button "Salvar" at bounding box center [832, 407] width 59 height 29
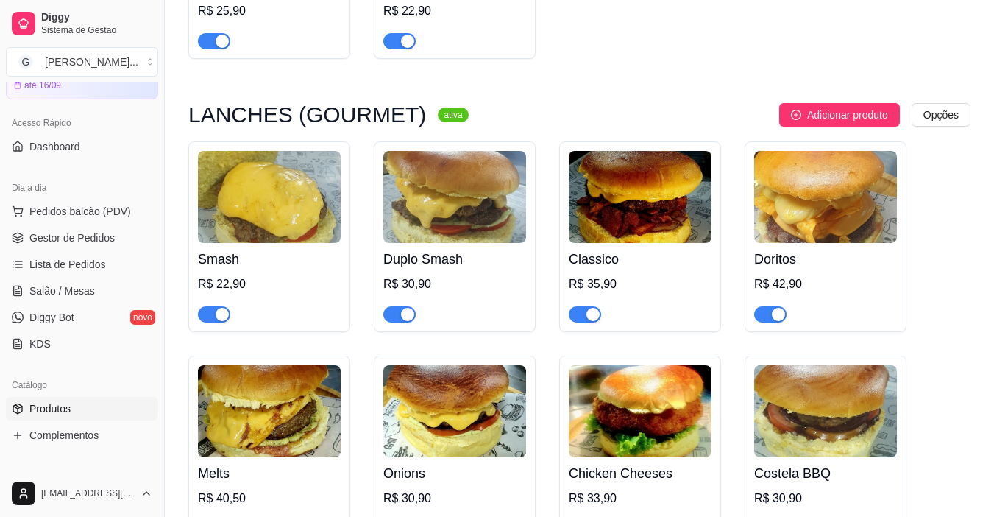
scroll to position [2870, 0]
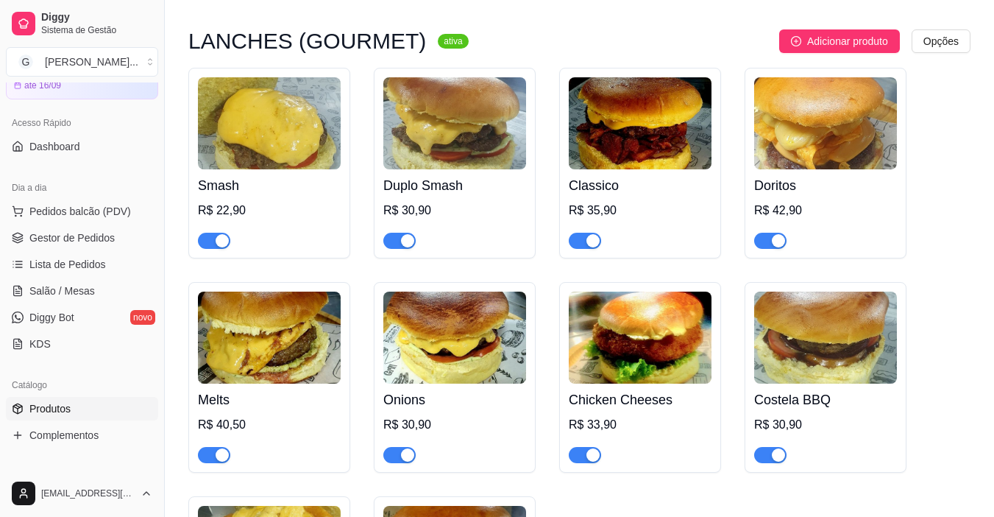
click at [274, 169] on div "Smash R$ 22,90" at bounding box center [269, 208] width 143 height 79
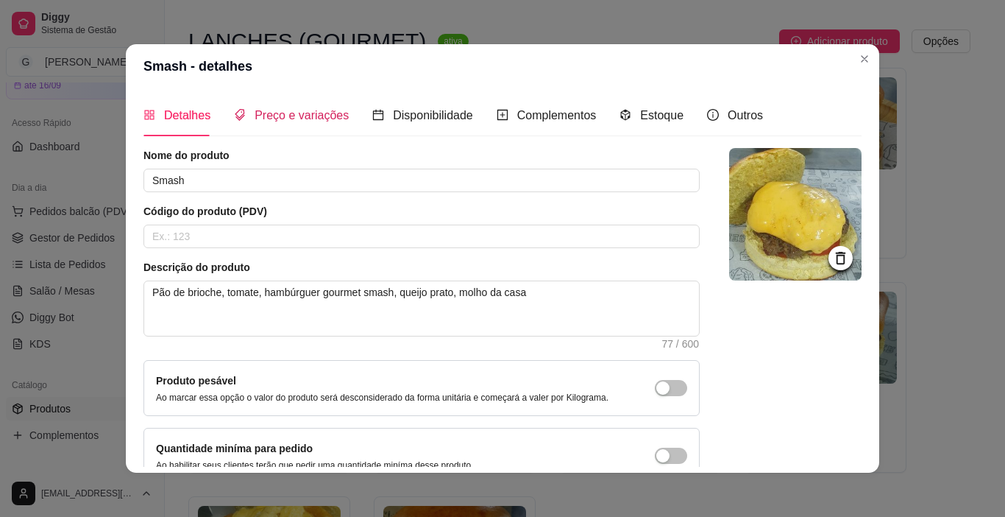
click at [280, 121] on span "Preço e variações" at bounding box center [302, 115] width 94 height 13
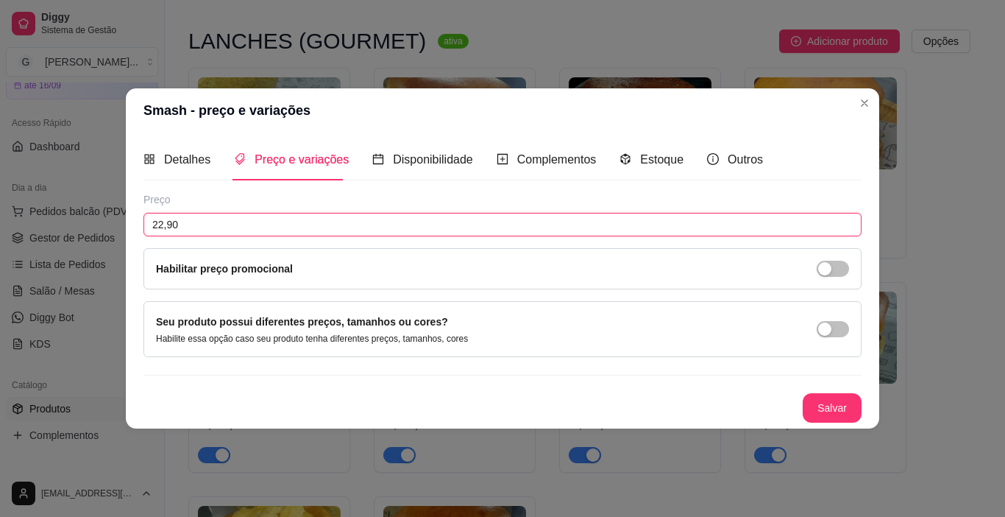
click at [194, 222] on input "22,90" at bounding box center [503, 225] width 718 height 24
type input "23,90"
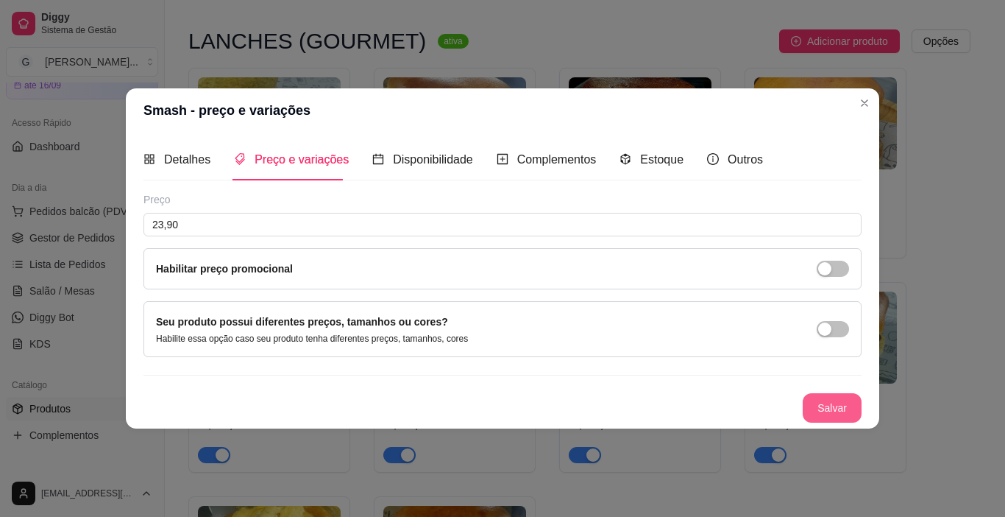
click at [835, 406] on button "Salvar" at bounding box center [832, 407] width 59 height 29
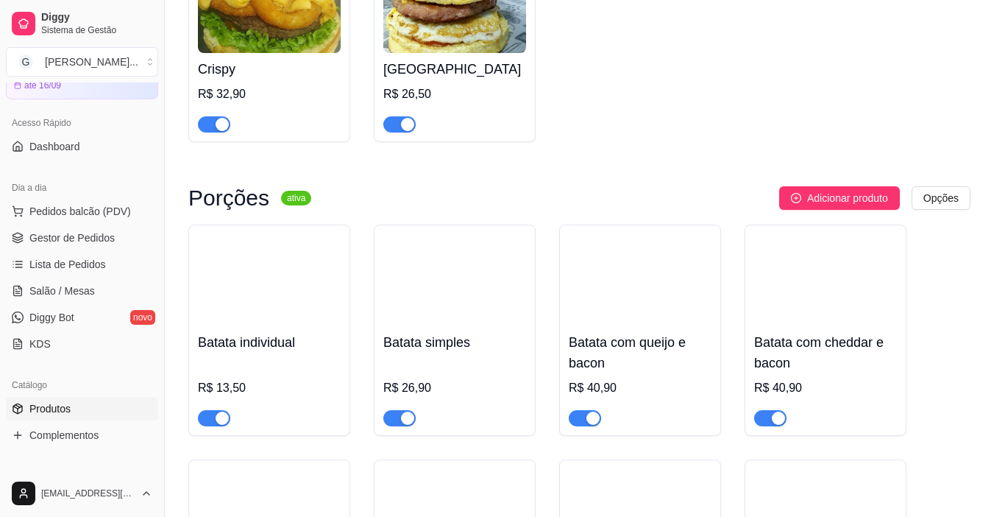
scroll to position [3459, 0]
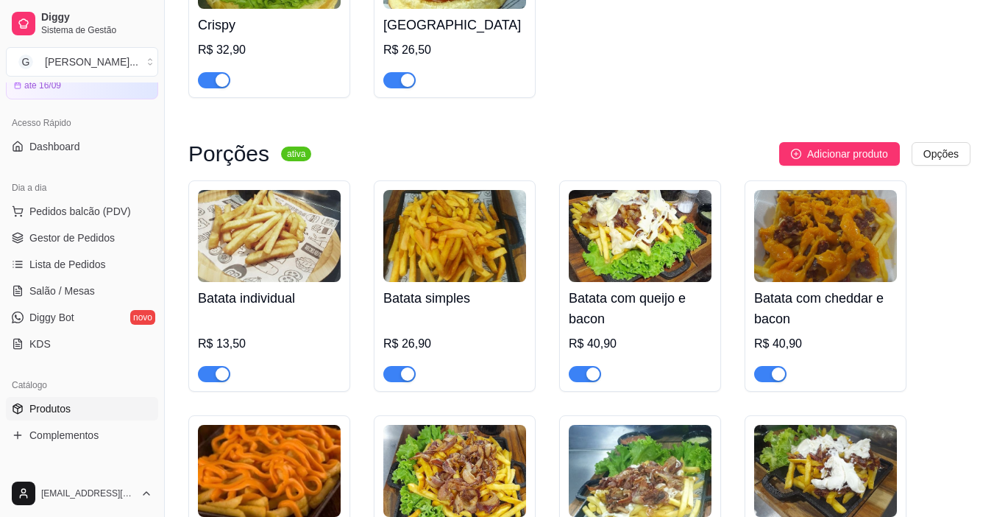
click at [257, 190] on img at bounding box center [269, 236] width 143 height 92
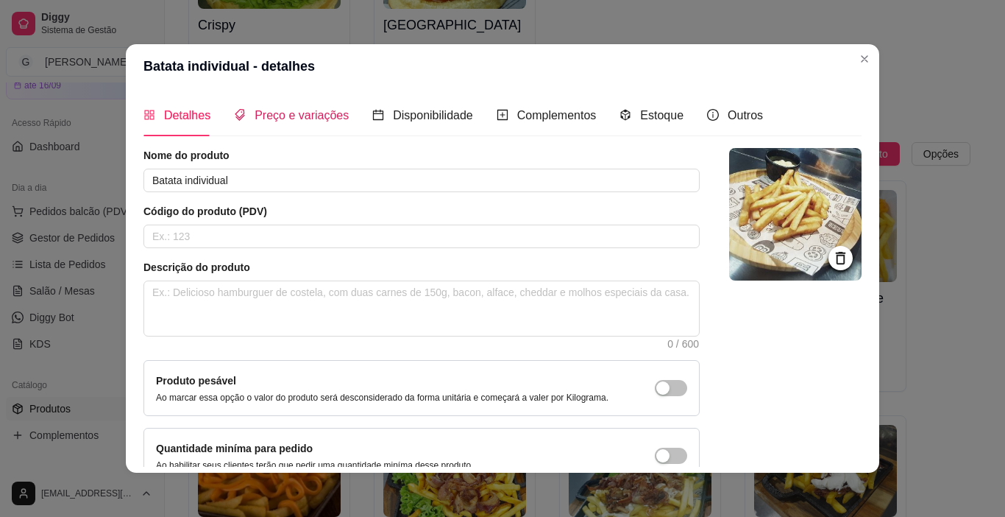
click at [308, 111] on span "Preço e variações" at bounding box center [302, 115] width 94 height 13
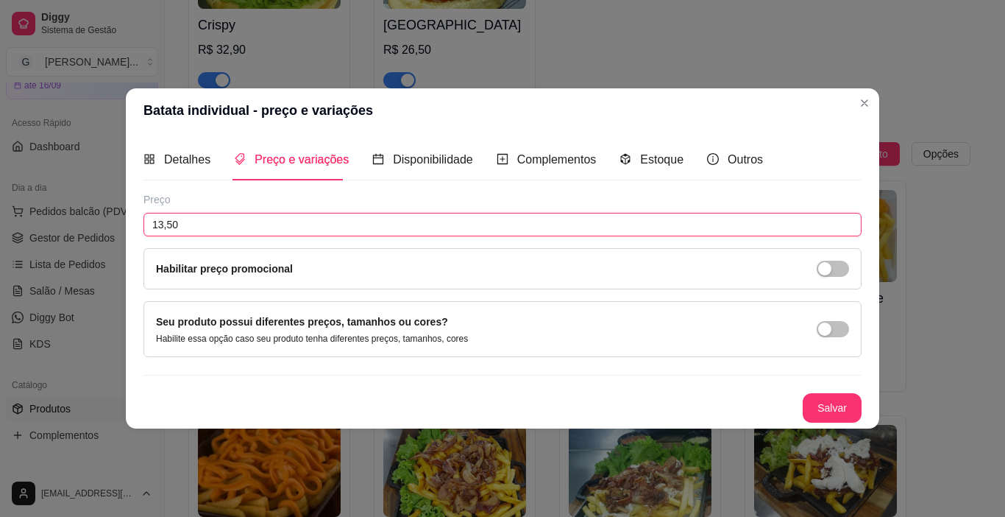
click at [248, 215] on input "13,50" at bounding box center [503, 225] width 718 height 24
type input "14,50"
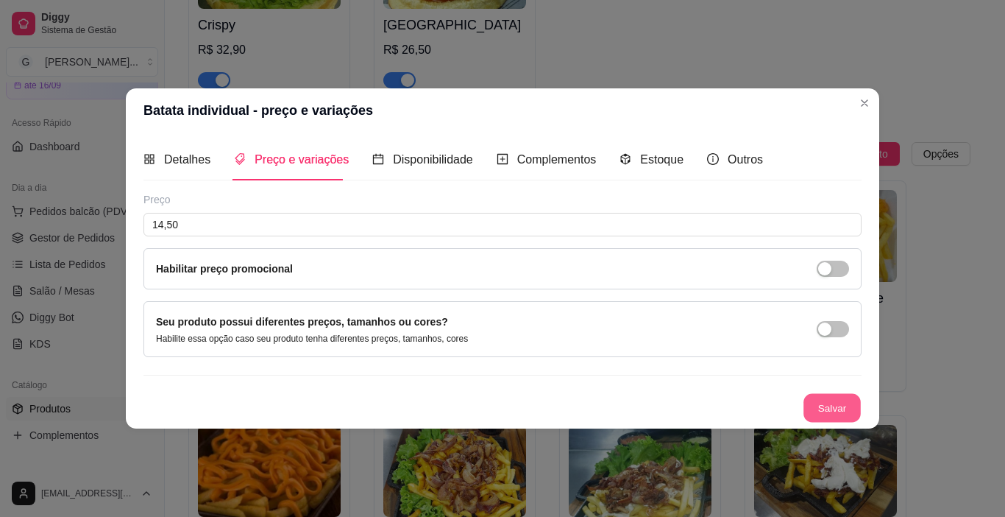
click at [844, 397] on button "Salvar" at bounding box center [832, 408] width 57 height 29
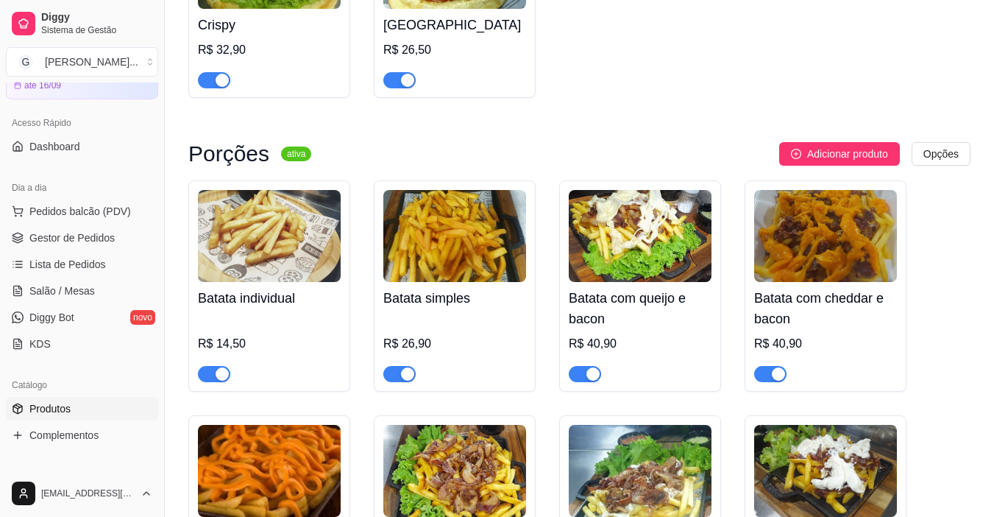
click at [447, 288] on h4 "Batata simples" at bounding box center [454, 298] width 143 height 21
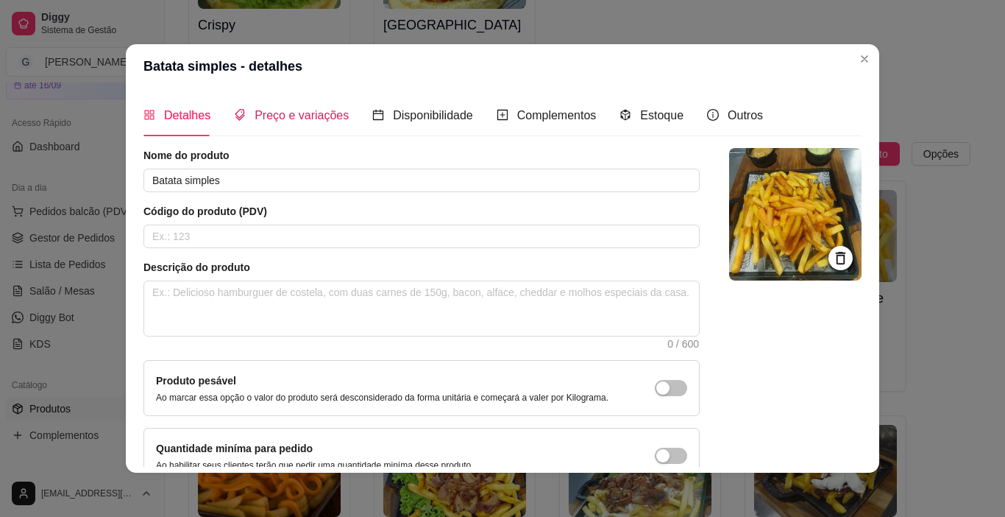
click at [308, 113] on span "Preço e variações" at bounding box center [302, 115] width 94 height 13
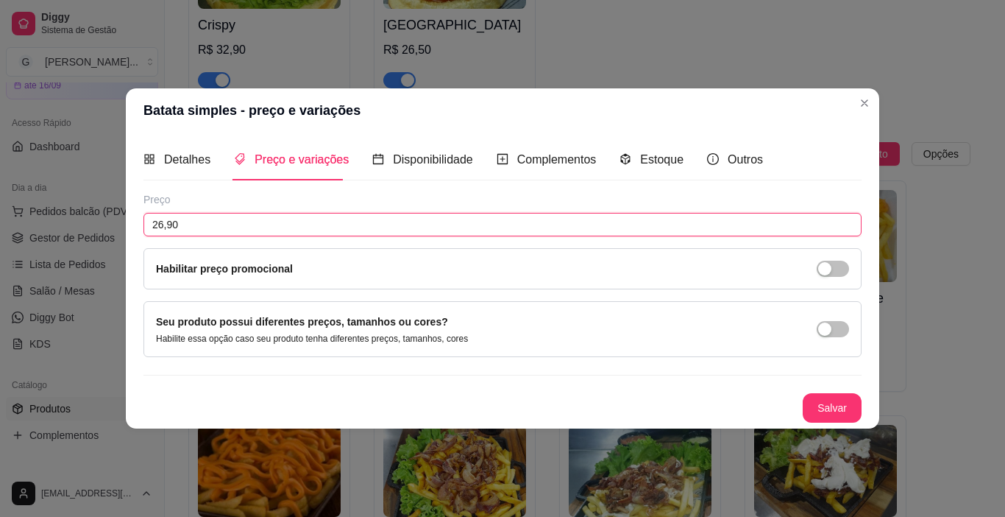
click at [229, 225] on input "26,90" at bounding box center [503, 225] width 718 height 24
type input "27,90"
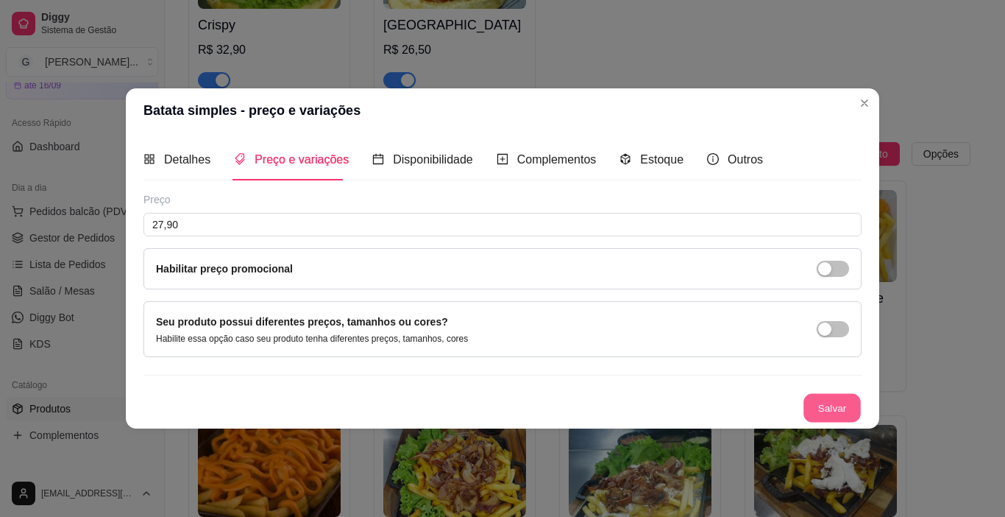
click at [835, 402] on button "Salvar" at bounding box center [832, 408] width 57 height 29
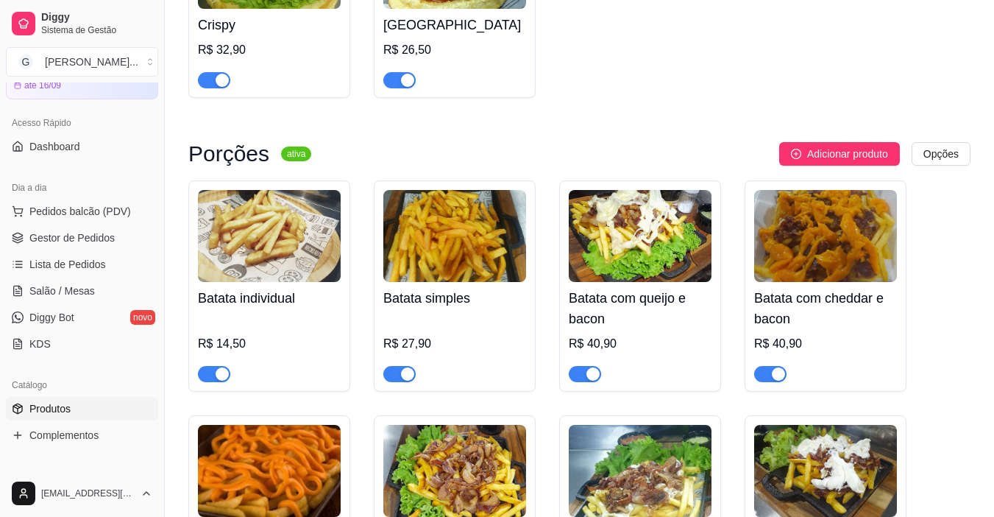
click at [681, 288] on h4 "Batata com queijo e bacon" at bounding box center [640, 308] width 143 height 41
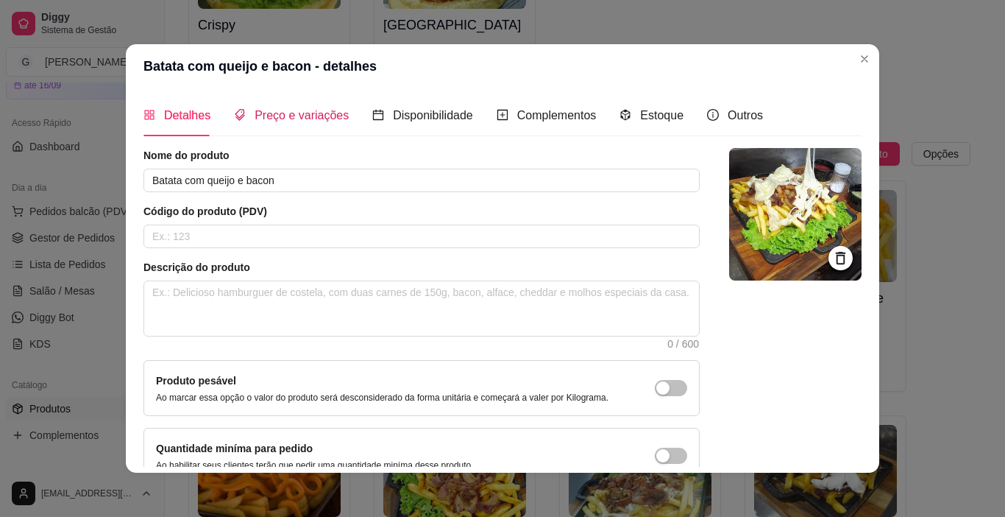
click at [288, 109] on span "Preço e variações" at bounding box center [302, 115] width 94 height 13
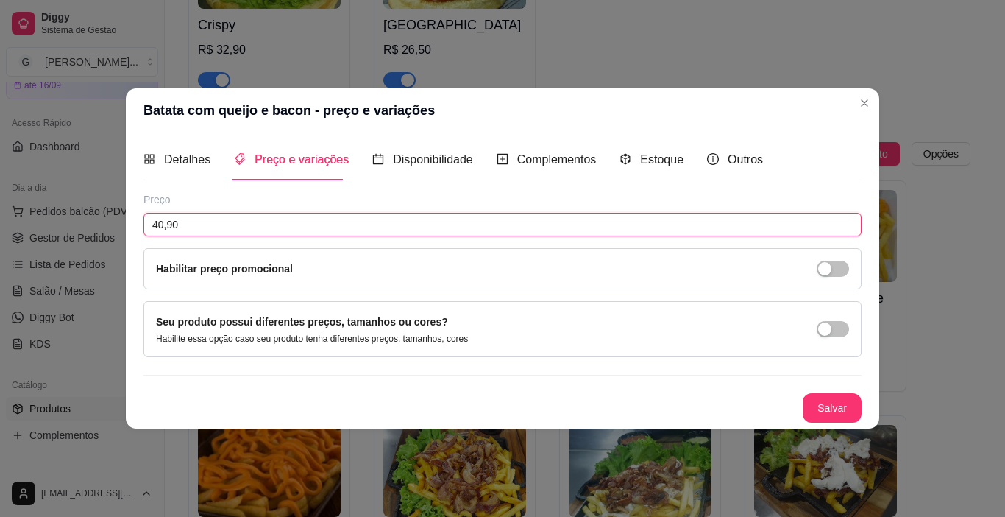
click at [219, 220] on input "40,90" at bounding box center [503, 225] width 718 height 24
type input "41,90"
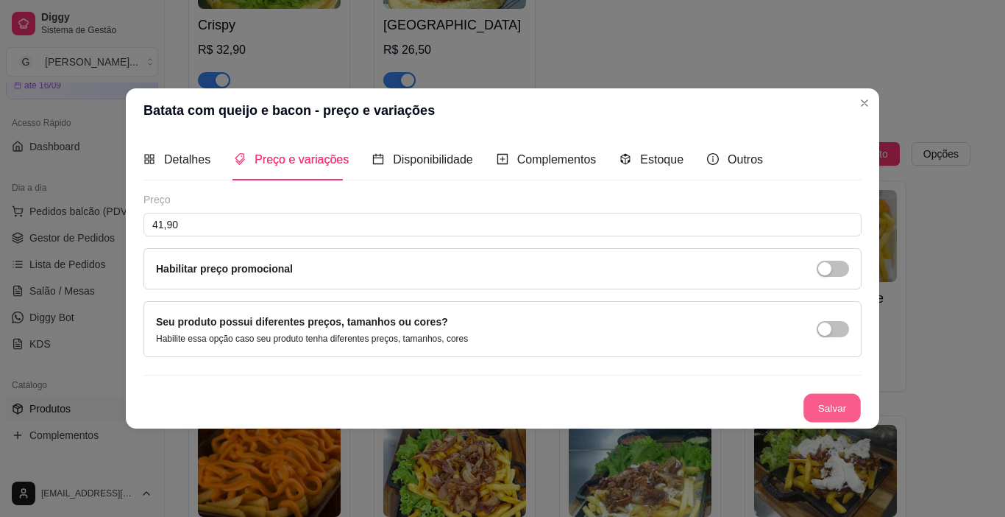
click at [822, 398] on button "Salvar" at bounding box center [832, 408] width 57 height 29
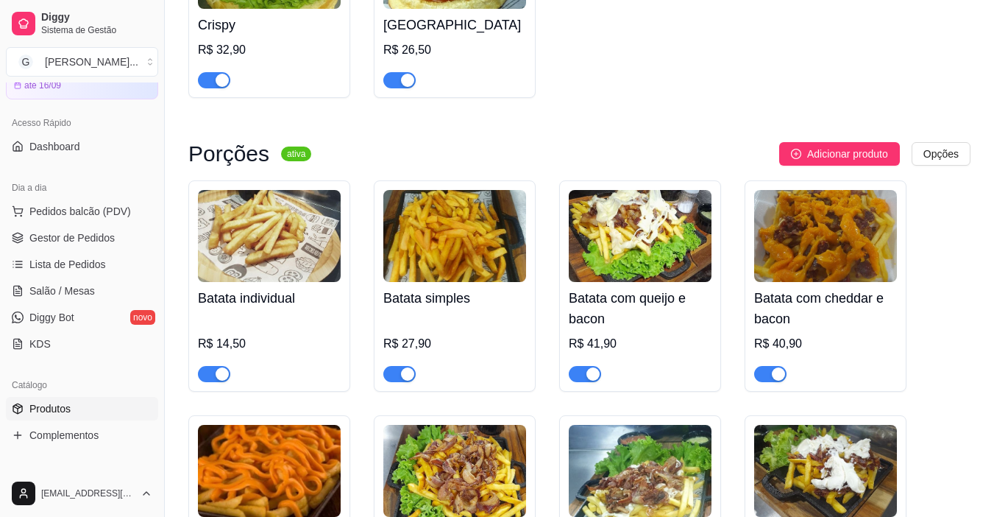
click at [810, 335] on div "R$ 40,90" at bounding box center [825, 344] width 143 height 18
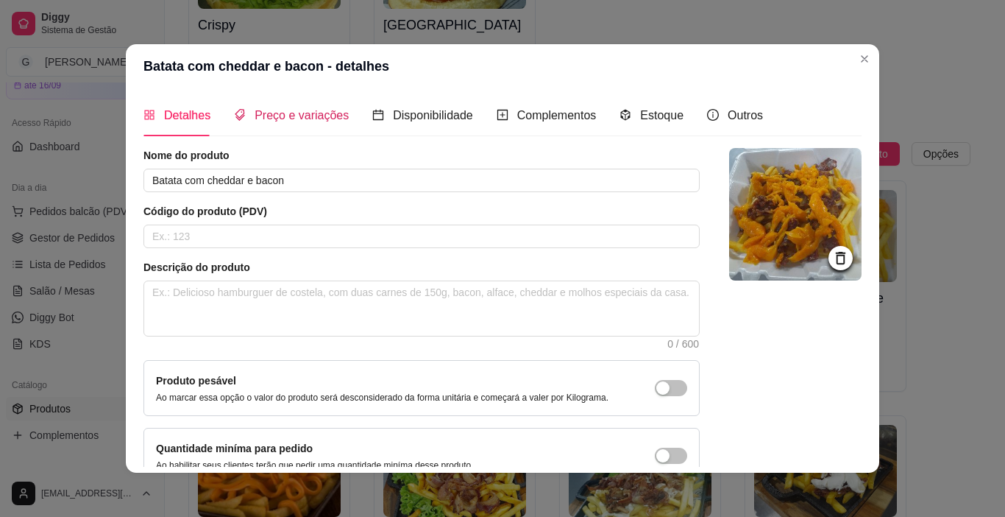
click at [294, 116] on span "Preço e variações" at bounding box center [302, 115] width 94 height 13
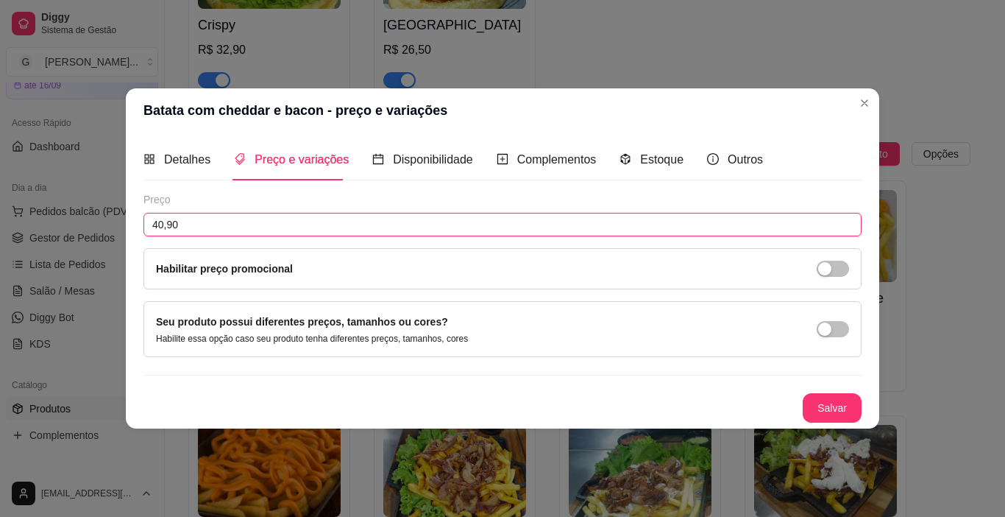
click at [227, 225] on input "40,90" at bounding box center [503, 225] width 718 height 24
type input "41,90"
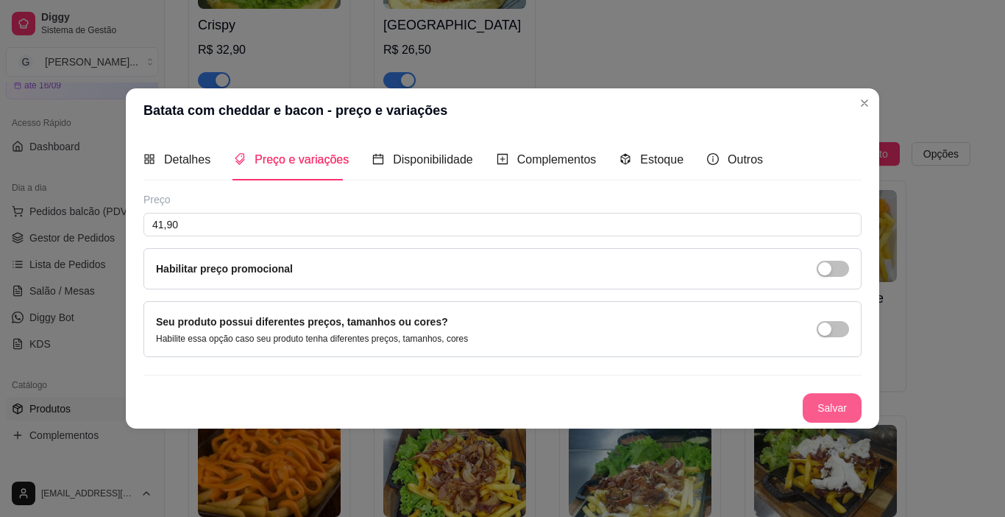
click at [832, 411] on button "Salvar" at bounding box center [832, 407] width 59 height 29
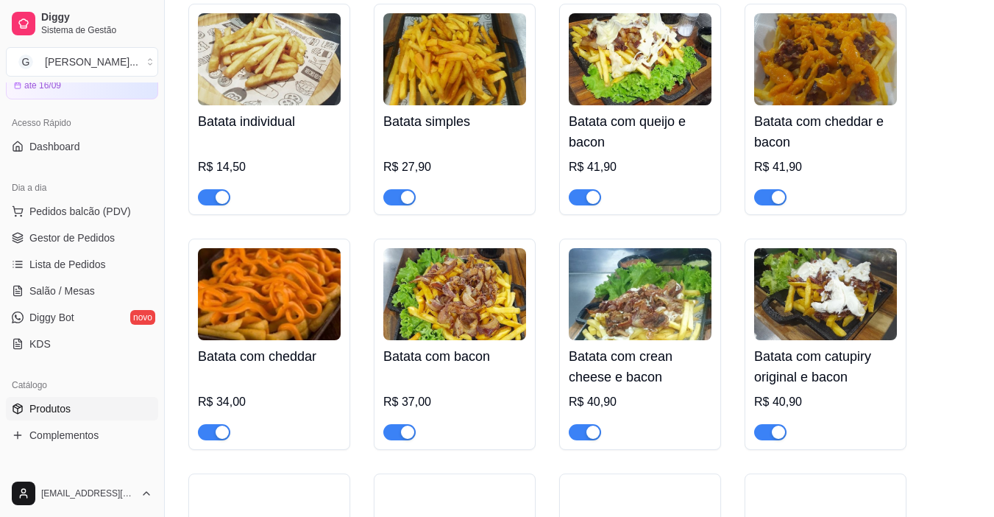
scroll to position [3680, 0]
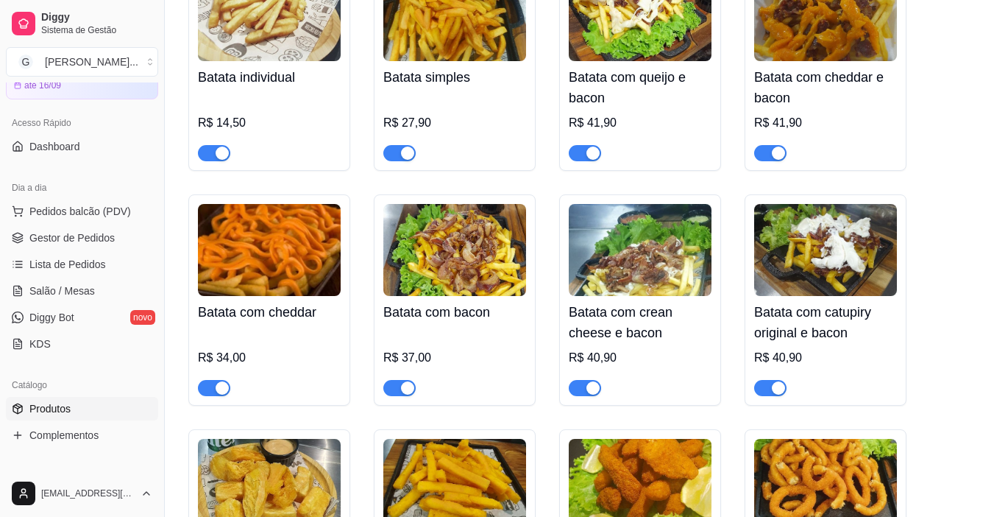
click at [233, 328] on div "R$ 34,00" at bounding box center [269, 362] width 143 height 68
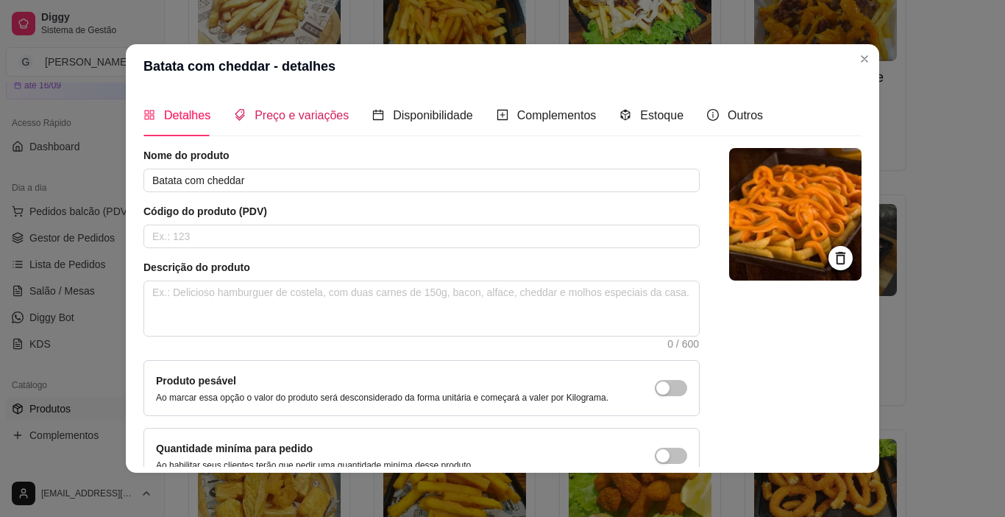
click at [266, 116] on span "Preço e variações" at bounding box center [302, 115] width 94 height 13
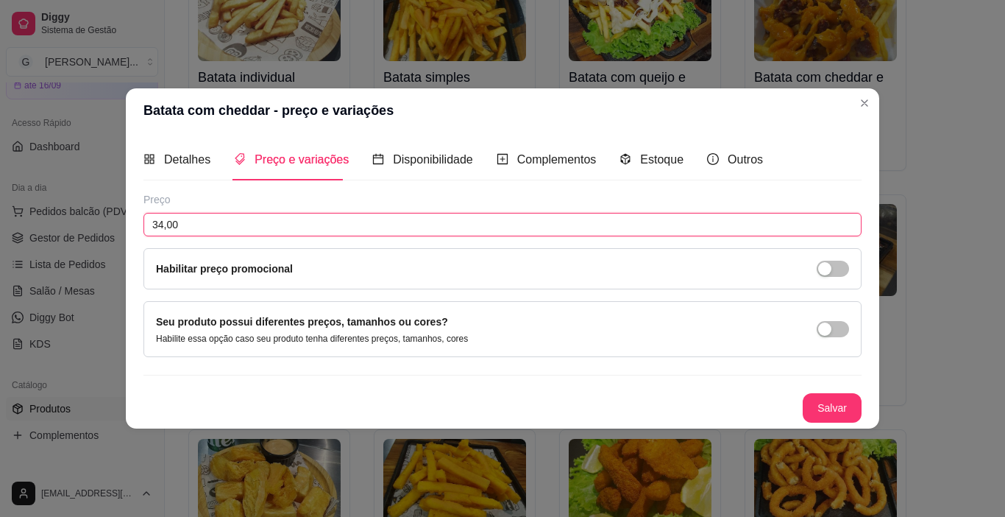
click at [223, 219] on input "34,00" at bounding box center [503, 225] width 718 height 24
type input "35,00"
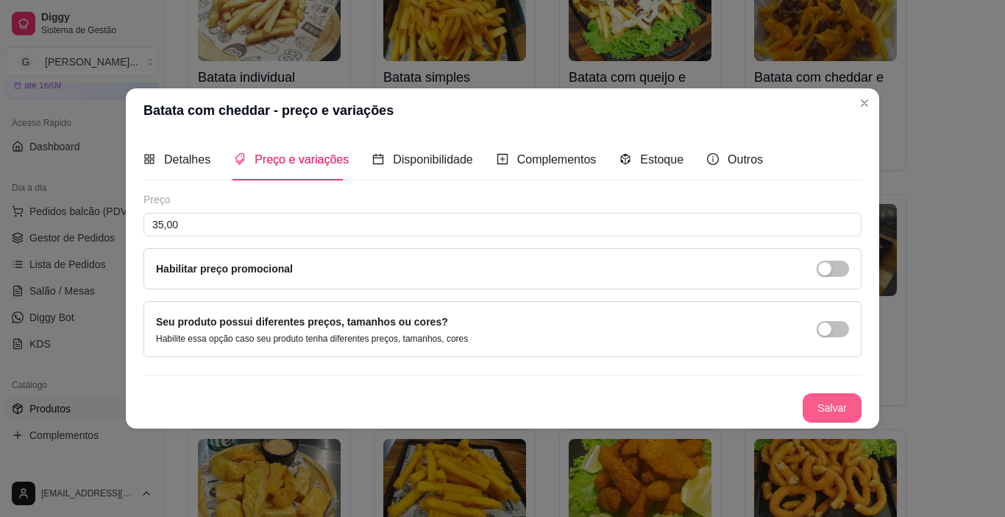
click at [833, 408] on button "Salvar" at bounding box center [832, 407] width 59 height 29
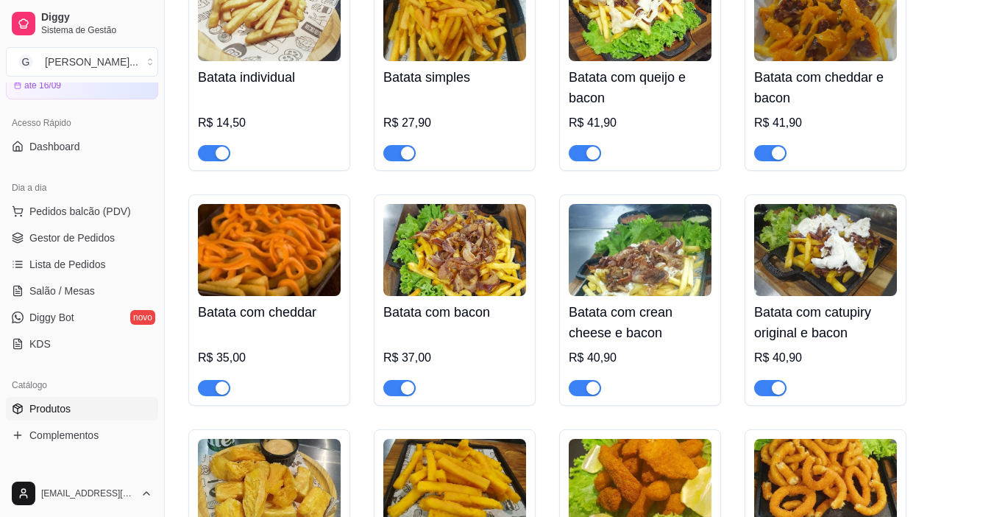
click at [507, 366] on div at bounding box center [454, 380] width 143 height 29
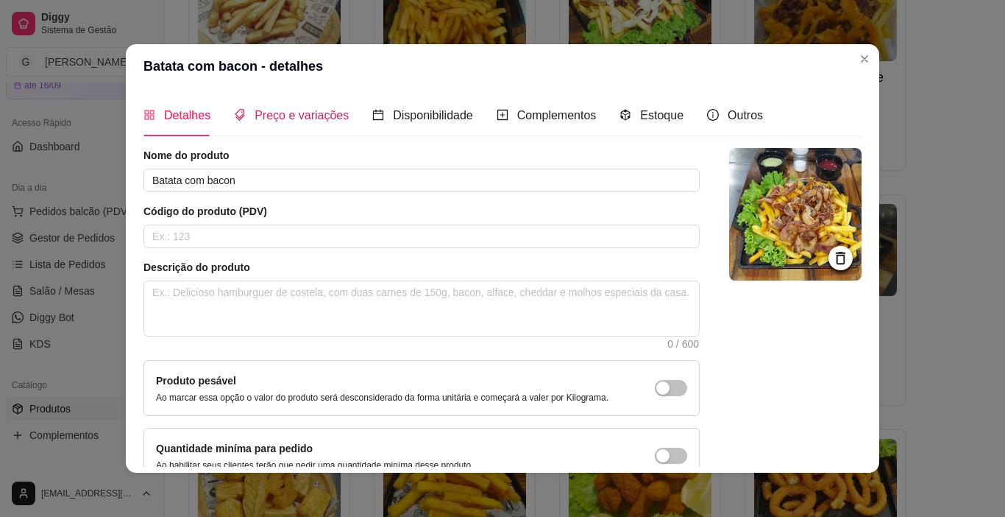
click at [305, 116] on span "Preço e variações" at bounding box center [302, 115] width 94 height 13
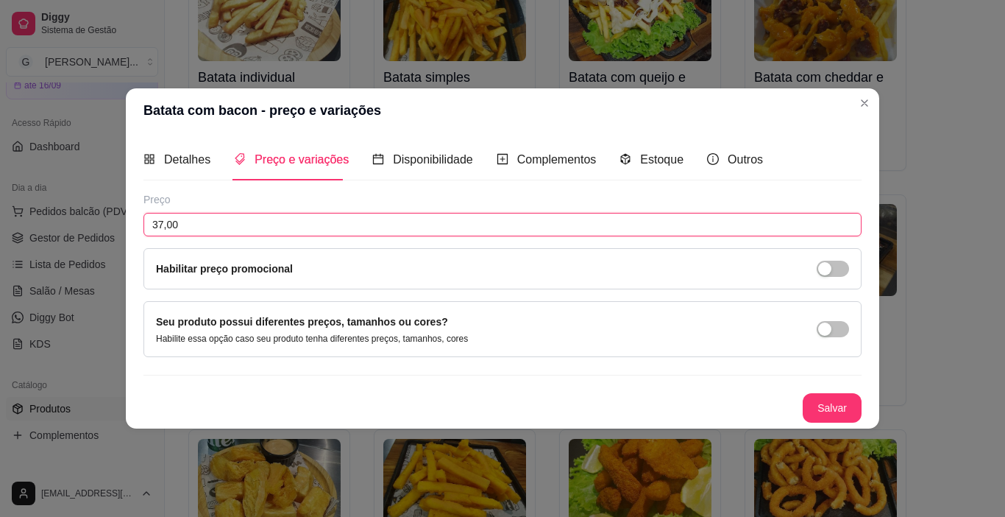
click at [265, 224] on input "37,00" at bounding box center [503, 225] width 718 height 24
type input "38,00"
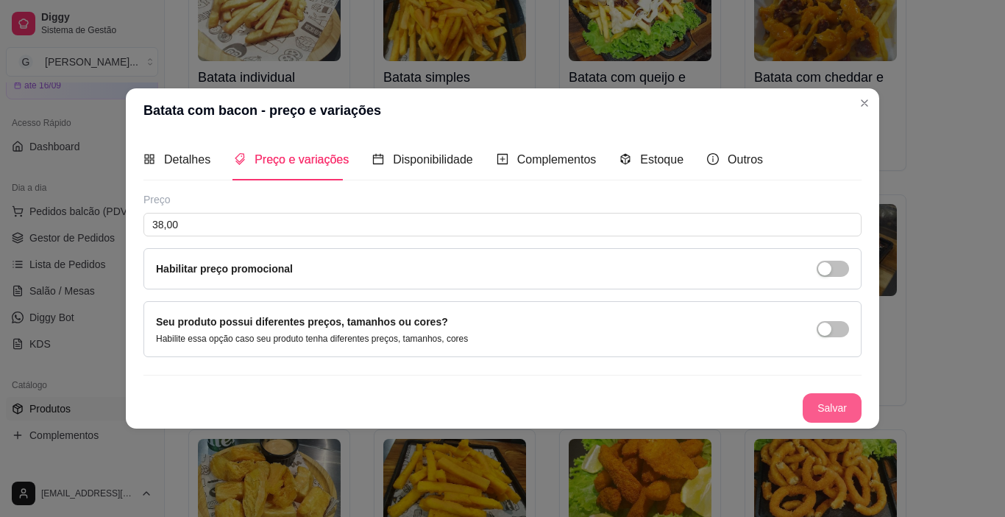
click at [846, 408] on button "Salvar" at bounding box center [832, 407] width 59 height 29
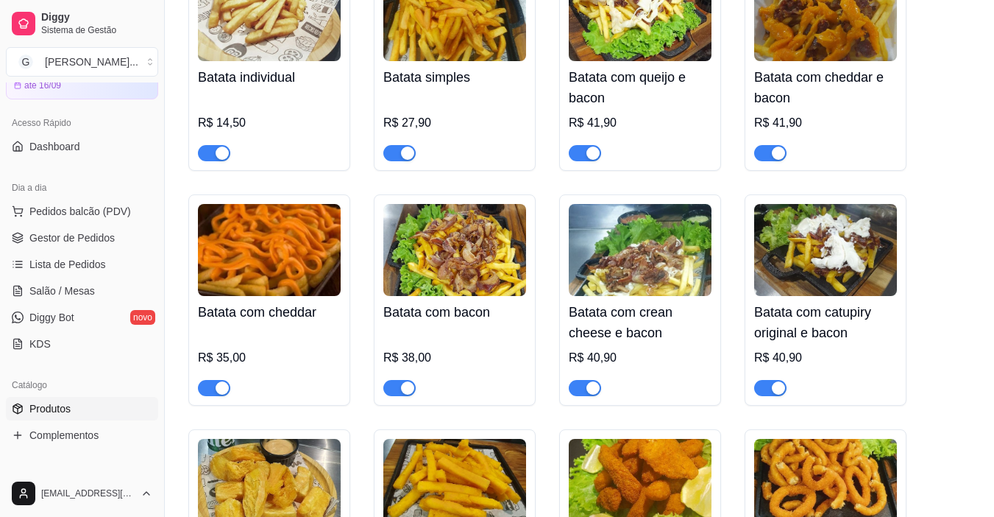
click at [624, 296] on div "Batata com crean cheese e bacon R$ 40,90" at bounding box center [640, 346] width 143 height 100
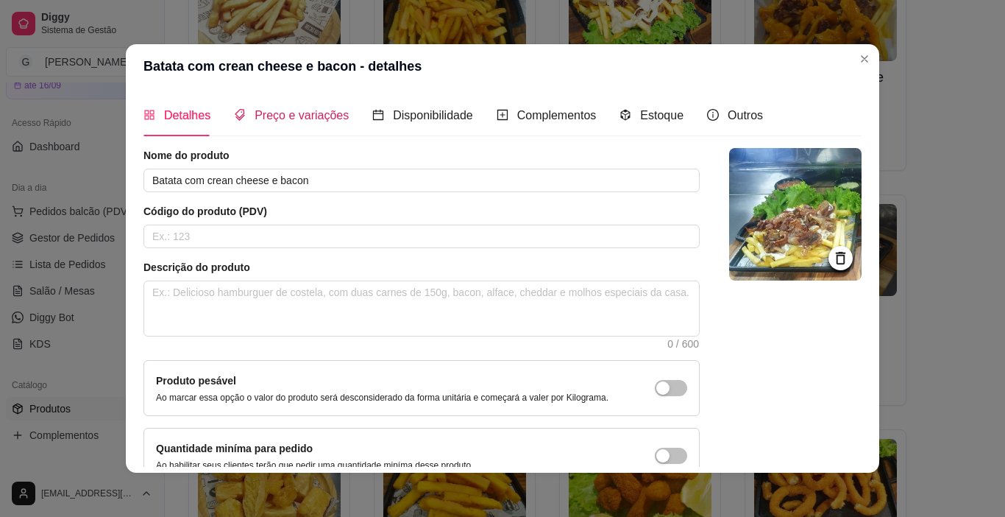
click at [306, 109] on span "Preço e variações" at bounding box center [302, 115] width 94 height 13
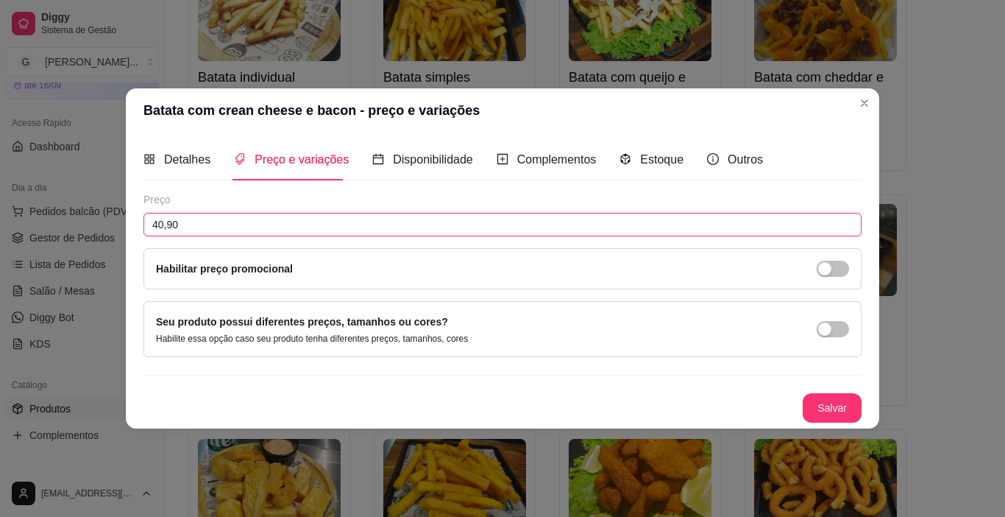
click at [244, 221] on input "40,90" at bounding box center [503, 225] width 718 height 24
type input "41,90"
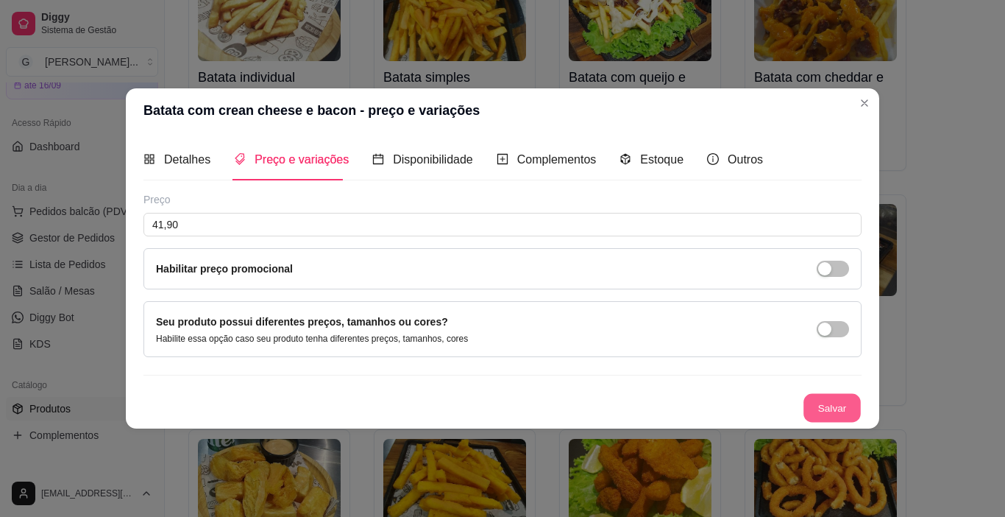
click at [828, 402] on button "Salvar" at bounding box center [832, 408] width 57 height 29
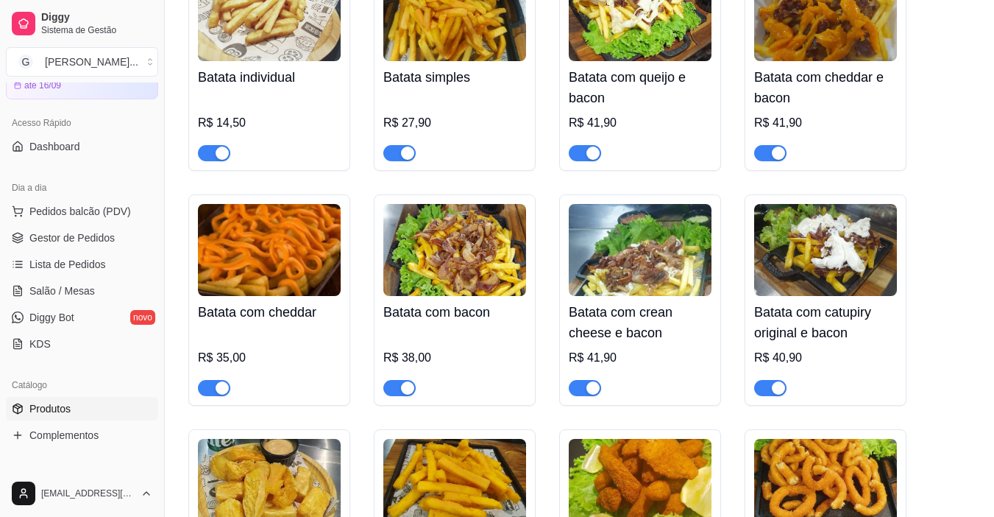
click at [780, 302] on h4 "Batata com catupiry original e bacon" at bounding box center [825, 322] width 143 height 41
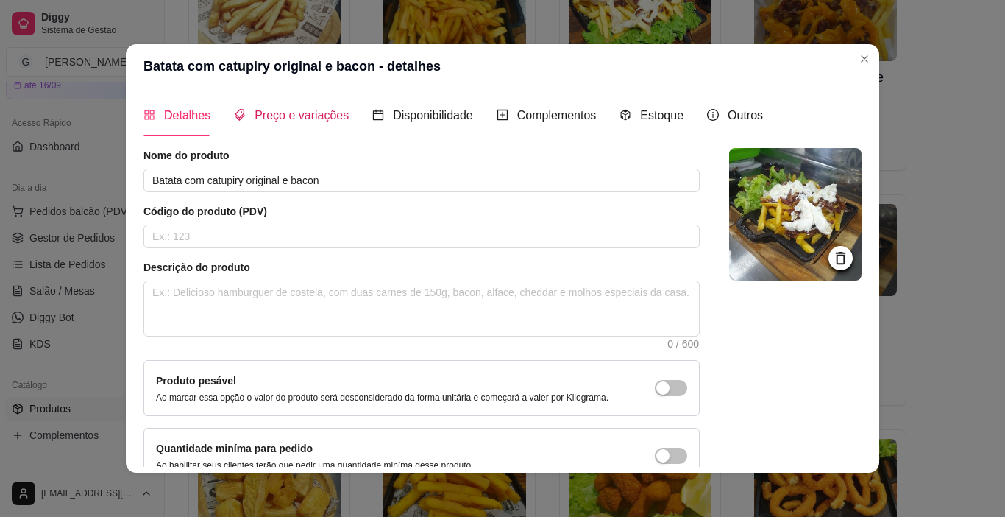
click at [304, 107] on div "Preço e variações" at bounding box center [291, 115] width 115 height 18
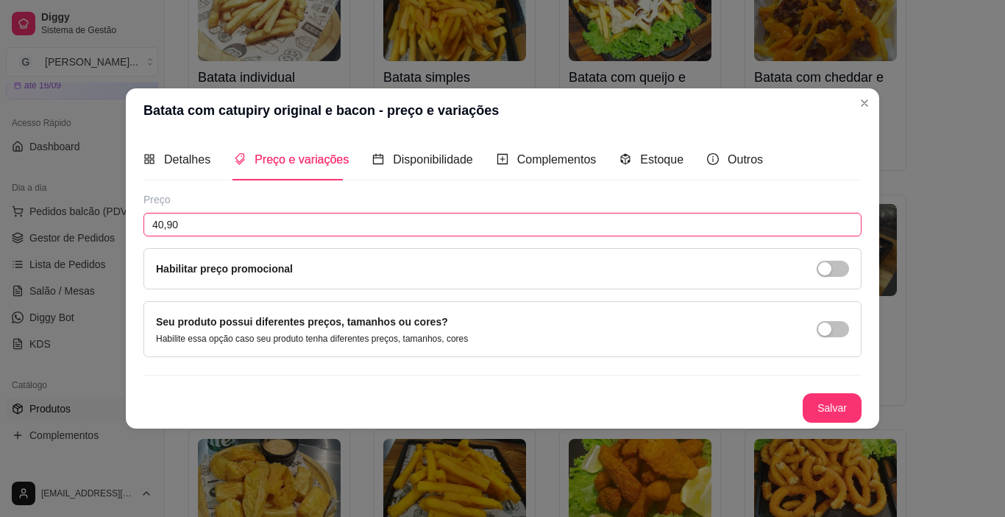
click at [217, 222] on input "40,90" at bounding box center [503, 225] width 718 height 24
type input "41,90"
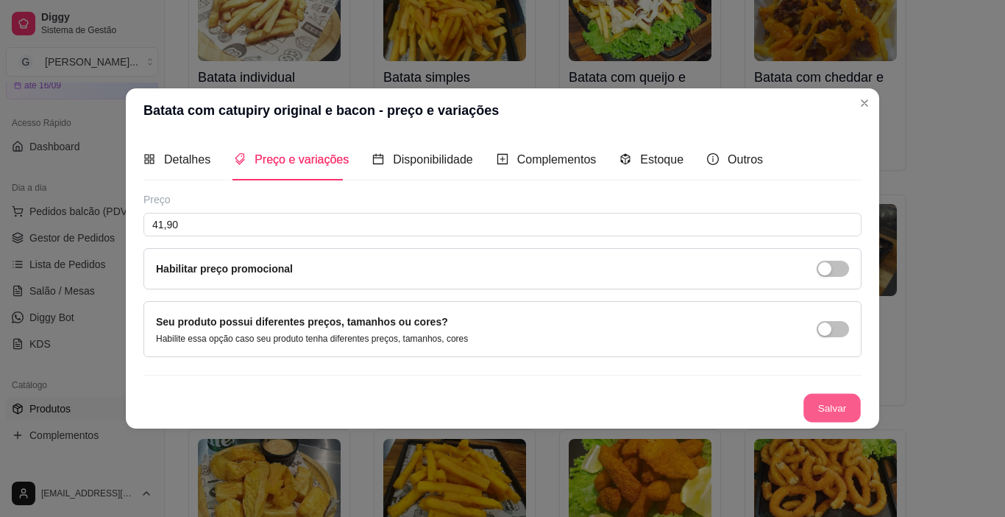
click at [833, 405] on button "Salvar" at bounding box center [832, 408] width 57 height 29
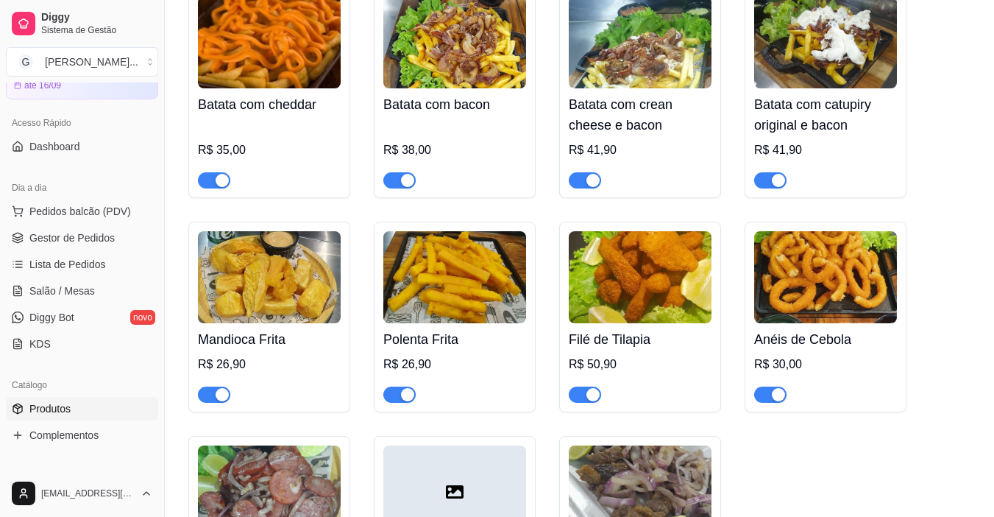
scroll to position [3900, 0]
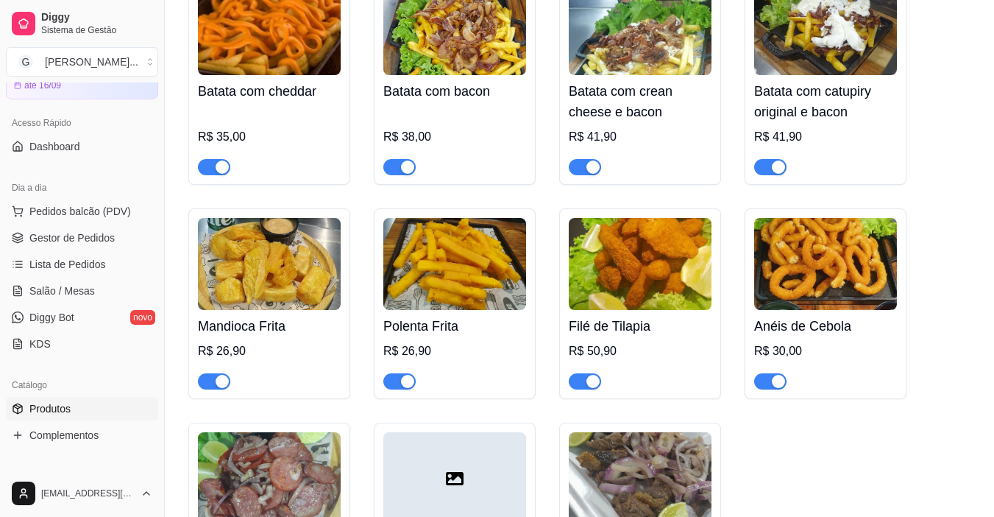
click at [266, 310] on div "Mandioca Frita R$ 26,90" at bounding box center [269, 349] width 143 height 79
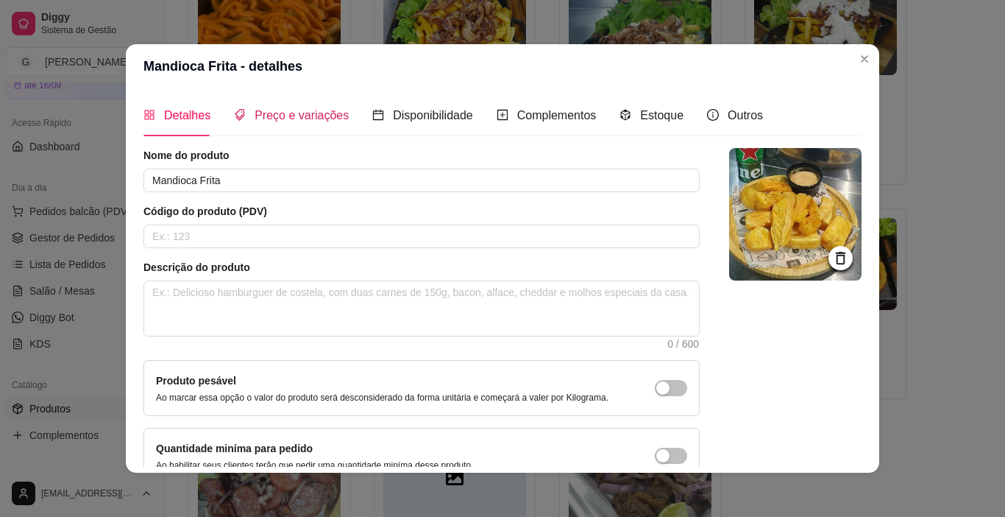
click at [285, 118] on span "Preço e variações" at bounding box center [302, 115] width 94 height 13
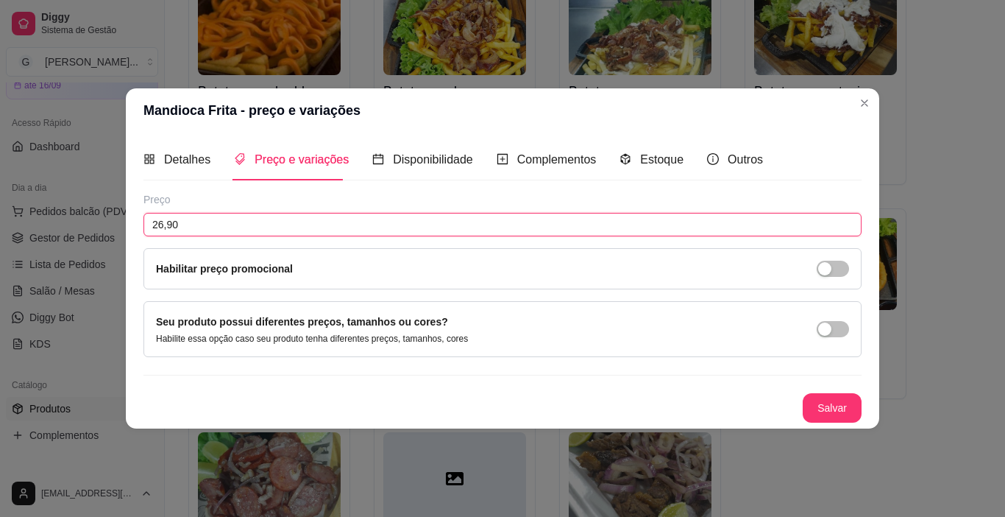
click at [205, 226] on input "26,90" at bounding box center [503, 225] width 718 height 24
type input "27,90"
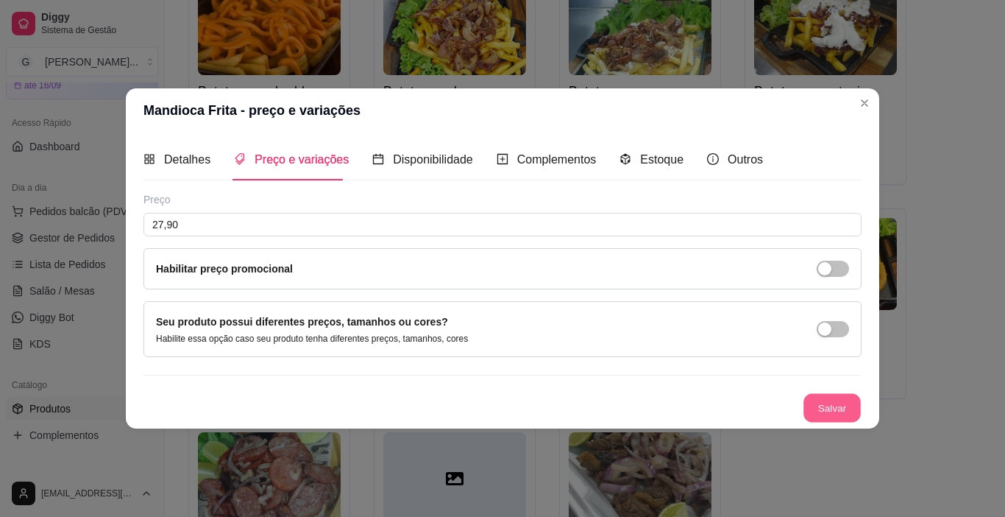
click at [830, 403] on button "Salvar" at bounding box center [832, 408] width 57 height 29
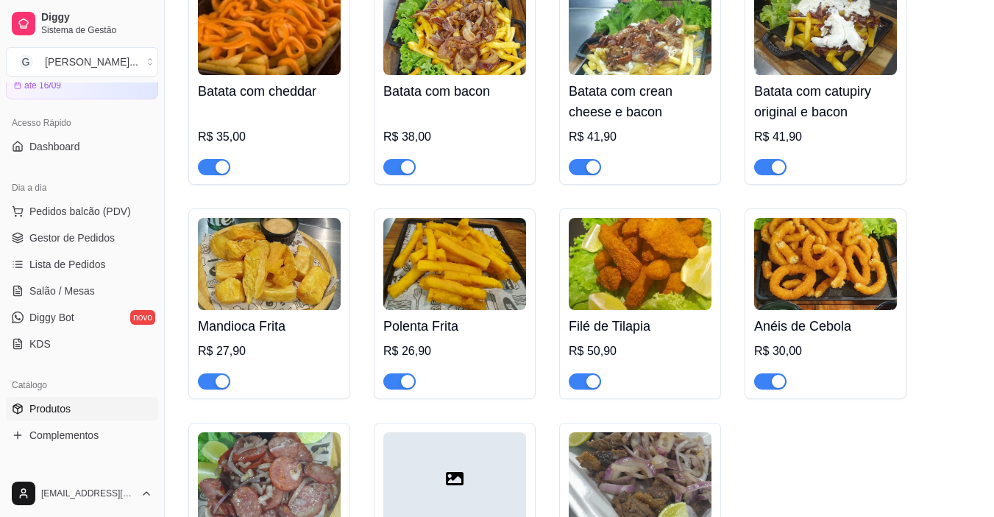
click at [500, 316] on h4 "Polenta Frita" at bounding box center [454, 326] width 143 height 21
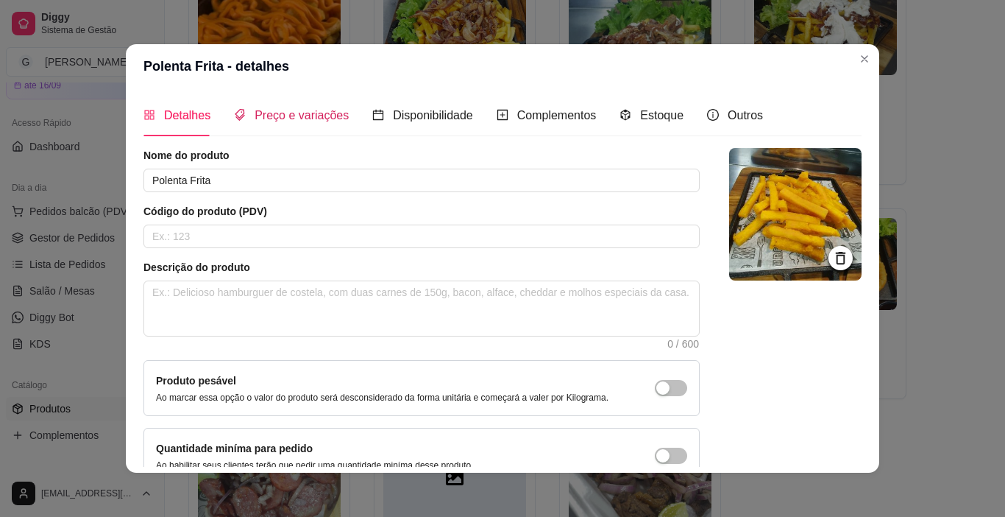
click at [269, 118] on span "Preço e variações" at bounding box center [302, 115] width 94 height 13
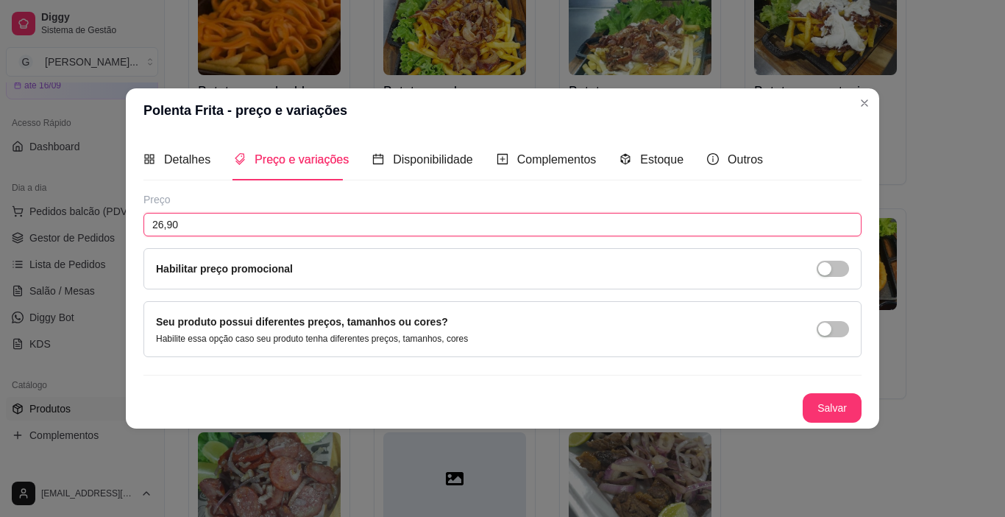
click at [243, 225] on input "26,90" at bounding box center [503, 225] width 718 height 24
type input "27,90"
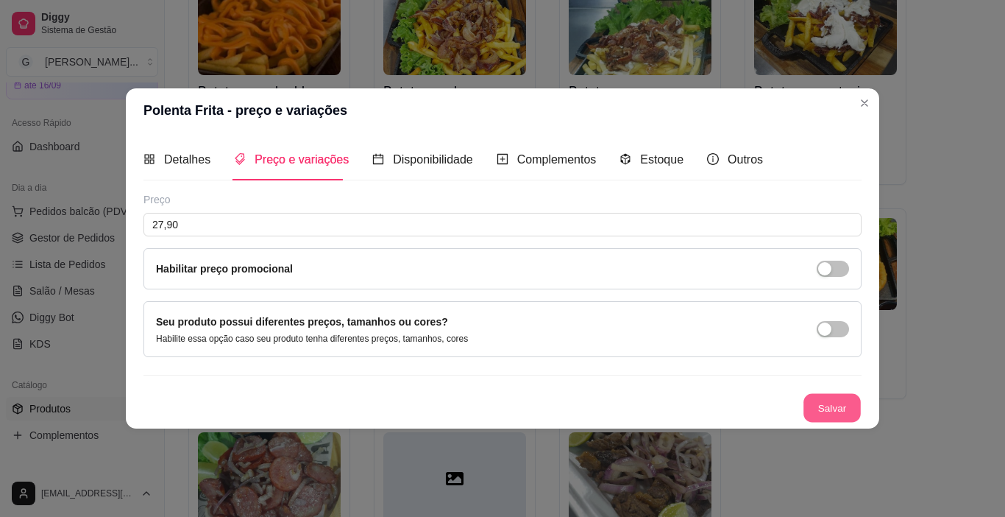
click at [841, 409] on button "Salvar" at bounding box center [832, 408] width 57 height 29
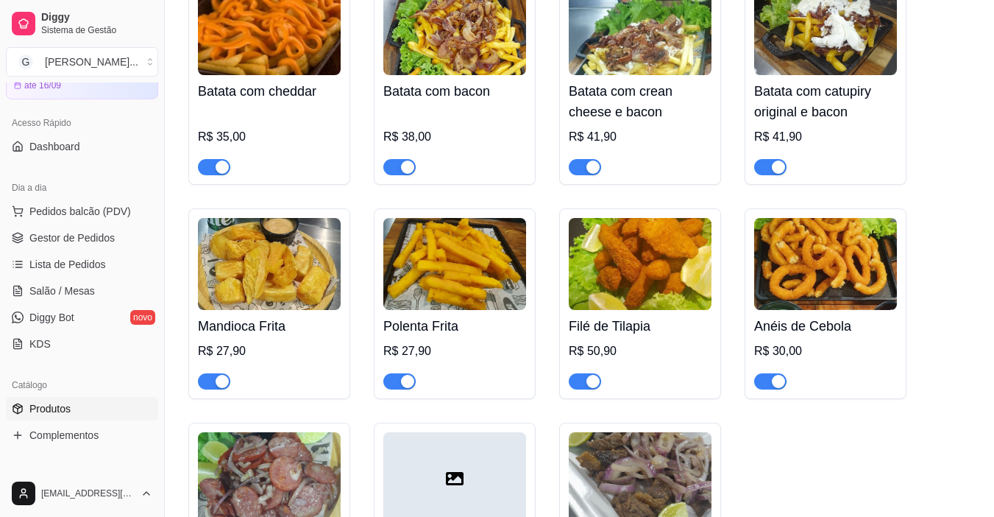
click at [678, 316] on h4 "Filé de Tilapia" at bounding box center [640, 326] width 143 height 21
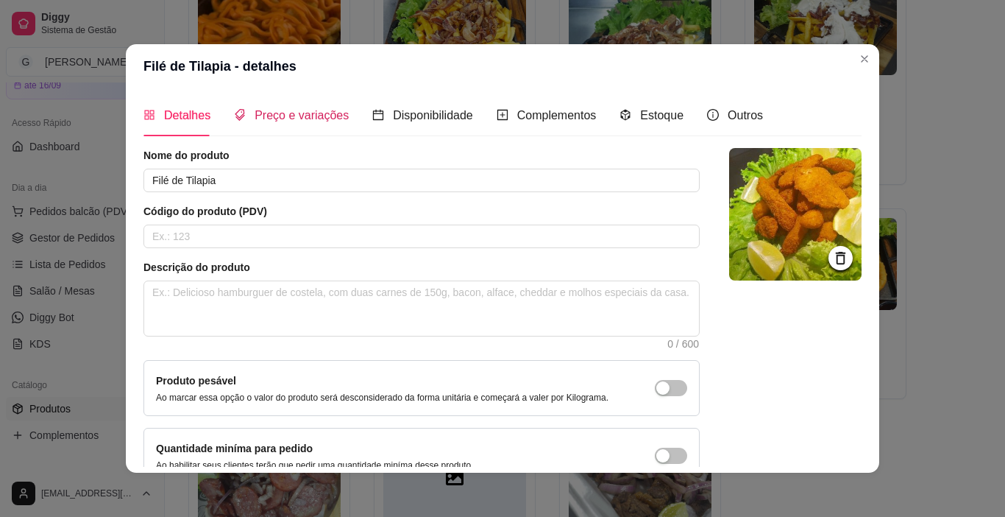
click at [308, 123] on div "Preço e variações" at bounding box center [291, 115] width 115 height 18
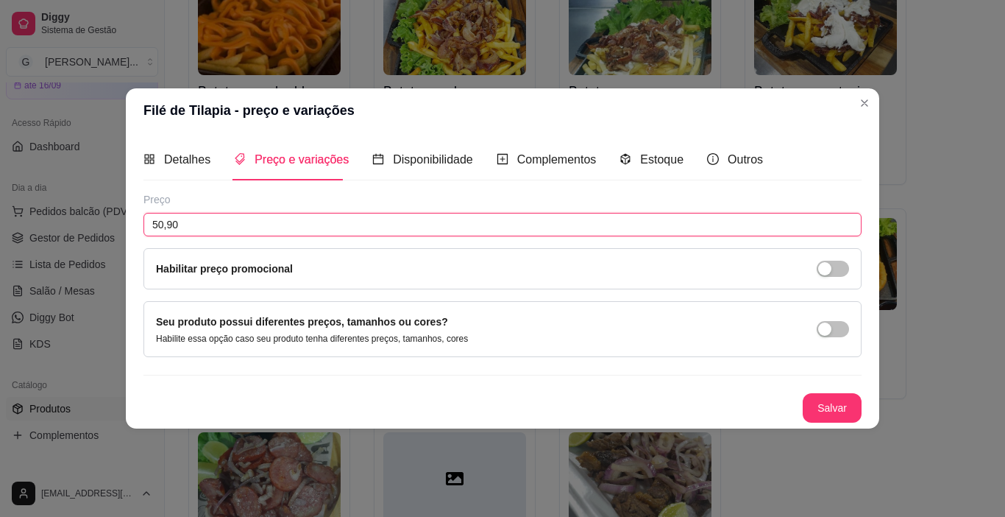
click at [227, 222] on input "50,90" at bounding box center [503, 225] width 718 height 24
type input "51,90"
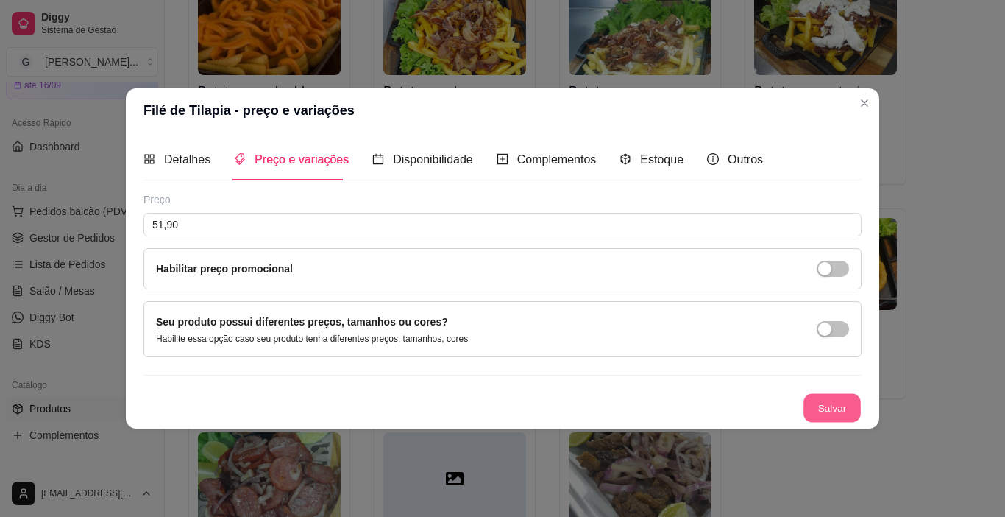
click at [838, 405] on button "Salvar" at bounding box center [832, 408] width 57 height 29
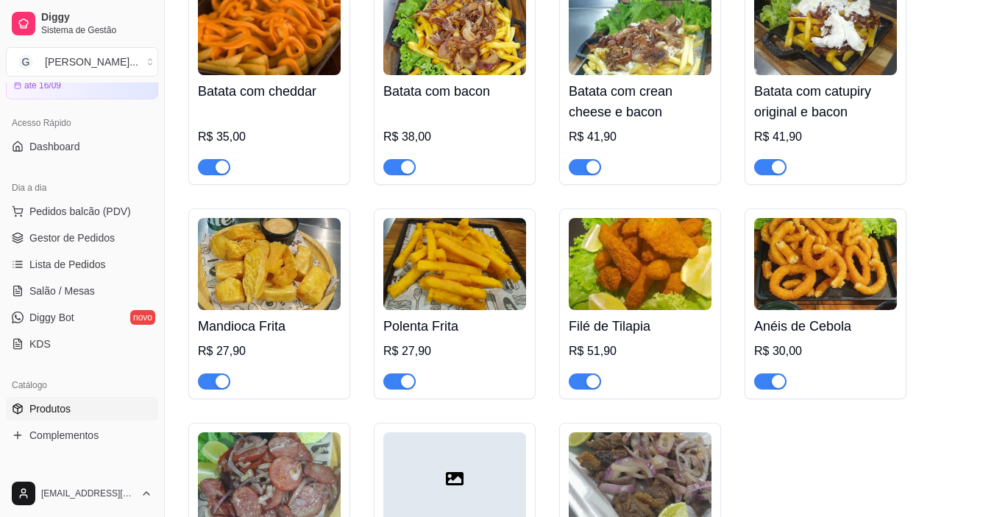
click at [815, 316] on h4 "Anéis de Cebola" at bounding box center [825, 326] width 143 height 21
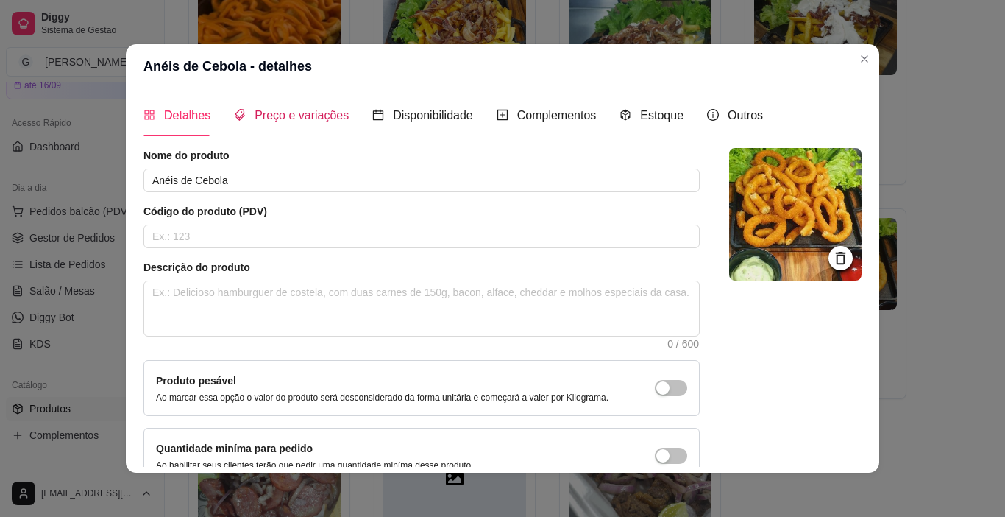
click at [277, 117] on span "Preço e variações" at bounding box center [302, 115] width 94 height 13
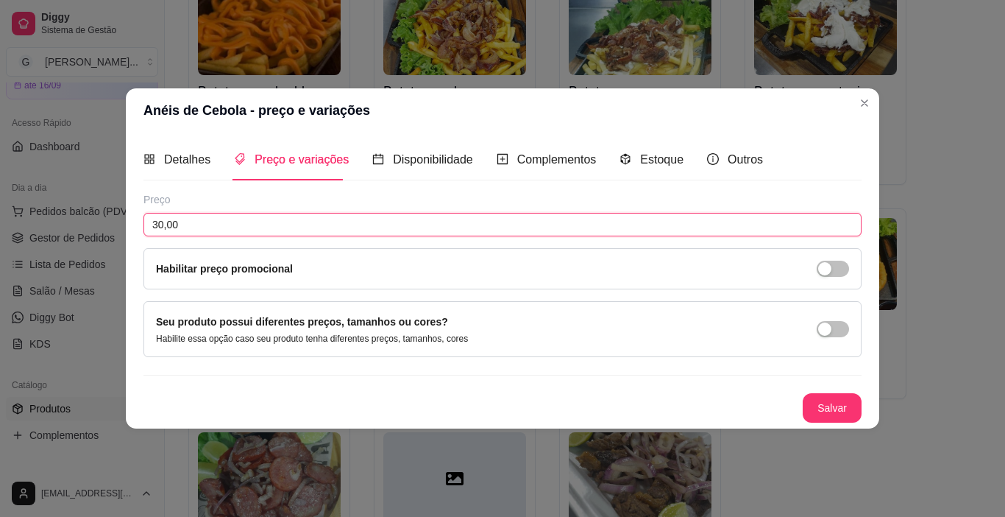
click at [225, 227] on input "30,00" at bounding box center [503, 225] width 718 height 24
type input "31,00"
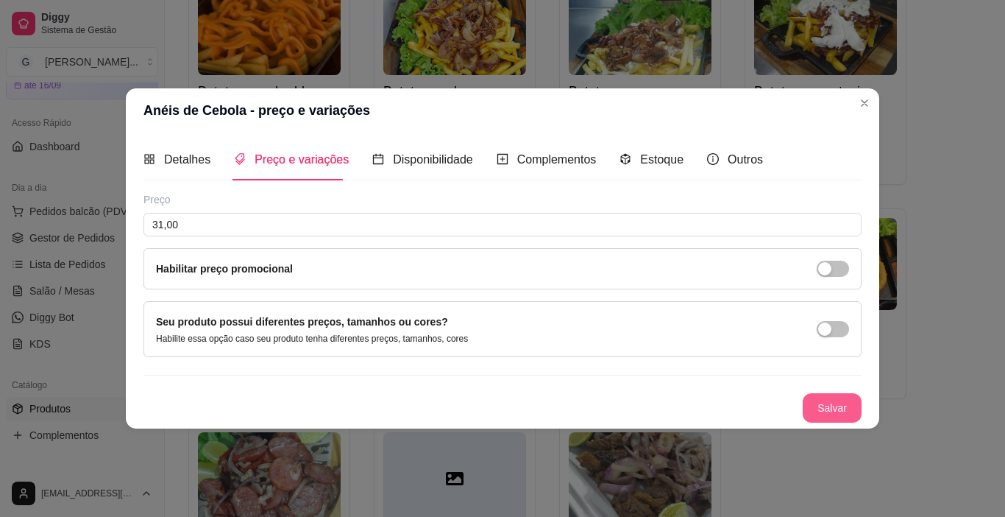
click at [853, 412] on button "Salvar" at bounding box center [832, 407] width 59 height 29
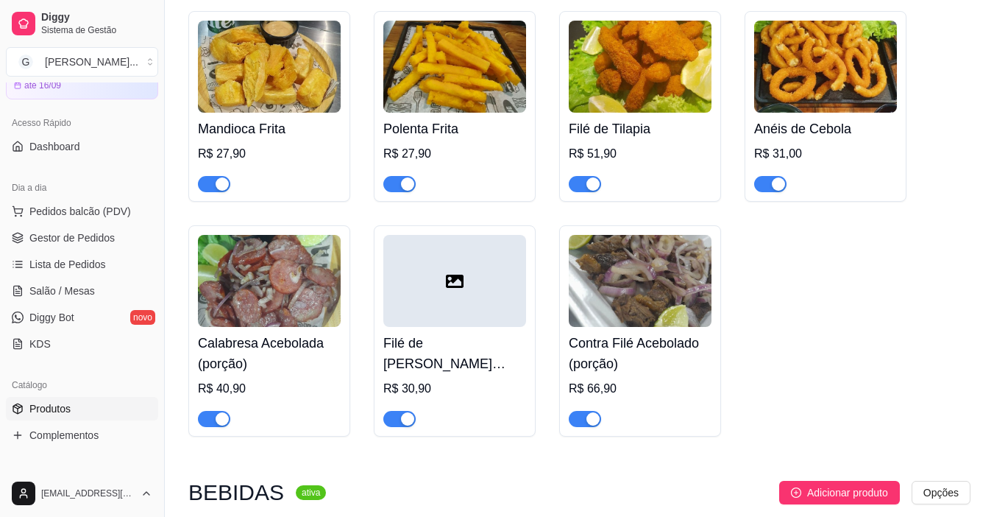
scroll to position [4121, 0]
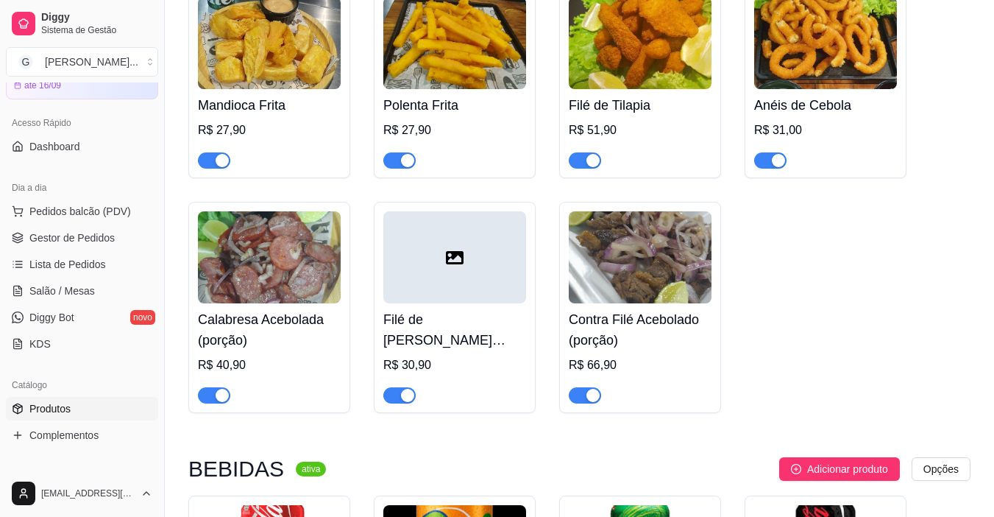
click at [278, 303] on div "Calabresa Acebolada (porção) R$ 40,90" at bounding box center [269, 353] width 143 height 100
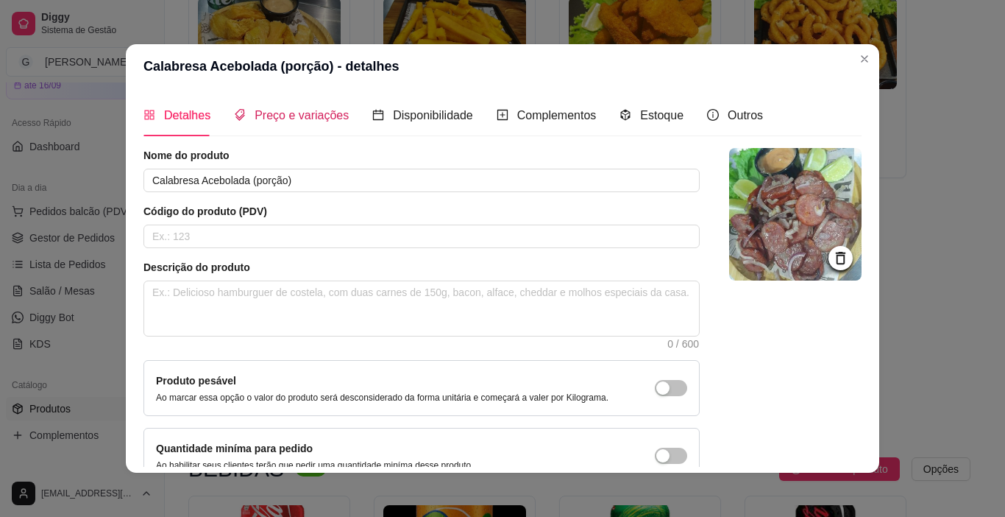
click at [316, 110] on span "Preço e variações" at bounding box center [302, 115] width 94 height 13
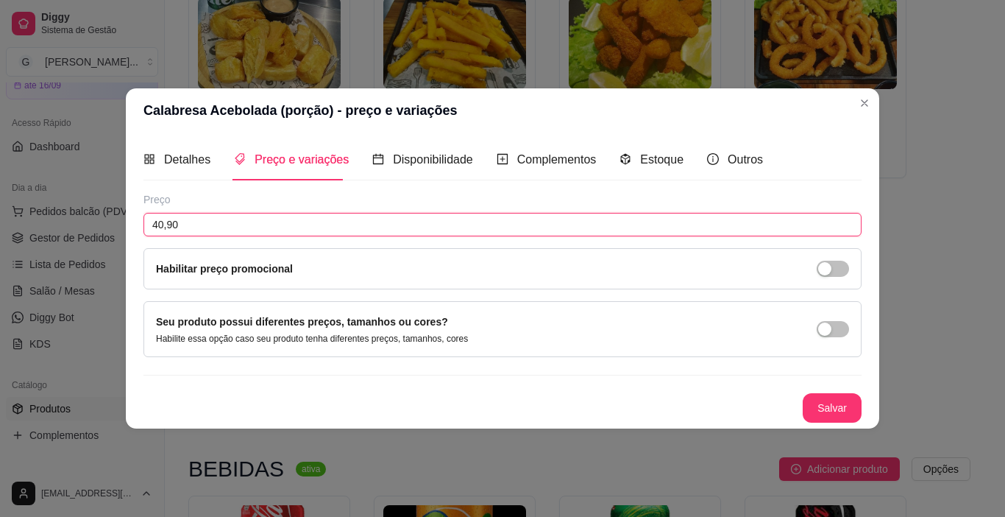
click at [189, 226] on input "40,90" at bounding box center [503, 225] width 718 height 24
type input "41,90"
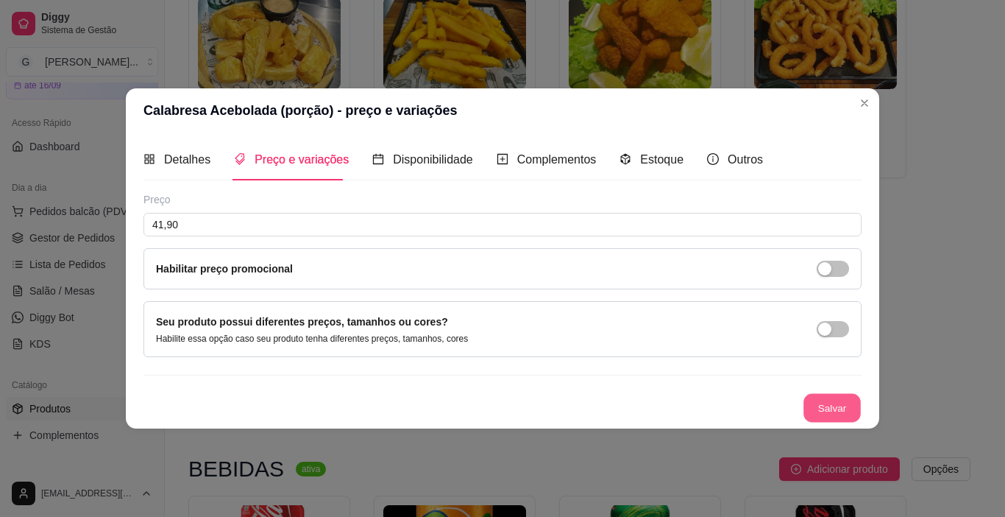
click at [851, 406] on button "Salvar" at bounding box center [832, 408] width 57 height 29
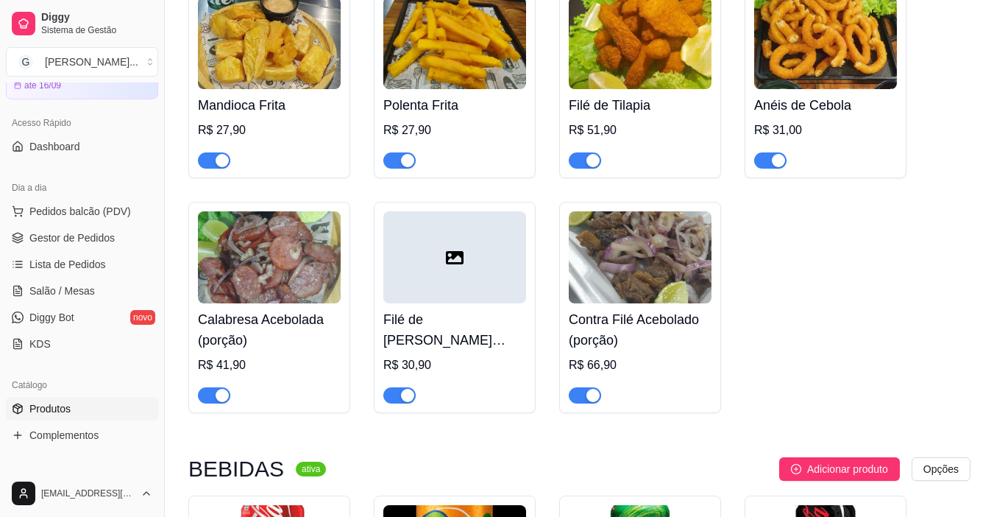
click at [477, 309] on h4 "Filé de [PERSON_NAME] (porção)" at bounding box center [454, 329] width 143 height 41
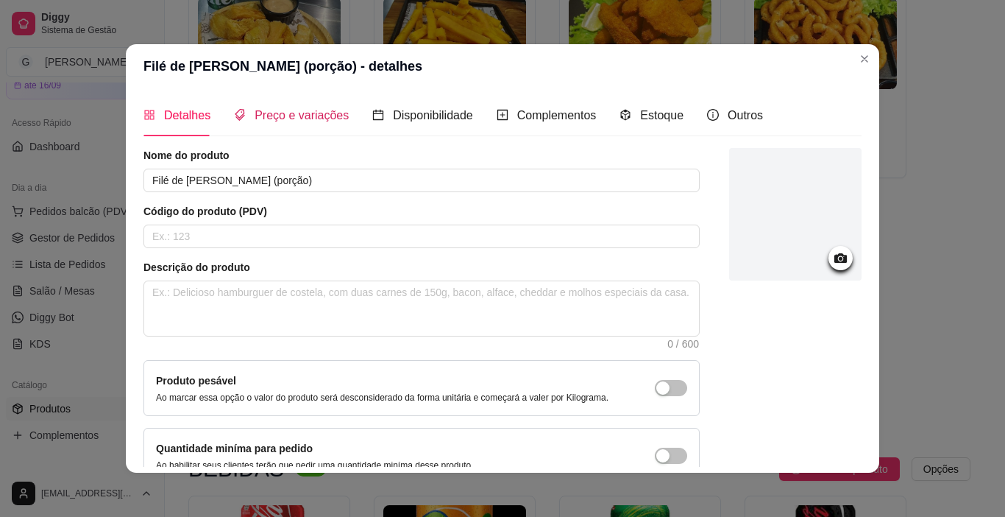
click at [285, 120] on span "Preço e variações" at bounding box center [302, 115] width 94 height 13
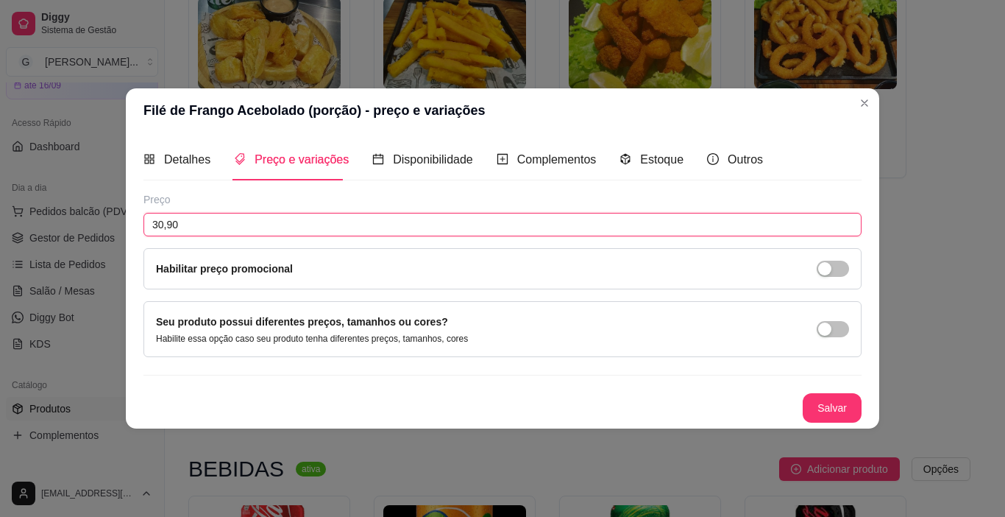
click at [257, 213] on input "30,90" at bounding box center [503, 225] width 718 height 24
type input "31,90"
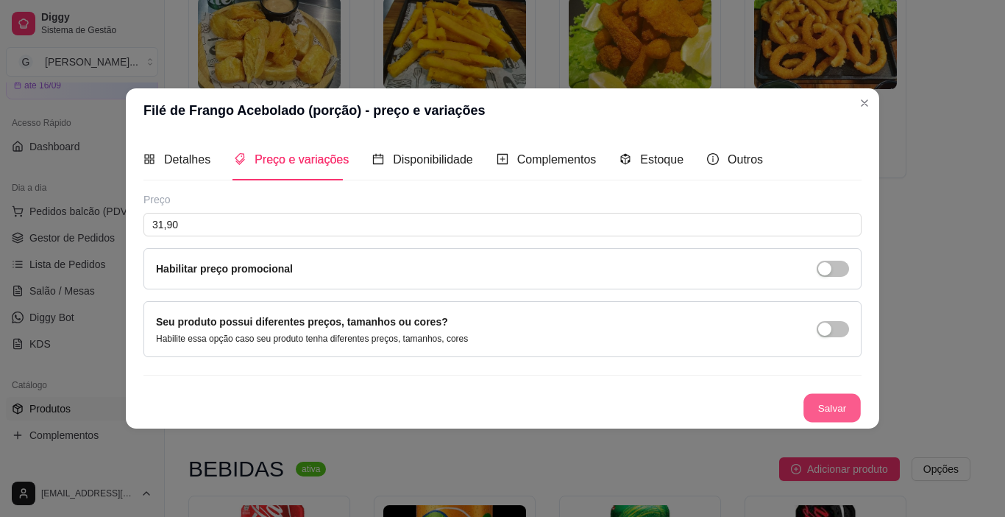
click at [846, 406] on button "Salvar" at bounding box center [832, 408] width 57 height 29
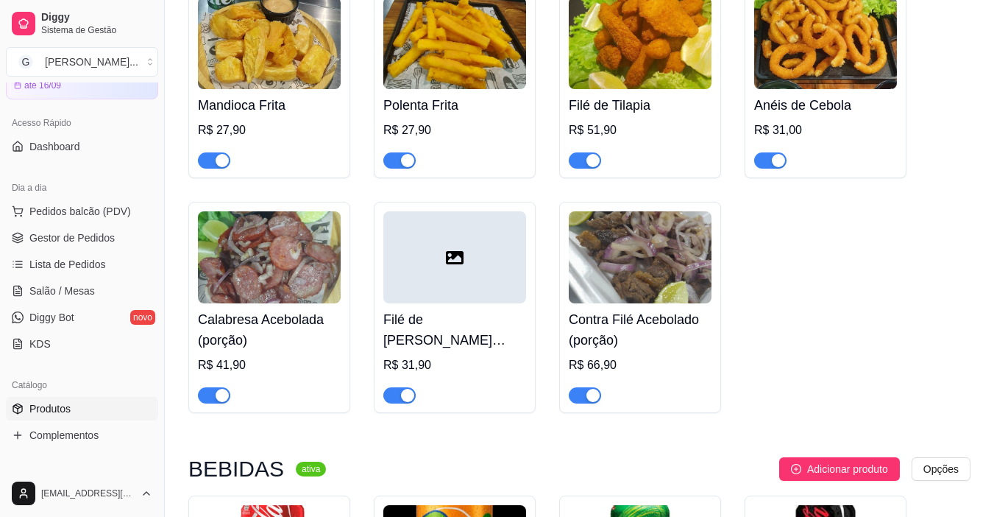
click at [677, 309] on h4 "Contra Filé Acebolado (porção)" at bounding box center [640, 329] width 143 height 41
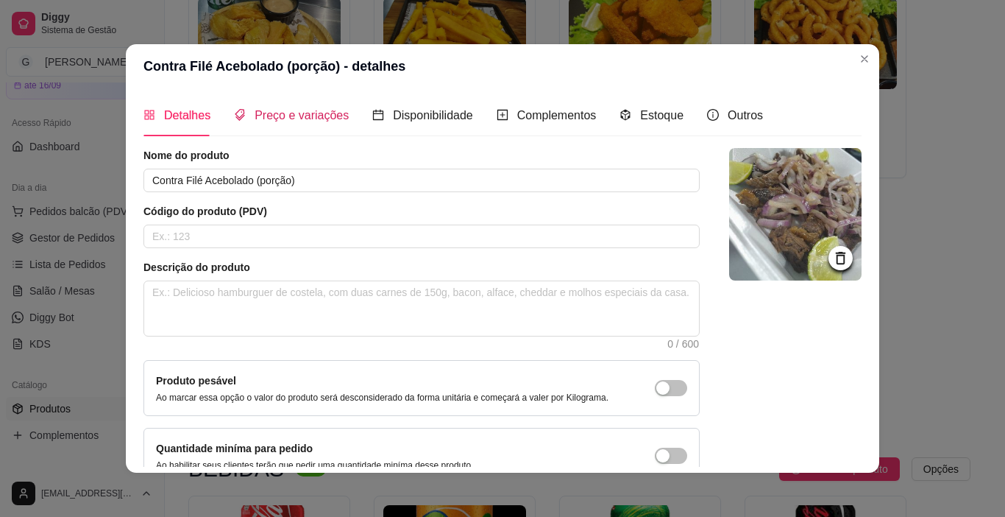
click at [269, 116] on span "Preço e variações" at bounding box center [302, 115] width 94 height 13
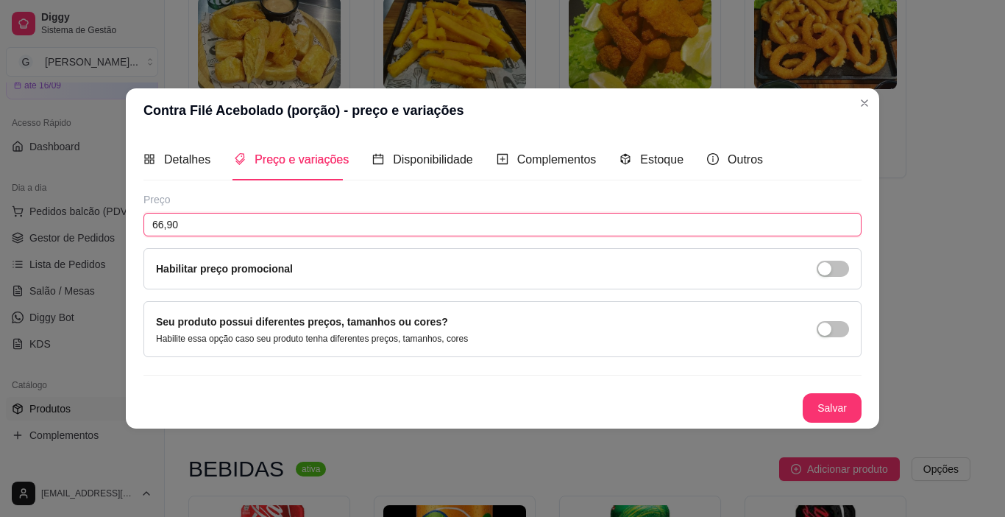
click at [199, 230] on input "66,90" at bounding box center [503, 225] width 718 height 24
type input "67,90"
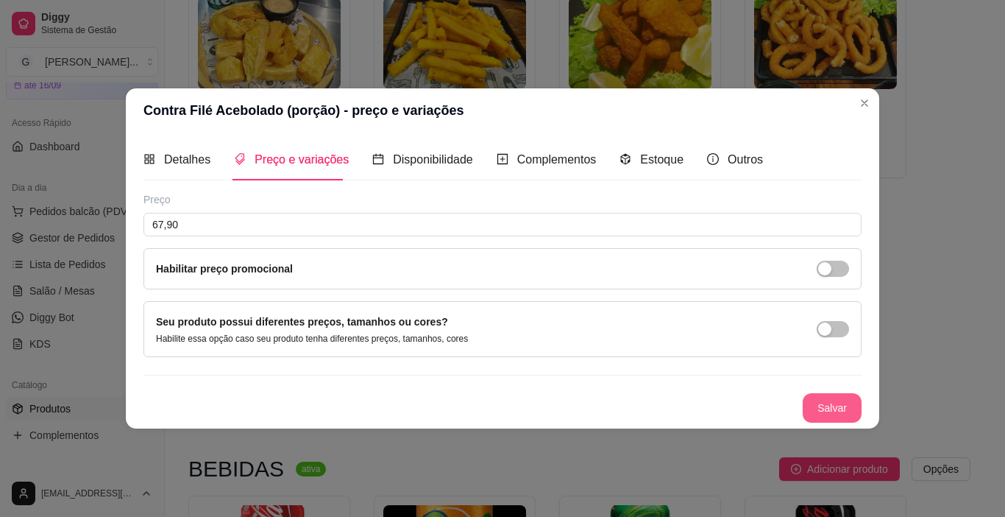
click at [845, 409] on button "Salvar" at bounding box center [832, 407] width 59 height 29
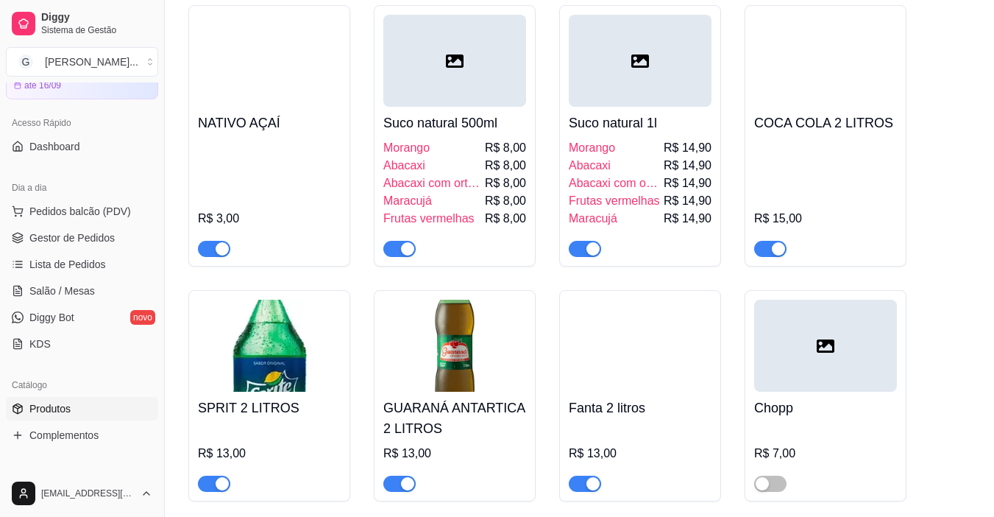
scroll to position [5593, 0]
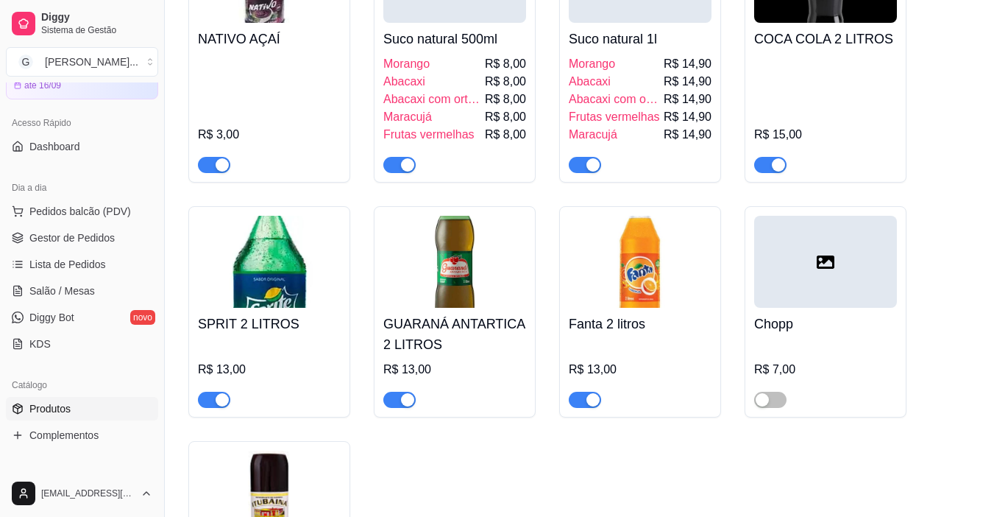
click at [302, 340] on div "R$ 13,00" at bounding box center [269, 374] width 143 height 68
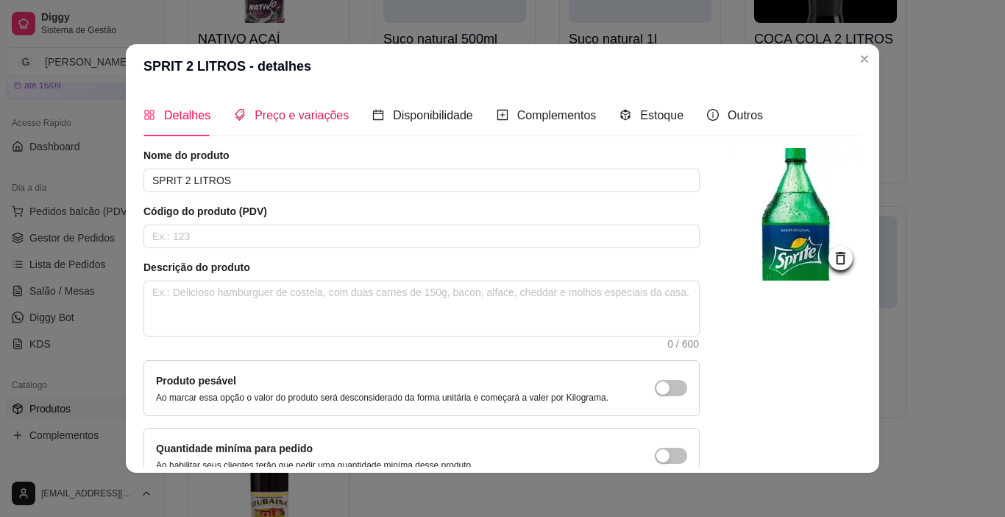
click at [271, 118] on span "Preço e variações" at bounding box center [302, 115] width 94 height 13
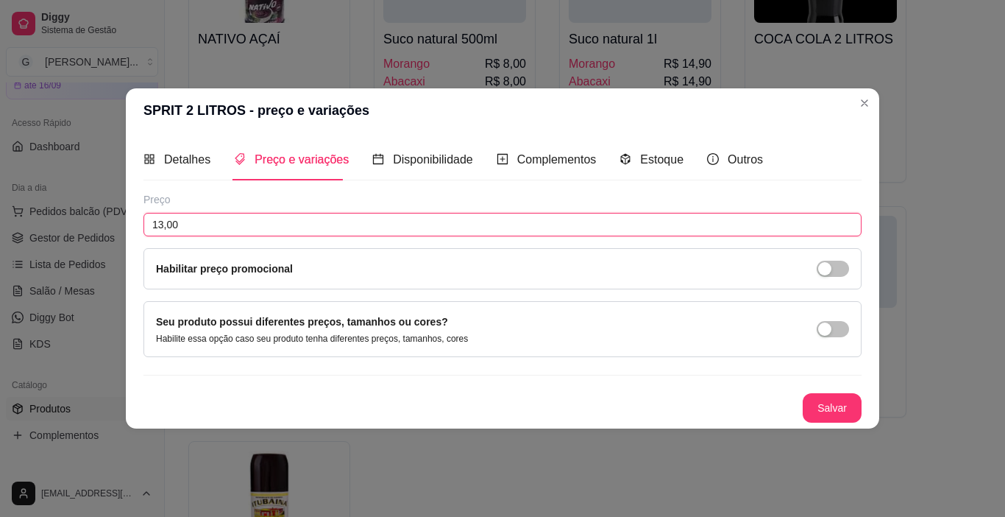
click at [202, 221] on input "13,00" at bounding box center [503, 225] width 718 height 24
type input "14,00"
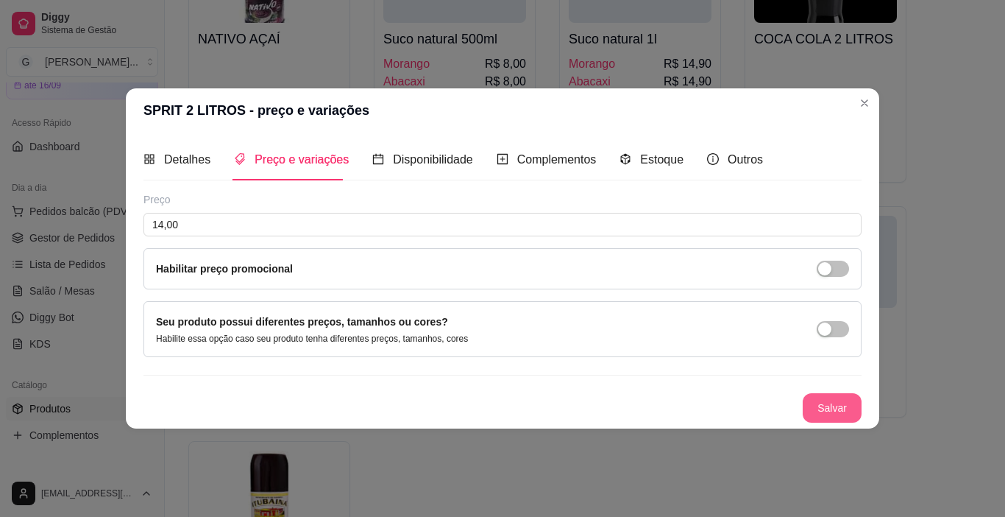
click at [829, 402] on button "Salvar" at bounding box center [832, 407] width 59 height 29
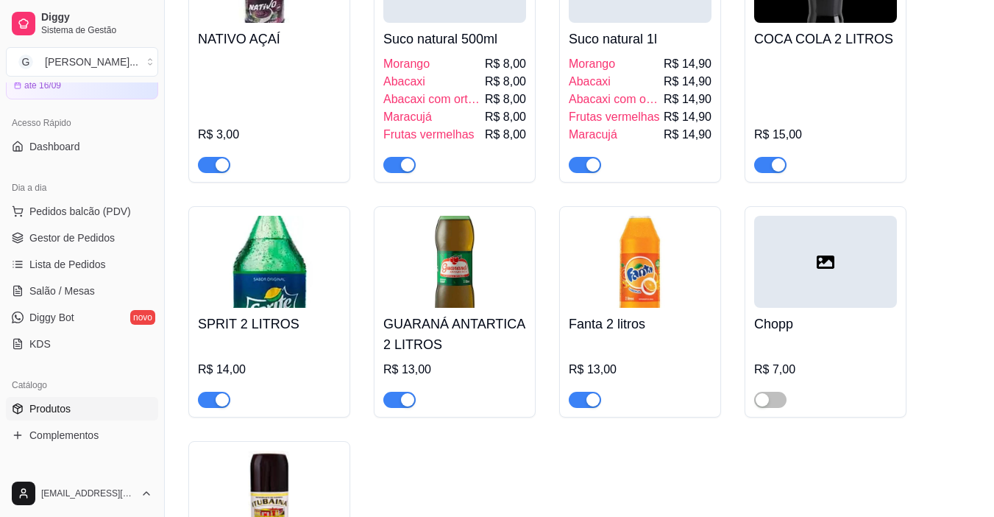
click at [439, 361] on div "R$ 13,00" at bounding box center [454, 370] width 143 height 18
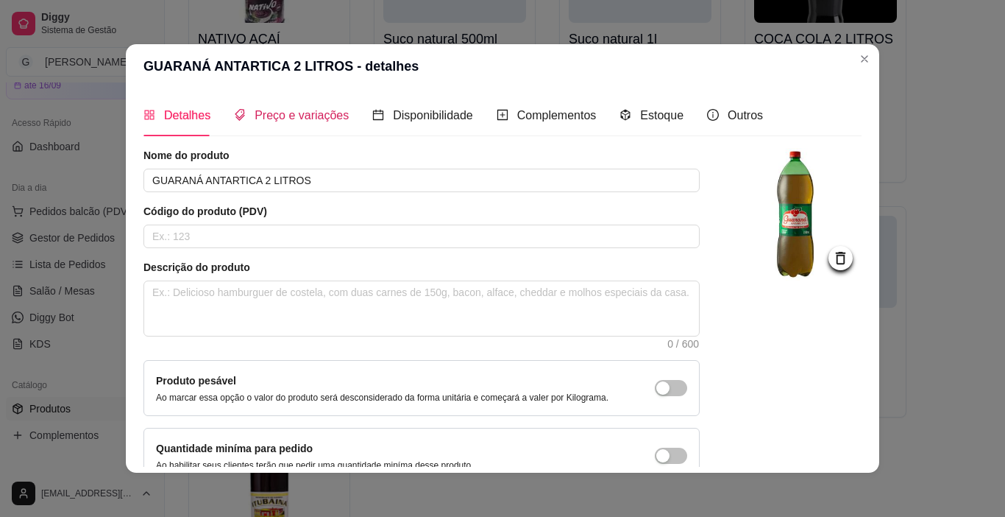
click at [303, 112] on span "Preço e variações" at bounding box center [302, 115] width 94 height 13
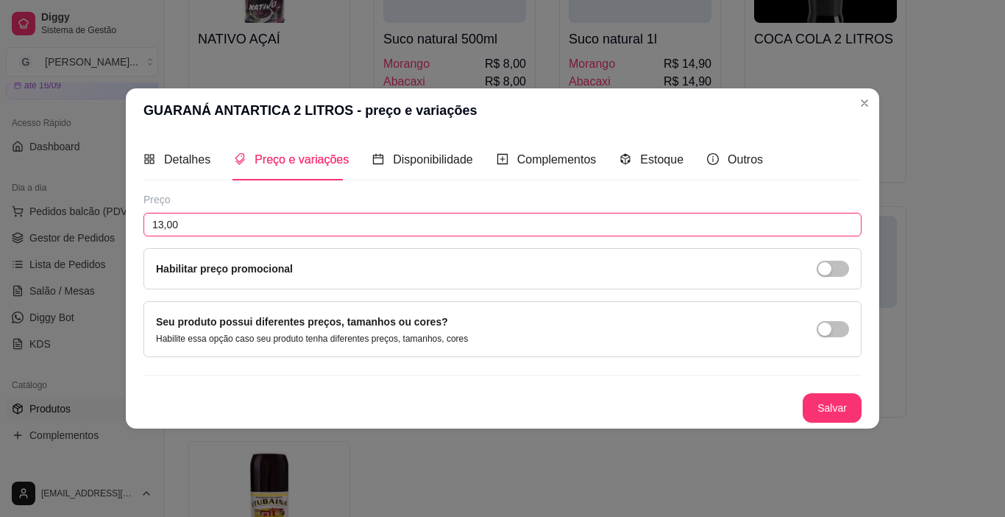
click at [235, 218] on input "13,00" at bounding box center [503, 225] width 718 height 24
type input "14,00"
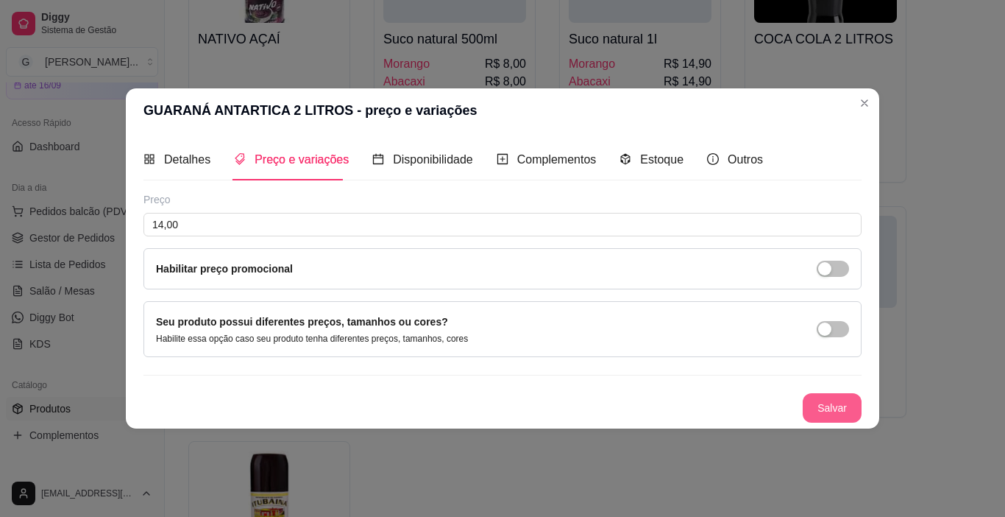
click at [844, 414] on button "Salvar" at bounding box center [832, 407] width 59 height 29
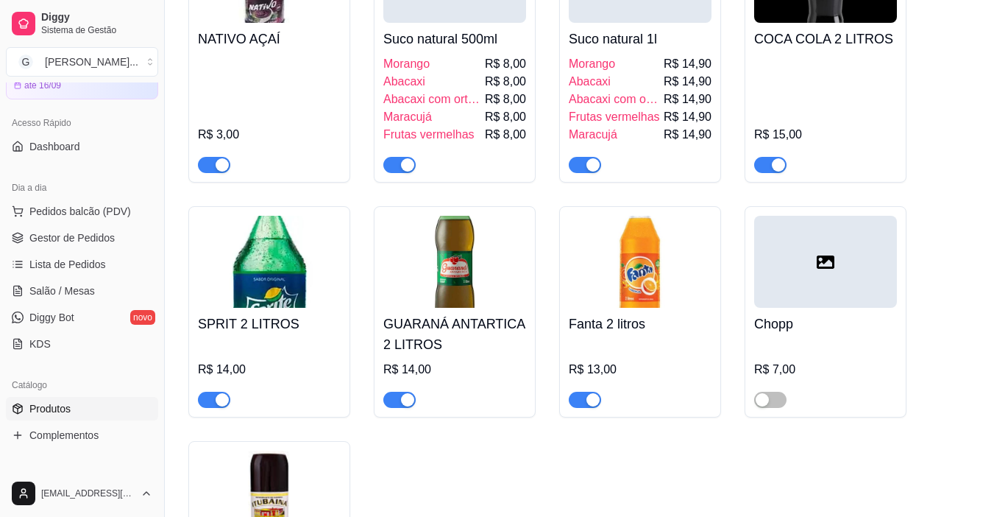
click at [676, 313] on h4 "Fanta 2 litros" at bounding box center [640, 323] width 143 height 21
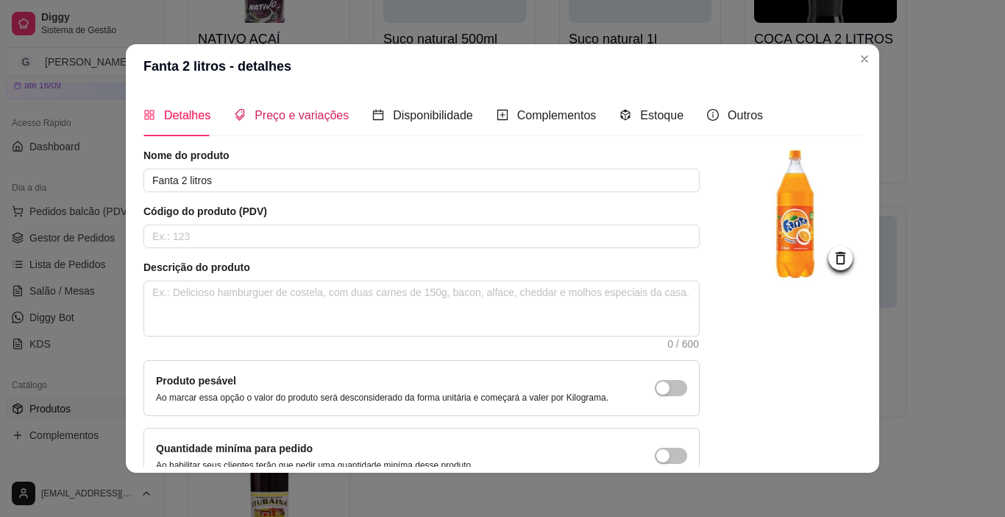
click at [287, 121] on span "Preço e variações" at bounding box center [302, 115] width 94 height 13
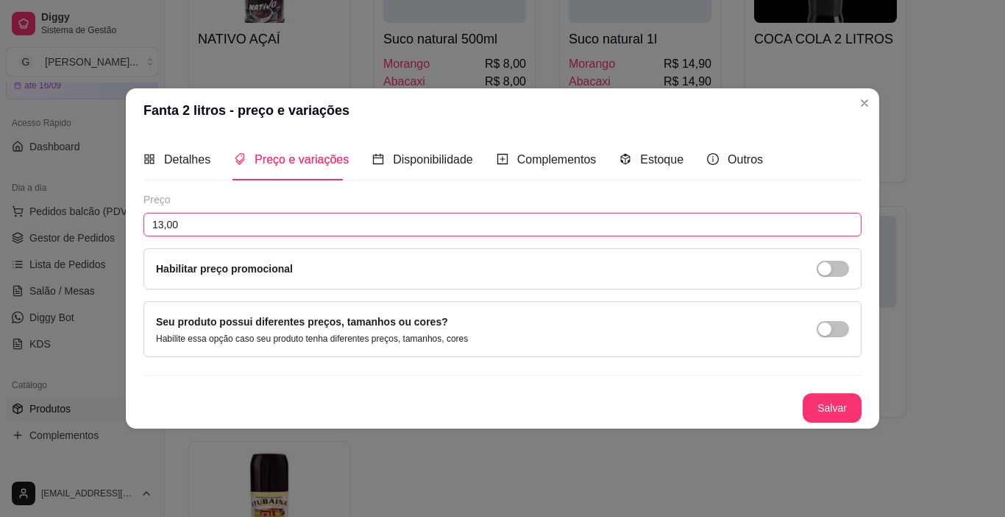
click at [230, 222] on input "13,00" at bounding box center [503, 225] width 718 height 24
type input "14,00"
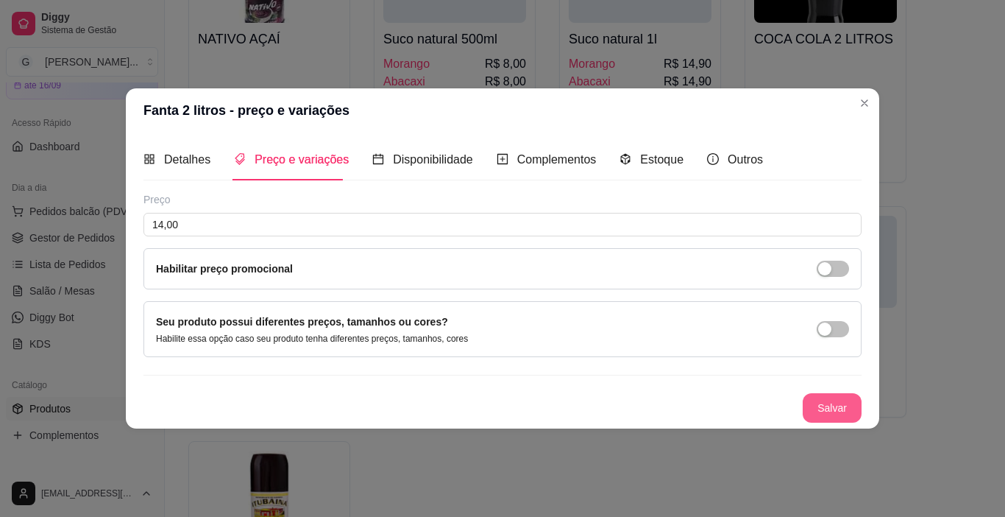
click at [823, 404] on button "Salvar" at bounding box center [832, 407] width 59 height 29
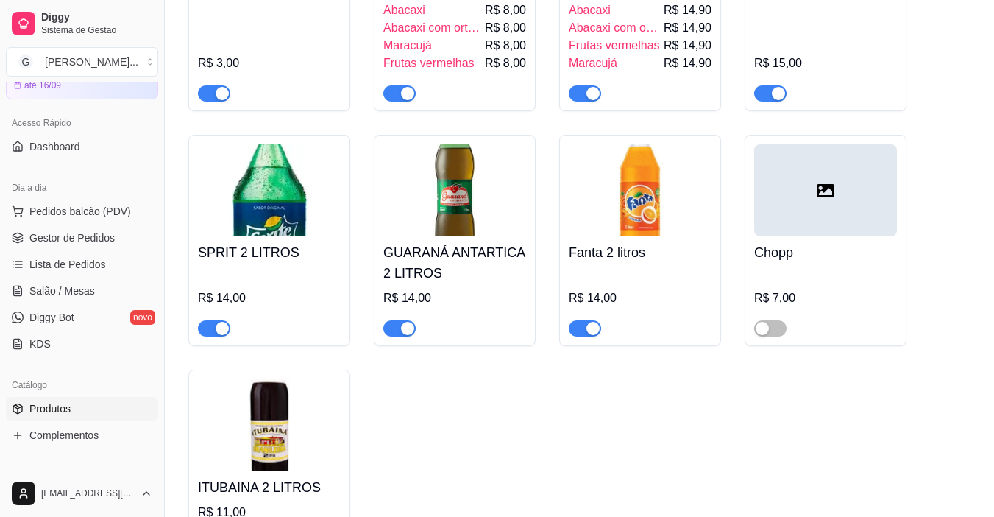
scroll to position [5740, 0]
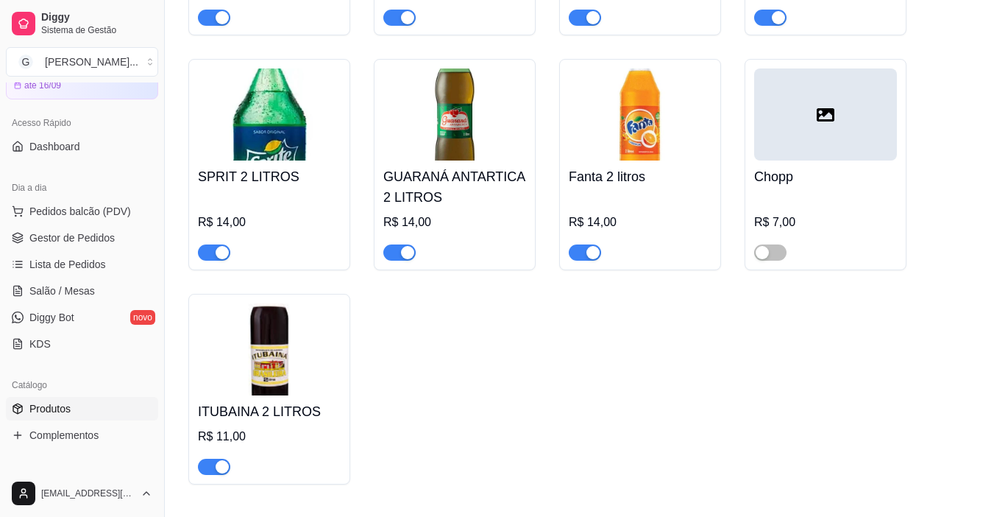
click at [327, 401] on h4 "ITUBAINA 2 LITROS" at bounding box center [269, 411] width 143 height 21
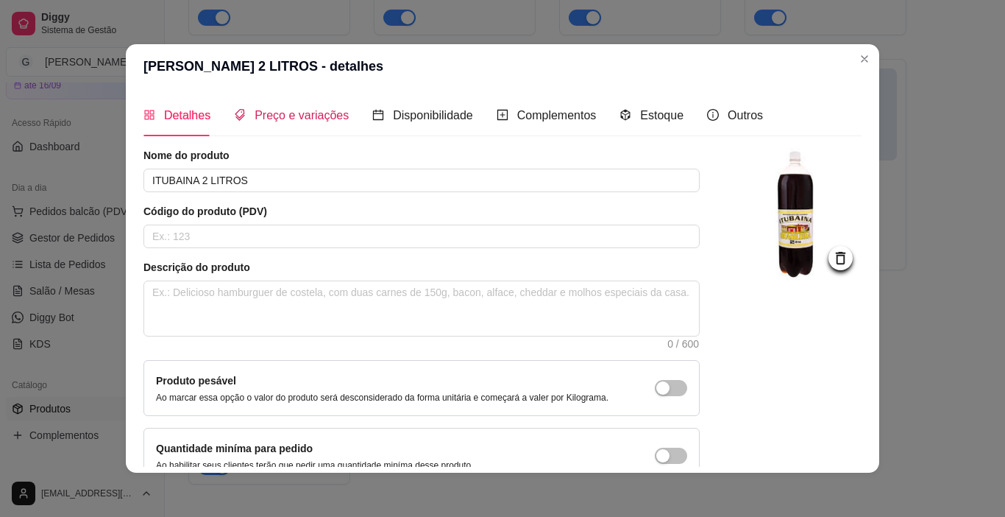
click at [287, 115] on span "Preço e variações" at bounding box center [302, 115] width 94 height 13
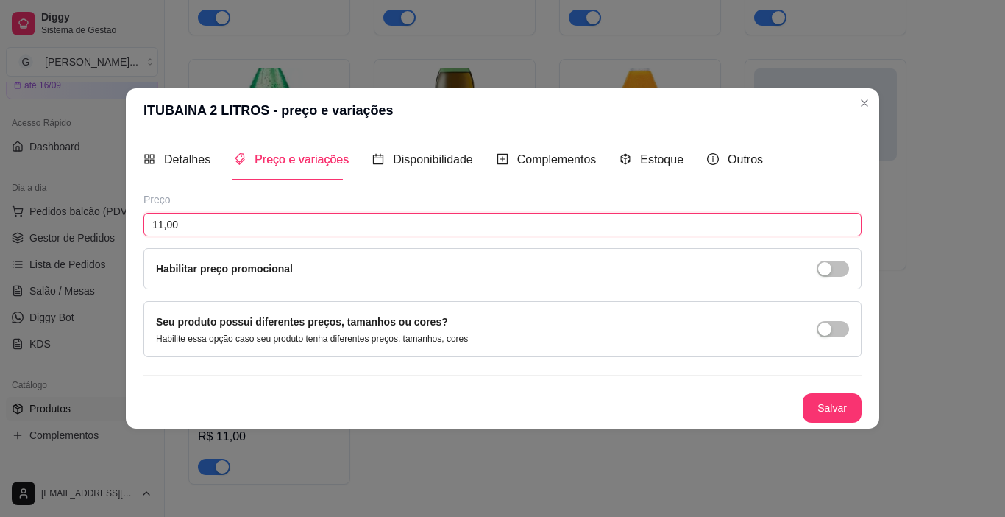
click at [232, 220] on input "11,00" at bounding box center [503, 225] width 718 height 24
type input "12,00"
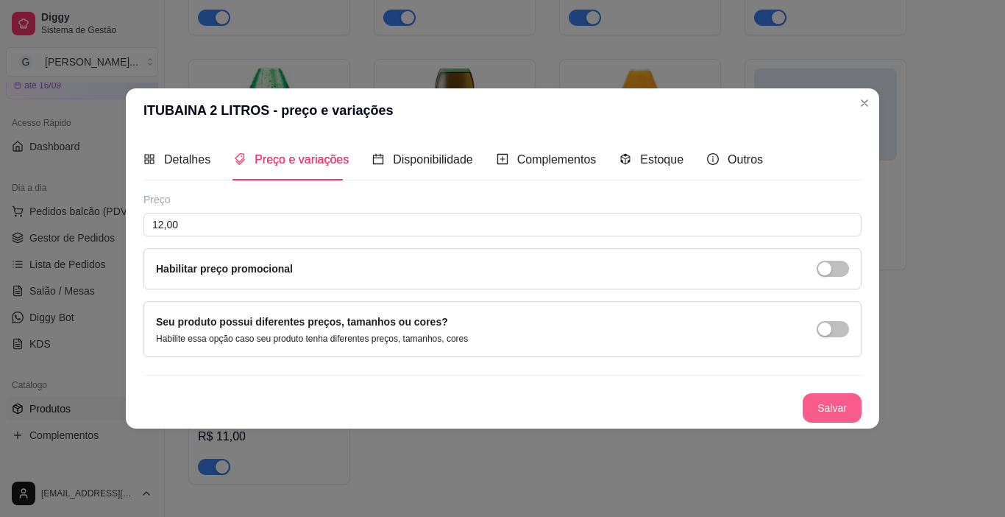
click at [850, 404] on button "Salvar" at bounding box center [832, 407] width 59 height 29
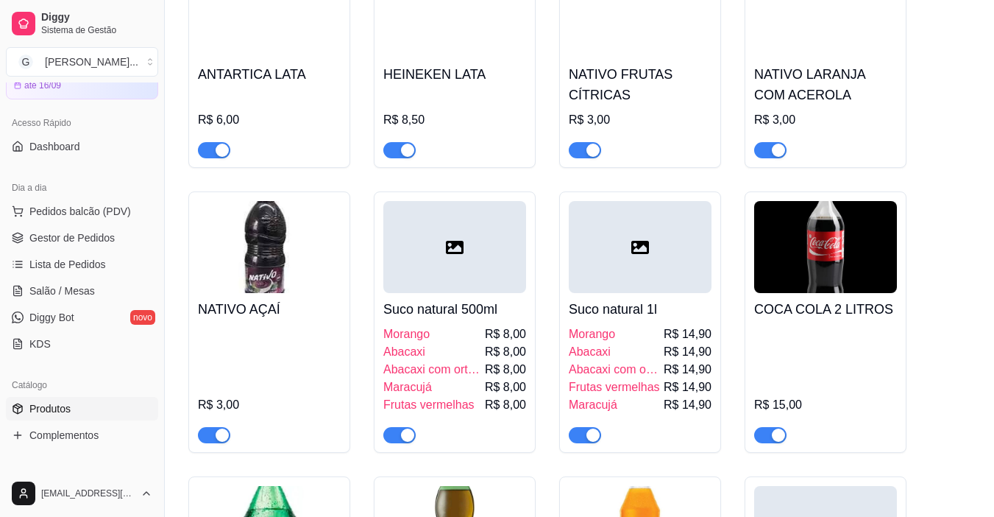
scroll to position [5299, 0]
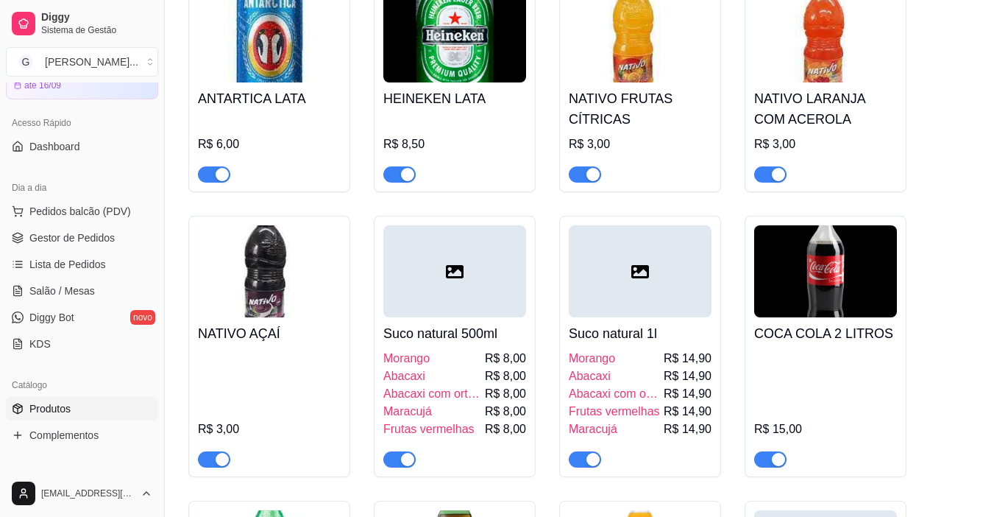
click at [879, 323] on h4 "COCA COLA 2 LITROS" at bounding box center [825, 333] width 143 height 21
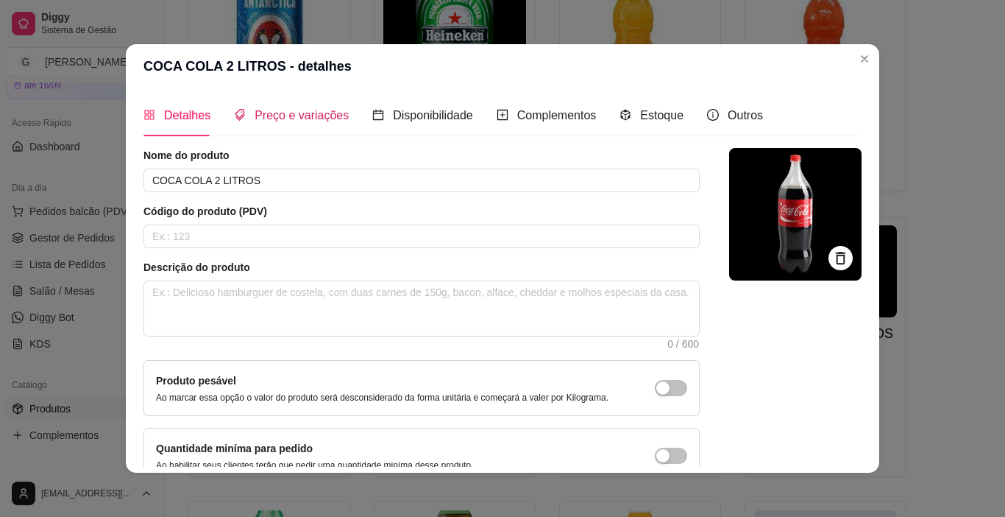
click at [277, 116] on span "Preço e variações" at bounding box center [302, 115] width 94 height 13
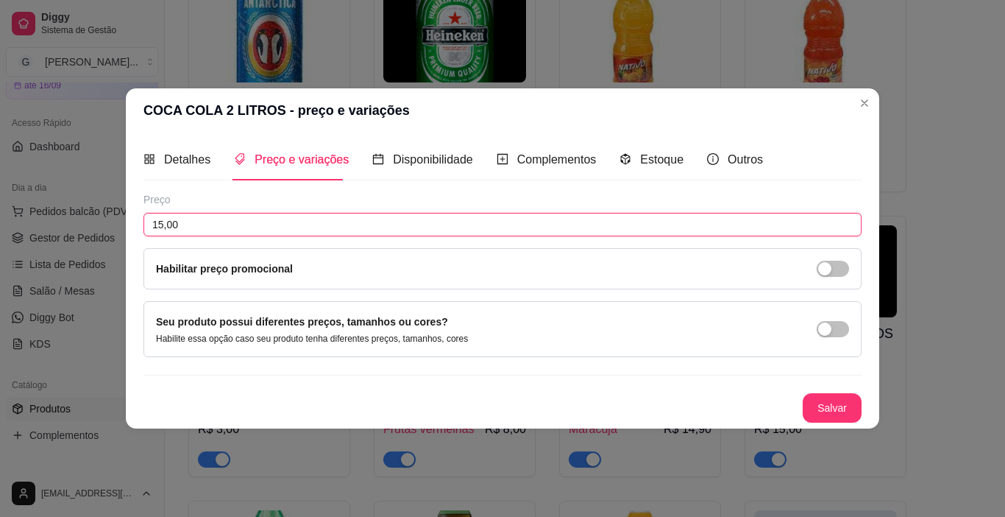
click at [252, 215] on input "15,00" at bounding box center [503, 225] width 718 height 24
type input "16,00"
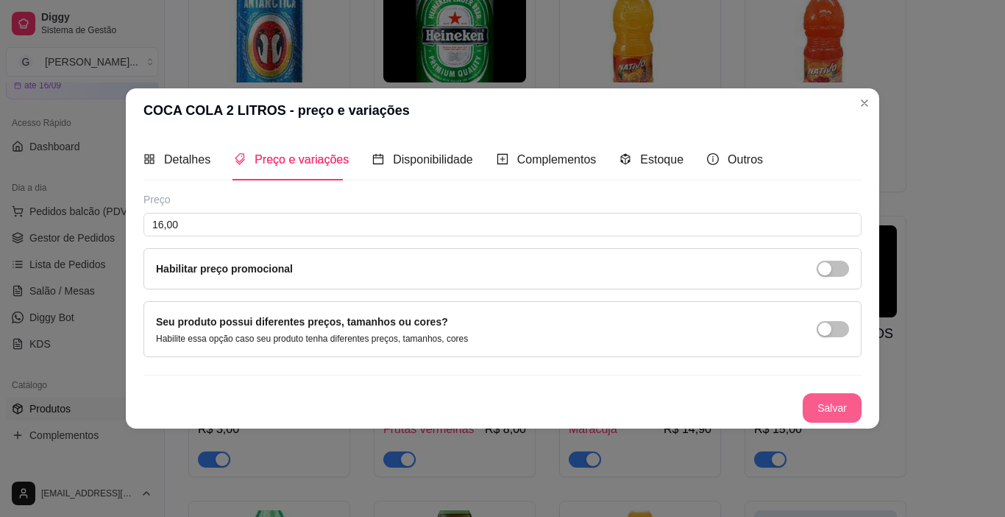
click at [814, 403] on button "Salvar" at bounding box center [832, 407] width 59 height 29
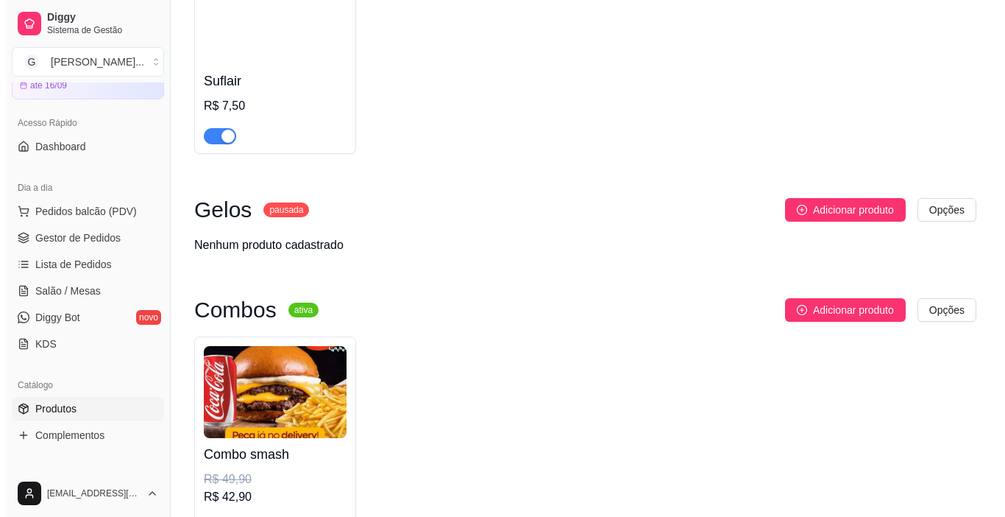
scroll to position [6914, 0]
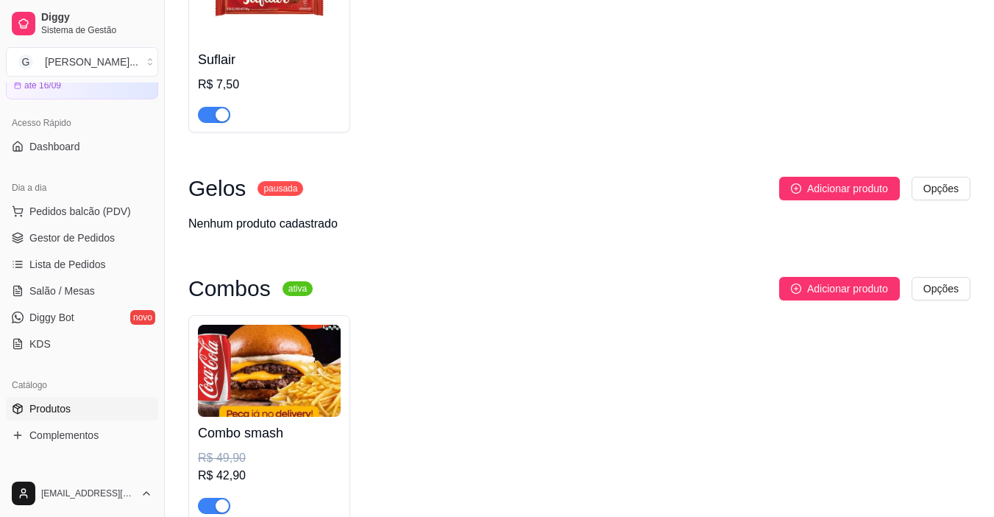
click at [305, 325] on img at bounding box center [269, 371] width 143 height 92
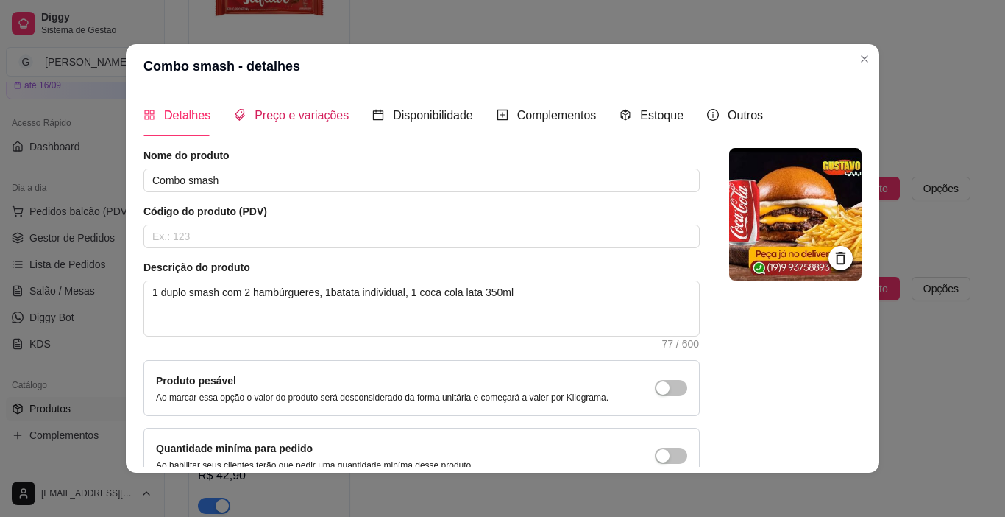
click at [261, 117] on span "Preço e variações" at bounding box center [302, 115] width 94 height 13
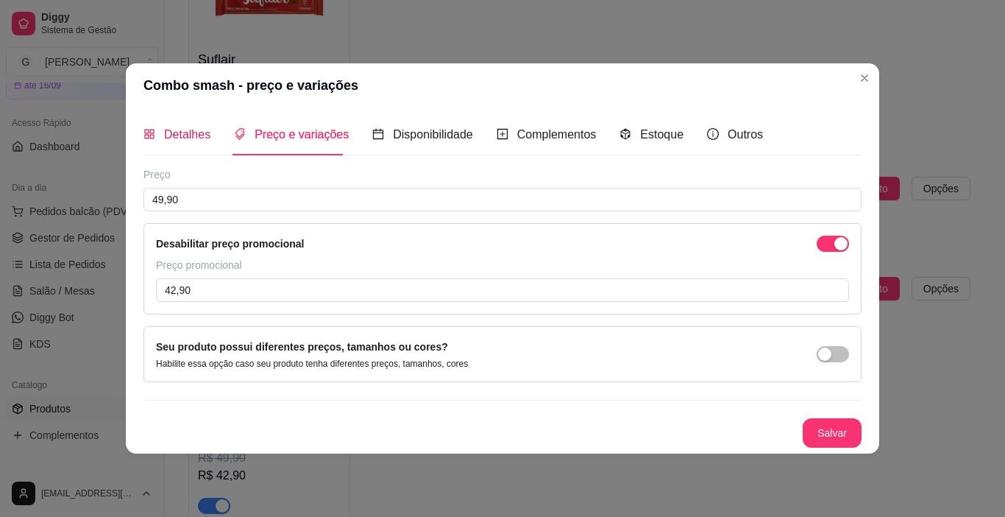
click at [188, 133] on span "Detalhes" at bounding box center [187, 134] width 46 height 13
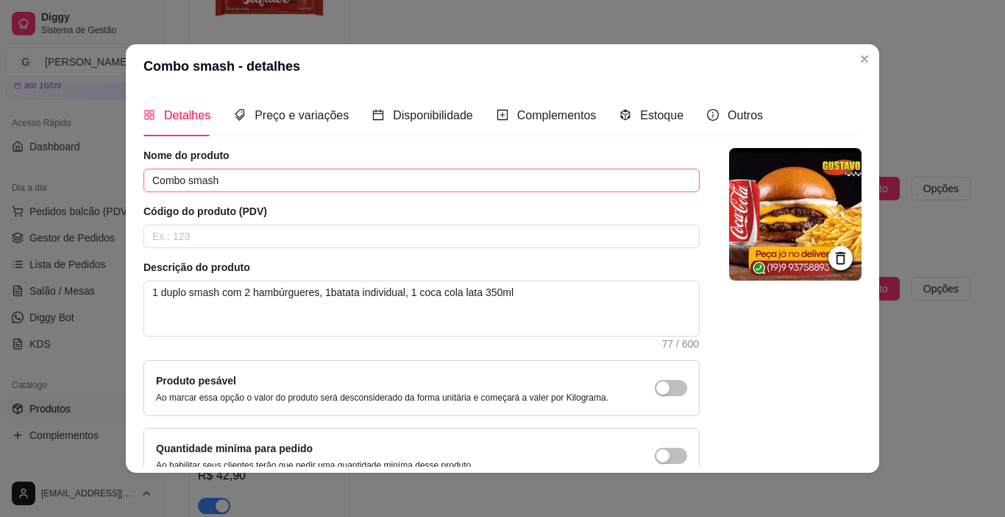
scroll to position [74, 0]
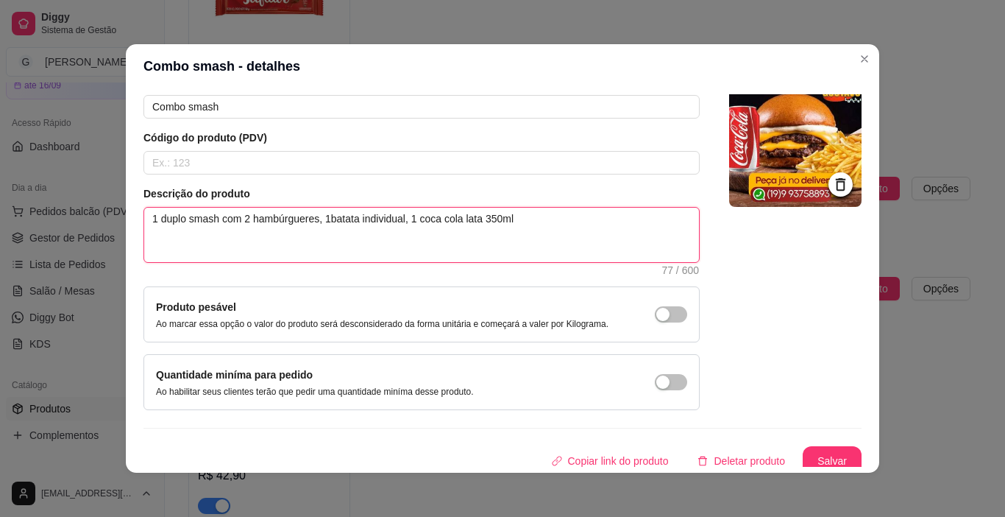
click at [456, 219] on textarea "1 duplo smash com 2 hambúrgueres, 1batata individual, 1 coca cola lata 350ml" at bounding box center [421, 235] width 555 height 54
type textarea "1 duplo smash com 2 hambúrgueres, 1batata individual, 1 coca col lata 350ml"
type textarea "1 duplo smash com 2 hambúrgueres, 1batata individual, 1 coca c lata 350ml"
type textarea "1 duplo smash com 2 hambúrgueres, 1batata individual, 1 coca lata 350ml"
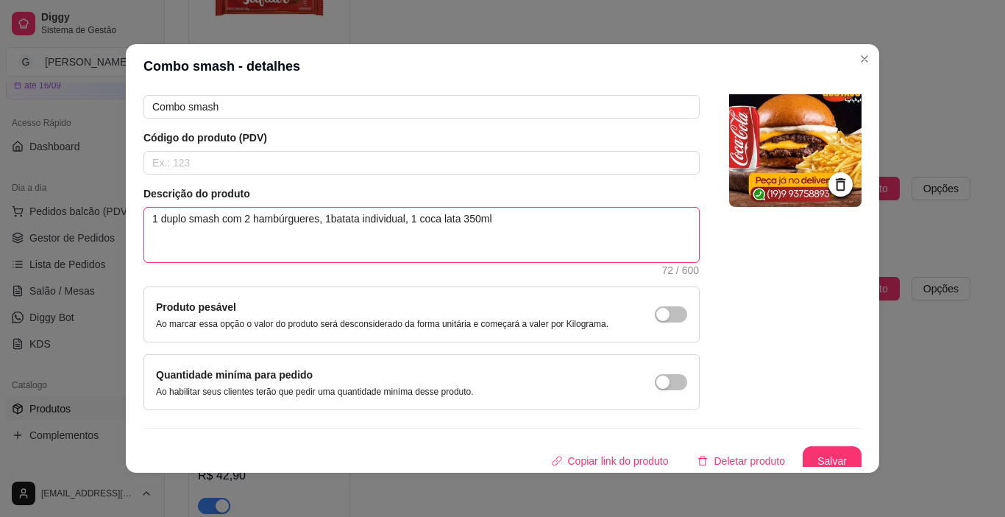
type textarea "1 duplo smash com 2 hambúrgueres, 1batata individual, 1 coc lata 350ml"
type textarea "1 duplo smash com 2 hambúrgueres, 1batata individual, 1 co lata 350ml"
type textarea "1 duplo smash com 2 hambúrgueres, 1batata individual, 1 c lata 350ml"
type textarea "1 duplo smash com 2 hambúrgueres, 1batata individual, 1 lata 350ml"
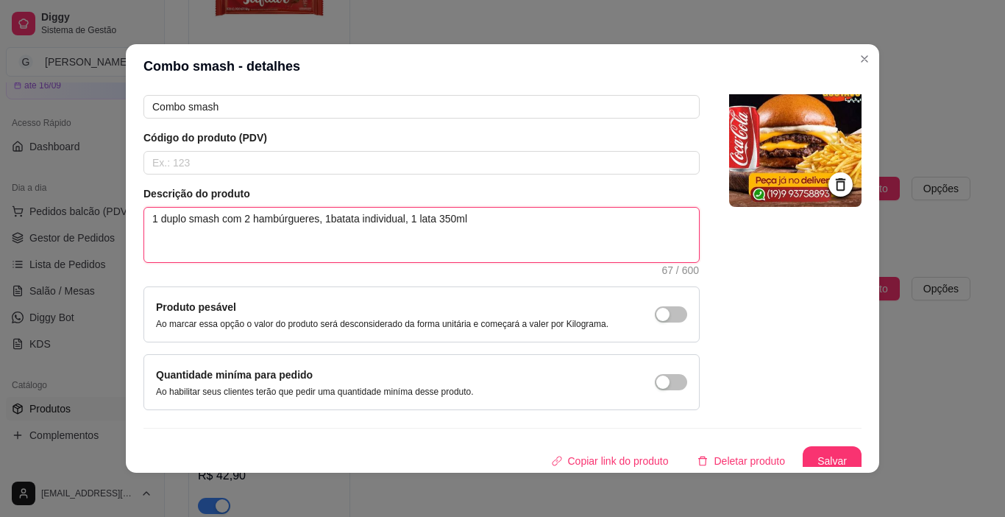
type textarea "1 duplo smash com 2 hambúrgueres, 1batata individual, lata 350ml"
type textarea "1 duplo smash com 2 hambúrgueres, 1batata individual, 1 lata 350ml"
type textarea "1 duplo smash com 2 hambúrgueres, 1batata individual, 1 r lata 350ml"
type textarea "1 duplo smash com 2 hambúrgueres, 1batata individual, 1 re lata 350ml"
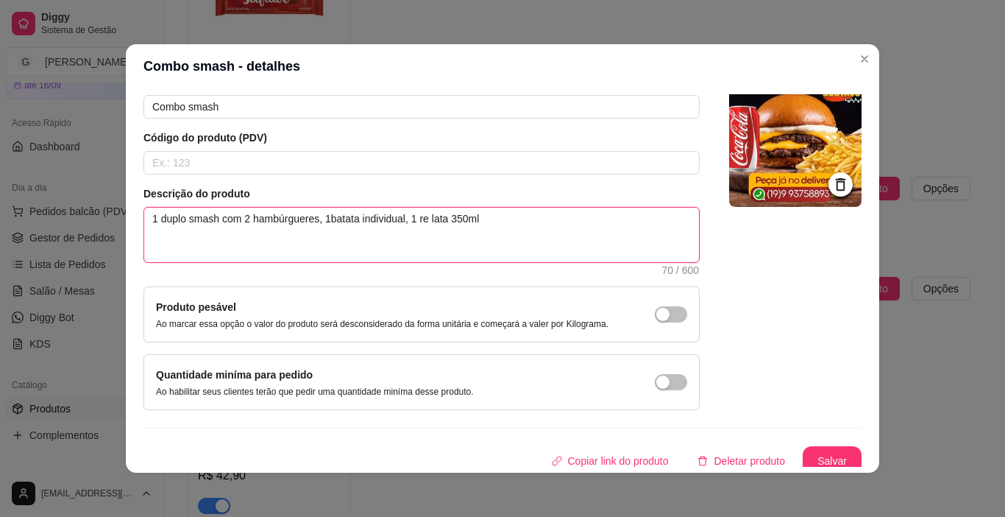
type textarea "1 duplo smash com 2 hambúrgueres, 1batata individual, 1 ref lata 350ml"
type textarea "1 duplo smash com 2 hambúrgueres, 1batata individual, 1 refr lata 350ml"
type textarea "1 duplo smash com 2 hambúrgueres, 1batata individual, 1 refri lata 350ml"
type textarea "1 duplo smash com 2 hambúrgueres, 1batata individual, 1 refrig lata 350ml"
type textarea "1 duplo smash com 2 hambúrgueres, 1batata individual, 1 refrige lata 350ml"
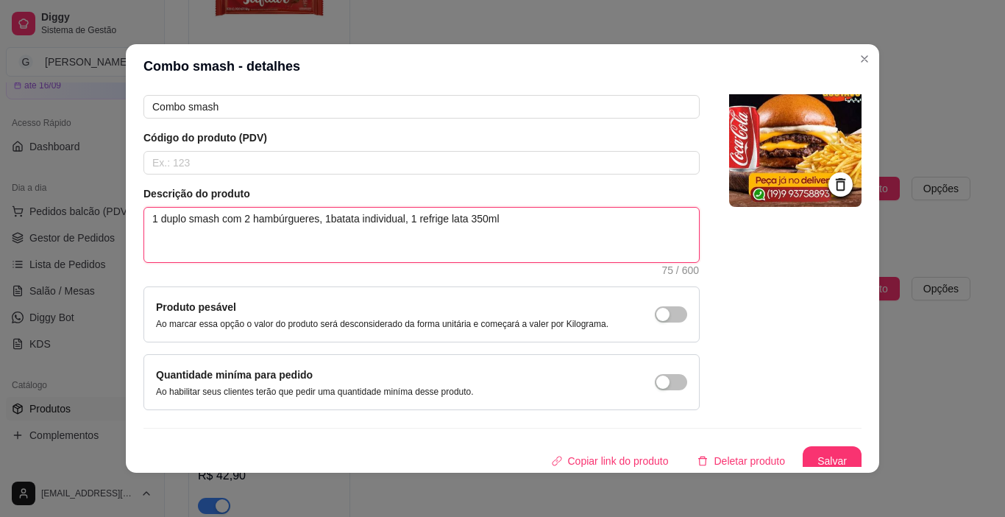
type textarea "1 duplo smash com 2 hambúrgueres, 1batata individual, 1 refriger lata 350ml"
type textarea "1 duplo smash com 2 hambúrgueres, 1batata individual, 1 refrigera lata 350ml"
type textarea "1 duplo smash com 2 hambúrgueres, 1batata individual, 1 refrigeran lata 350ml"
type textarea "1 duplo smash com 2 hambúrgueres, 1batata individual, 1 refrigerant lata 350ml"
click at [536, 220] on textarea "1 duplo smash com 2 hambúrgueres, 1batata individual, 1 refrigerante lata 350ml" at bounding box center [421, 235] width 555 height 54
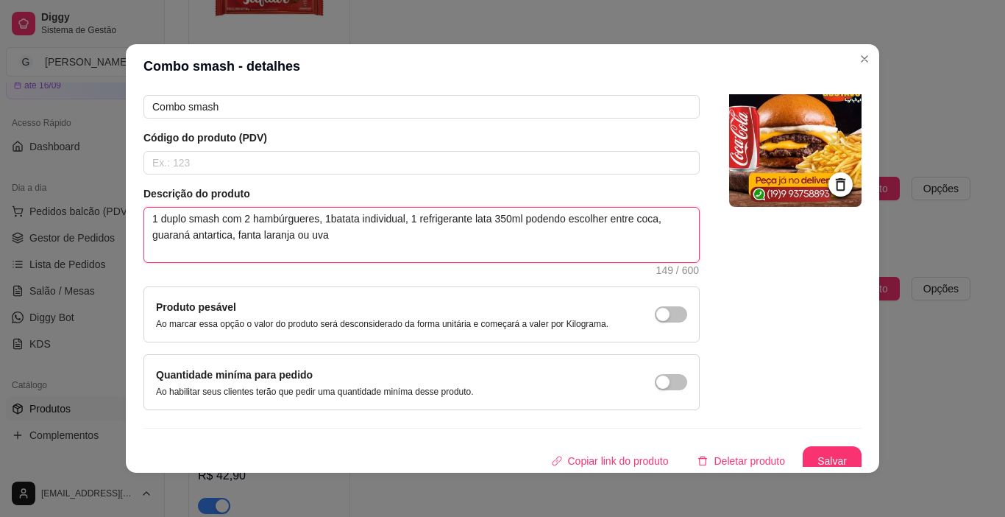
scroll to position [82, 0]
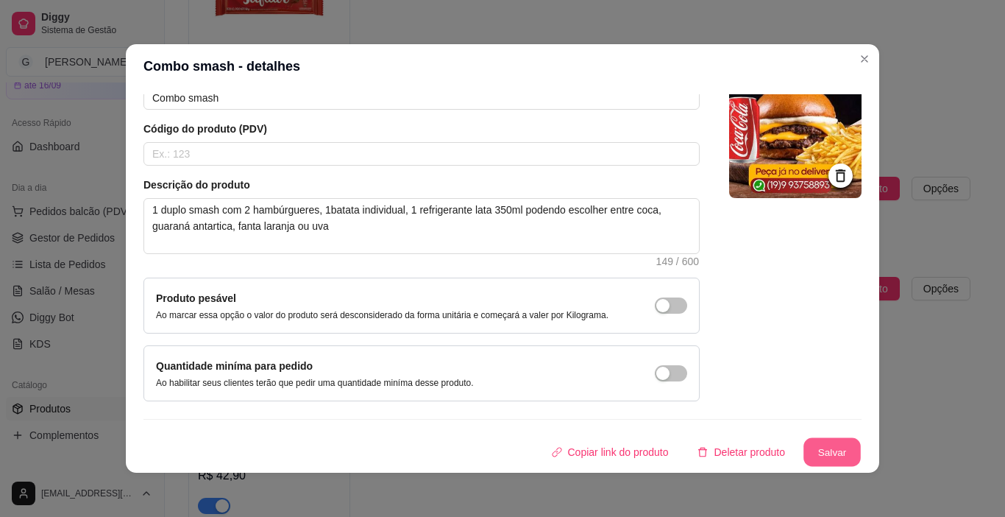
click at [821, 447] on button "Salvar" at bounding box center [832, 452] width 57 height 29
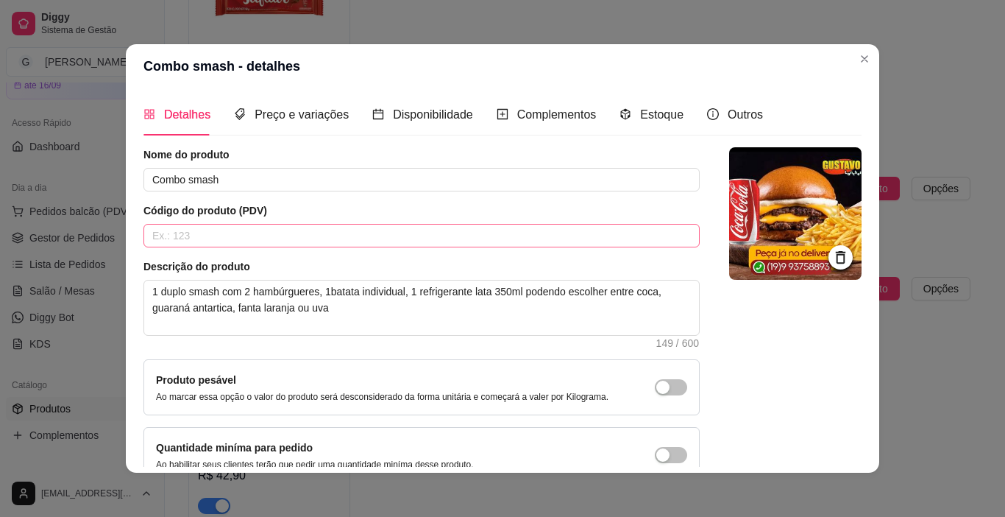
scroll to position [0, 0]
click at [286, 118] on span "Preço e variações" at bounding box center [302, 115] width 94 height 13
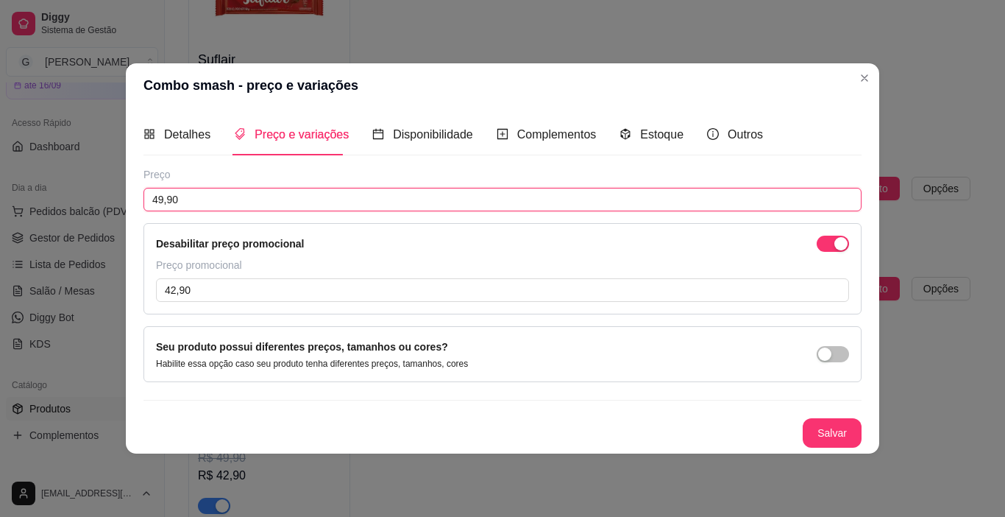
click at [202, 196] on input "49,90" at bounding box center [503, 200] width 718 height 24
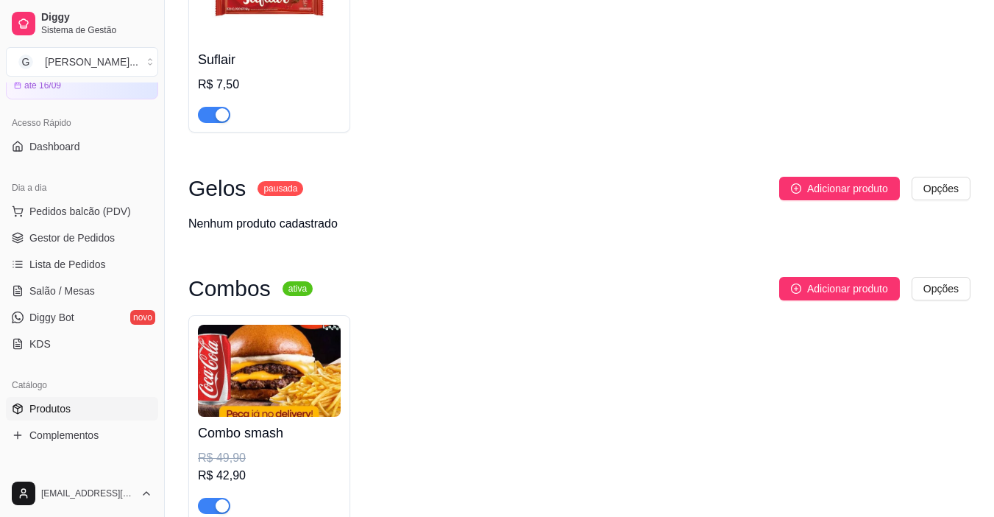
click at [265, 422] on h4 "Combo smash" at bounding box center [269, 432] width 143 height 21
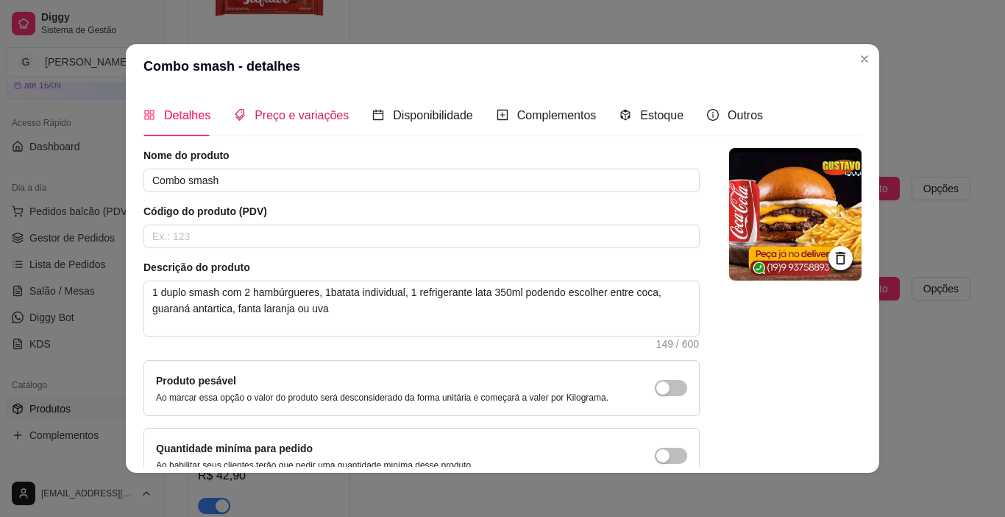
click at [299, 123] on div "Preço e variações" at bounding box center [291, 115] width 115 height 18
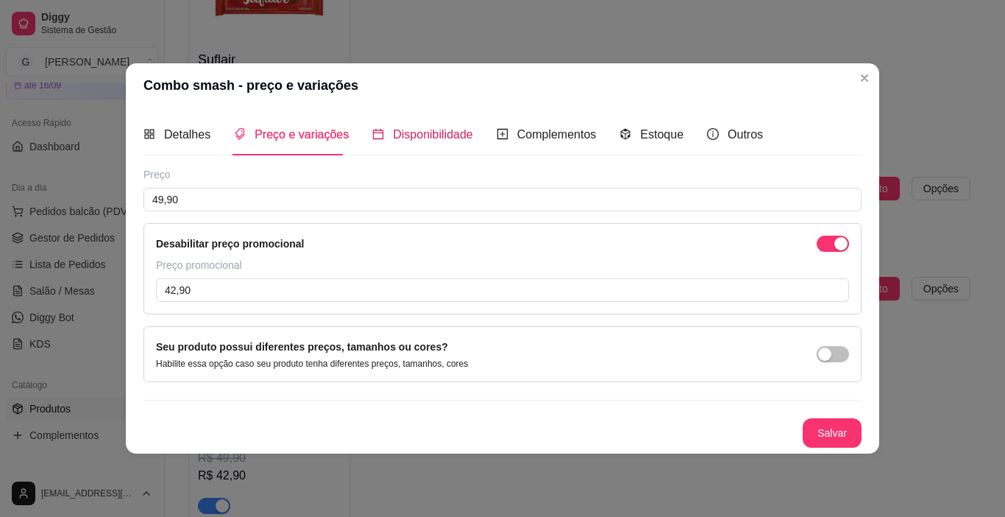
click at [416, 135] on span "Disponibilidade" at bounding box center [433, 134] width 80 height 13
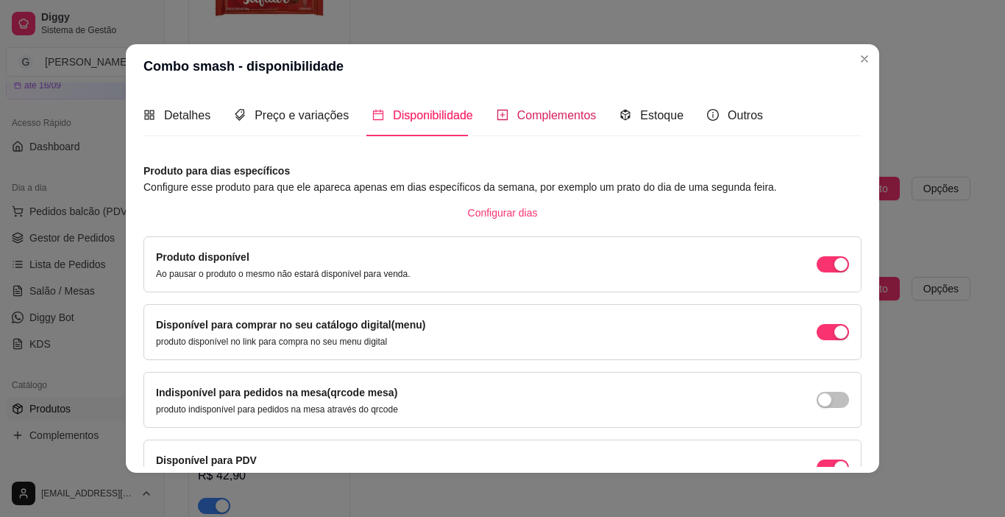
click at [536, 116] on span "Complementos" at bounding box center [556, 115] width 79 height 13
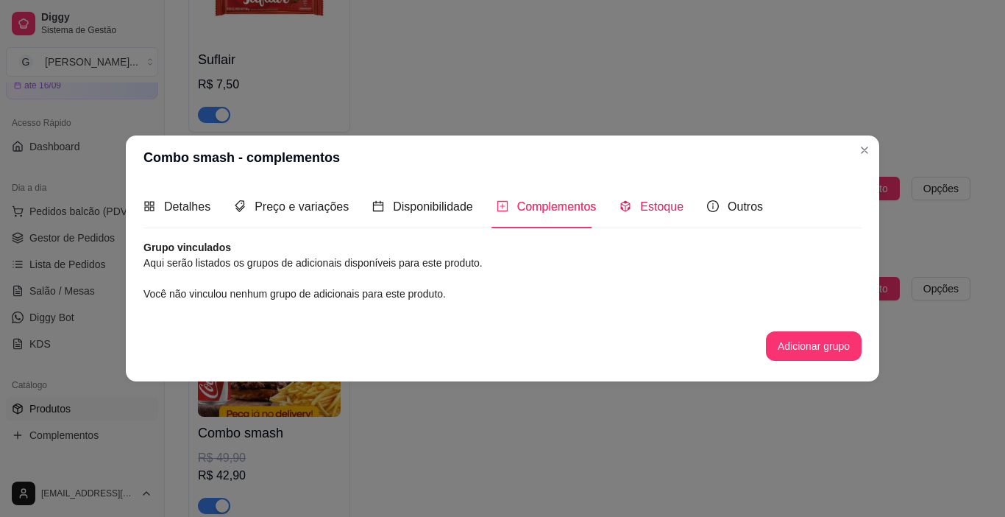
click at [657, 207] on span "Estoque" at bounding box center [661, 206] width 43 height 13
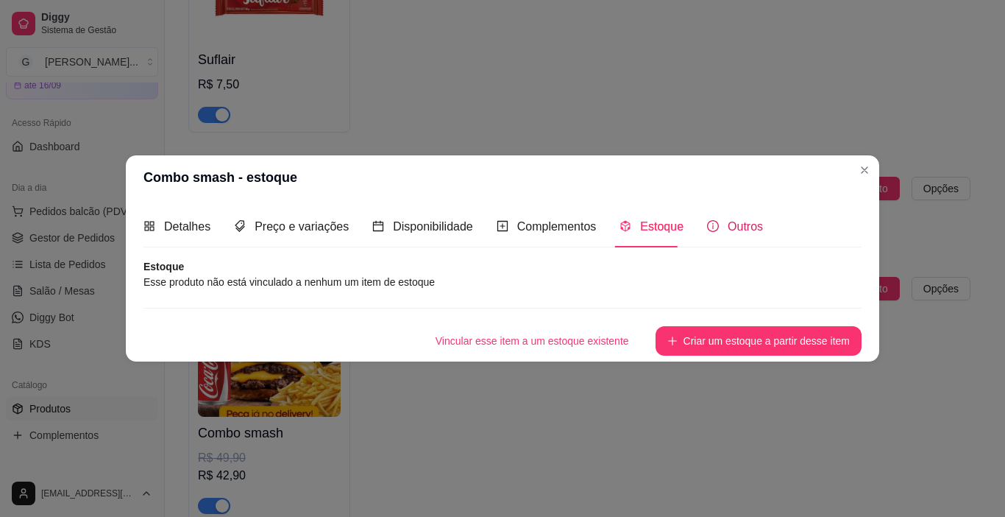
click at [753, 228] on span "Outros" at bounding box center [745, 226] width 35 height 13
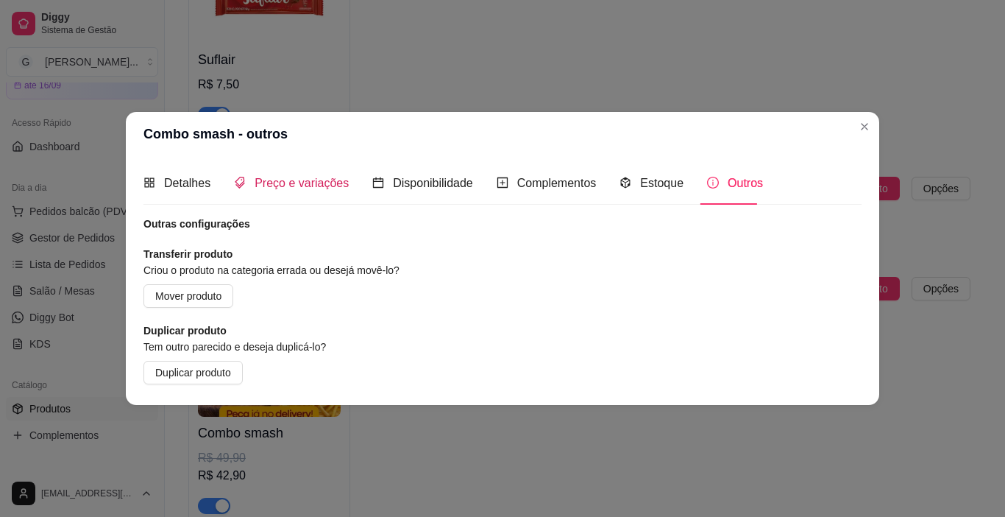
click at [270, 183] on span "Preço e variações" at bounding box center [302, 183] width 94 height 13
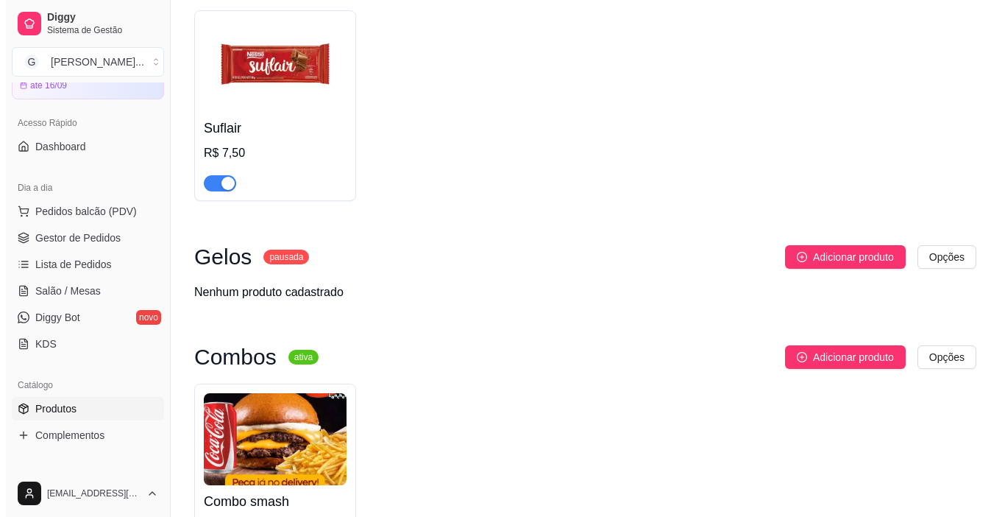
scroll to position [6914, 0]
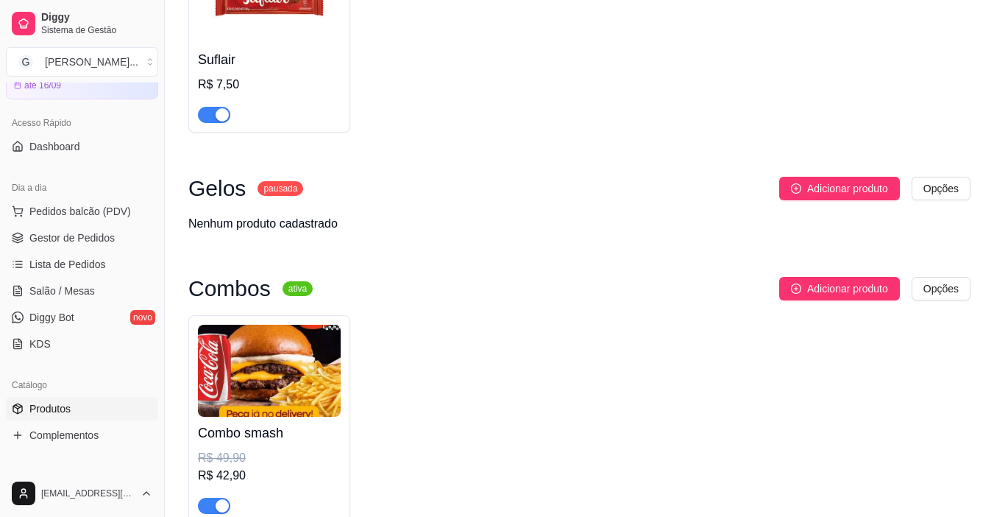
click at [230, 325] on img at bounding box center [269, 371] width 143 height 92
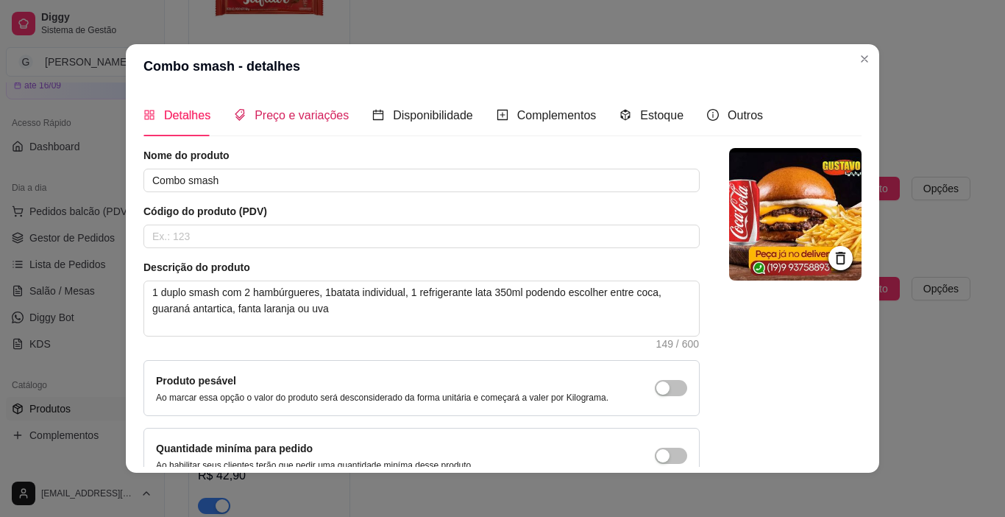
click at [291, 123] on div "Preço e variações" at bounding box center [291, 115] width 115 height 18
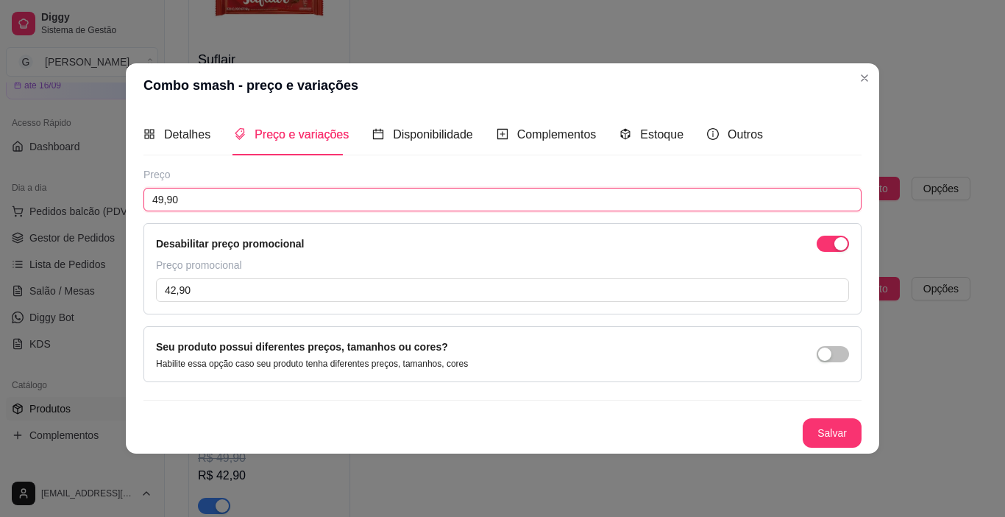
click at [215, 197] on input "49,90" at bounding box center [503, 200] width 718 height 24
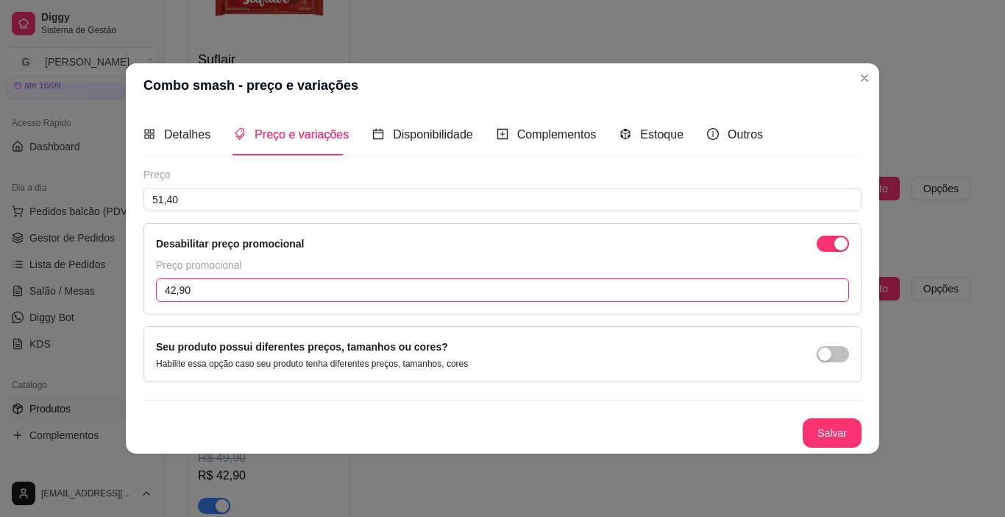
click at [198, 294] on input "42,90" at bounding box center [502, 290] width 693 height 24
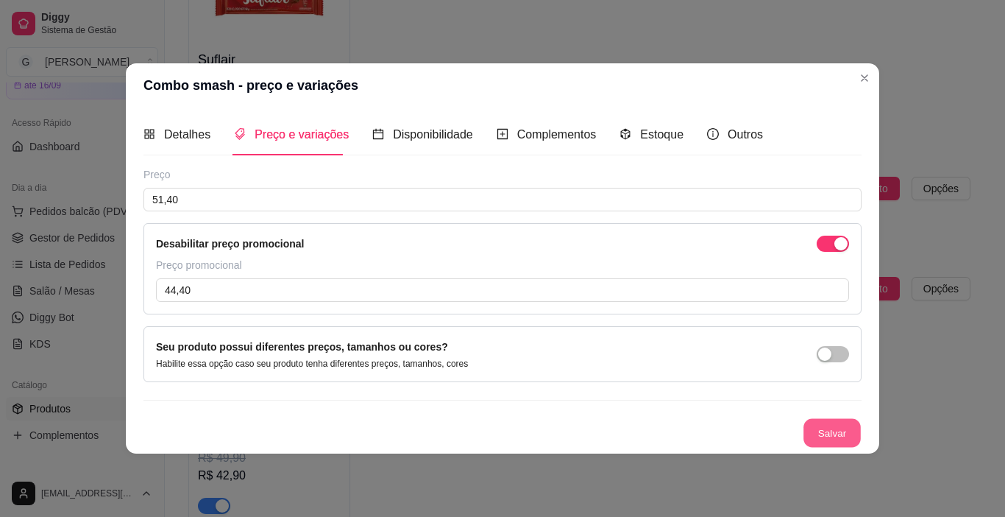
click at [837, 430] on button "Salvar" at bounding box center [832, 433] width 57 height 29
click at [184, 130] on span "Detalhes" at bounding box center [187, 134] width 46 height 13
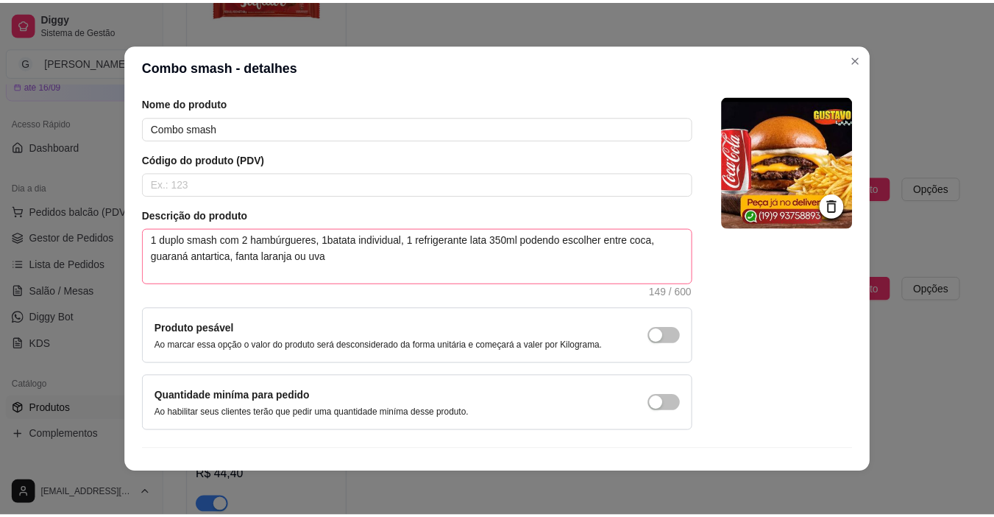
scroll to position [82, 0]
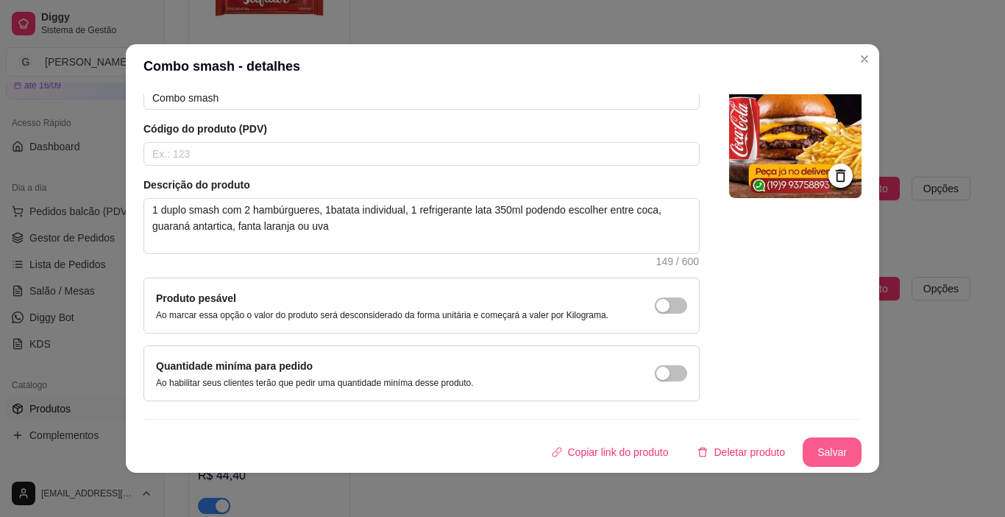
click at [809, 452] on button "Salvar" at bounding box center [832, 451] width 59 height 29
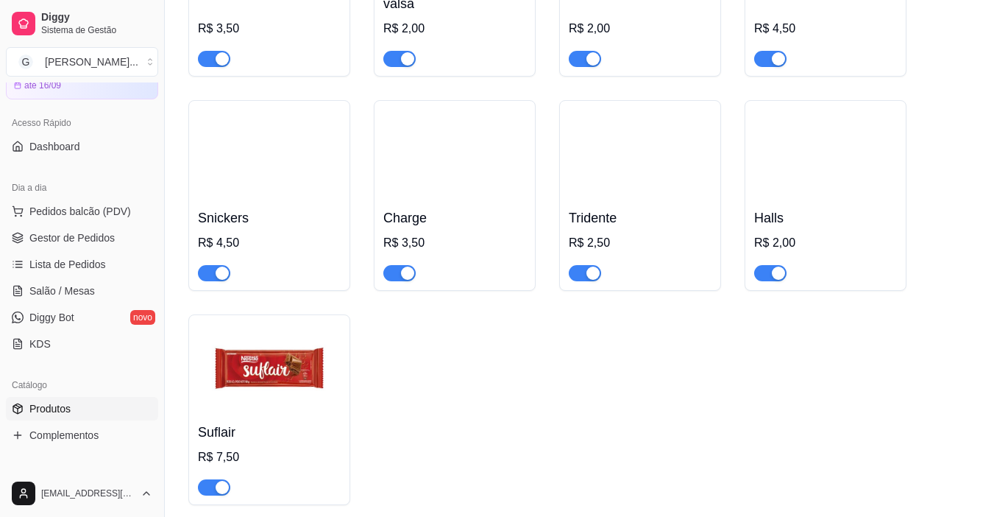
scroll to position [6325, 0]
